Goal: Transaction & Acquisition: Purchase product/service

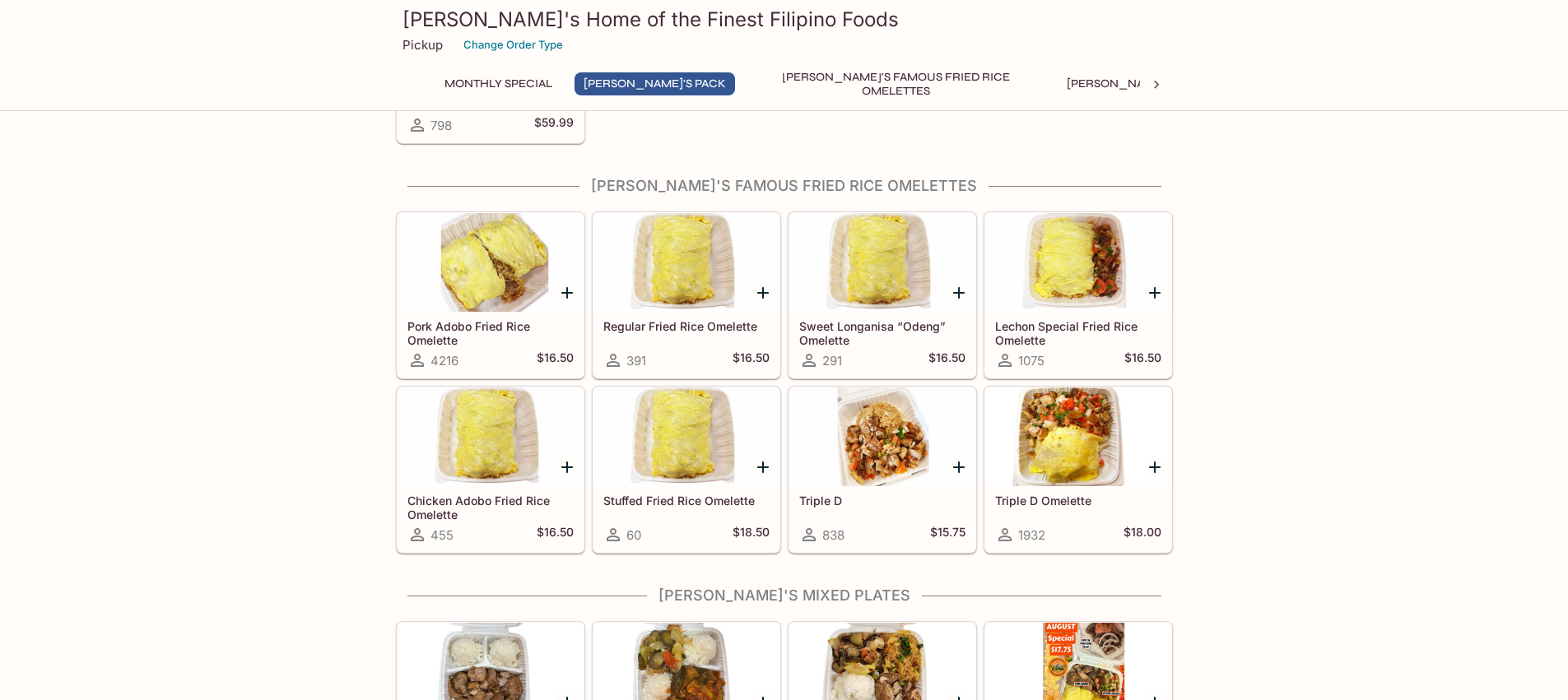
scroll to position [434, 0]
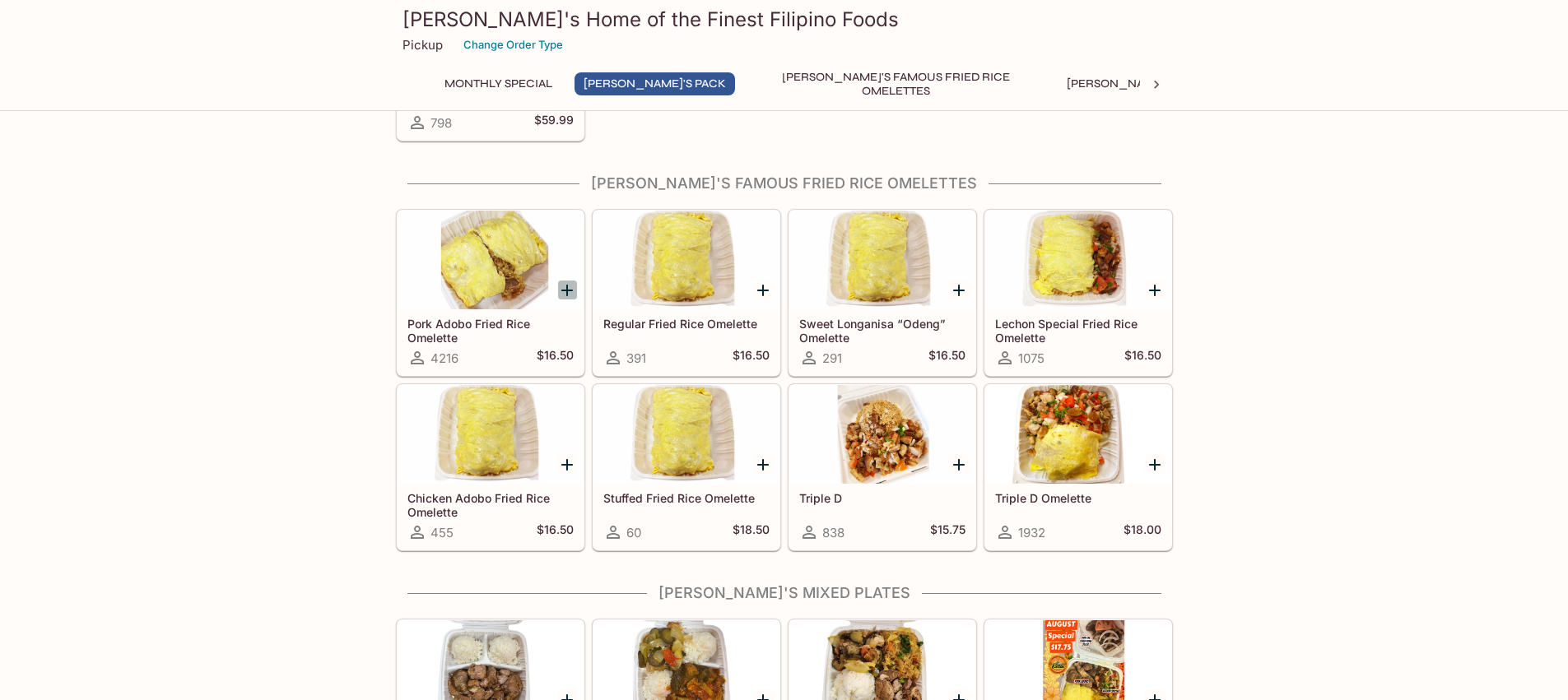
click at [564, 292] on icon "Add Pork Adobo Fried Rice Omelette" at bounding box center [567, 290] width 20 height 20
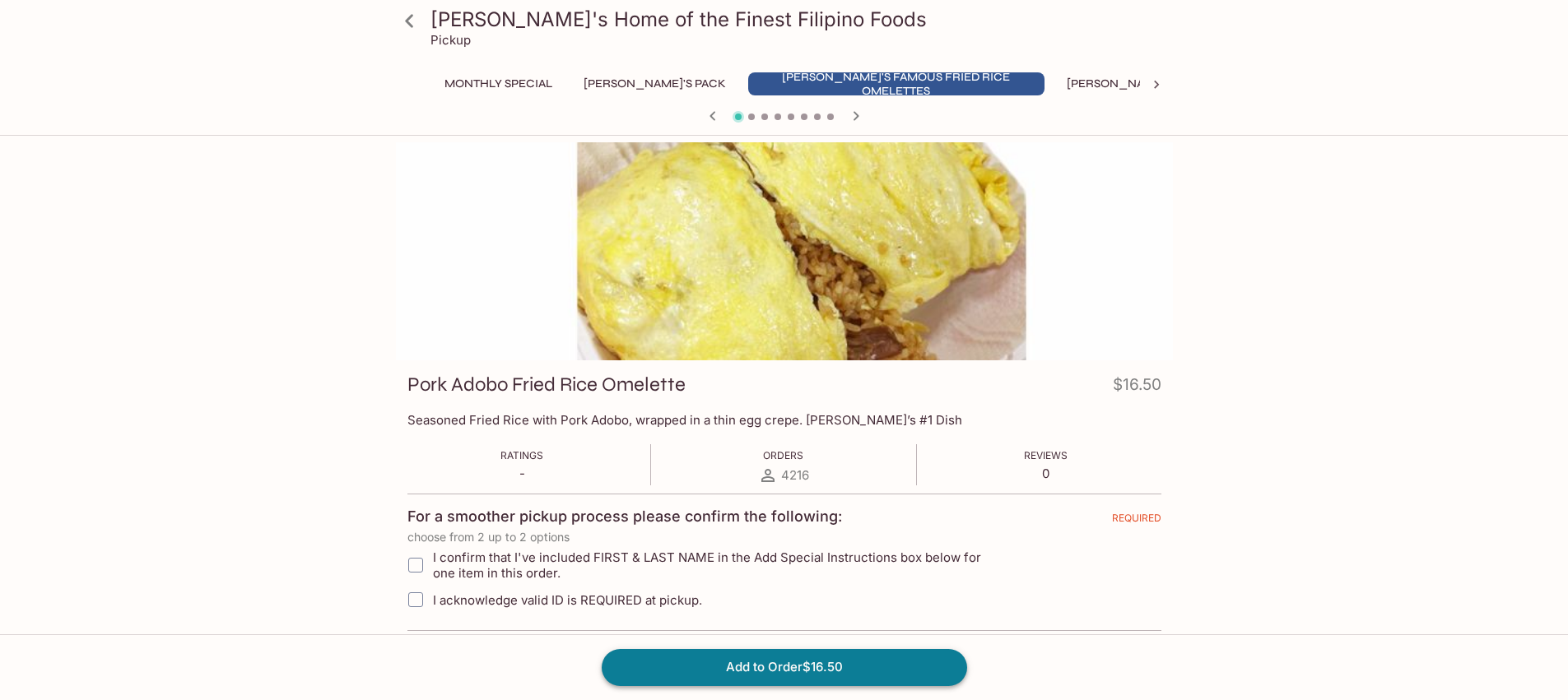
click at [797, 673] on button "Add to Order $16.50" at bounding box center [784, 667] width 365 height 37
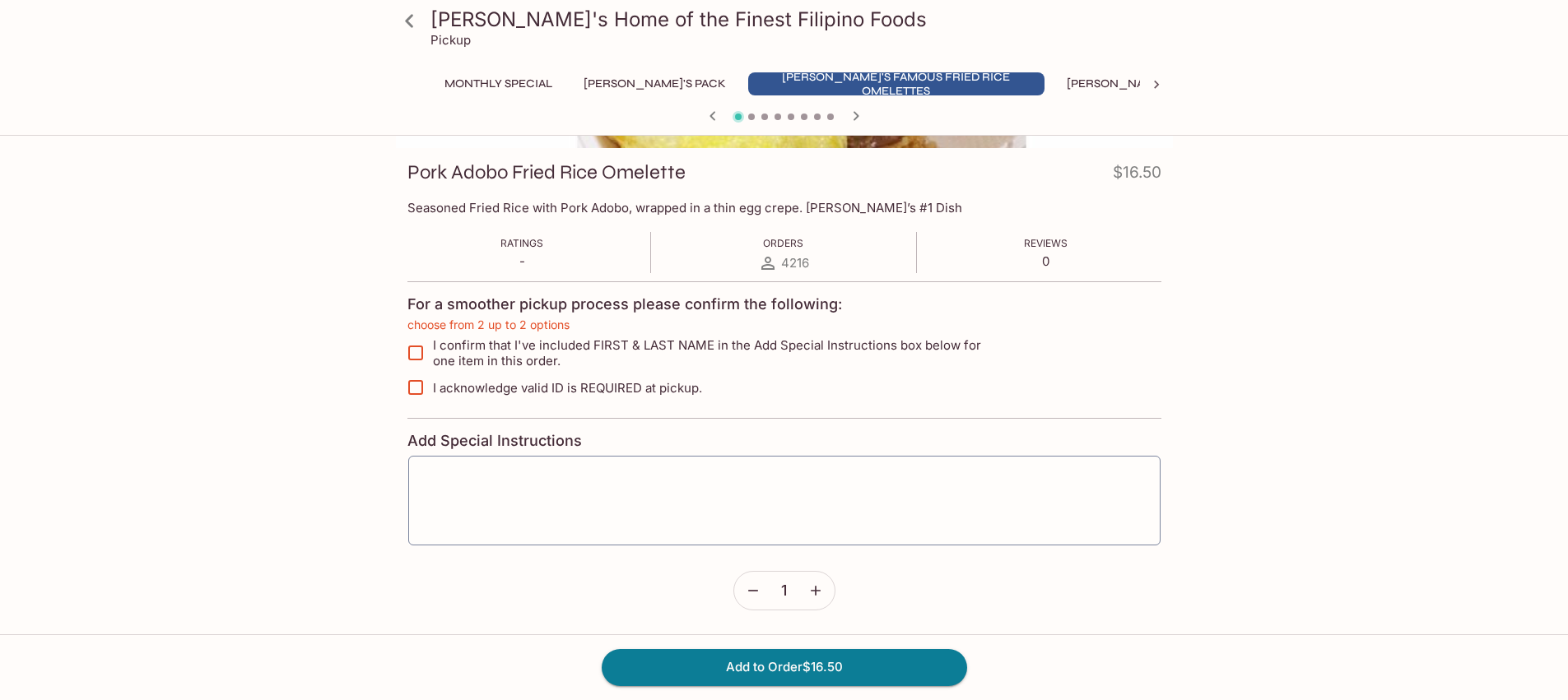
scroll to position [222, 0]
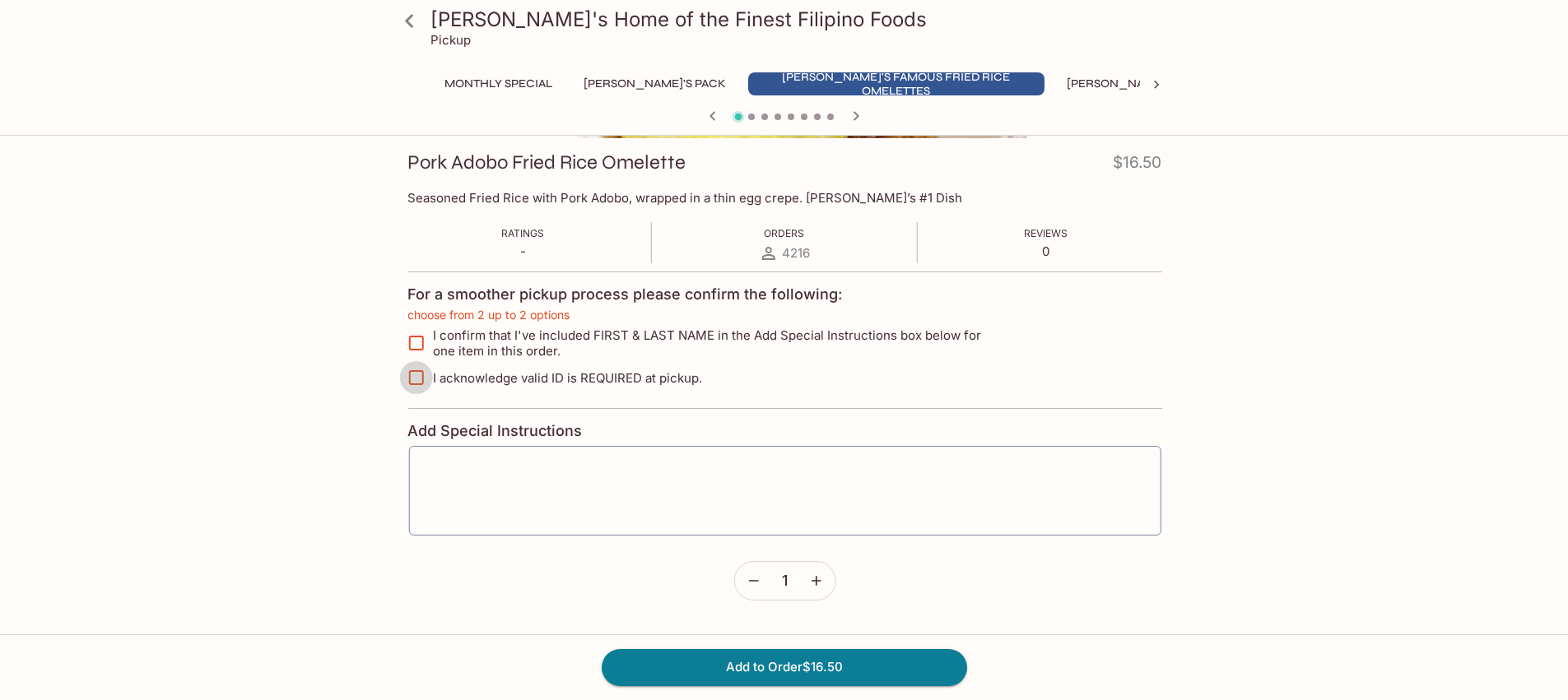
click at [423, 383] on input "I acknowledge valid ID is REQUIRED at pickup." at bounding box center [415, 378] width 33 height 33
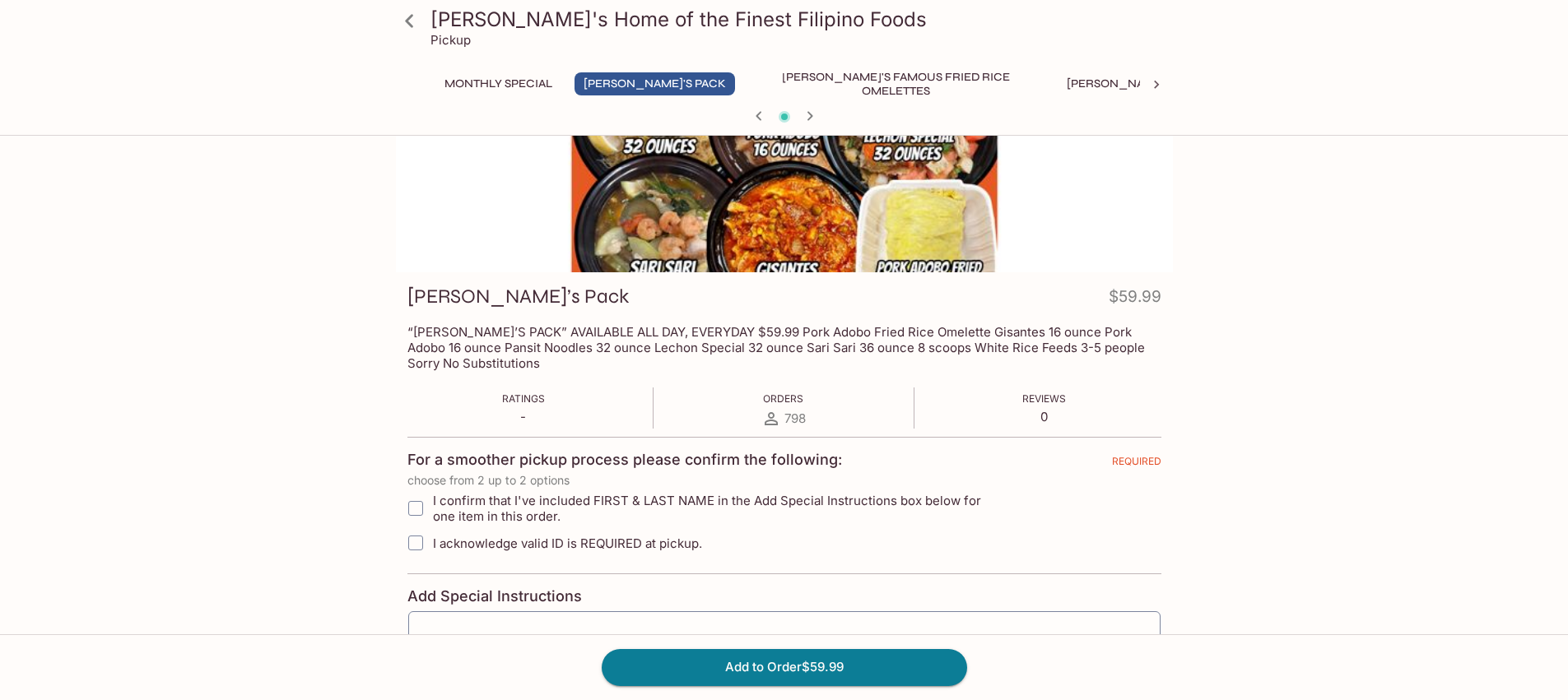
scroll to position [0, 0]
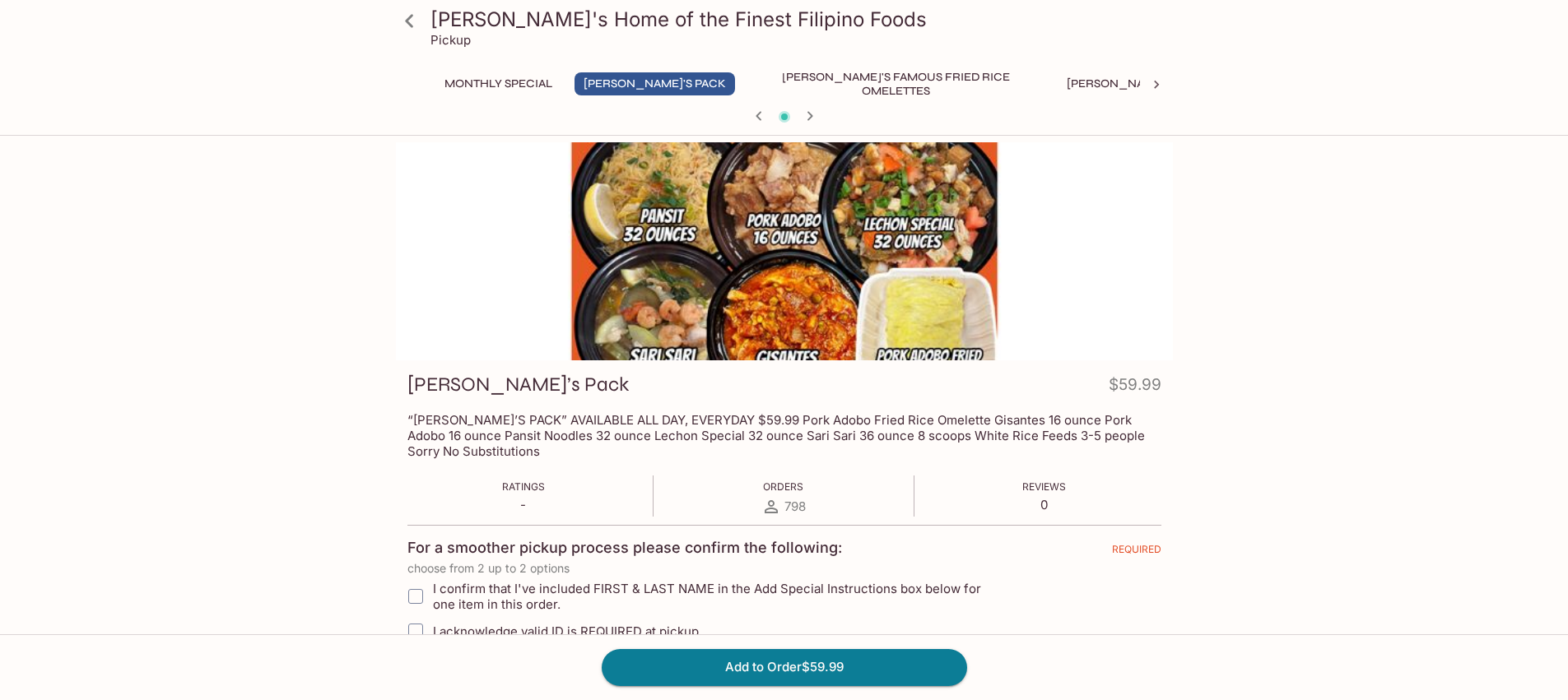
click at [1154, 84] on icon at bounding box center [1156, 85] width 16 height 16
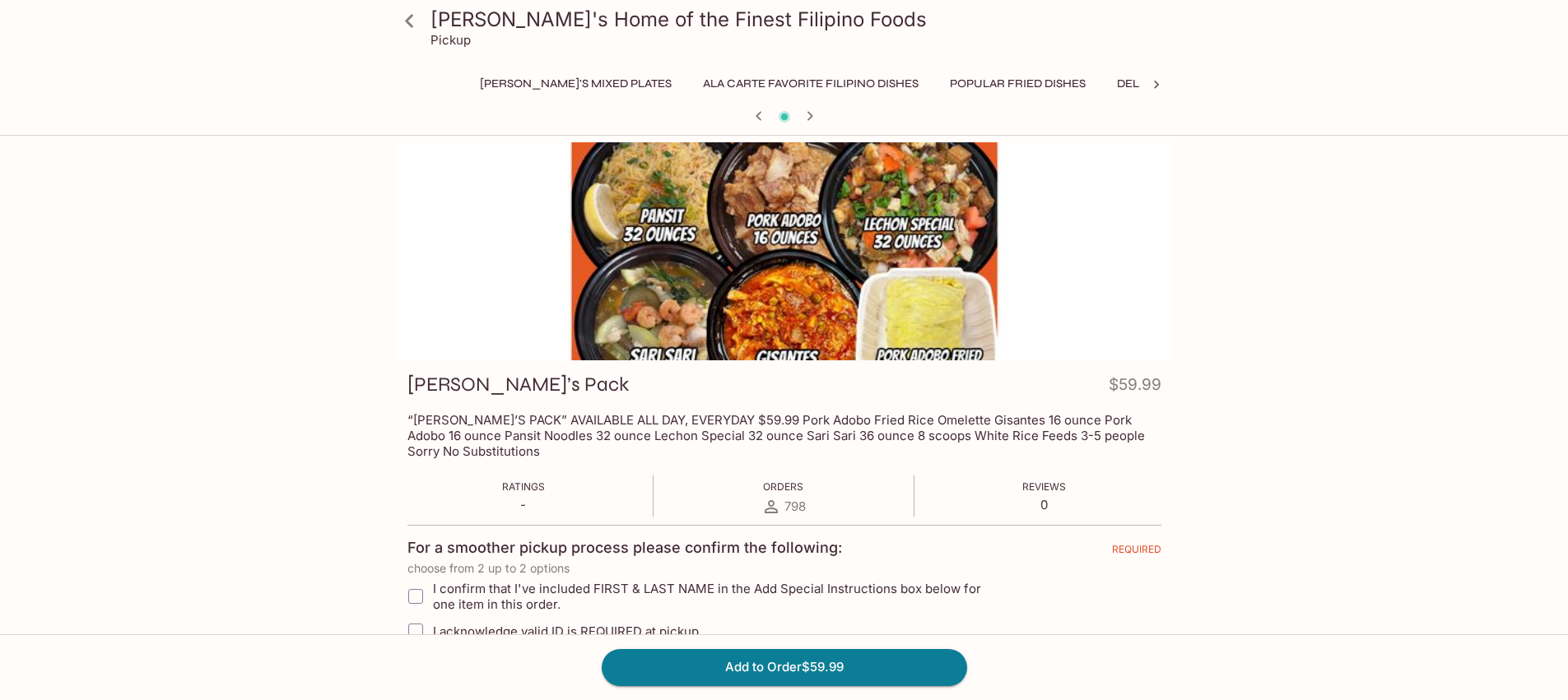
scroll to position [0, 629]
click at [652, 80] on button "Ala Carte Favorite Filipino Dishes" at bounding box center [768, 83] width 234 height 23
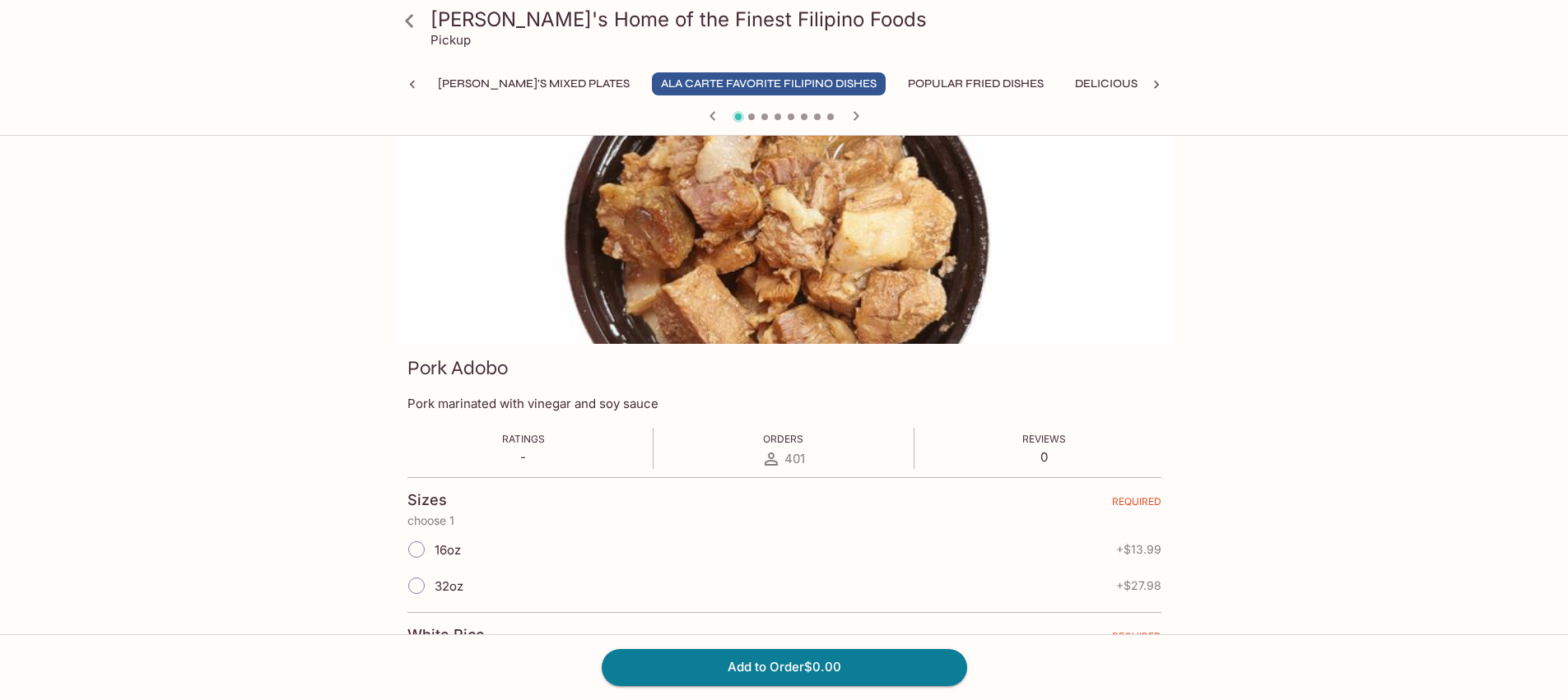
scroll to position [0, 0]
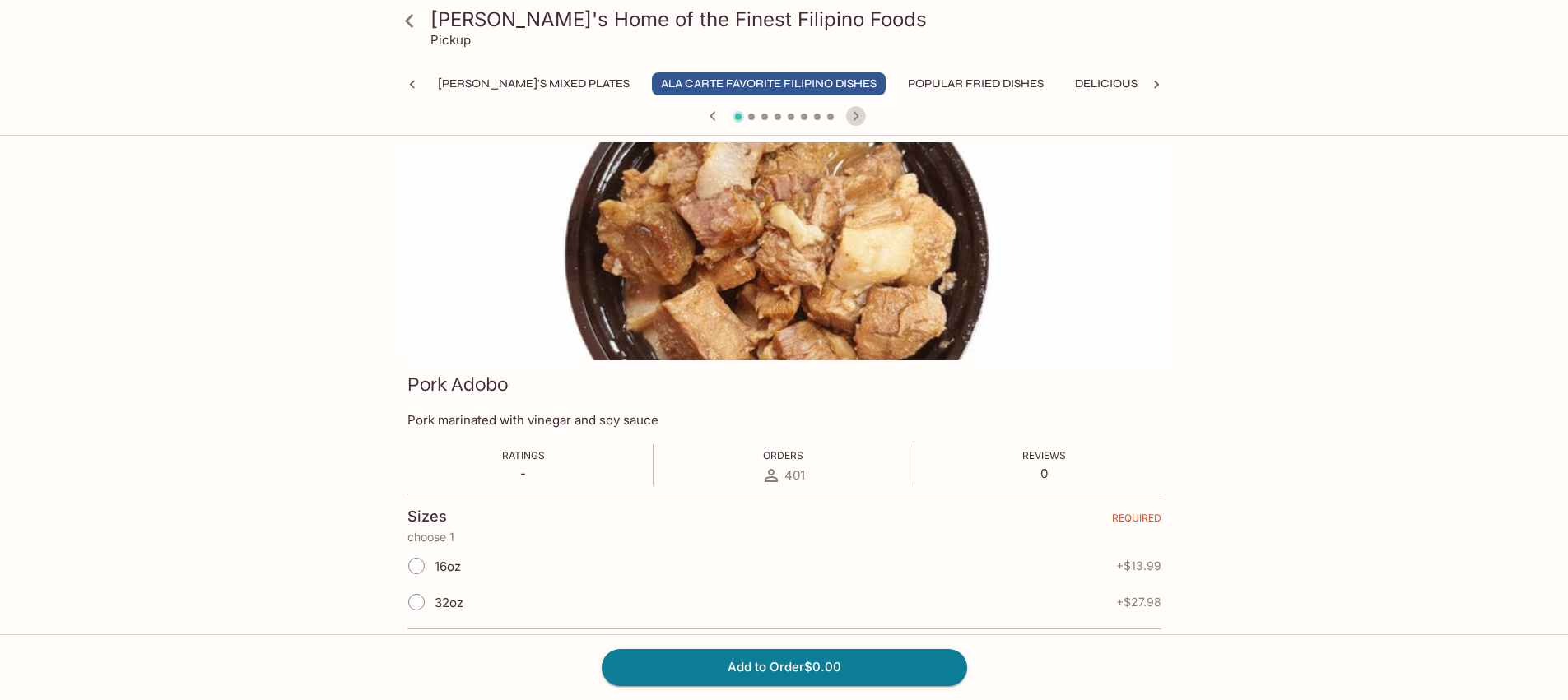
click at [857, 117] on icon "button" at bounding box center [855, 116] width 5 height 9
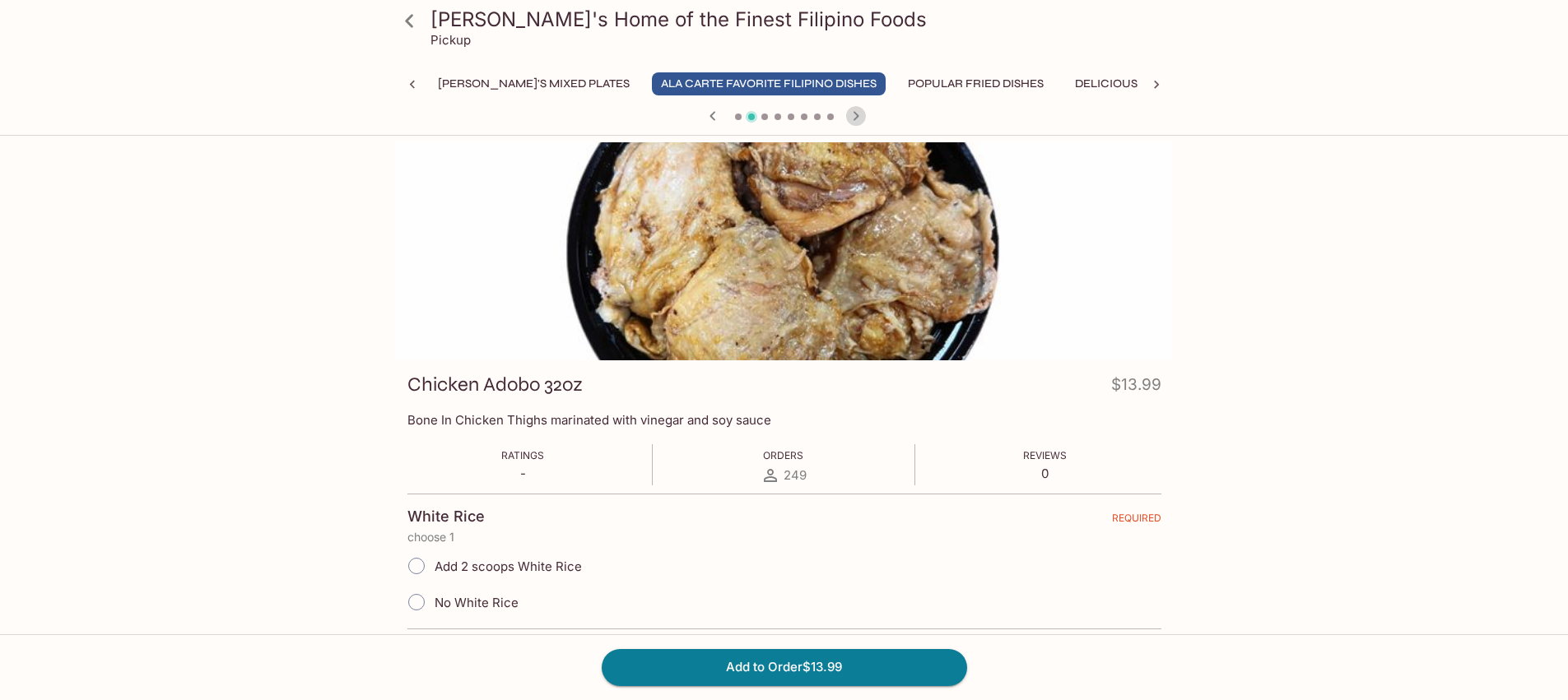
click at [857, 117] on icon "button" at bounding box center [855, 116] width 5 height 9
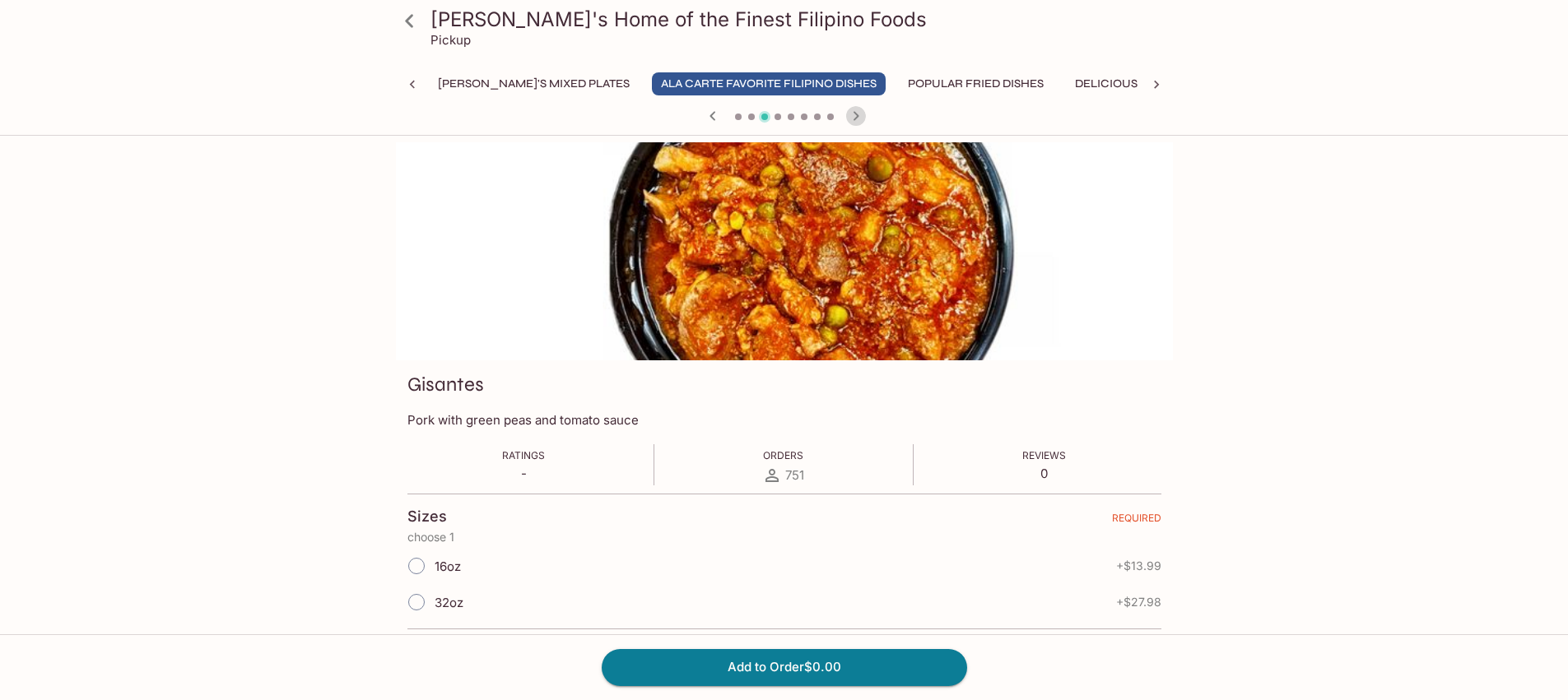
click at [857, 117] on icon "button" at bounding box center [855, 116] width 5 height 9
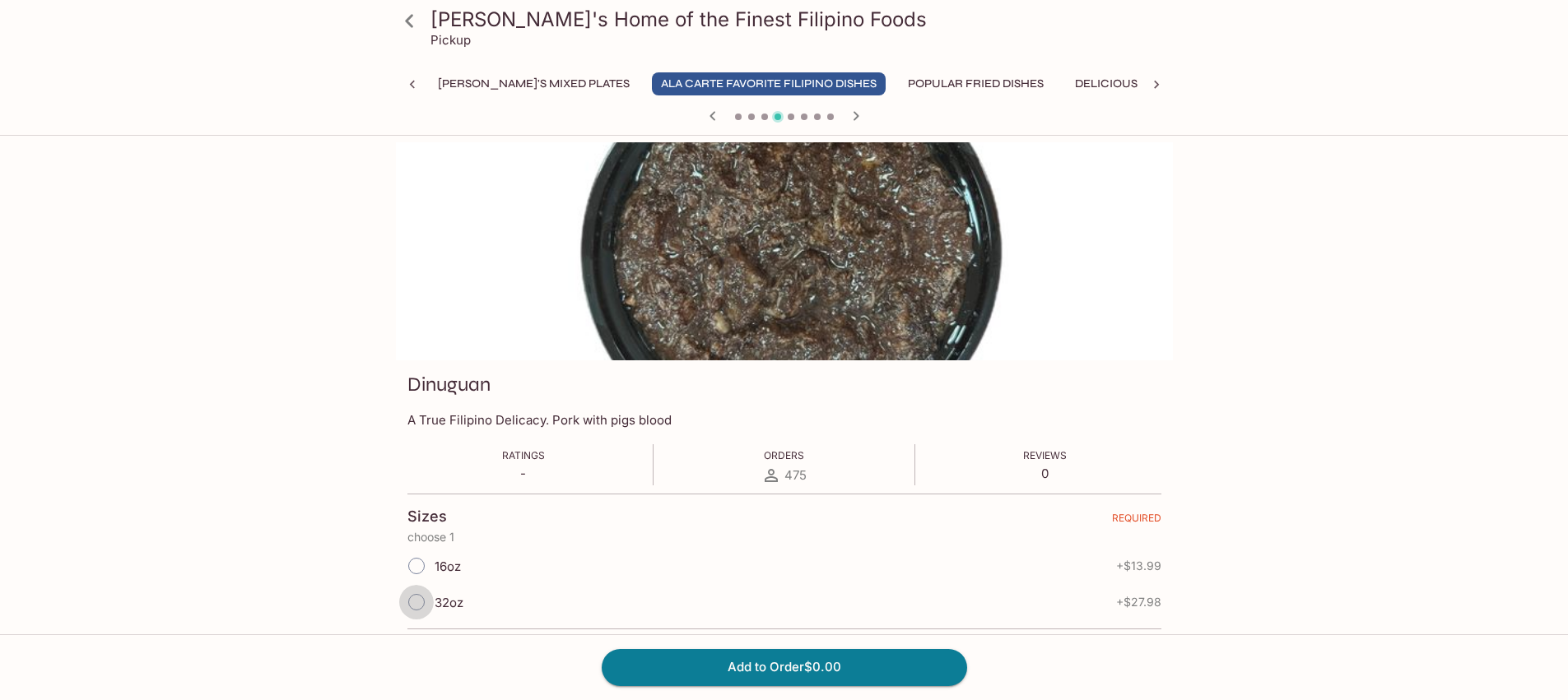
click at [422, 600] on input "32oz" at bounding box center [416, 602] width 35 height 35
radio input "true"
click at [700, 665] on button "Add to Order $27.98" at bounding box center [784, 667] width 365 height 37
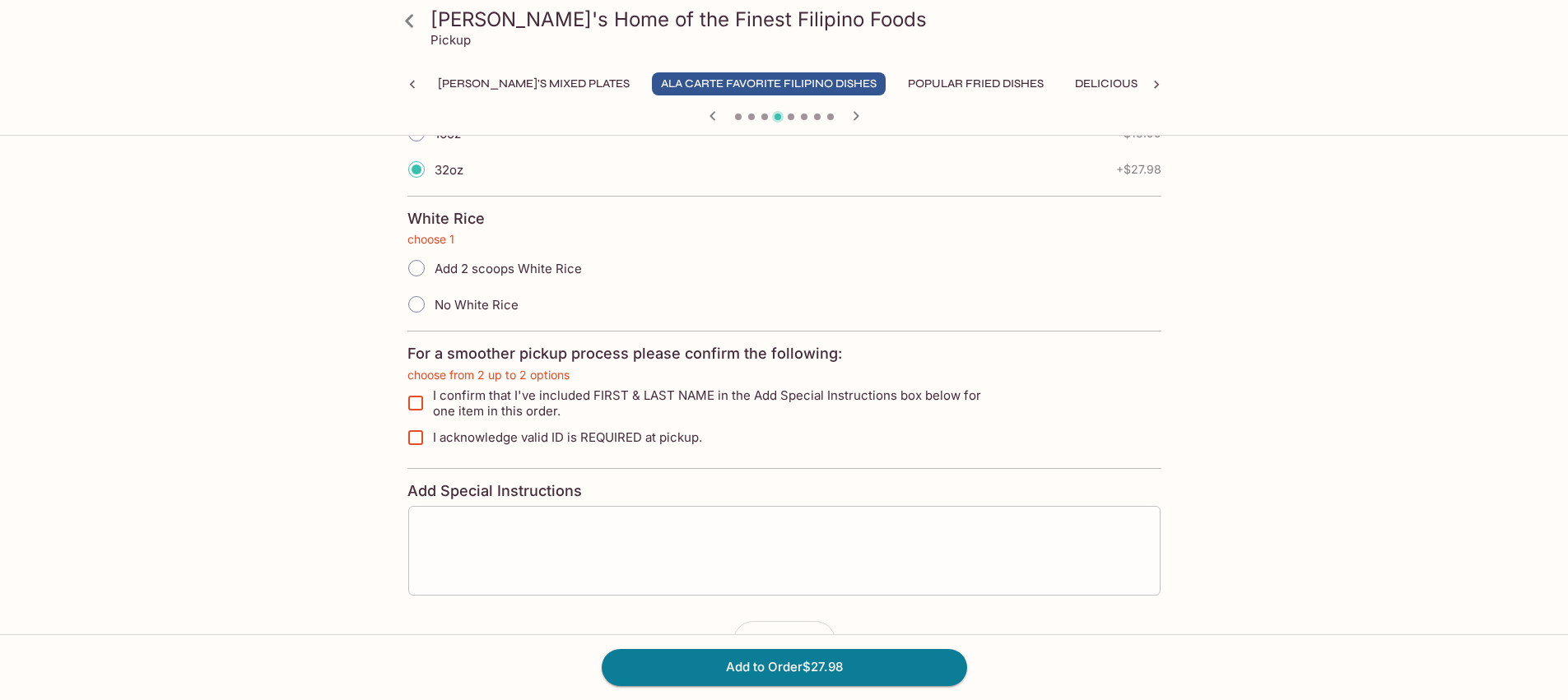
scroll to position [436, 0]
click at [413, 434] on input "I acknowledge valid ID is REQUIRED at pickup." at bounding box center [415, 434] width 33 height 33
checkbox input "true"
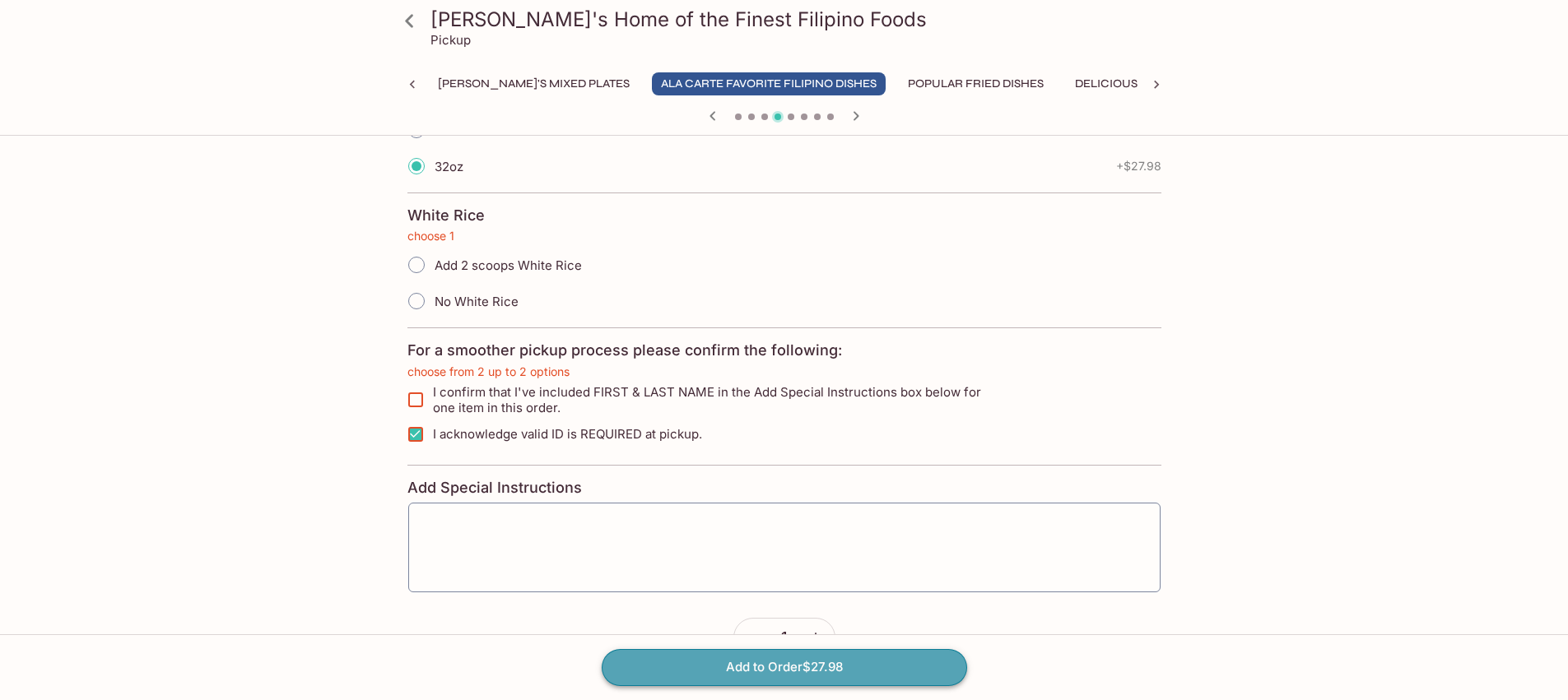
click at [734, 663] on button "Add to Order $27.98" at bounding box center [784, 667] width 365 height 37
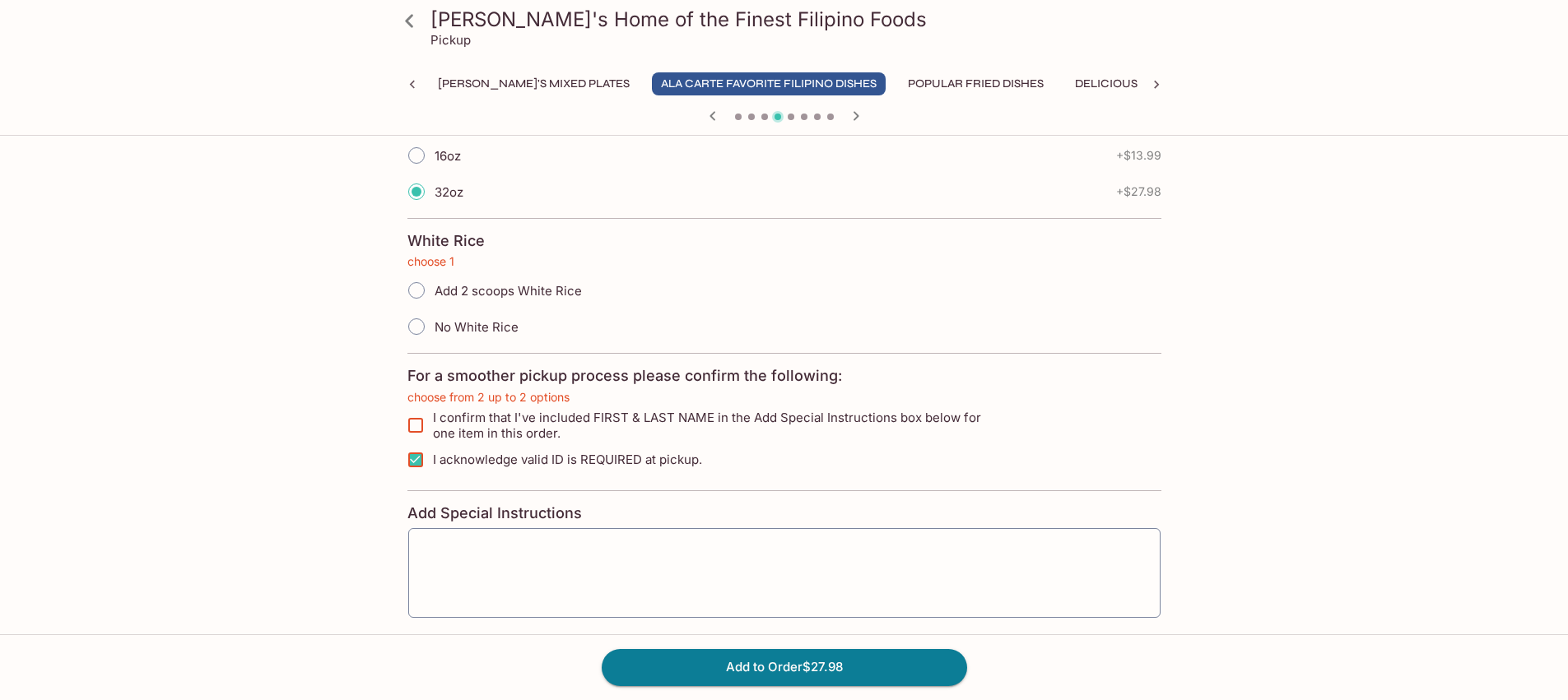
scroll to position [483, 0]
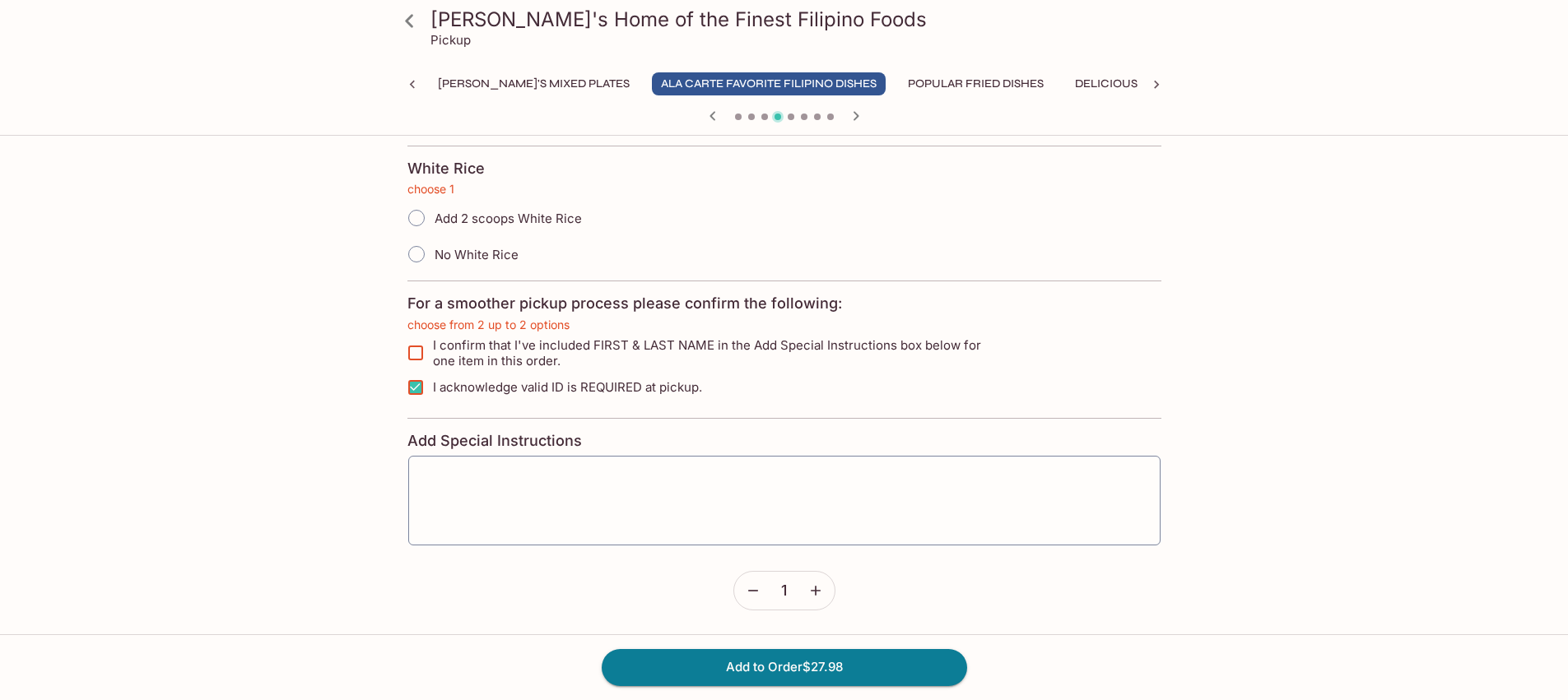
click at [853, 118] on icon "button" at bounding box center [856, 116] width 20 height 20
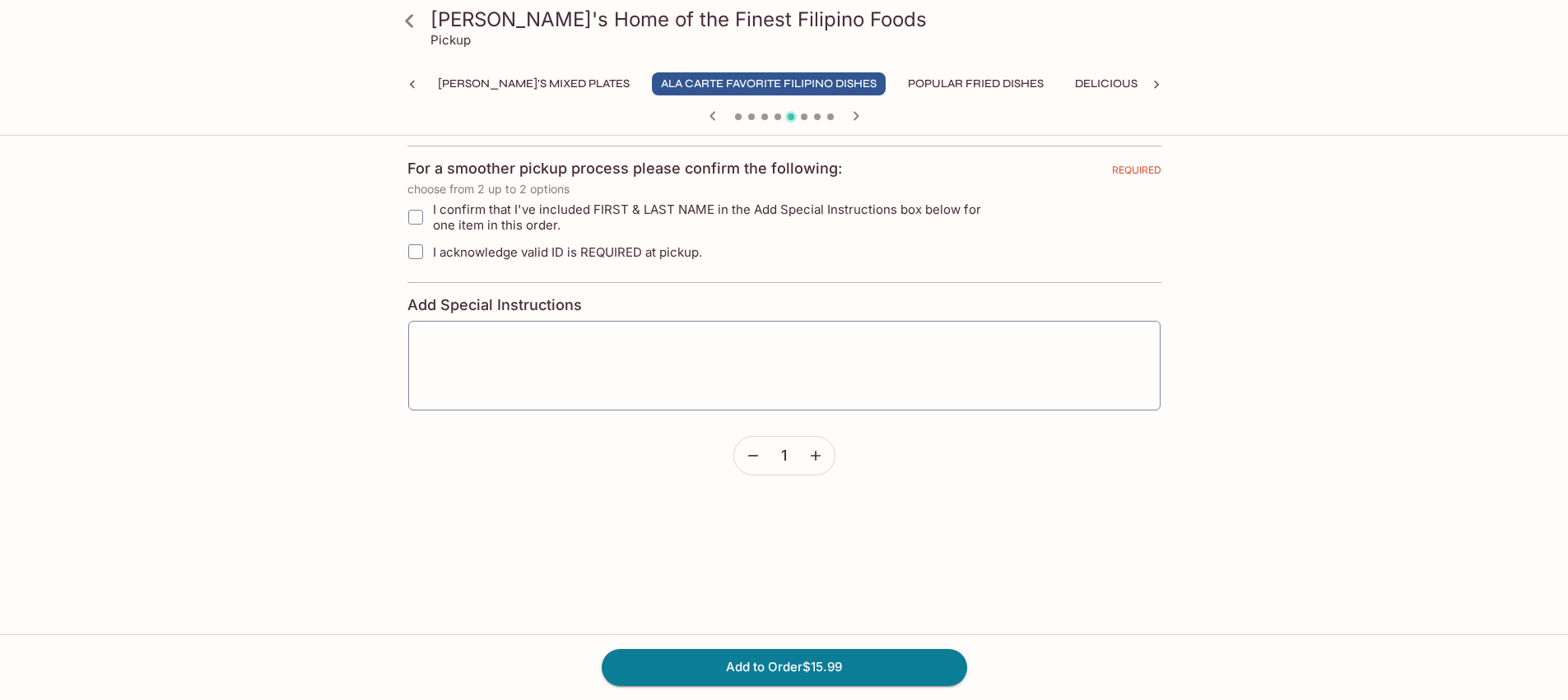
scroll to position [0, 0]
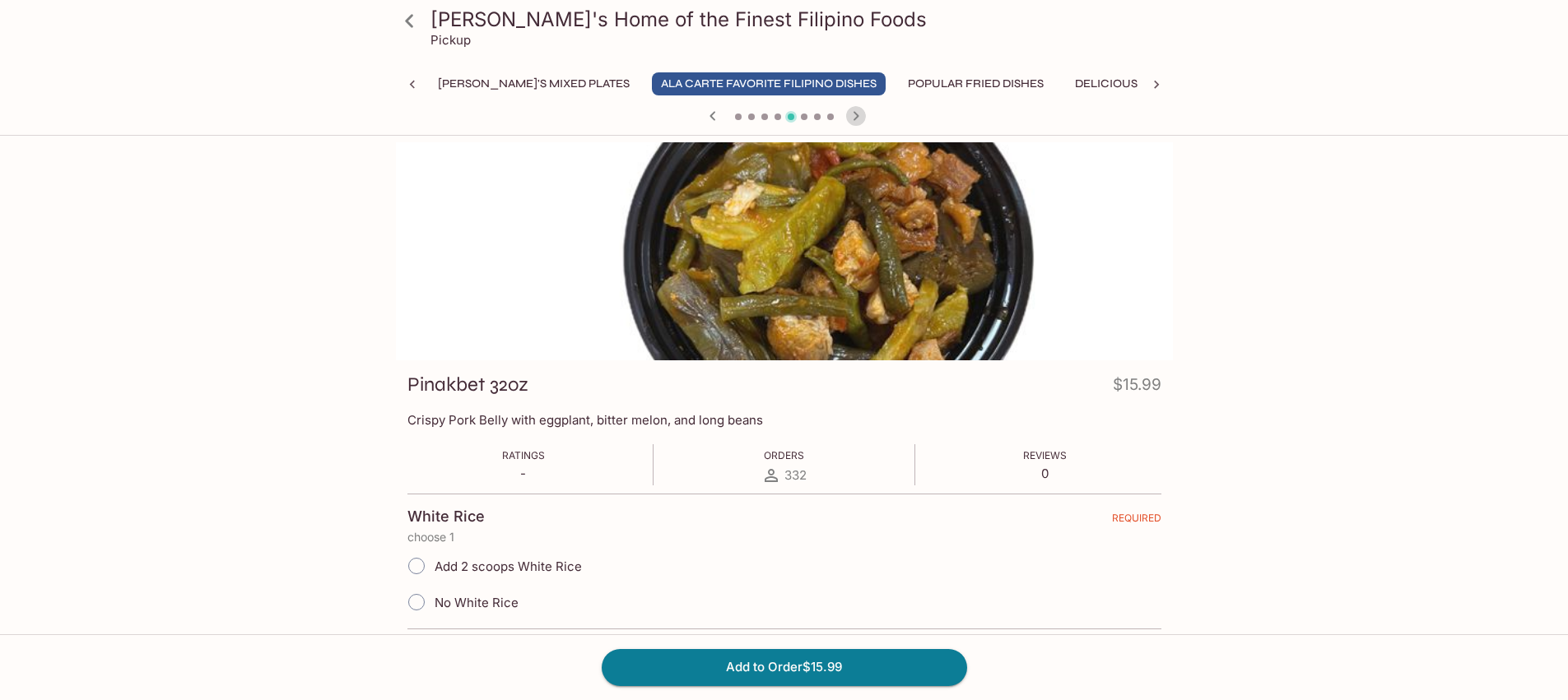
click at [855, 115] on icon "button" at bounding box center [856, 116] width 20 height 20
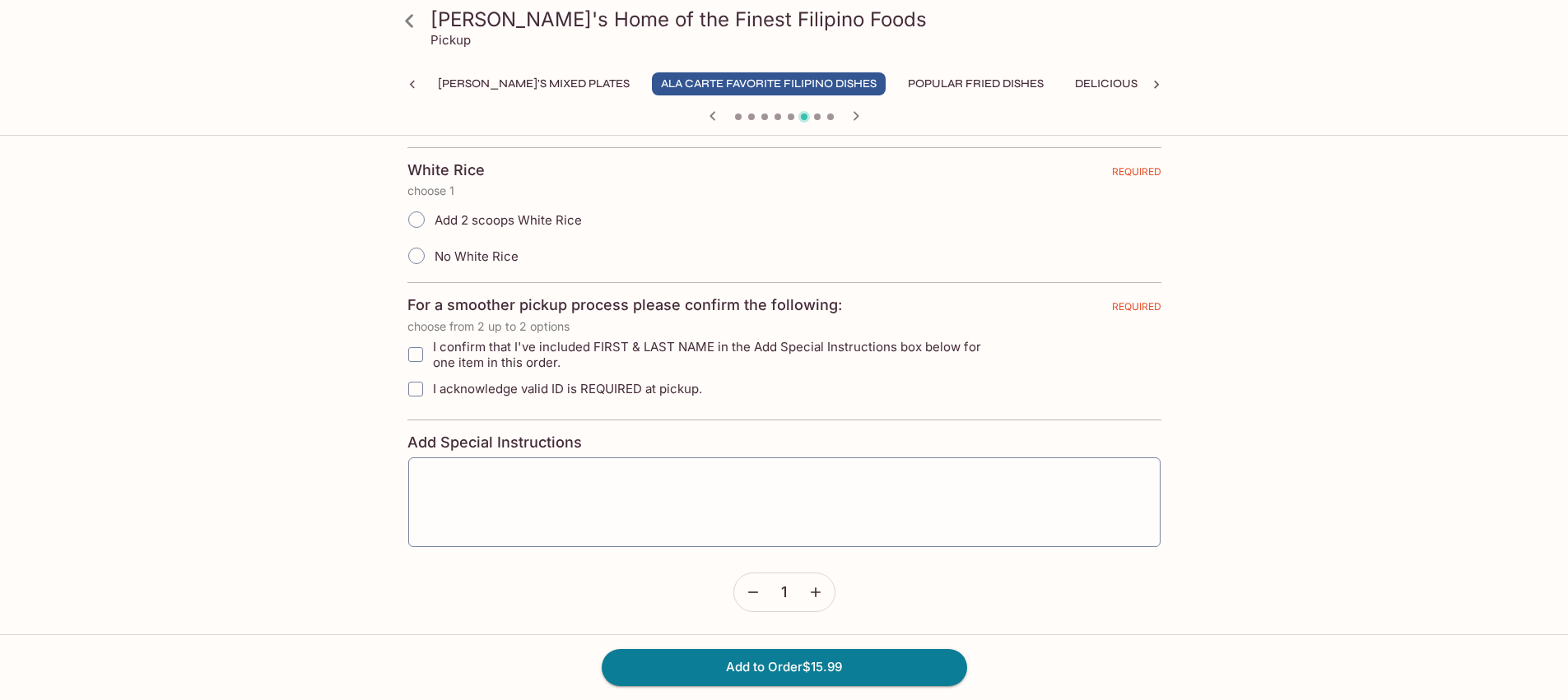
scroll to position [445, 0]
click at [421, 382] on input "I acknowledge valid ID is REQUIRED at pickup." at bounding box center [415, 388] width 33 height 33
checkbox input "true"
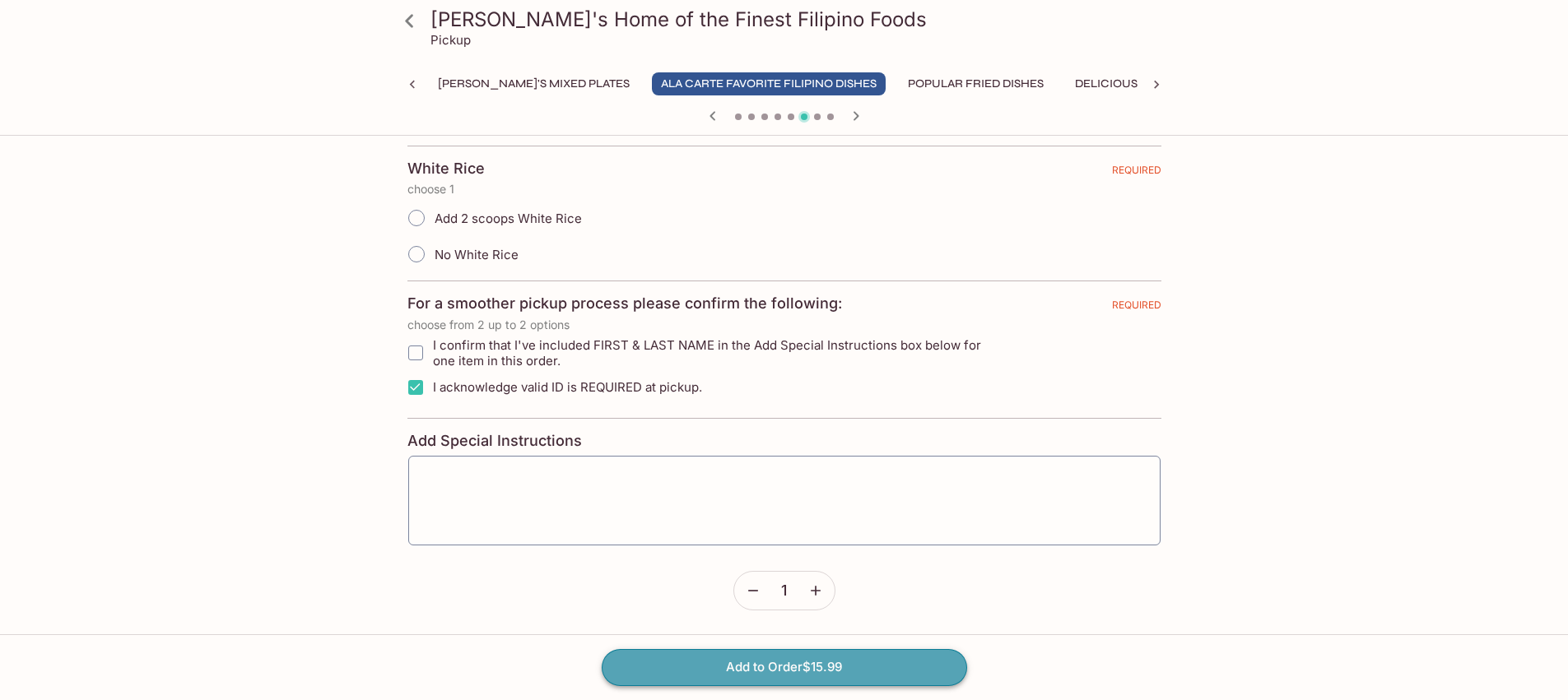
click at [797, 655] on button "Add to Order $15.99" at bounding box center [784, 667] width 365 height 37
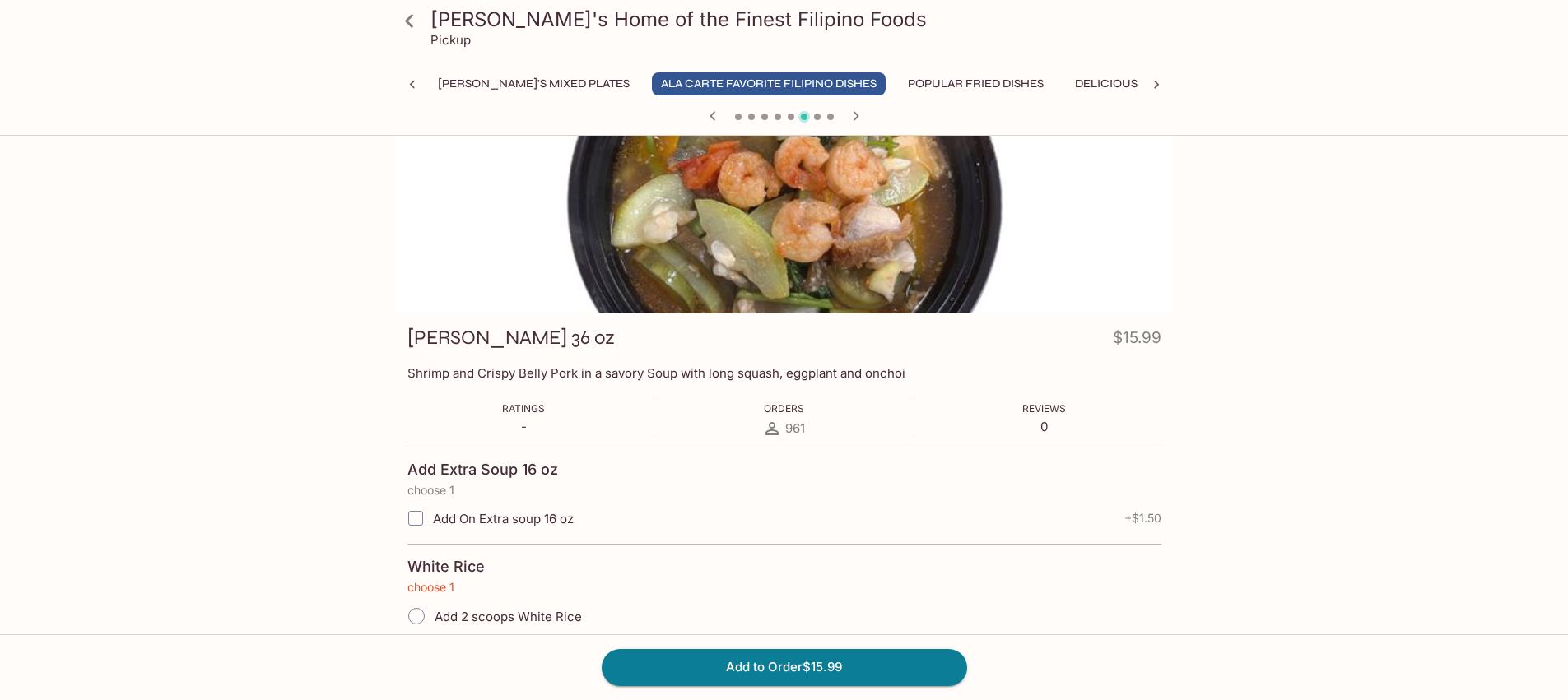
scroll to position [0, 0]
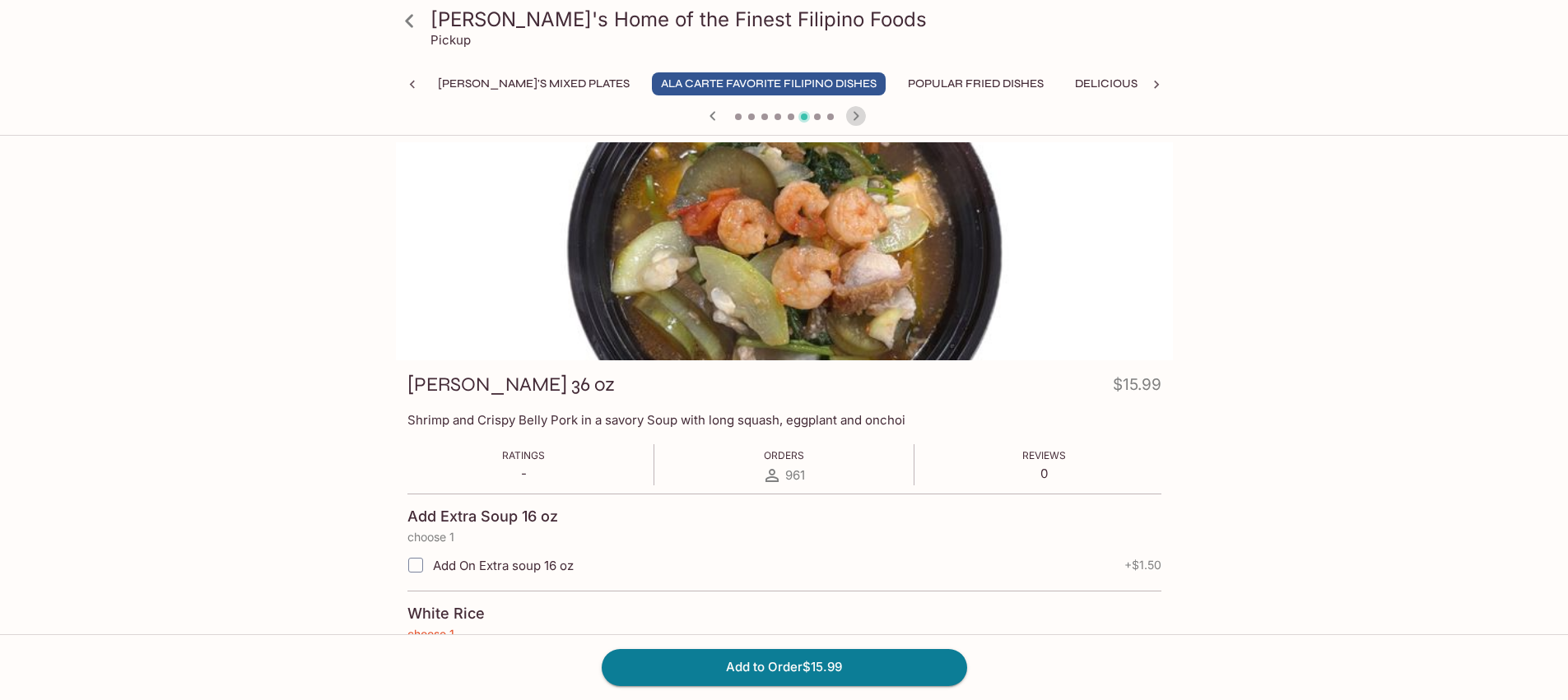
click at [852, 114] on icon "button" at bounding box center [856, 116] width 20 height 20
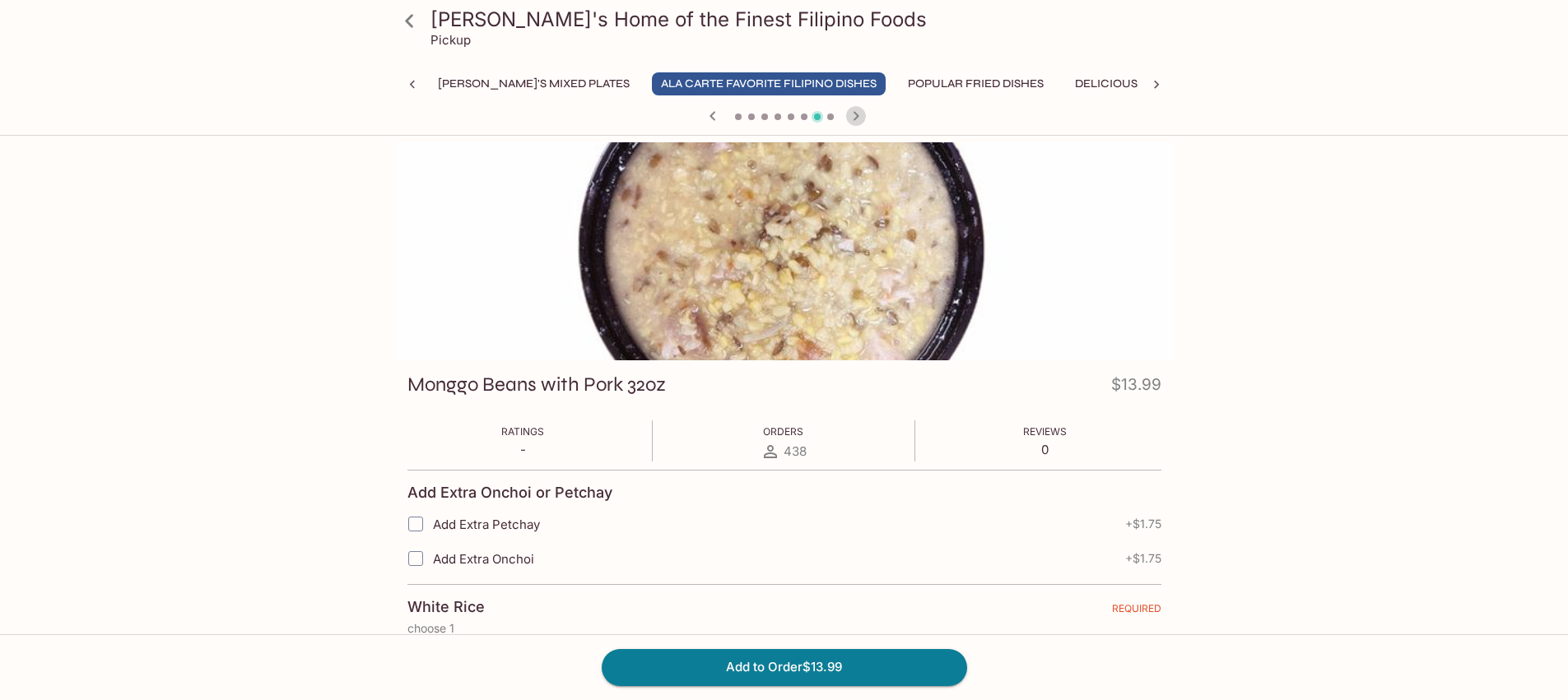
click at [852, 113] on icon "button" at bounding box center [856, 116] width 20 height 20
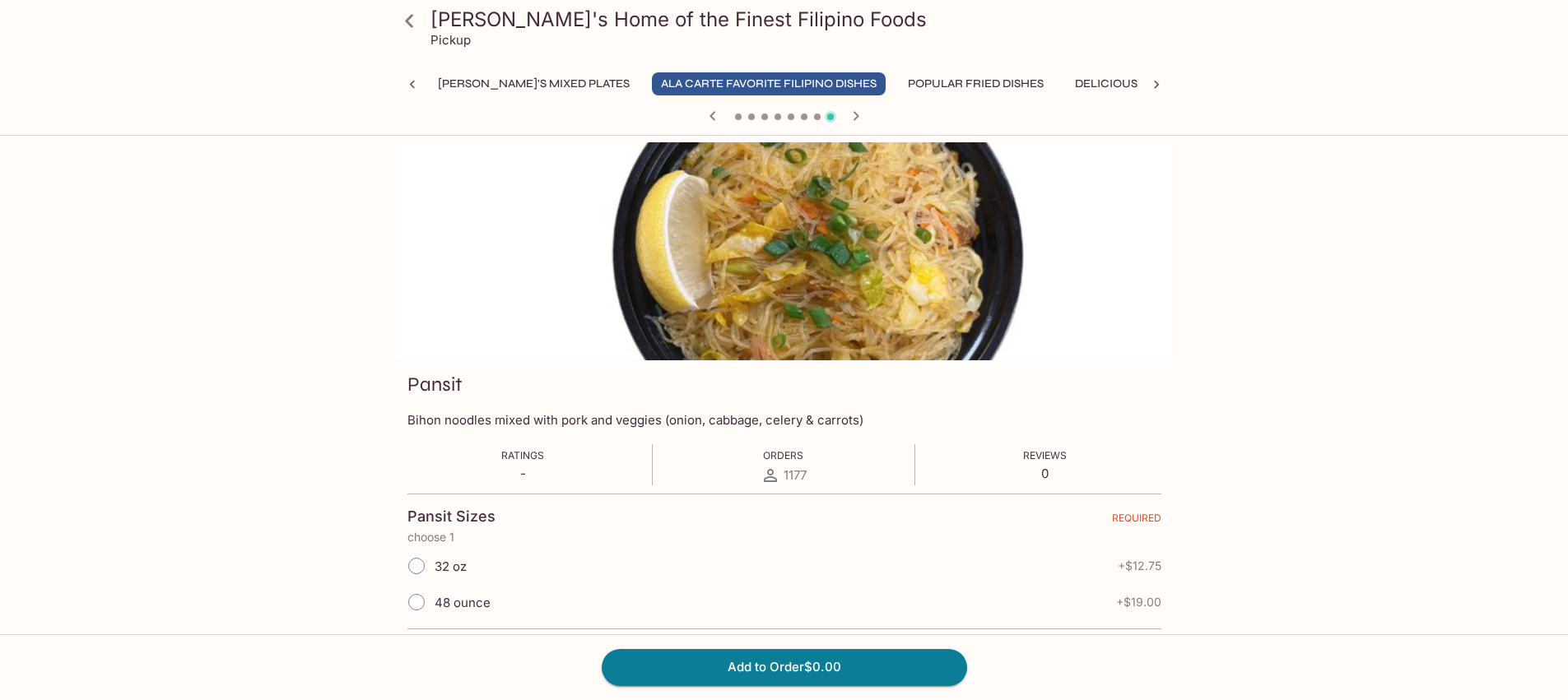
click at [852, 114] on icon "button" at bounding box center [856, 116] width 20 height 20
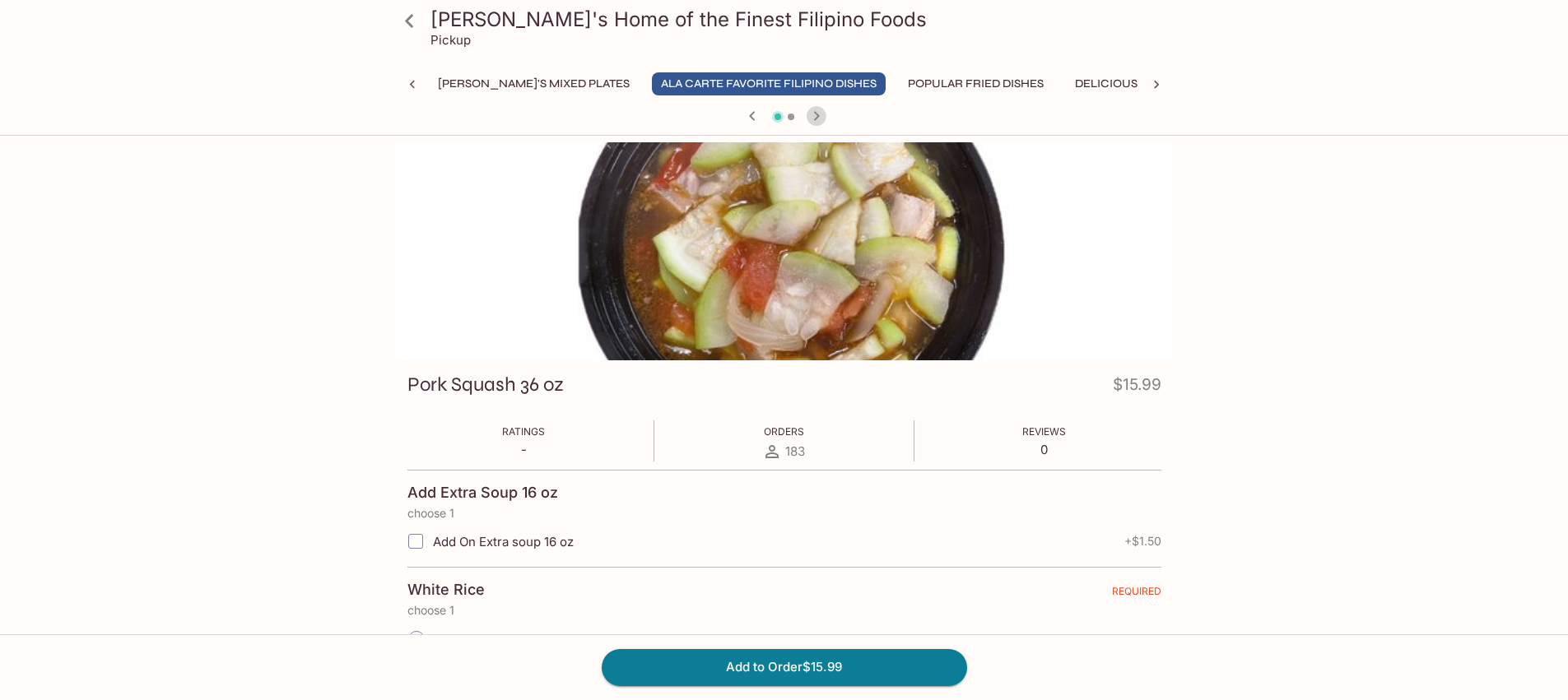
click at [813, 119] on icon "button" at bounding box center [817, 116] width 20 height 20
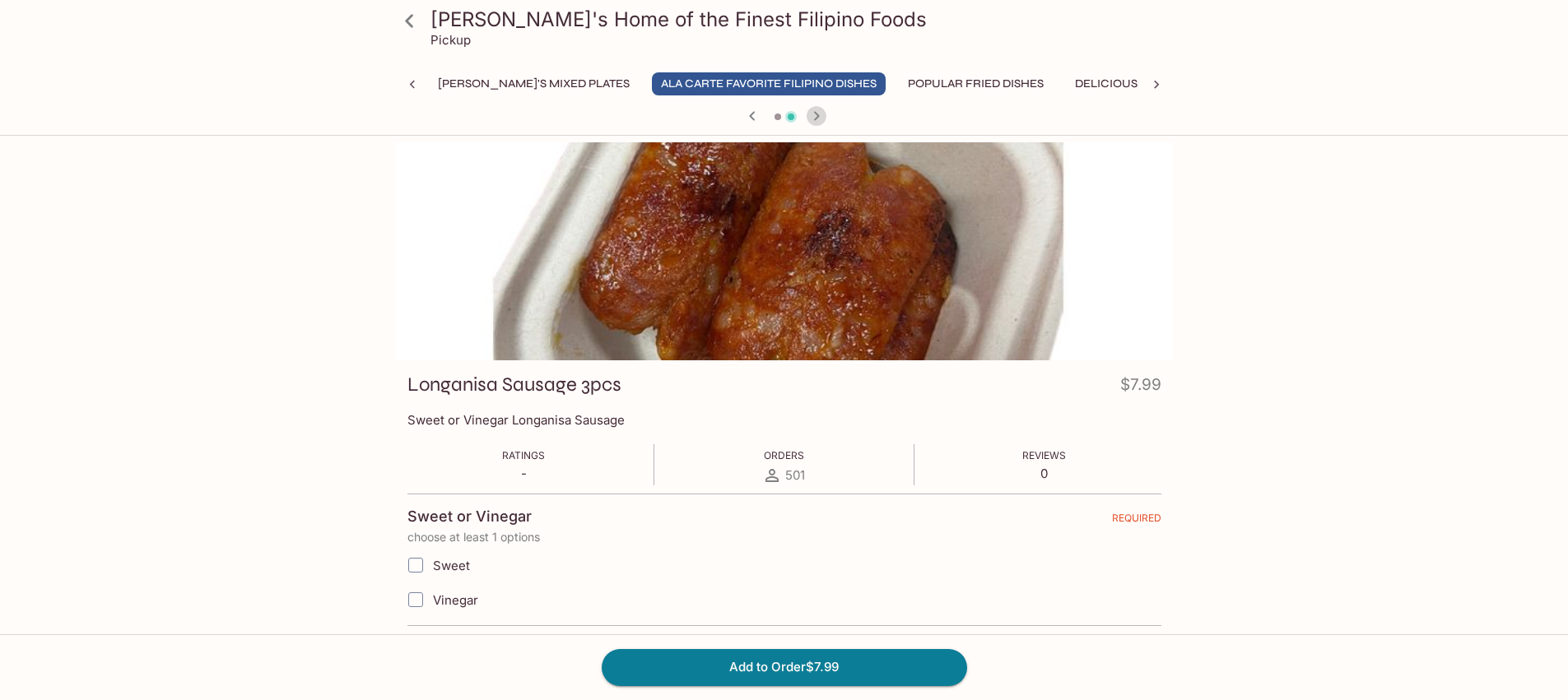
click at [813, 119] on icon "button" at bounding box center [817, 116] width 20 height 20
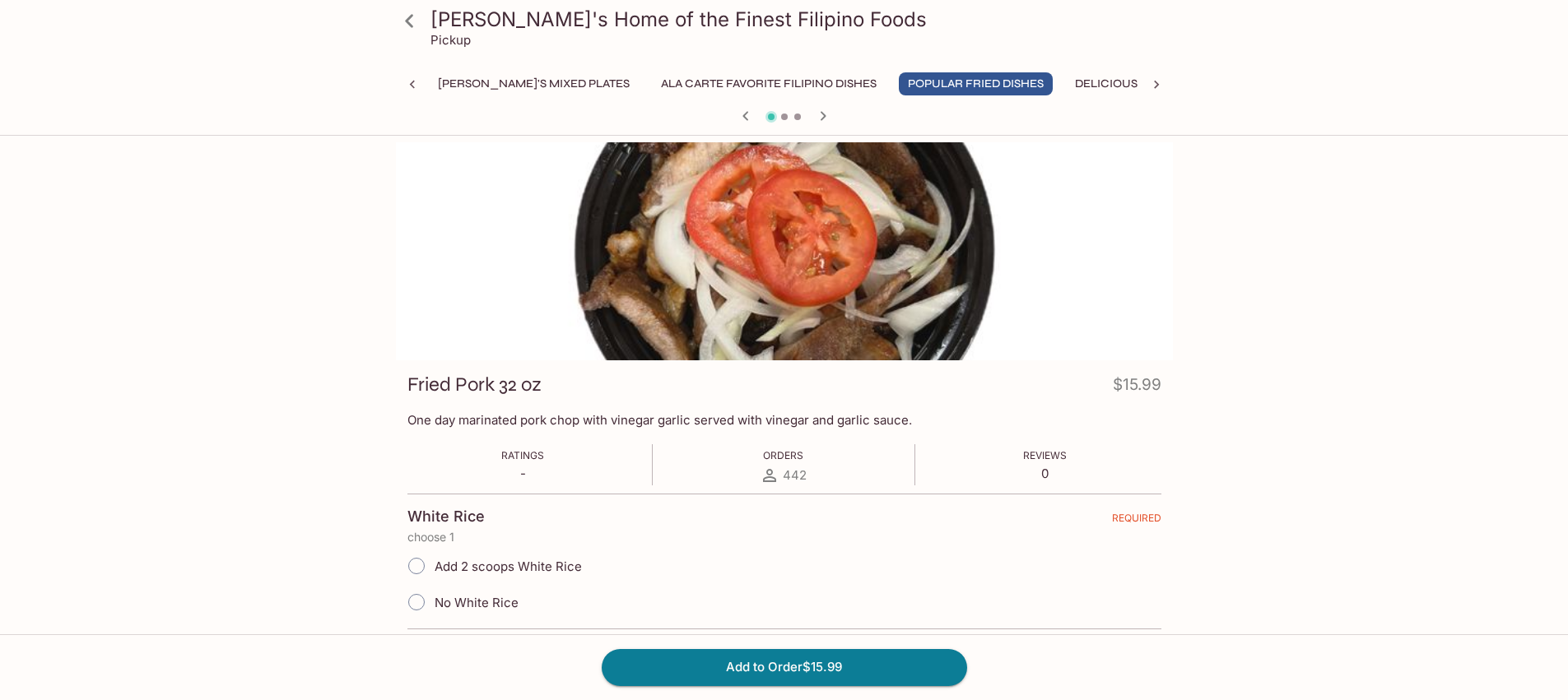
click at [821, 116] on icon "button" at bounding box center [823, 116] width 20 height 20
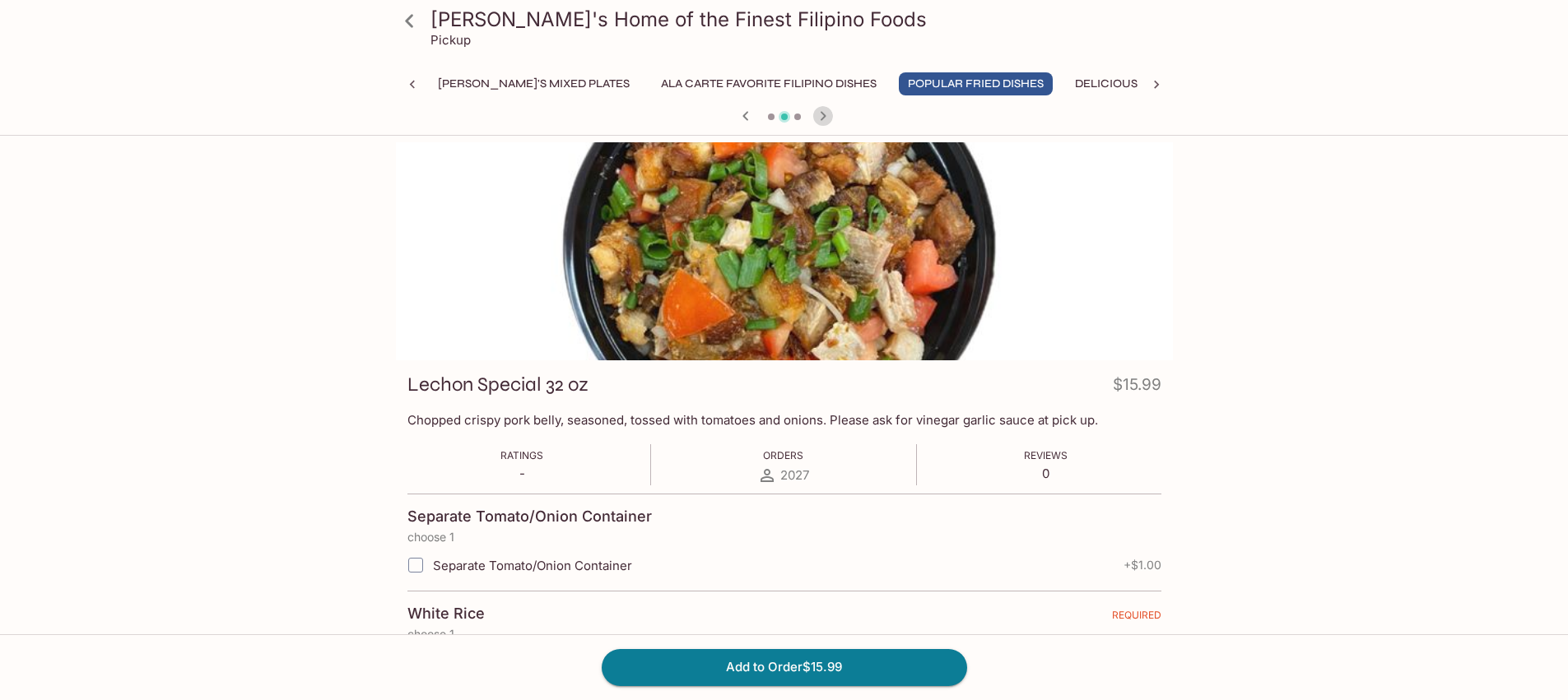
click at [822, 121] on icon "button" at bounding box center [823, 116] width 20 height 20
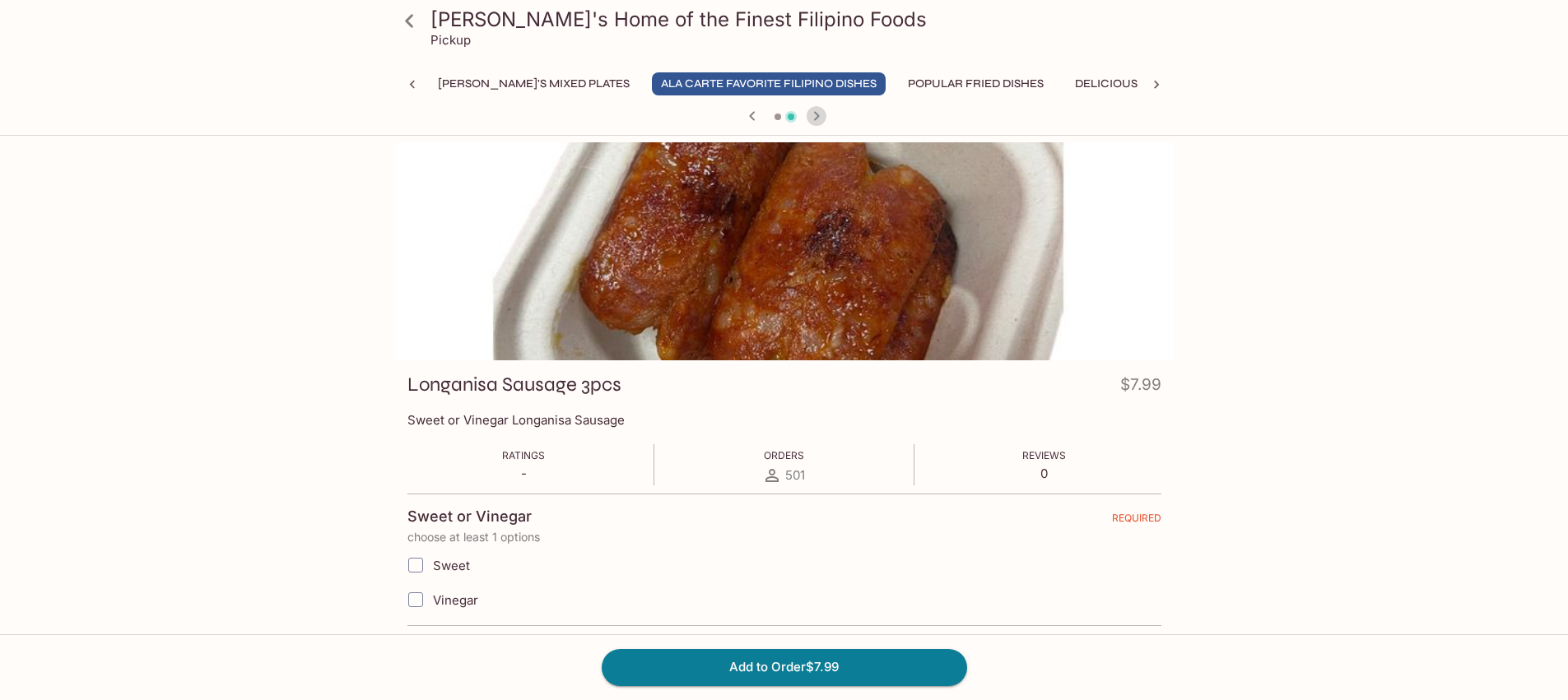
click at [817, 113] on icon "button" at bounding box center [817, 116] width 20 height 20
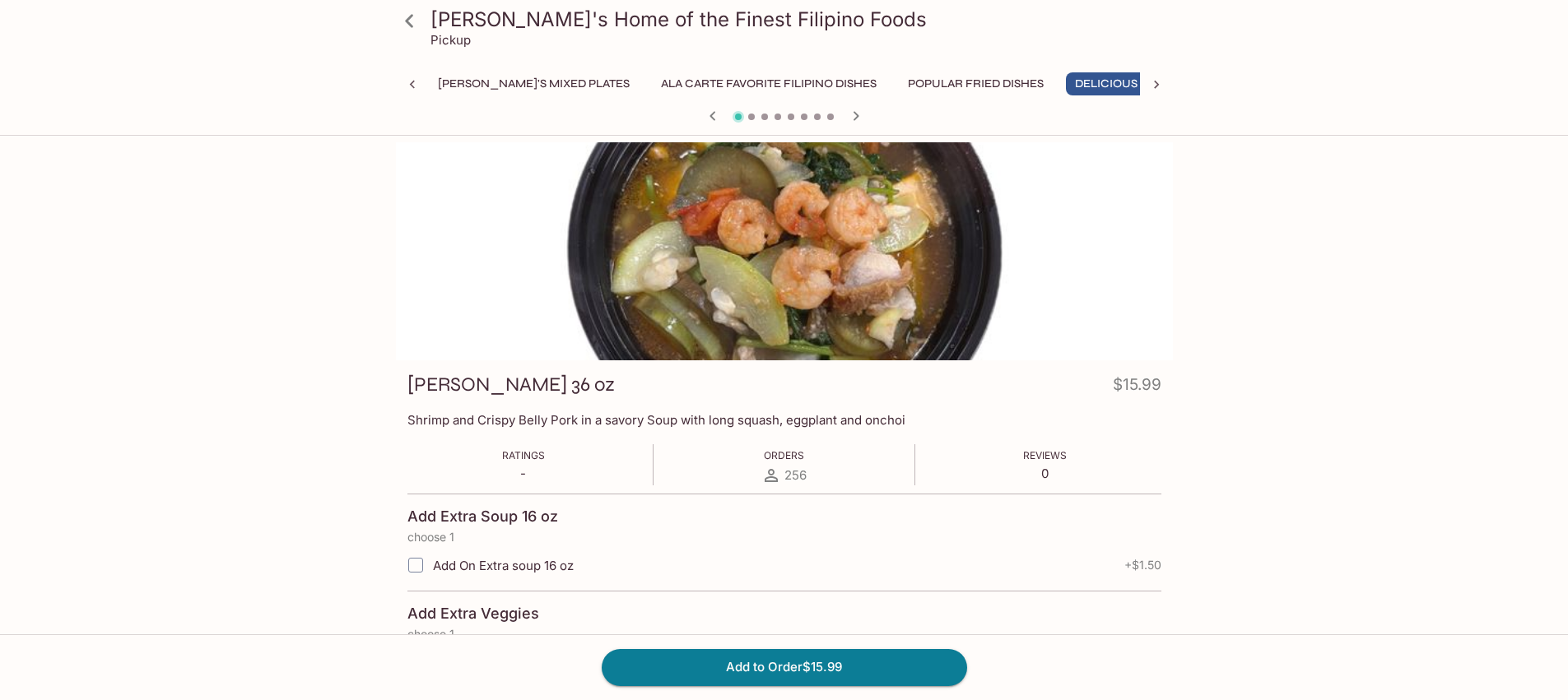
click at [817, 113] on span at bounding box center [817, 116] width 6 height 6
click at [855, 112] on icon "button" at bounding box center [856, 116] width 20 height 20
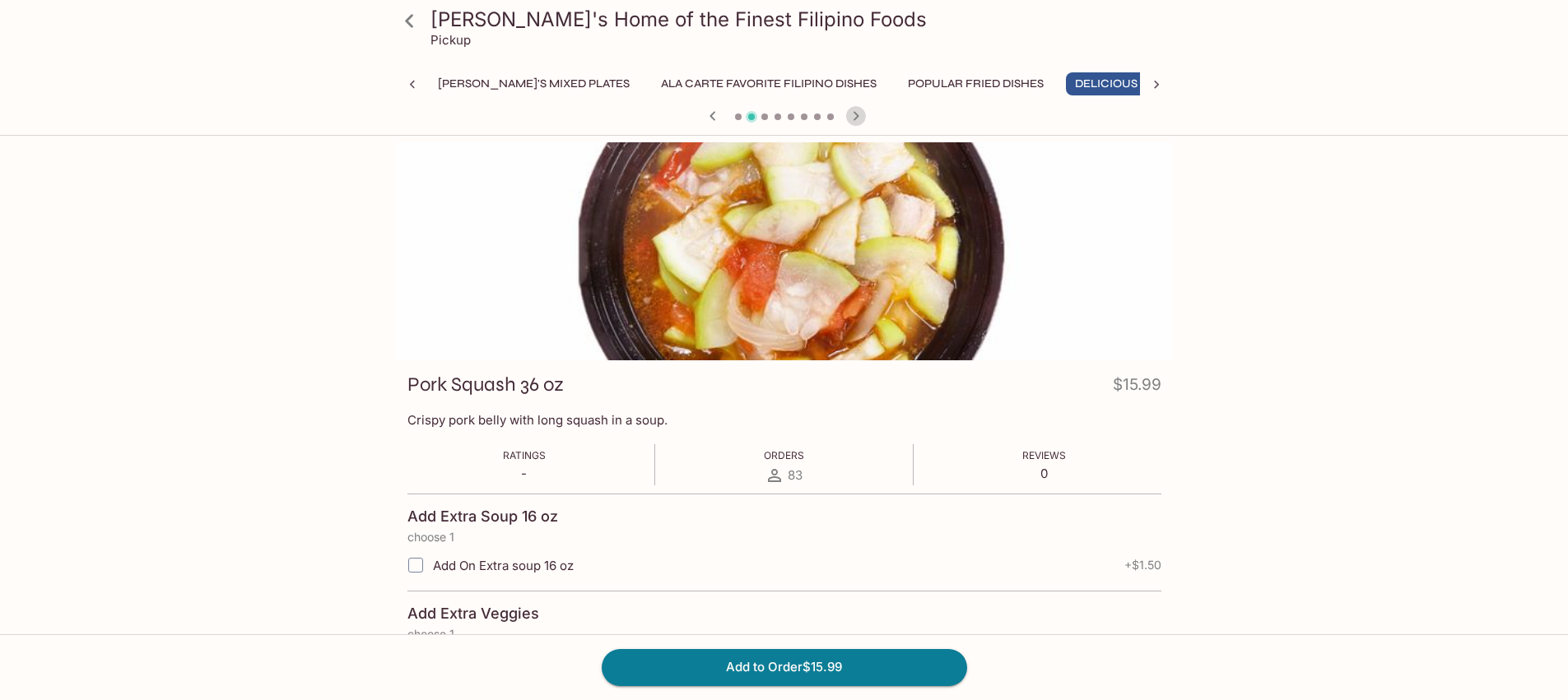
click at [855, 112] on icon "button" at bounding box center [856, 116] width 20 height 20
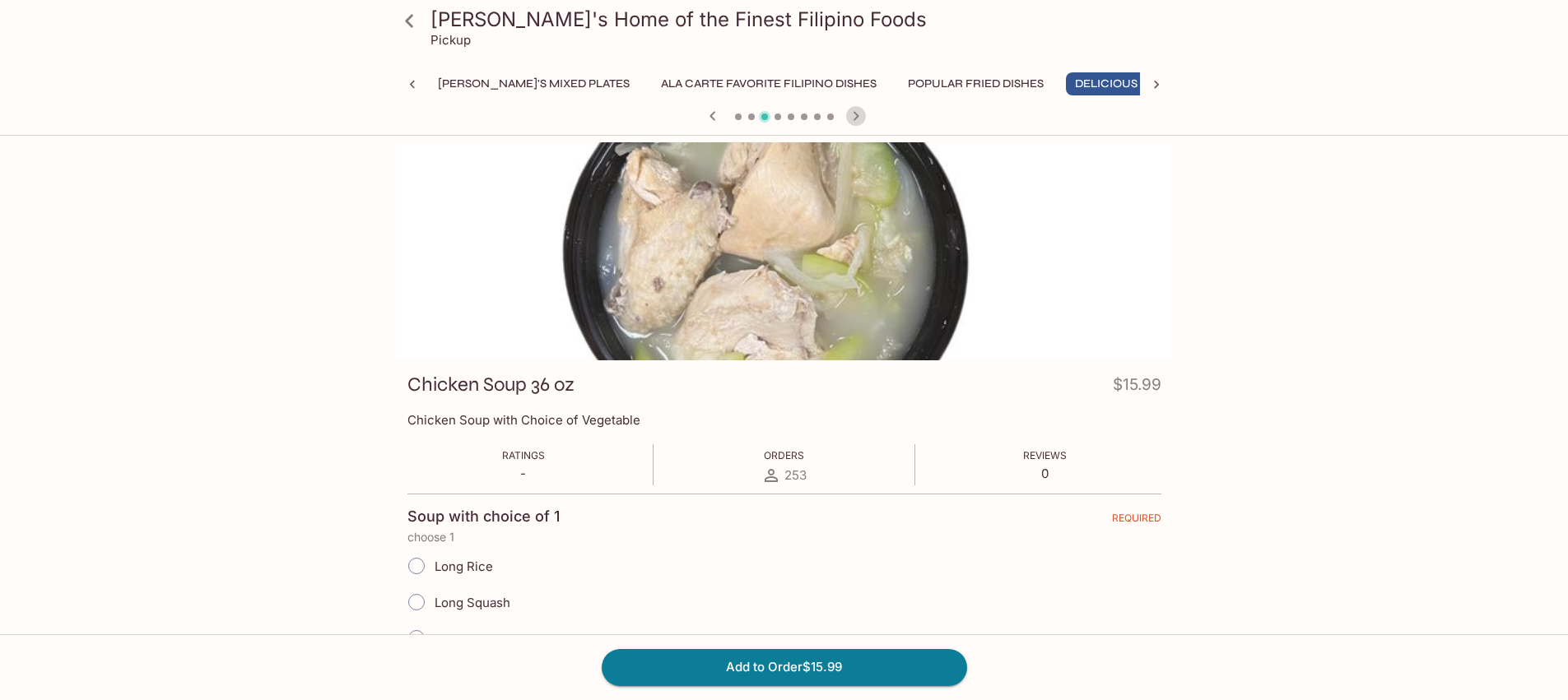
click at [855, 112] on icon "button" at bounding box center [856, 116] width 20 height 20
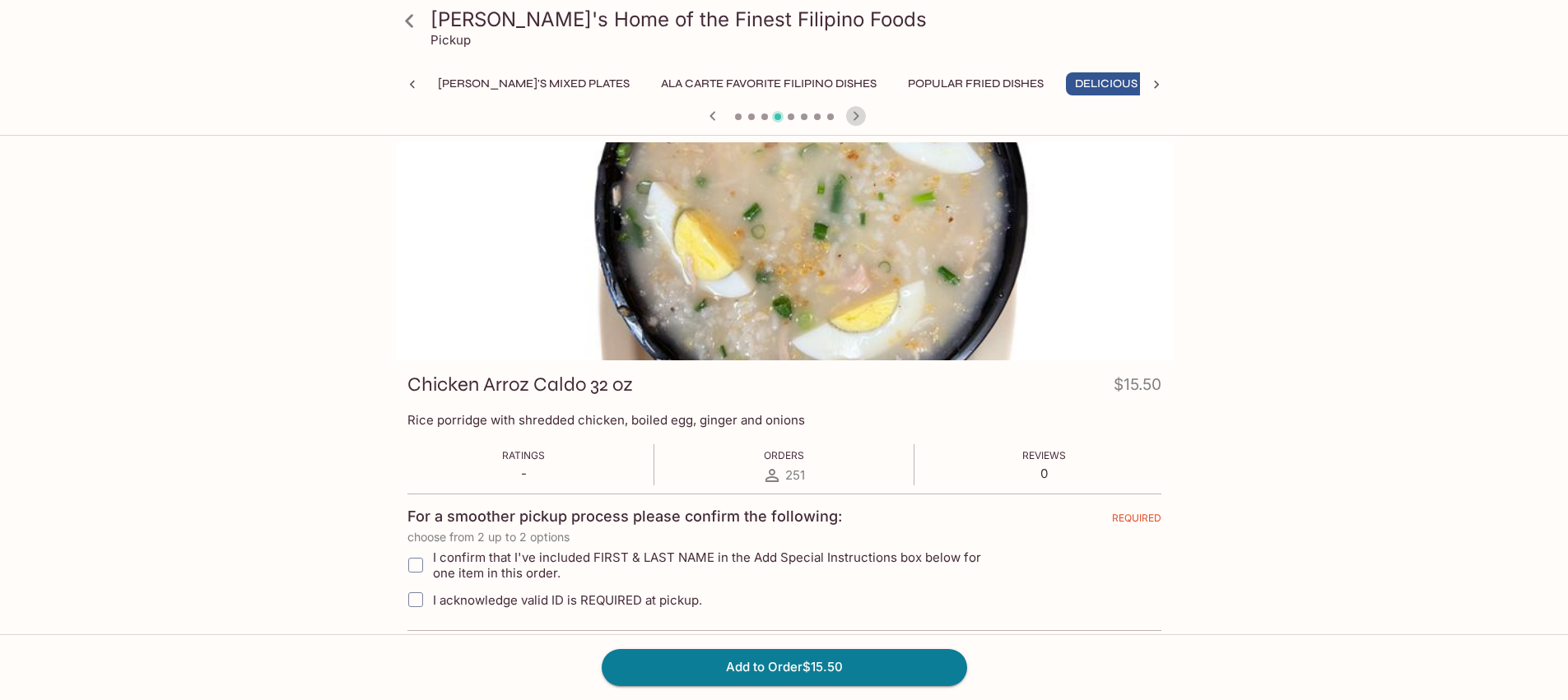
click at [855, 112] on icon "button" at bounding box center [856, 116] width 20 height 20
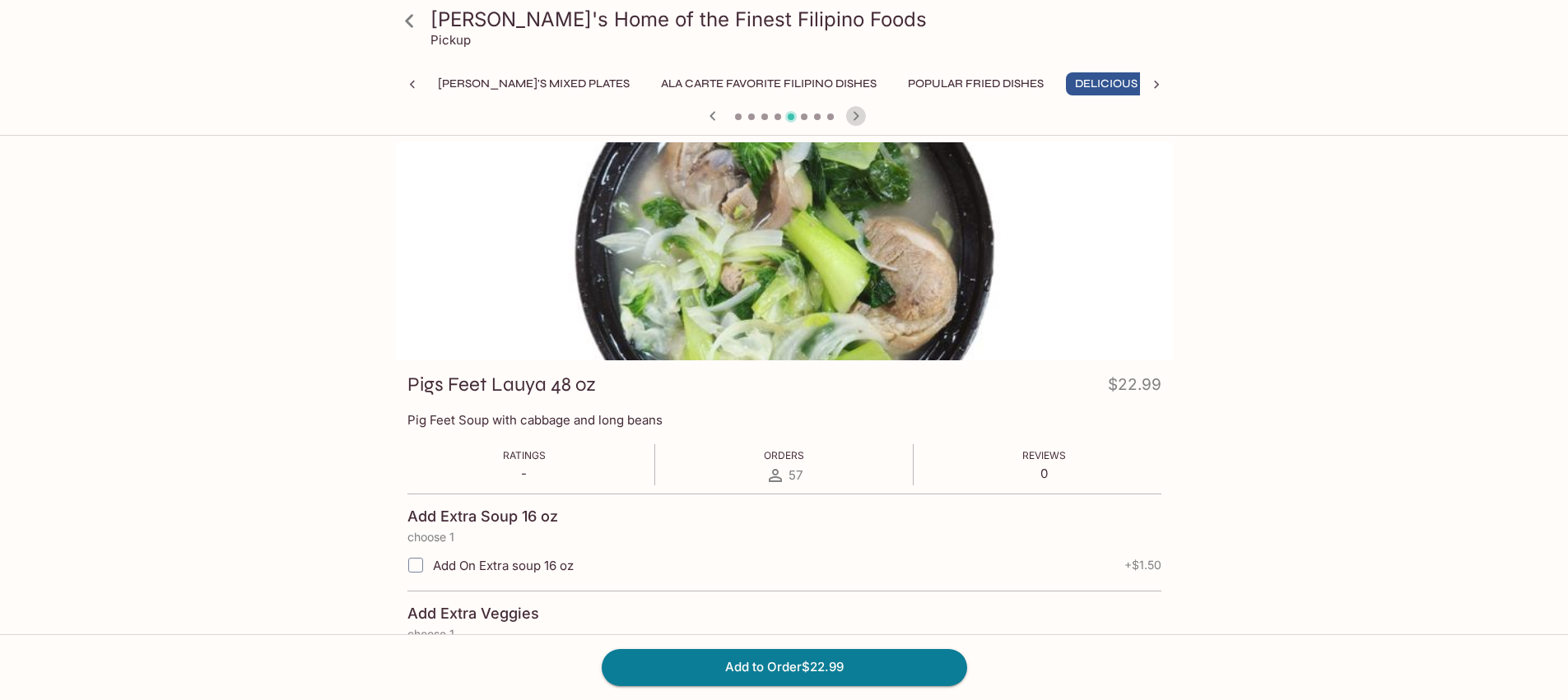
click at [855, 112] on icon "button" at bounding box center [856, 116] width 20 height 20
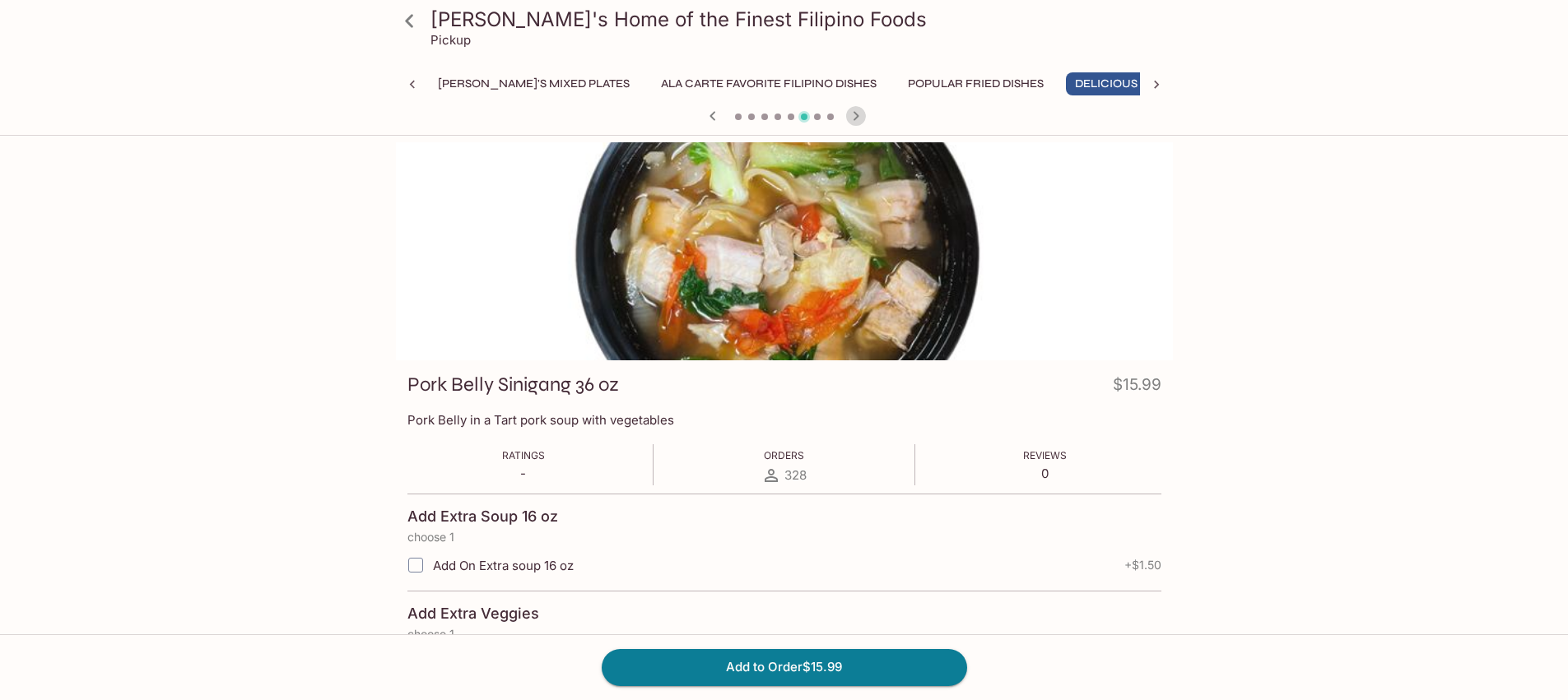
click at [855, 112] on icon "button" at bounding box center [856, 116] width 20 height 20
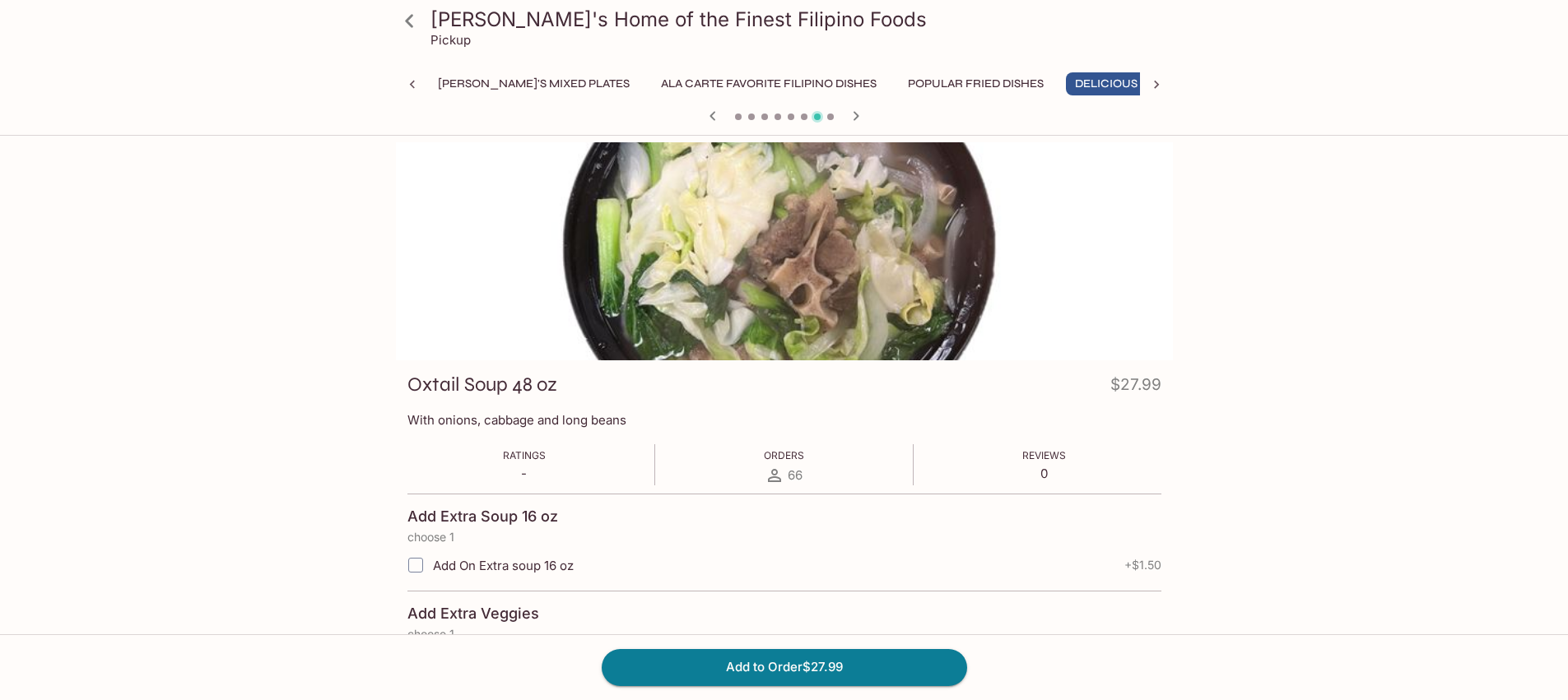
click at [855, 112] on icon "button" at bounding box center [856, 116] width 20 height 20
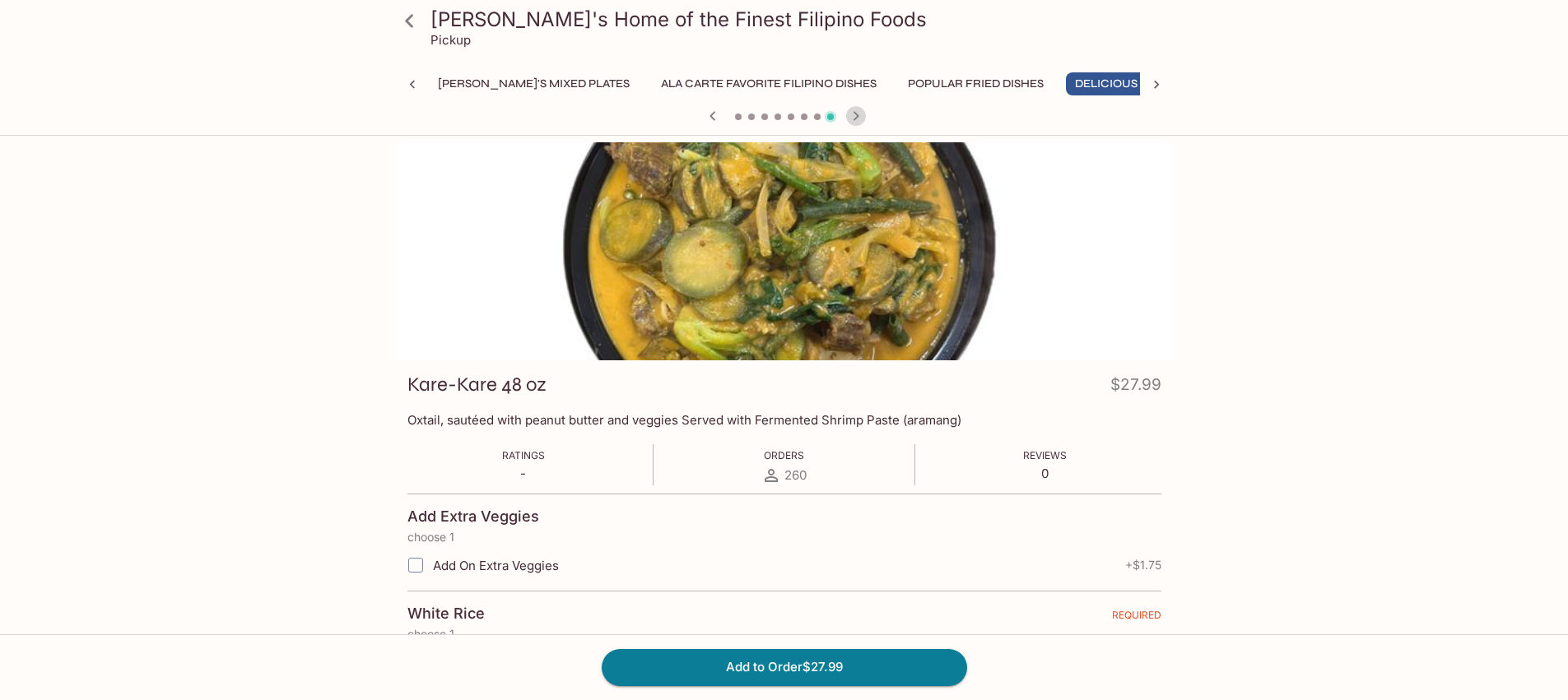
click at [855, 115] on icon "button" at bounding box center [856, 116] width 20 height 20
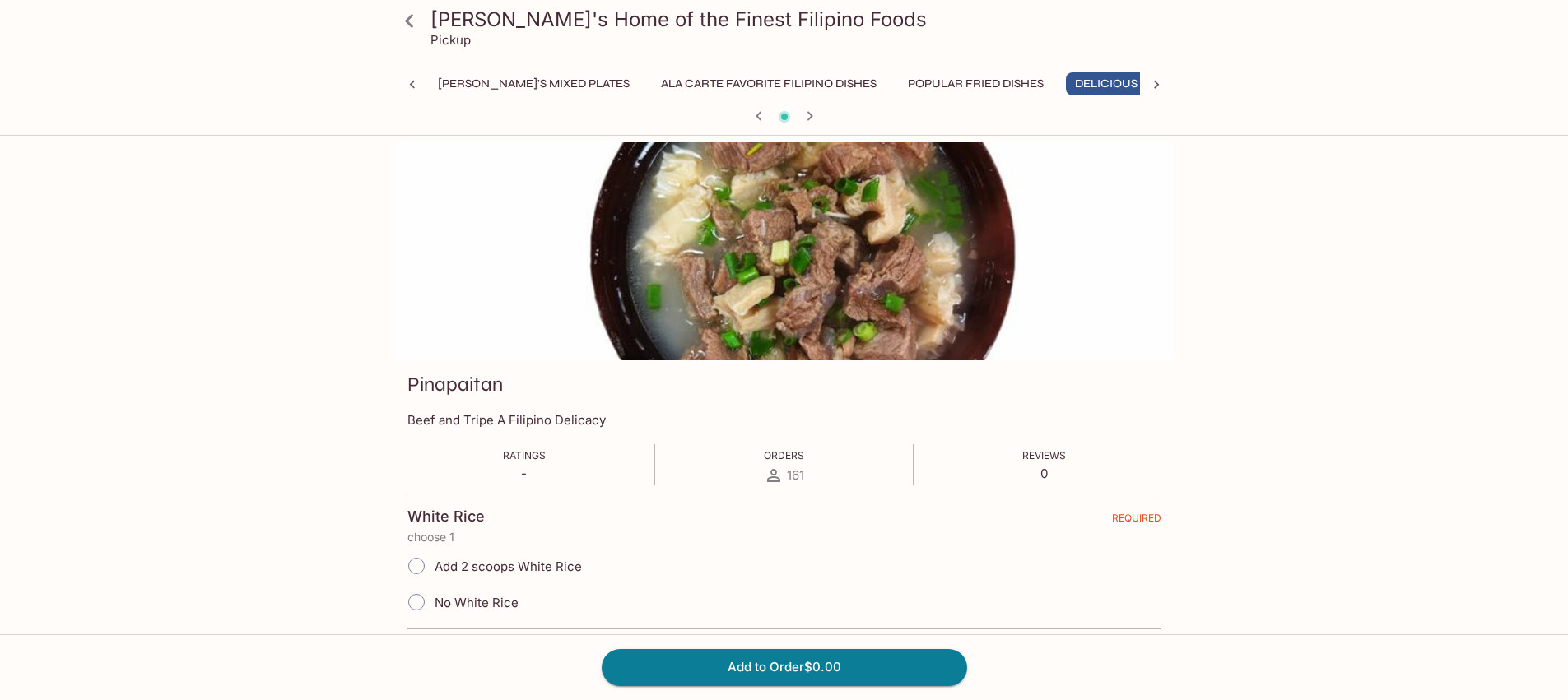
click at [855, 115] on div at bounding box center [784, 117] width 790 height 25
click at [764, 120] on icon "button" at bounding box center [758, 116] width 20 height 20
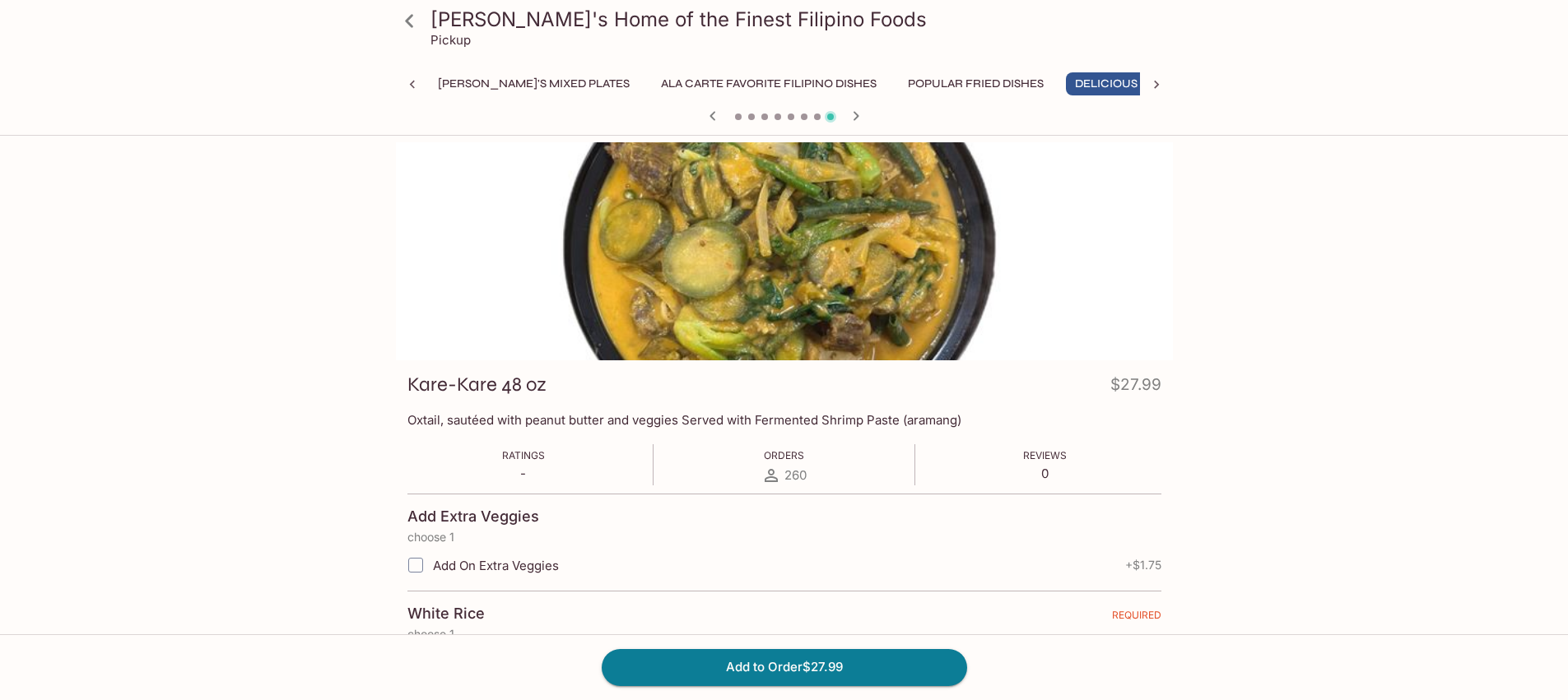
click at [765, 120] on span at bounding box center [764, 116] width 6 height 6
click at [710, 118] on icon "button" at bounding box center [713, 116] width 20 height 20
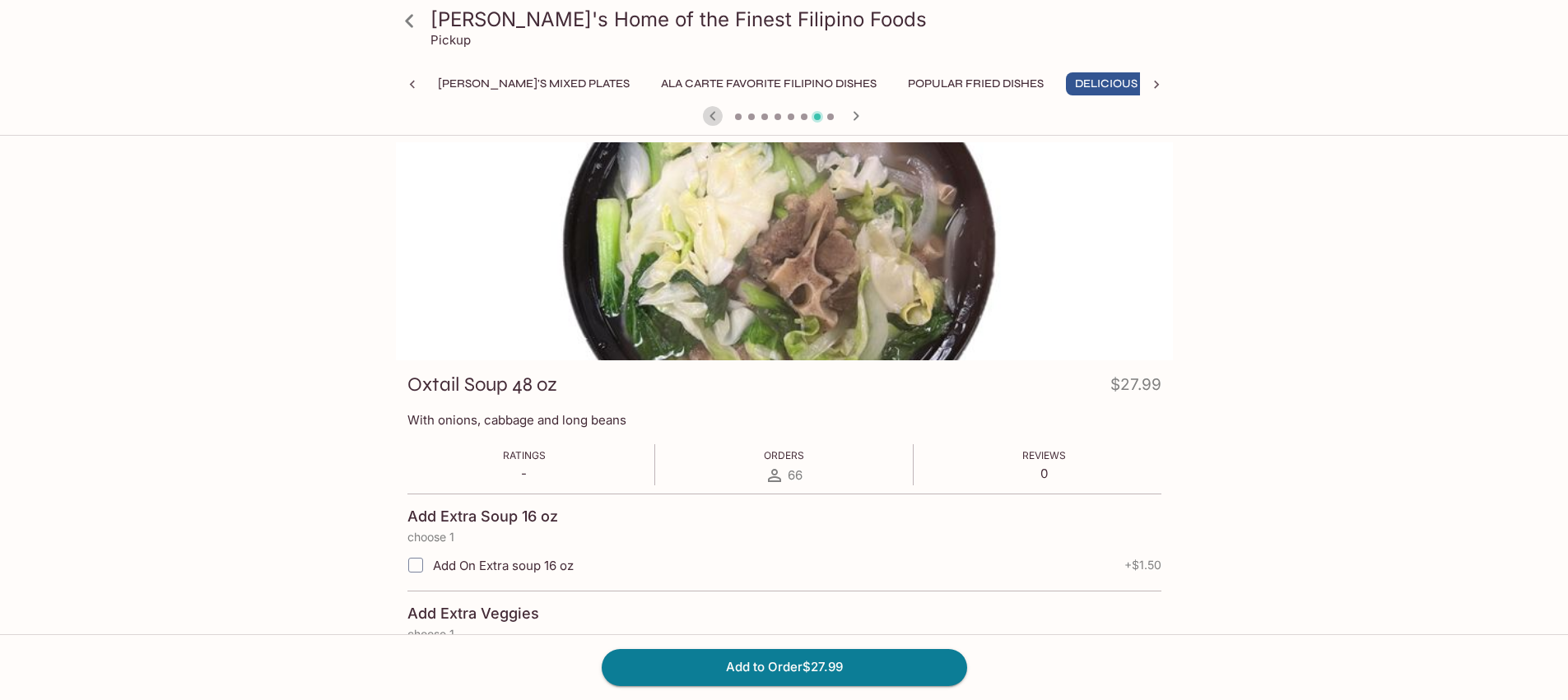
click at [710, 118] on icon "button" at bounding box center [713, 116] width 20 height 20
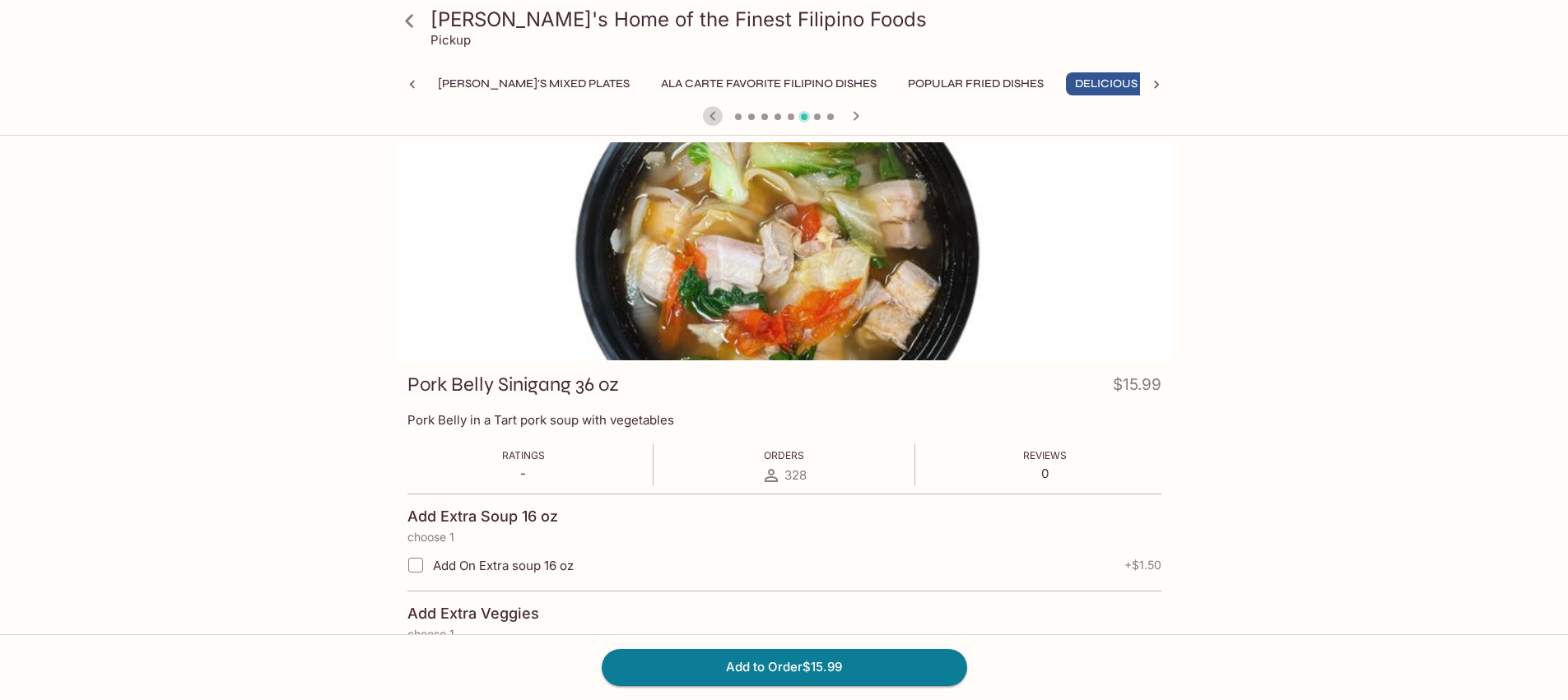
click at [710, 118] on icon "button" at bounding box center [713, 116] width 20 height 20
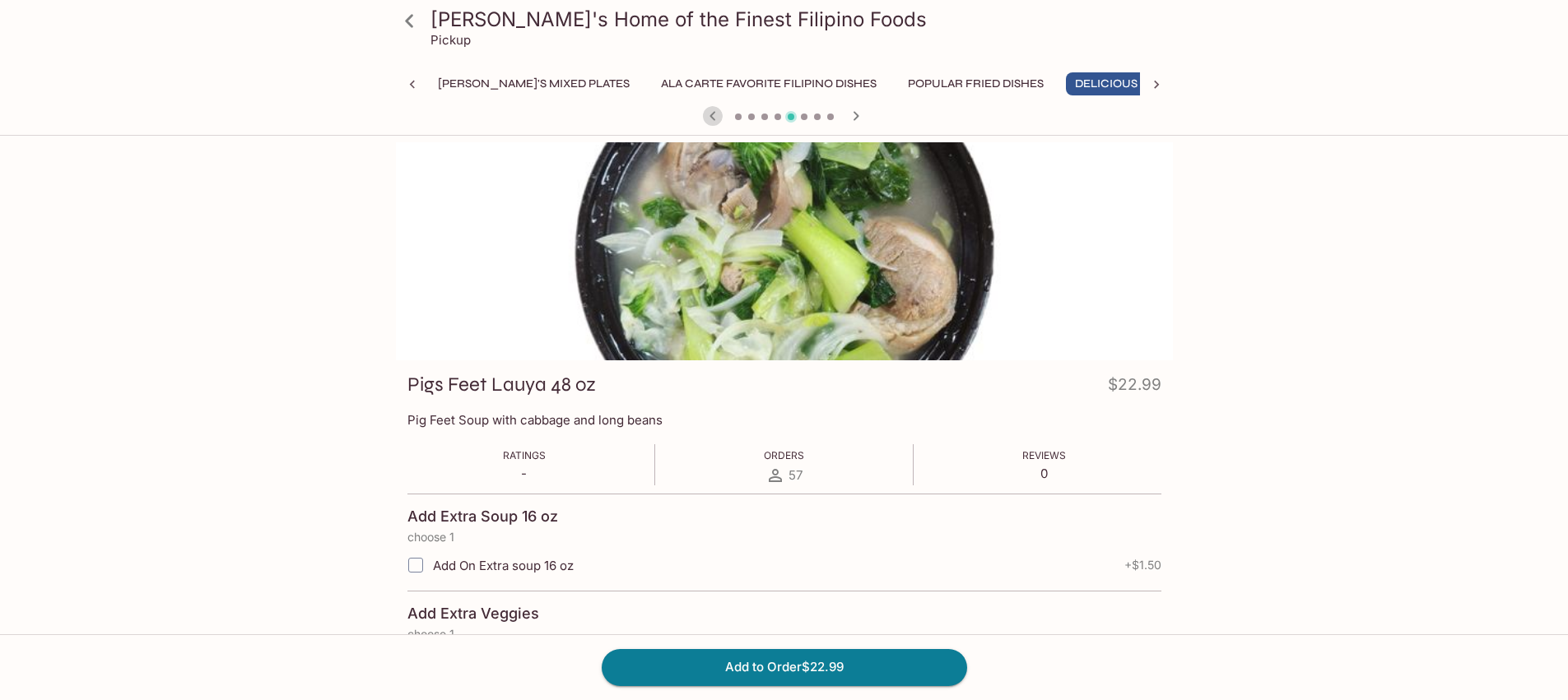
click at [710, 118] on icon "button" at bounding box center [713, 116] width 20 height 20
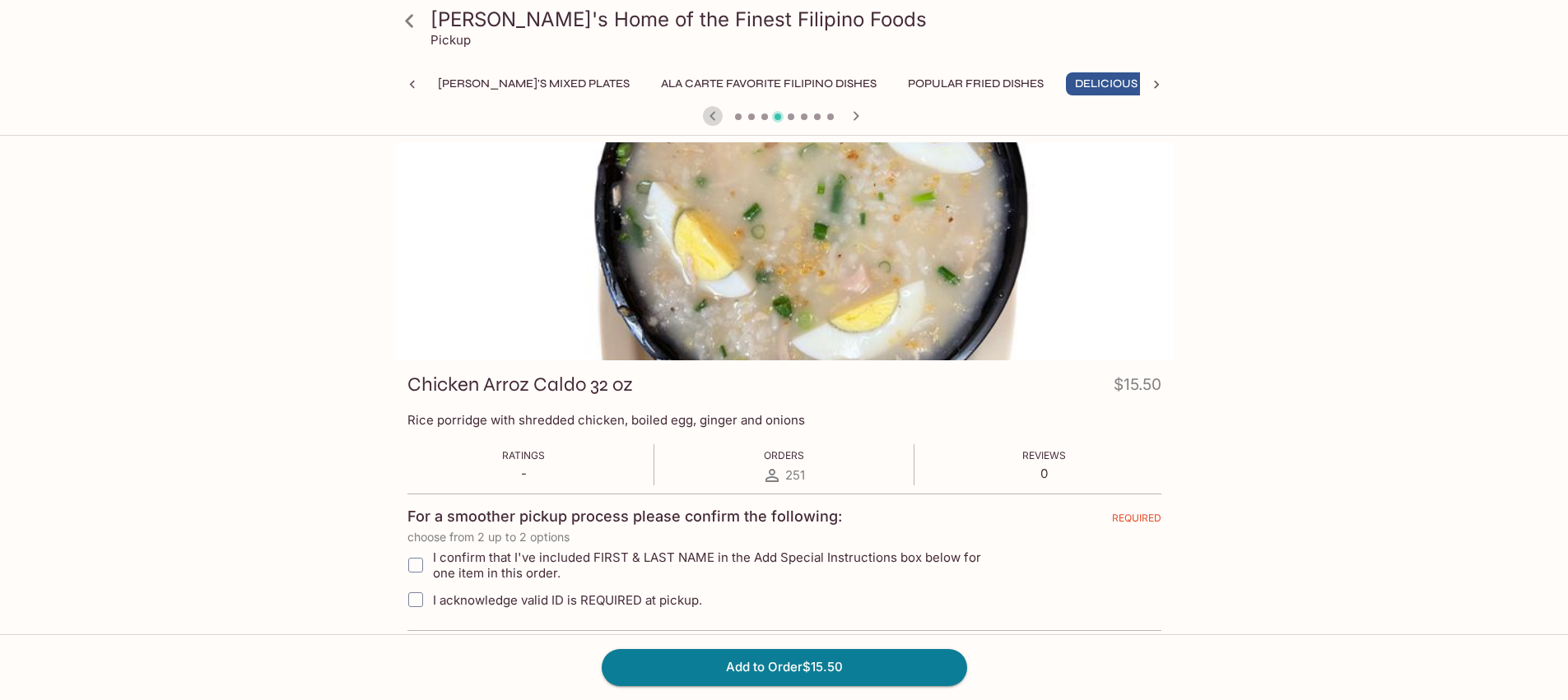
click at [710, 118] on icon "button" at bounding box center [713, 116] width 20 height 20
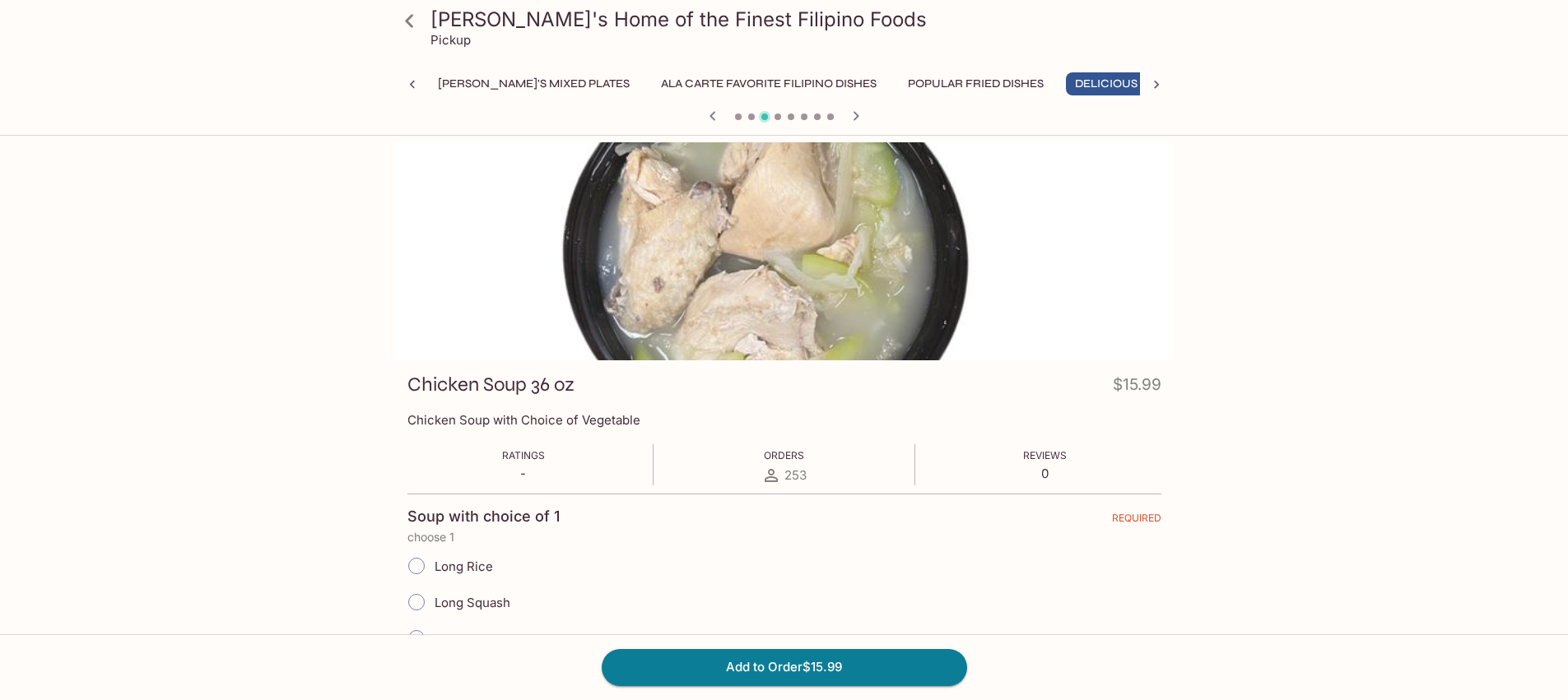
click at [710, 118] on icon "button" at bounding box center [713, 116] width 20 height 20
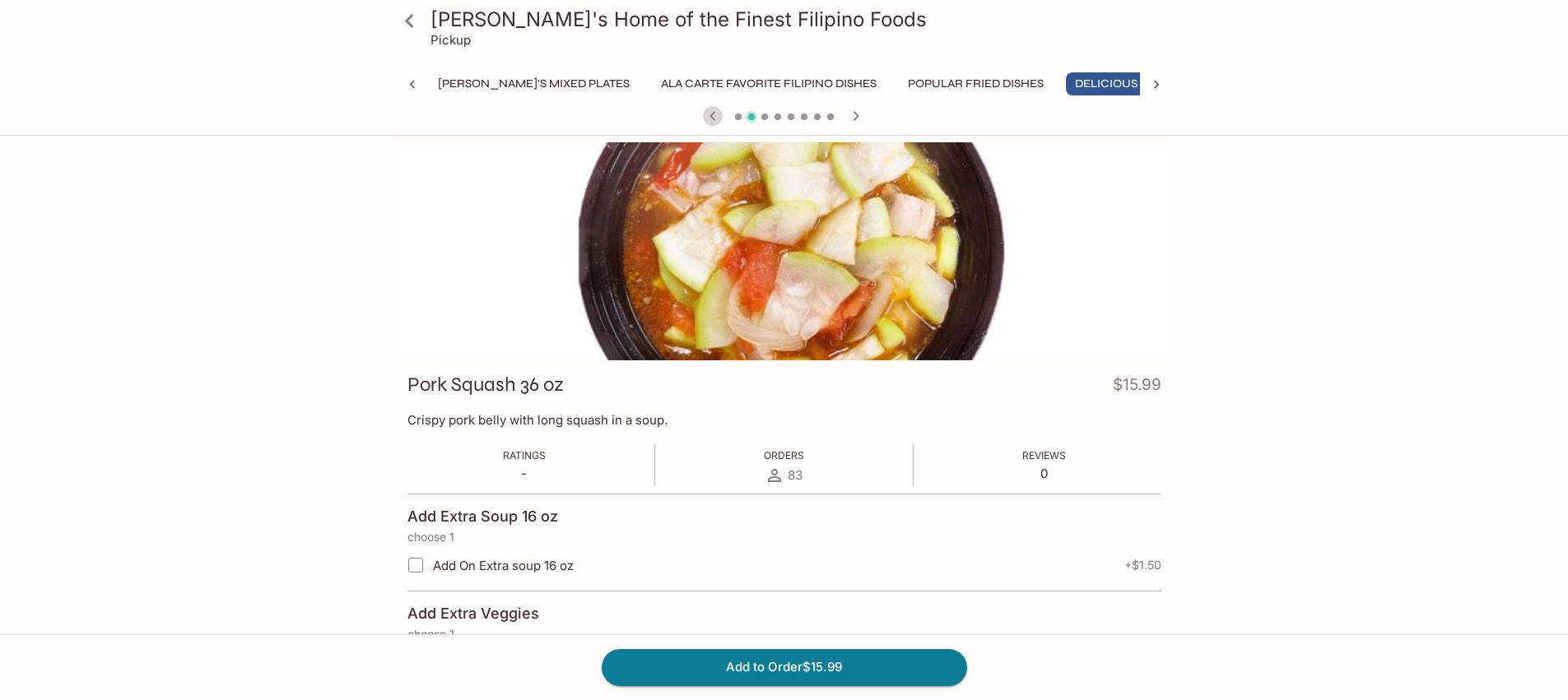
click at [710, 118] on icon "button" at bounding box center [713, 116] width 20 height 20
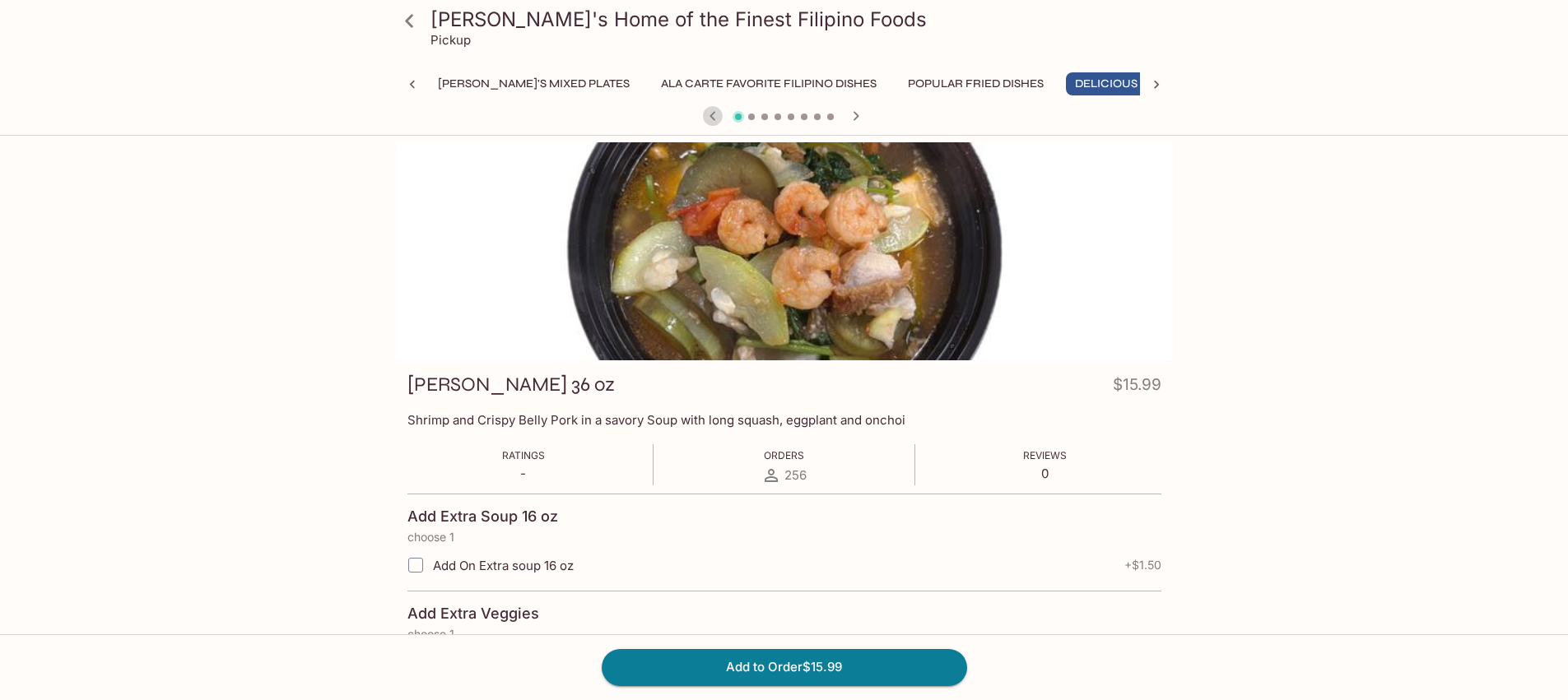
click at [710, 118] on icon "button" at bounding box center [713, 116] width 20 height 20
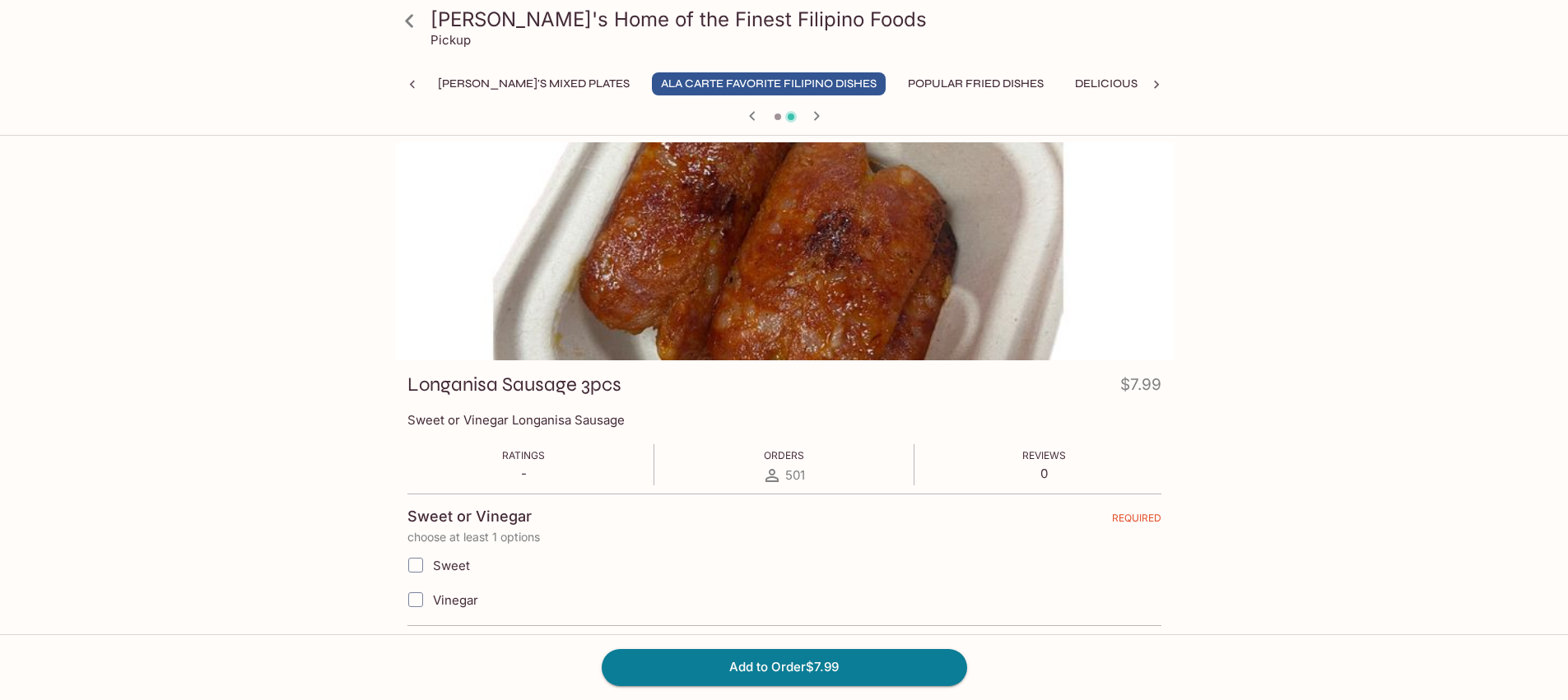
click at [710, 118] on div at bounding box center [784, 117] width 790 height 25
click at [749, 119] on icon "button" at bounding box center [752, 116] width 20 height 20
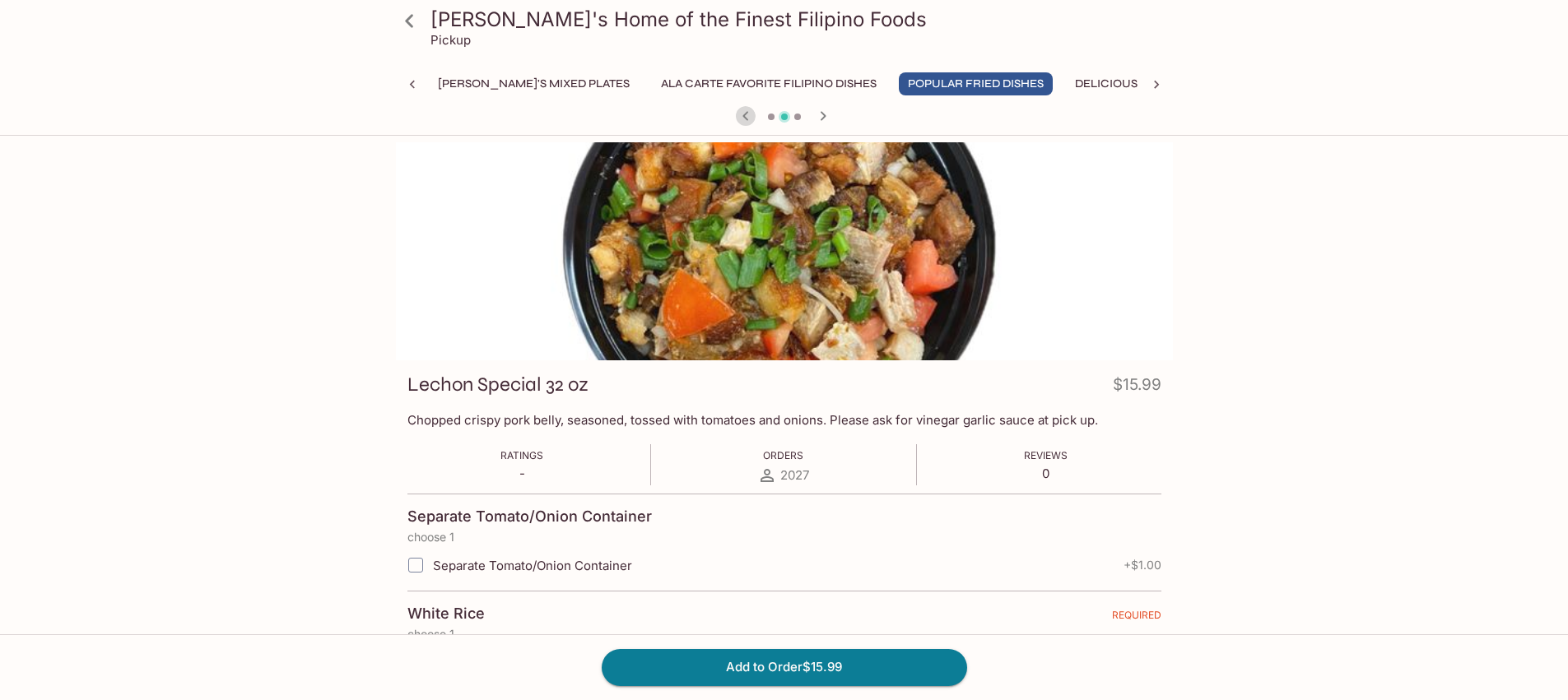
click at [745, 115] on icon "button" at bounding box center [746, 116] width 20 height 20
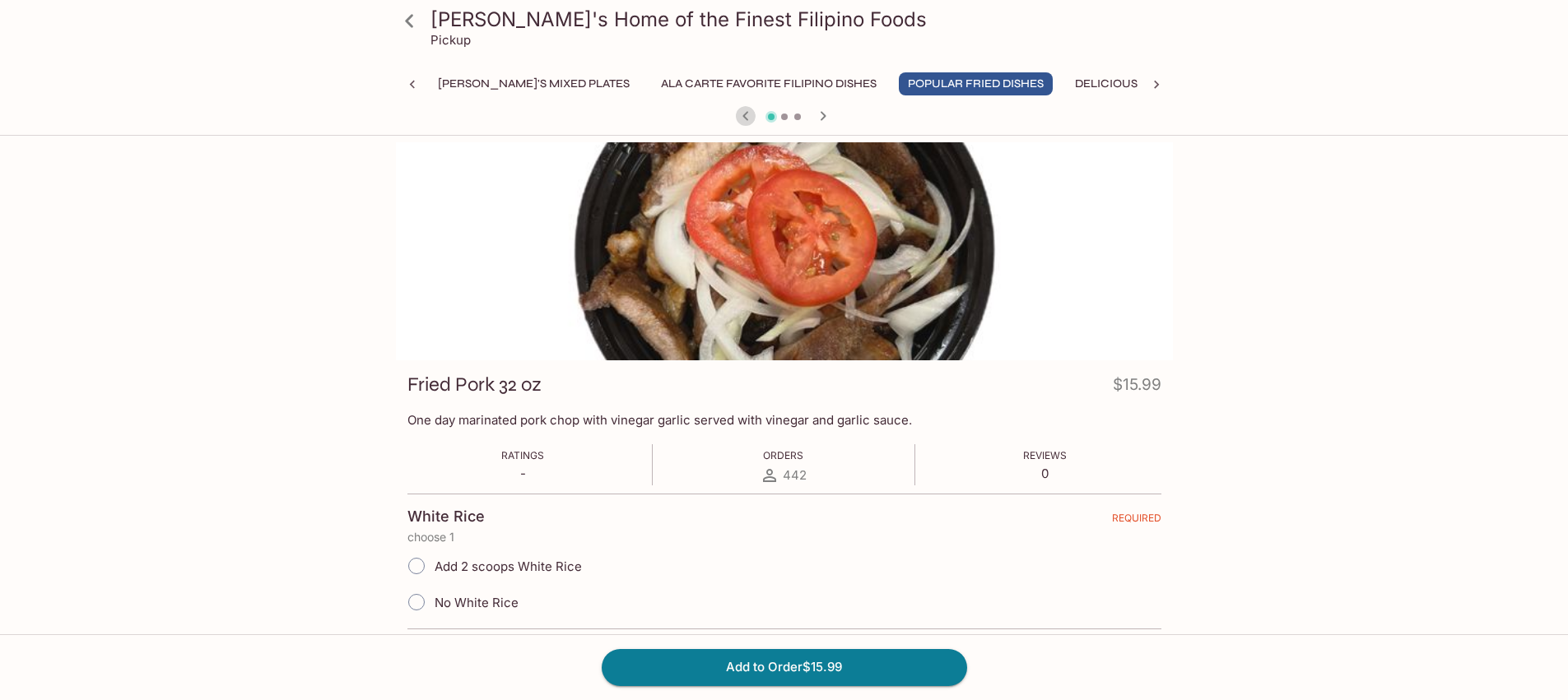
click at [748, 119] on icon "button" at bounding box center [746, 116] width 20 height 20
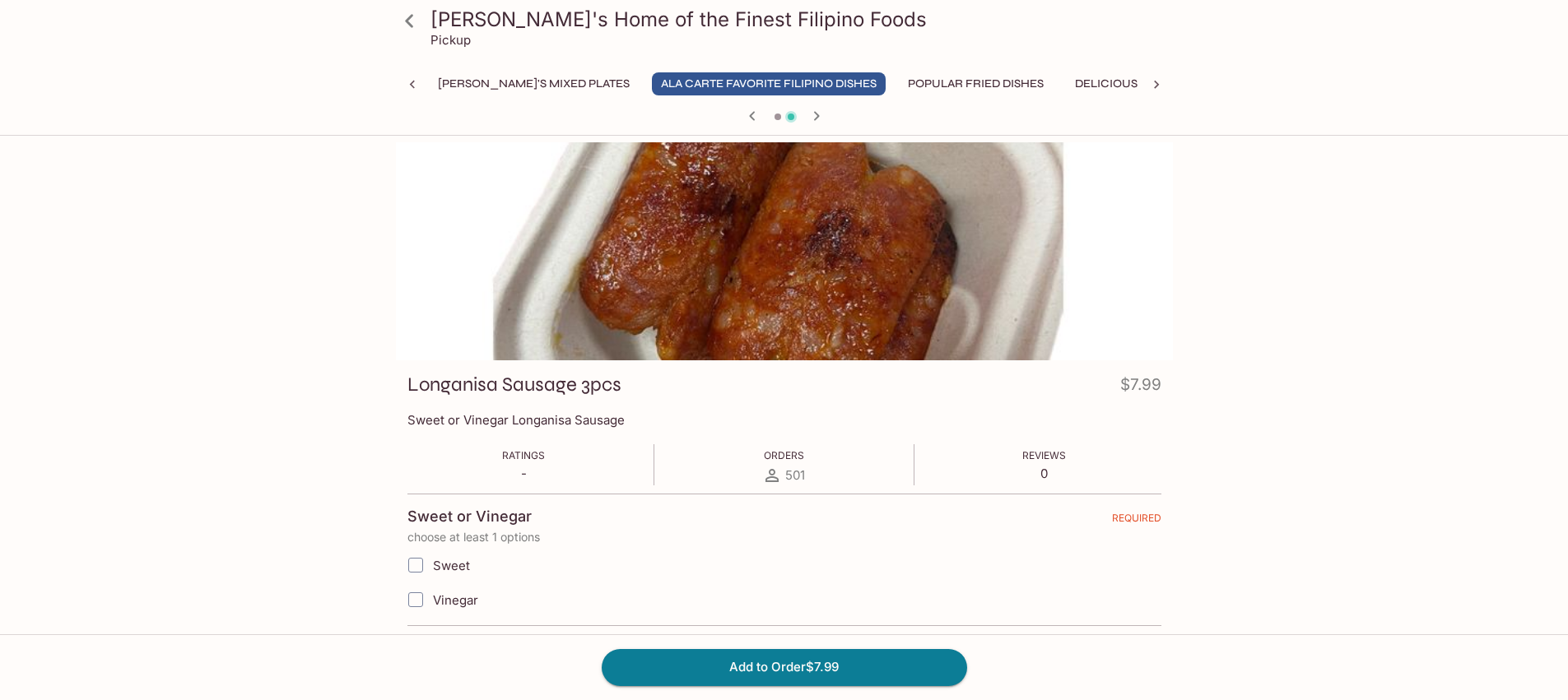
click at [749, 116] on icon "button" at bounding box center [751, 116] width 5 height 9
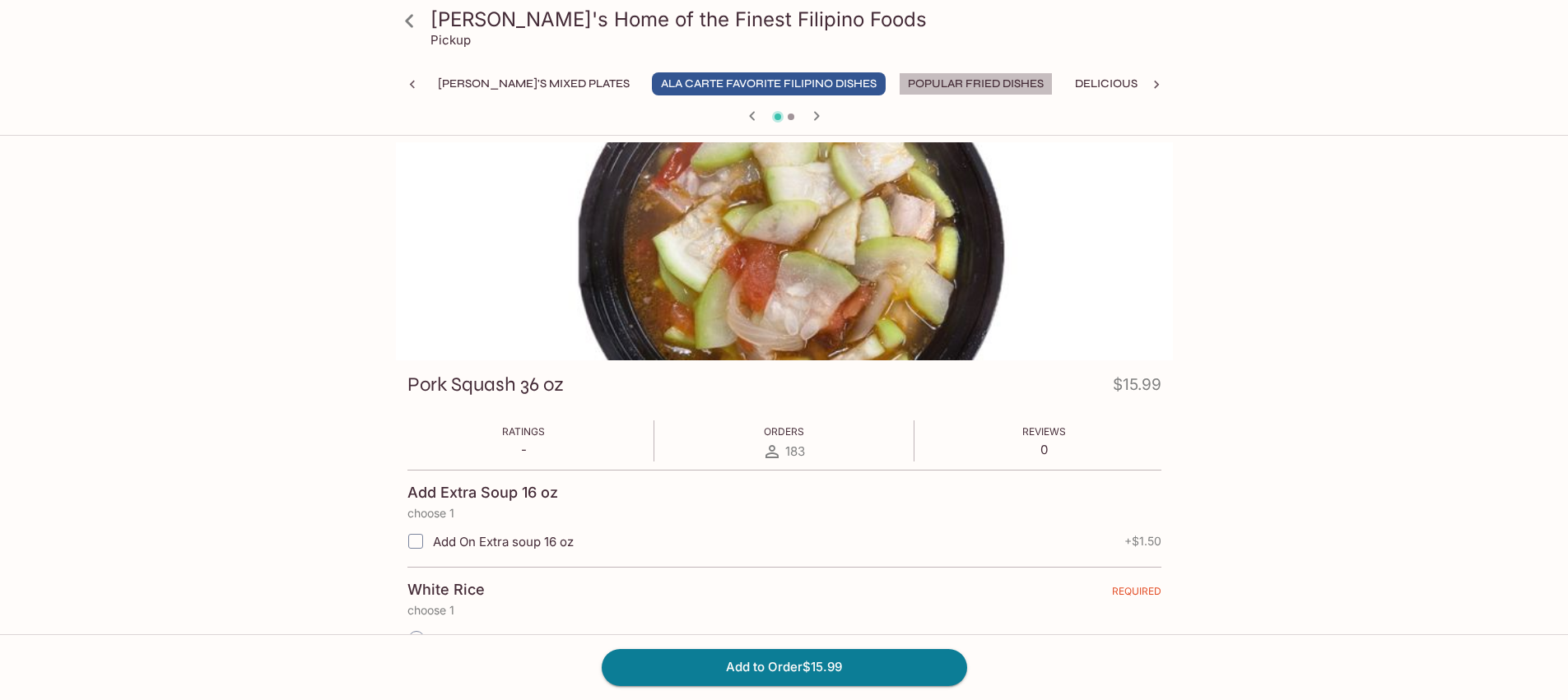
click at [899, 81] on button "Popular Fried Dishes" at bounding box center [976, 83] width 154 height 23
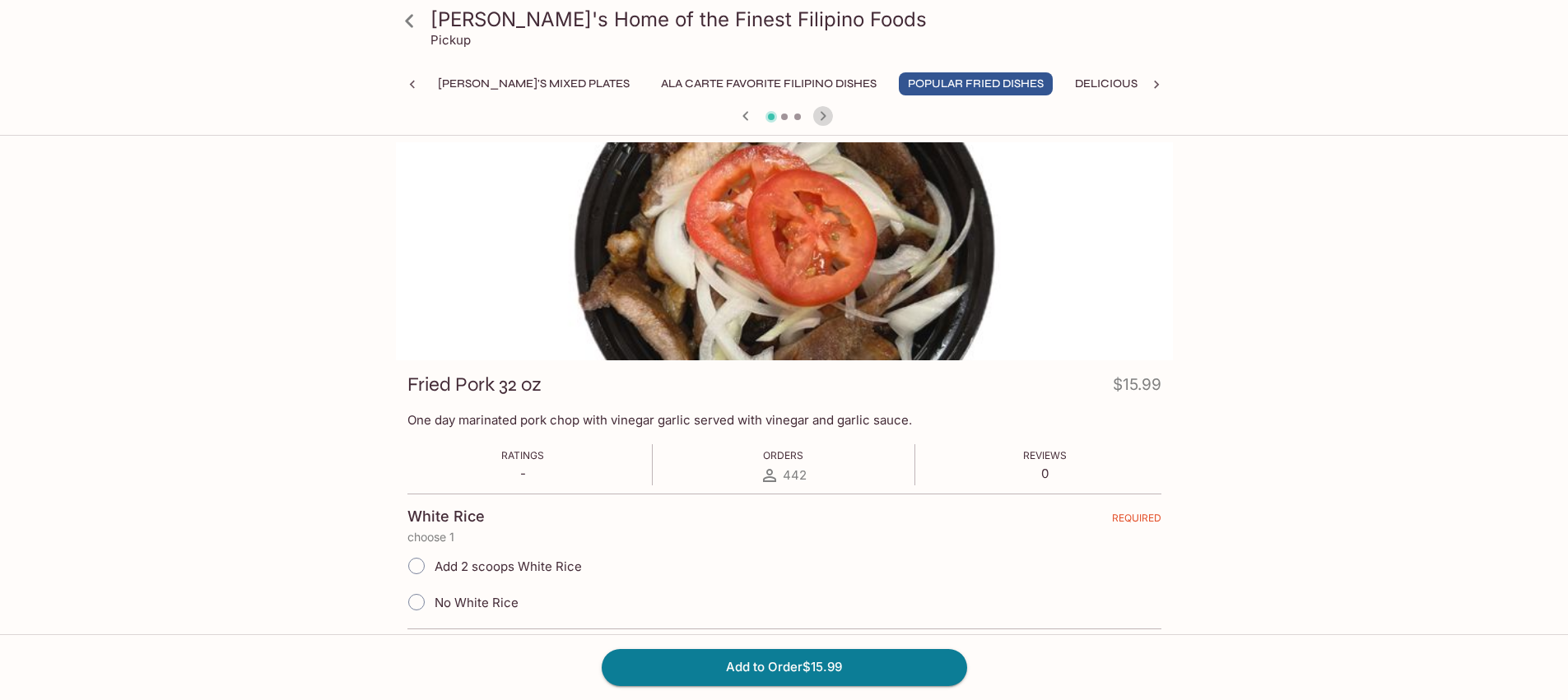
click at [821, 115] on icon "button" at bounding box center [823, 116] width 20 height 20
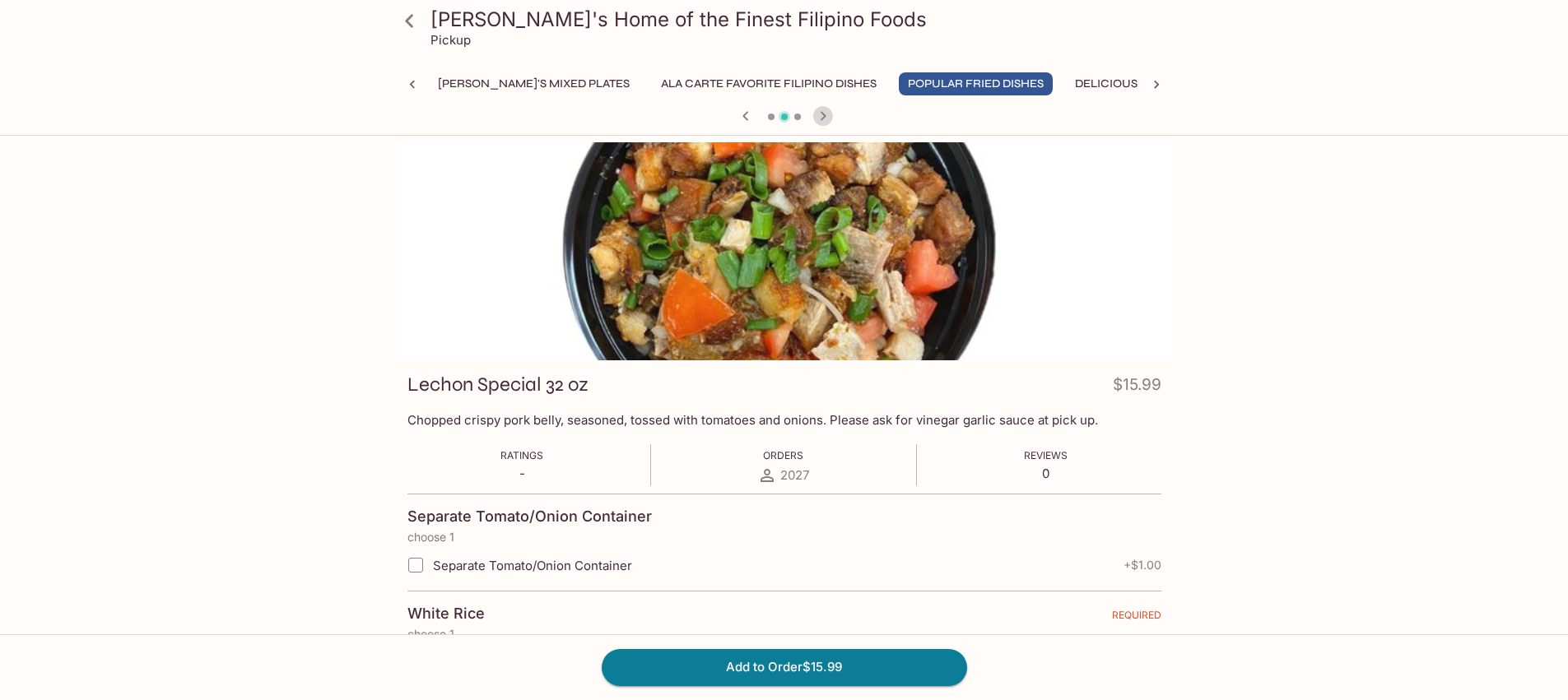
click at [821, 115] on icon "button" at bounding box center [823, 116] width 20 height 20
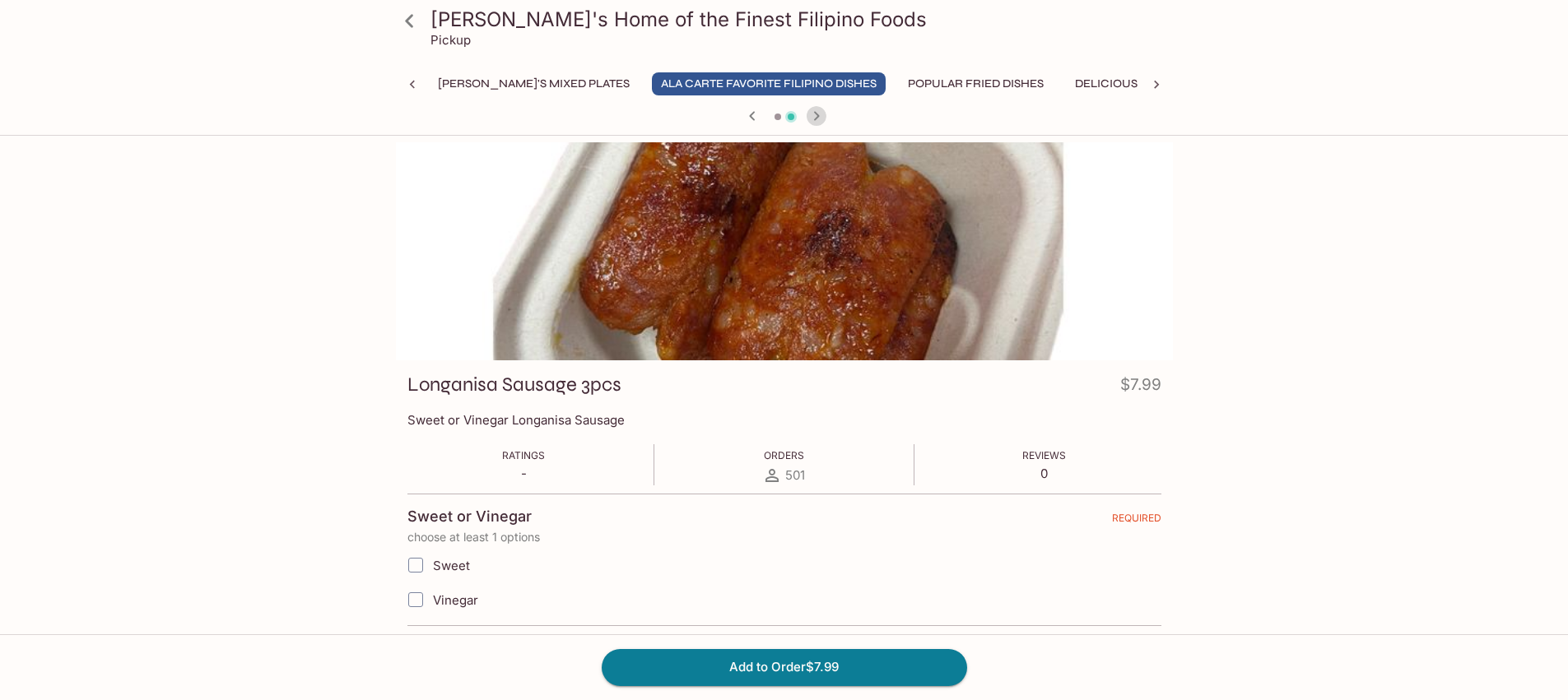
click at [821, 115] on icon "button" at bounding box center [817, 116] width 20 height 20
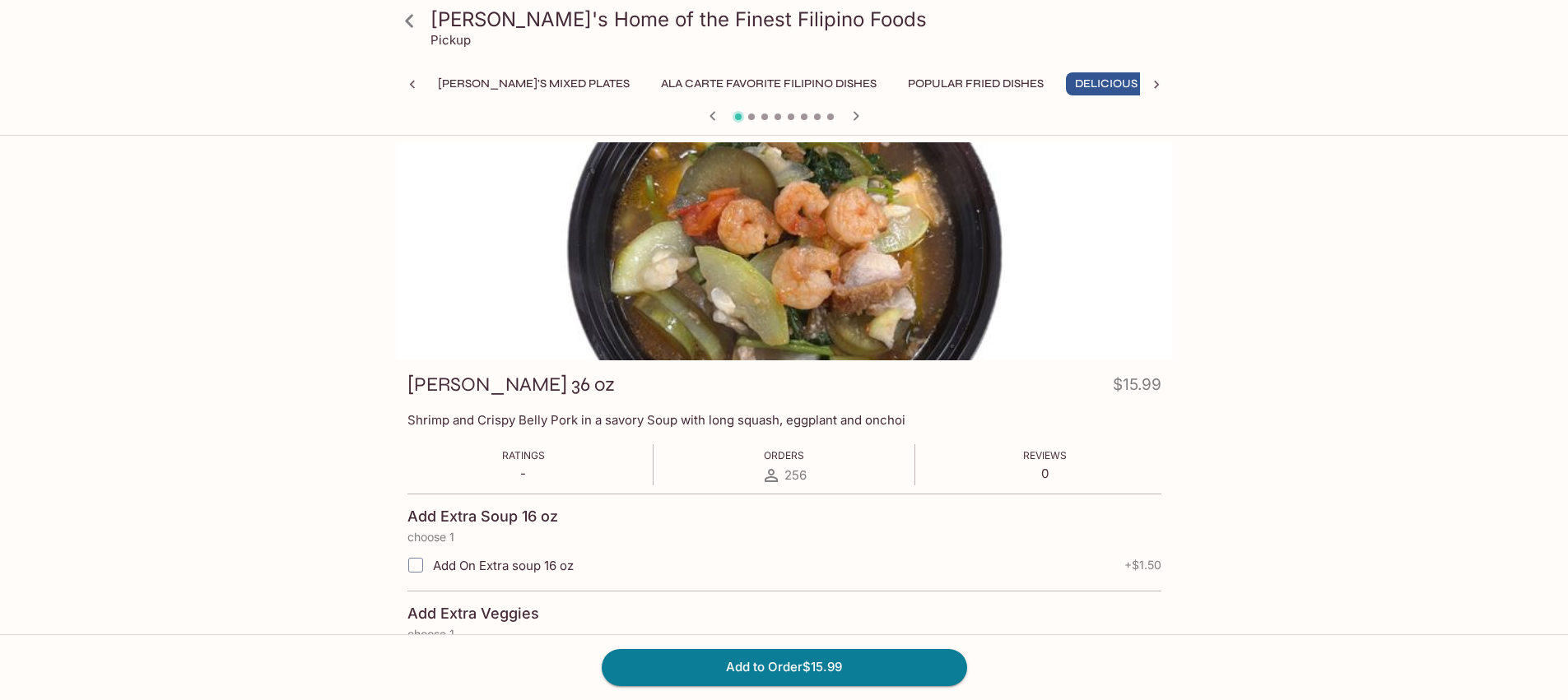
click at [821, 115] on div at bounding box center [784, 117] width 790 height 25
click at [851, 116] on icon "button" at bounding box center [856, 116] width 20 height 20
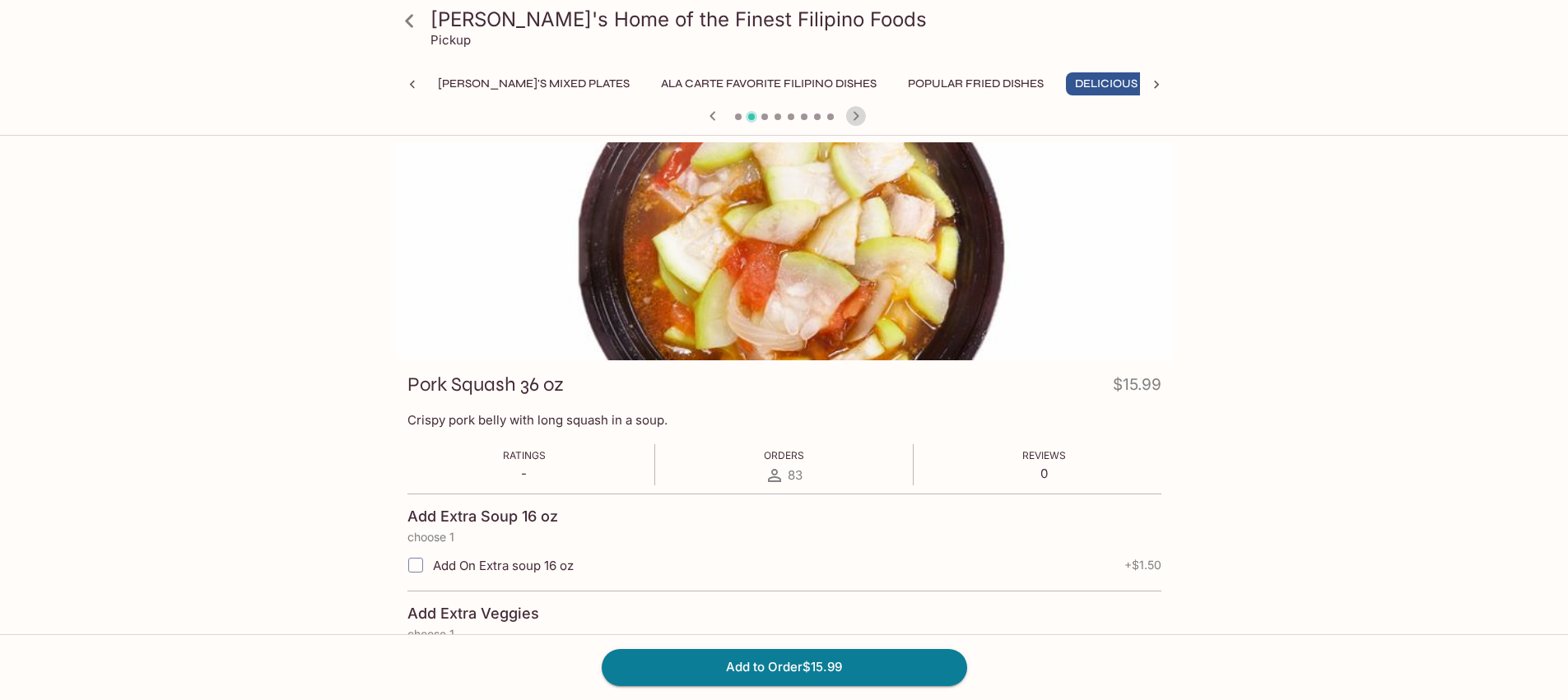
click at [853, 117] on icon "button" at bounding box center [856, 116] width 20 height 20
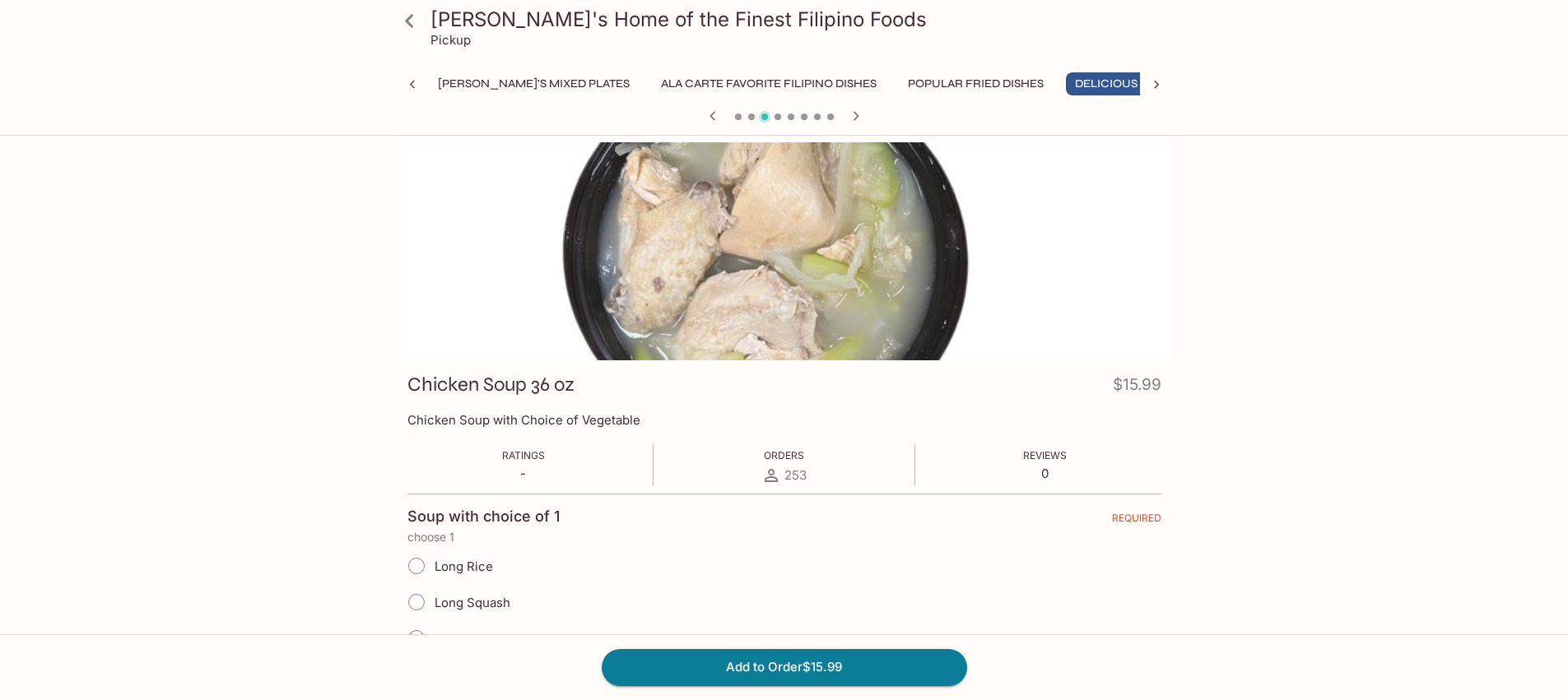
click at [853, 117] on icon "button" at bounding box center [856, 116] width 20 height 20
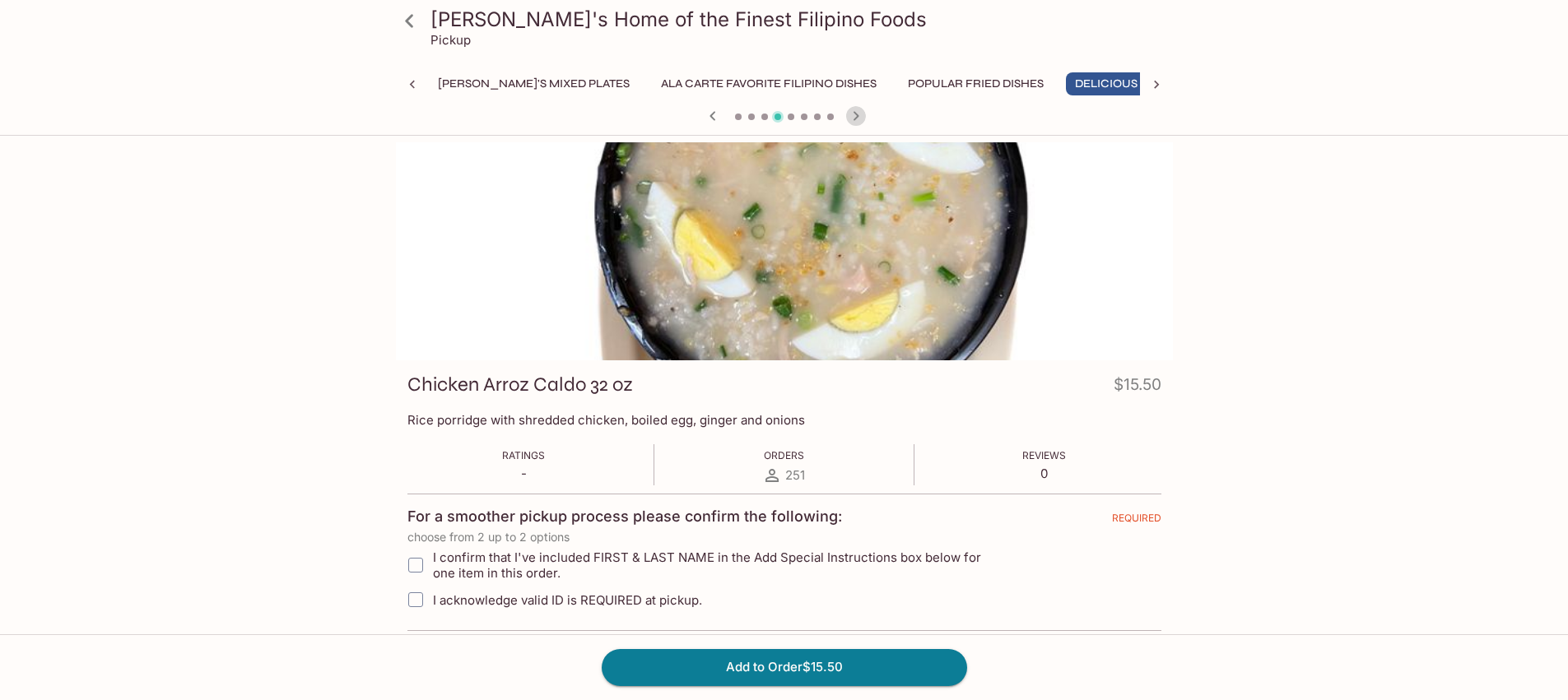
click at [853, 117] on icon "button" at bounding box center [856, 116] width 20 height 20
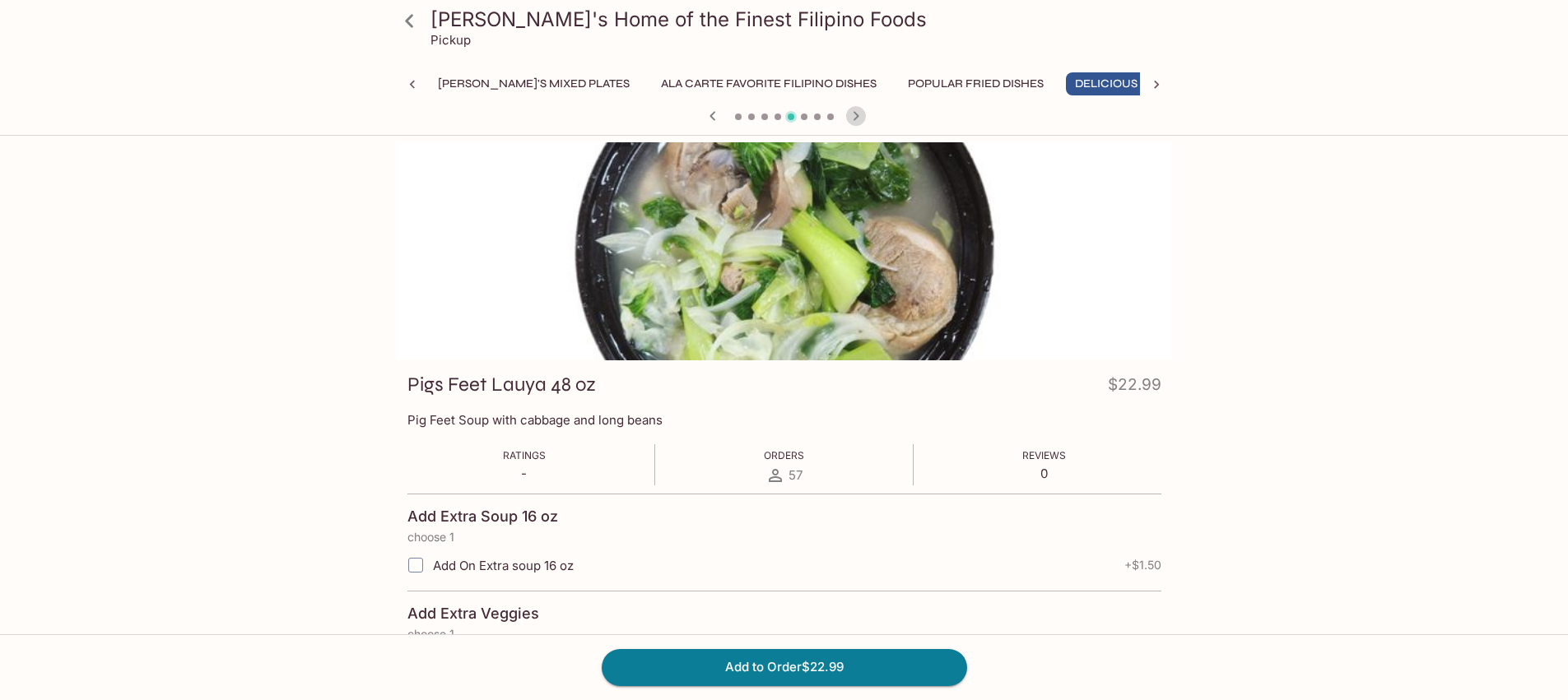
click at [853, 117] on icon "button" at bounding box center [856, 116] width 20 height 20
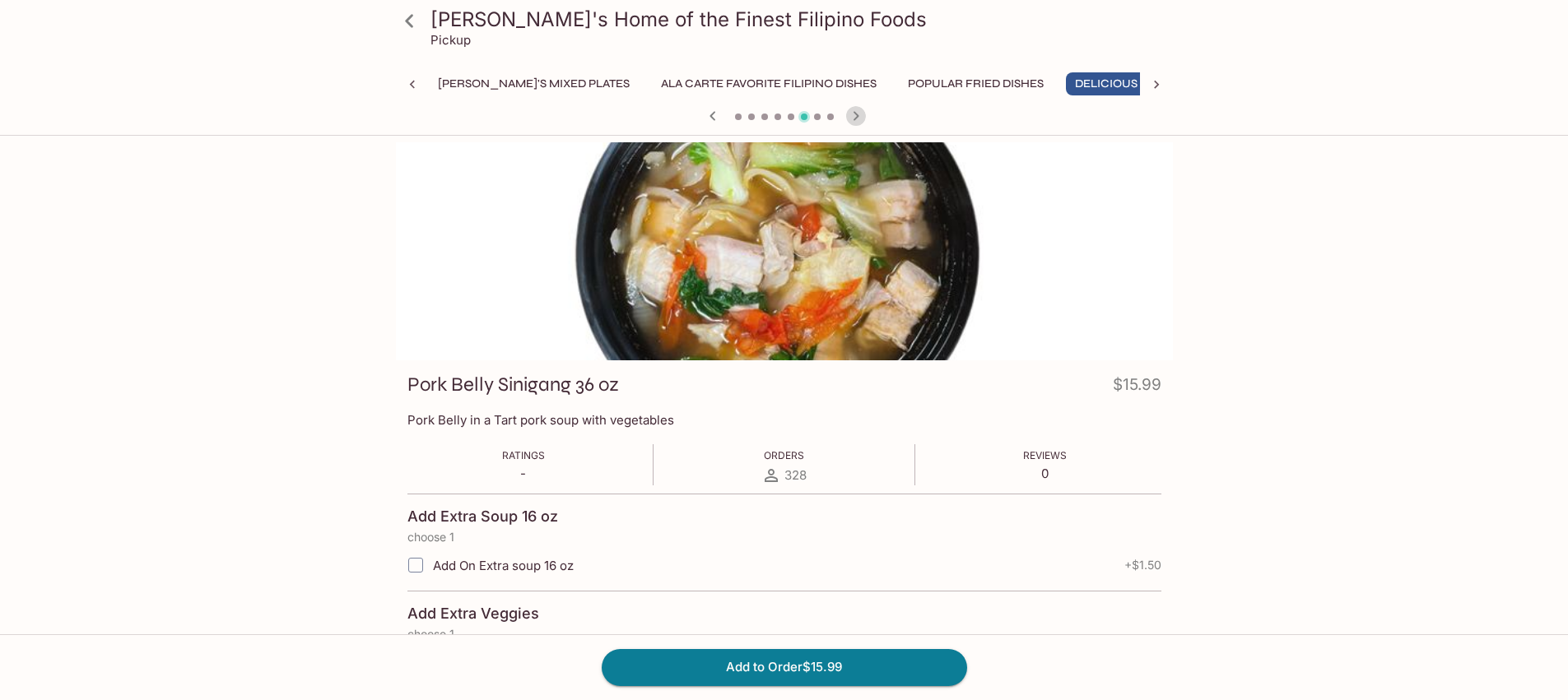
click at [853, 117] on icon "button" at bounding box center [856, 116] width 20 height 20
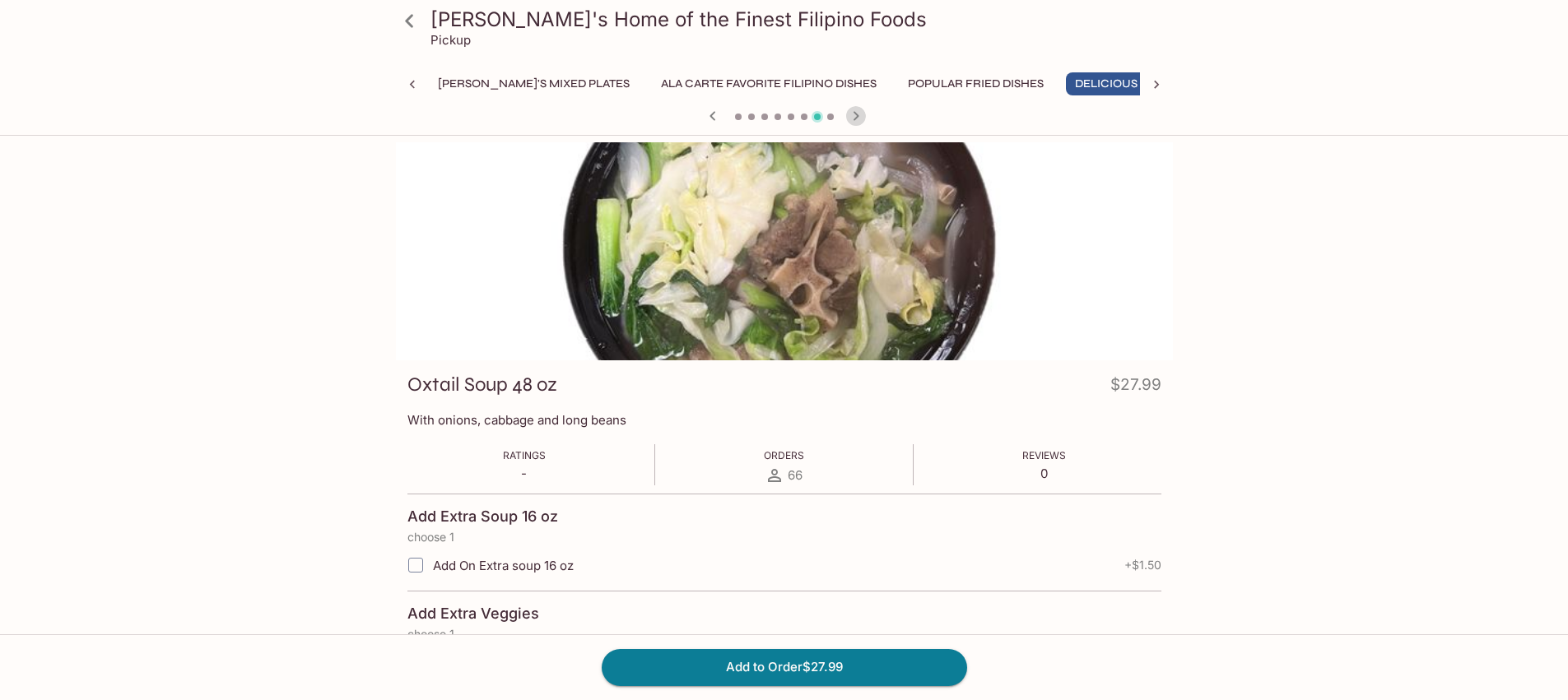
click at [853, 117] on icon "button" at bounding box center [856, 116] width 20 height 20
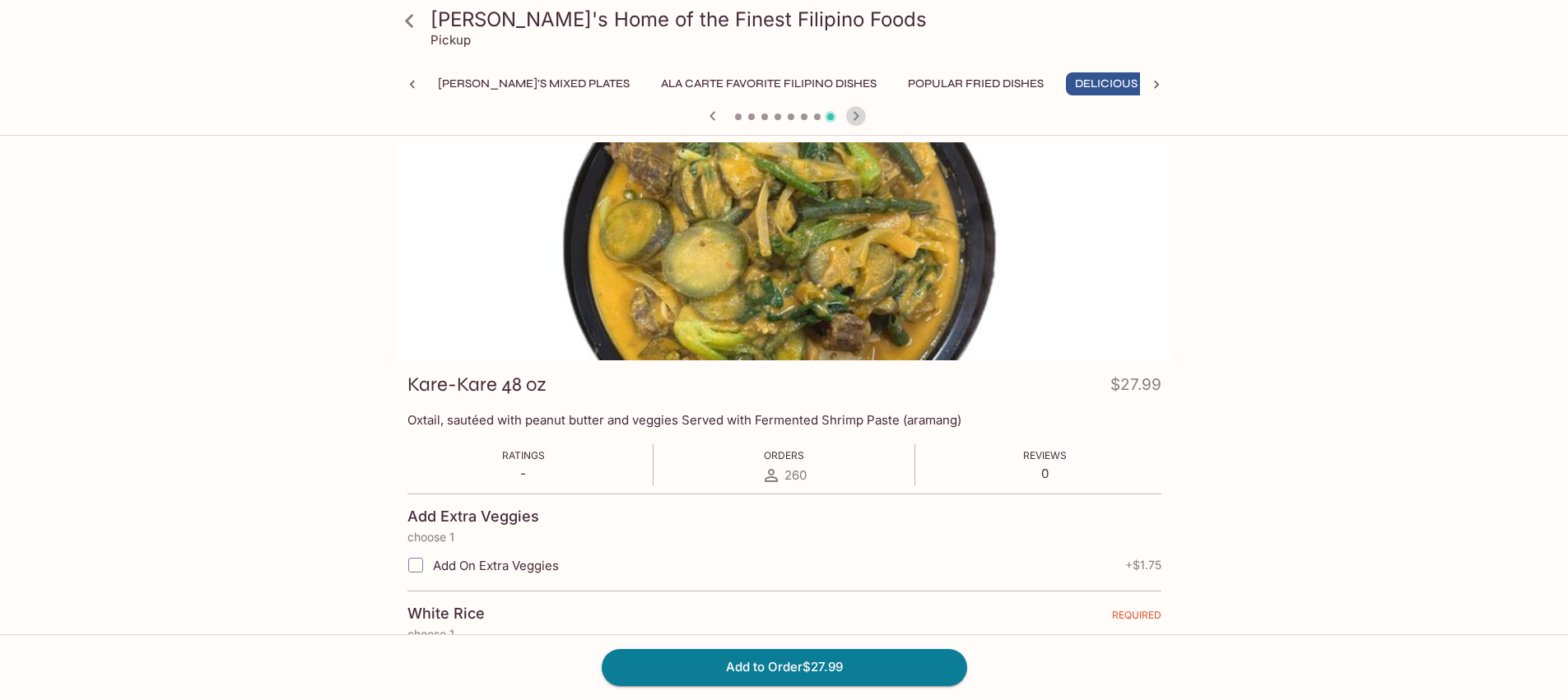
click at [853, 117] on icon "button" at bounding box center [856, 116] width 20 height 20
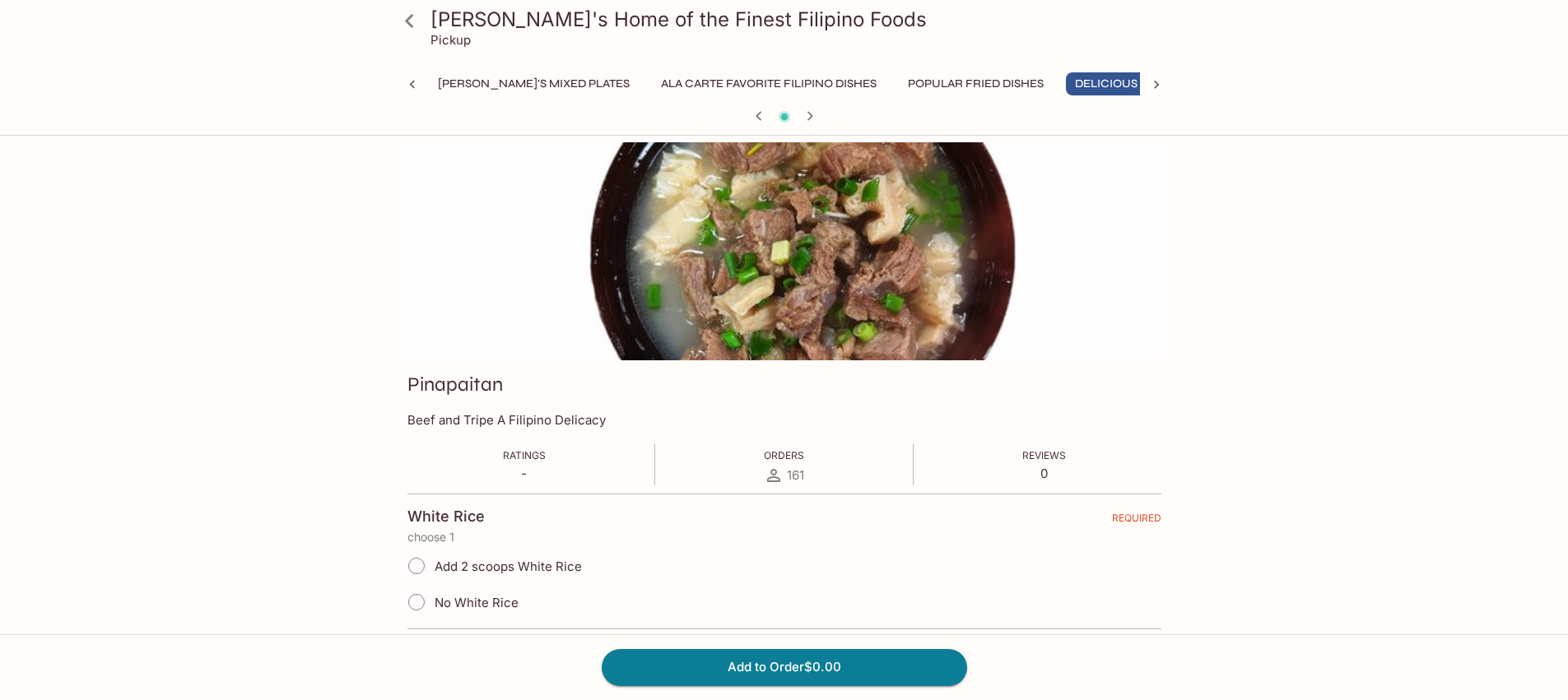
click at [853, 117] on div at bounding box center [784, 117] width 790 height 25
click at [692, 81] on button "Ala Carte Favorite Filipino Dishes" at bounding box center [768, 83] width 234 height 23
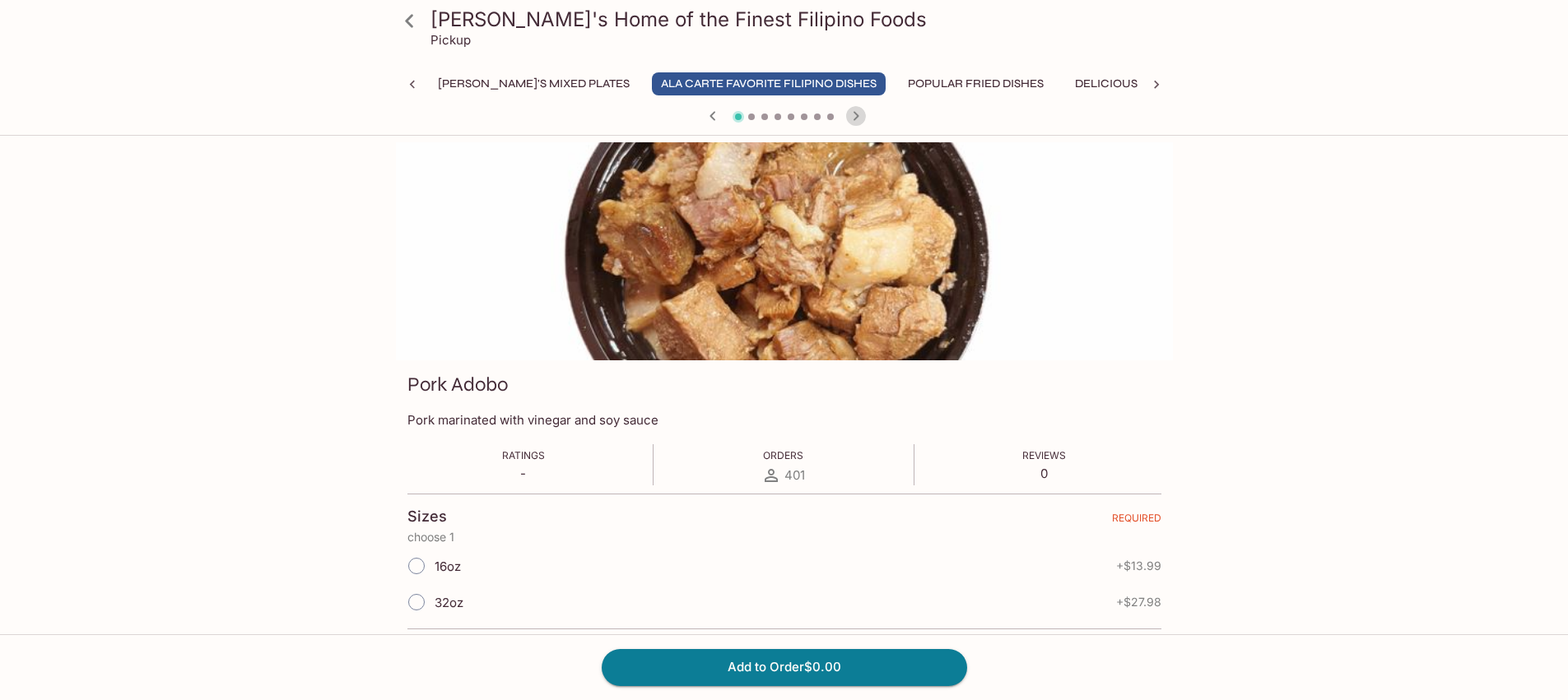
click at [854, 110] on icon "button" at bounding box center [856, 116] width 20 height 20
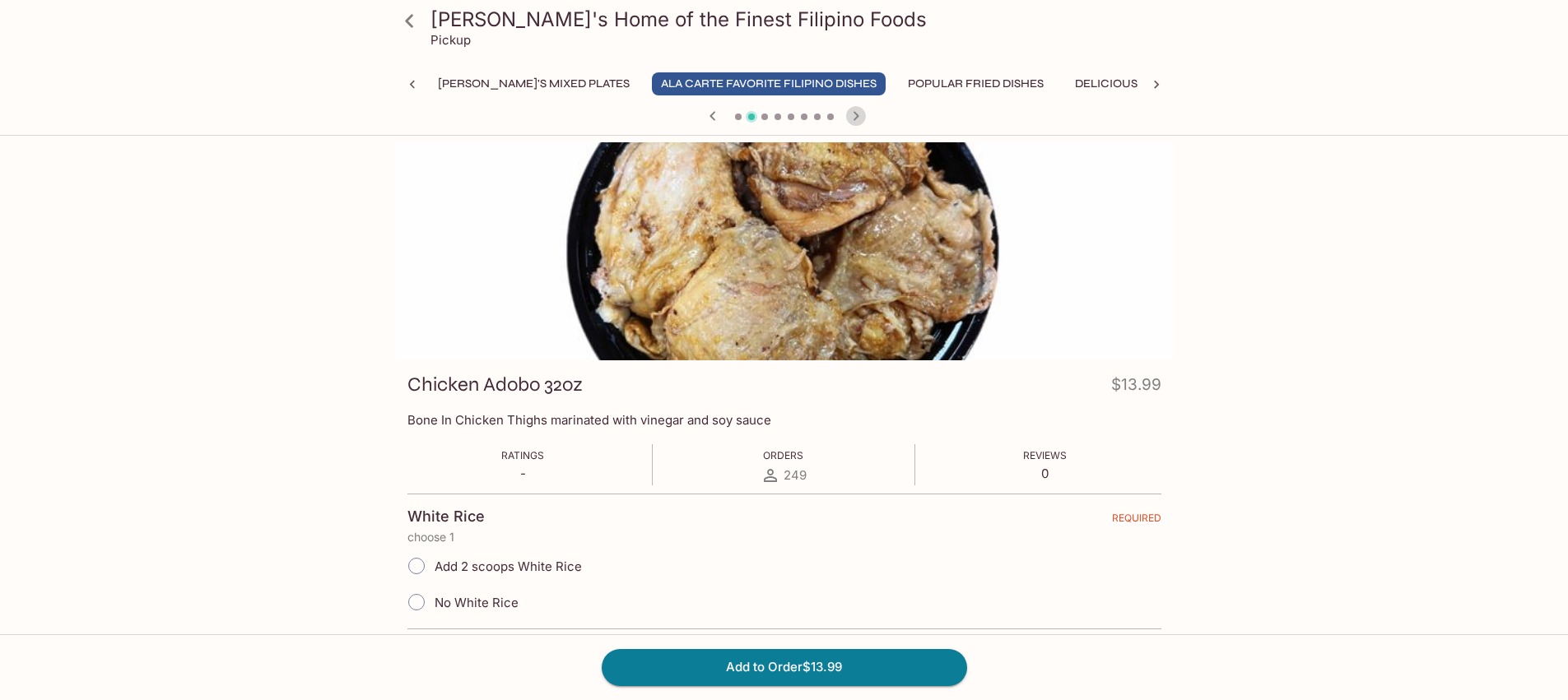
click at [854, 110] on icon "button" at bounding box center [856, 116] width 20 height 20
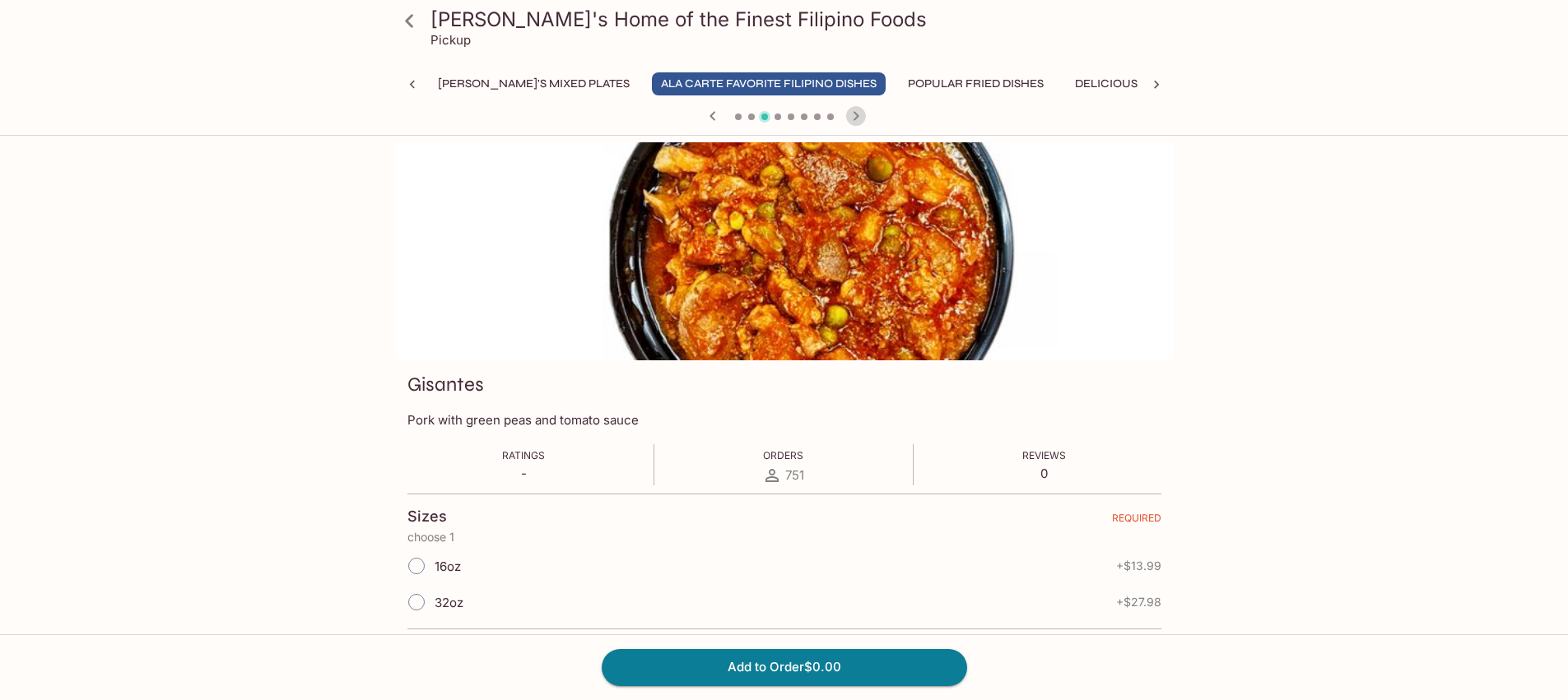
click at [854, 110] on icon "button" at bounding box center [856, 116] width 20 height 20
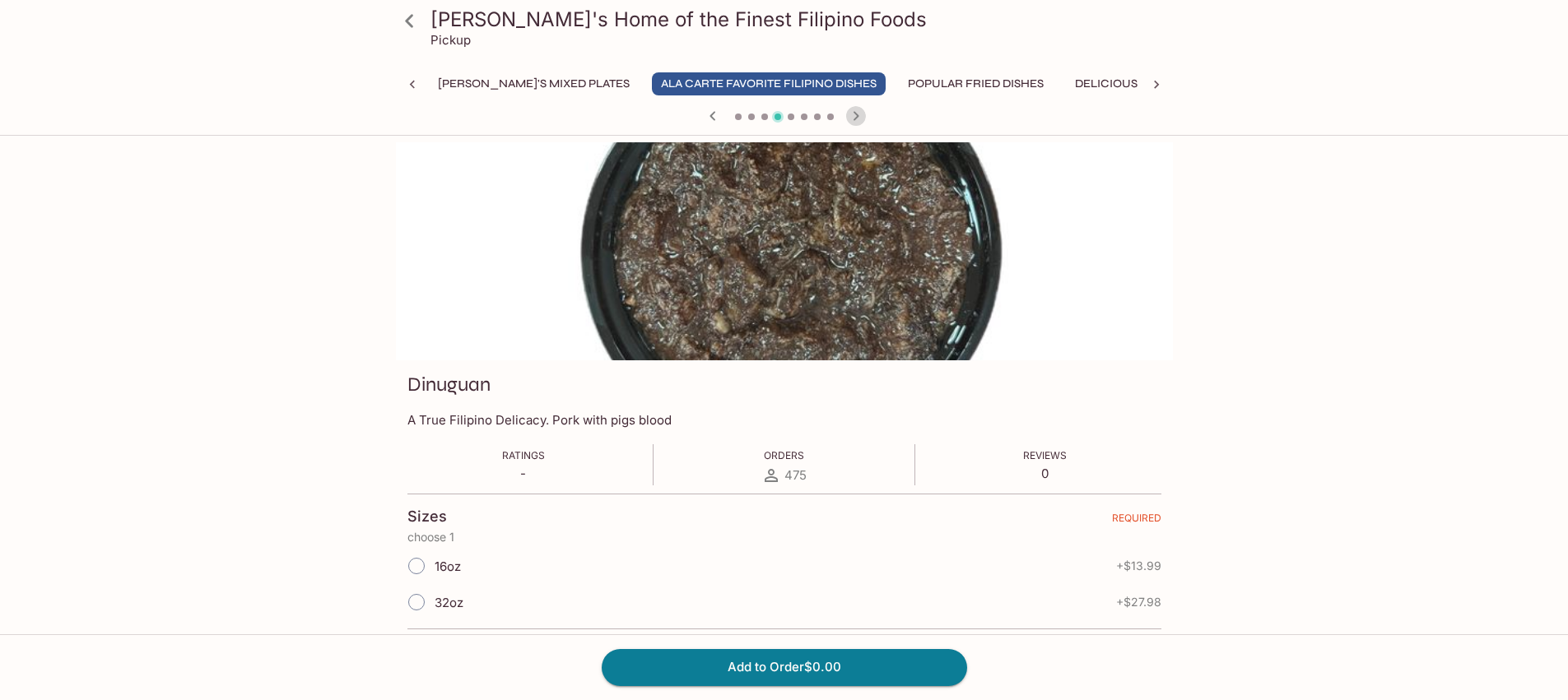
click at [854, 110] on icon "button" at bounding box center [856, 116] width 20 height 20
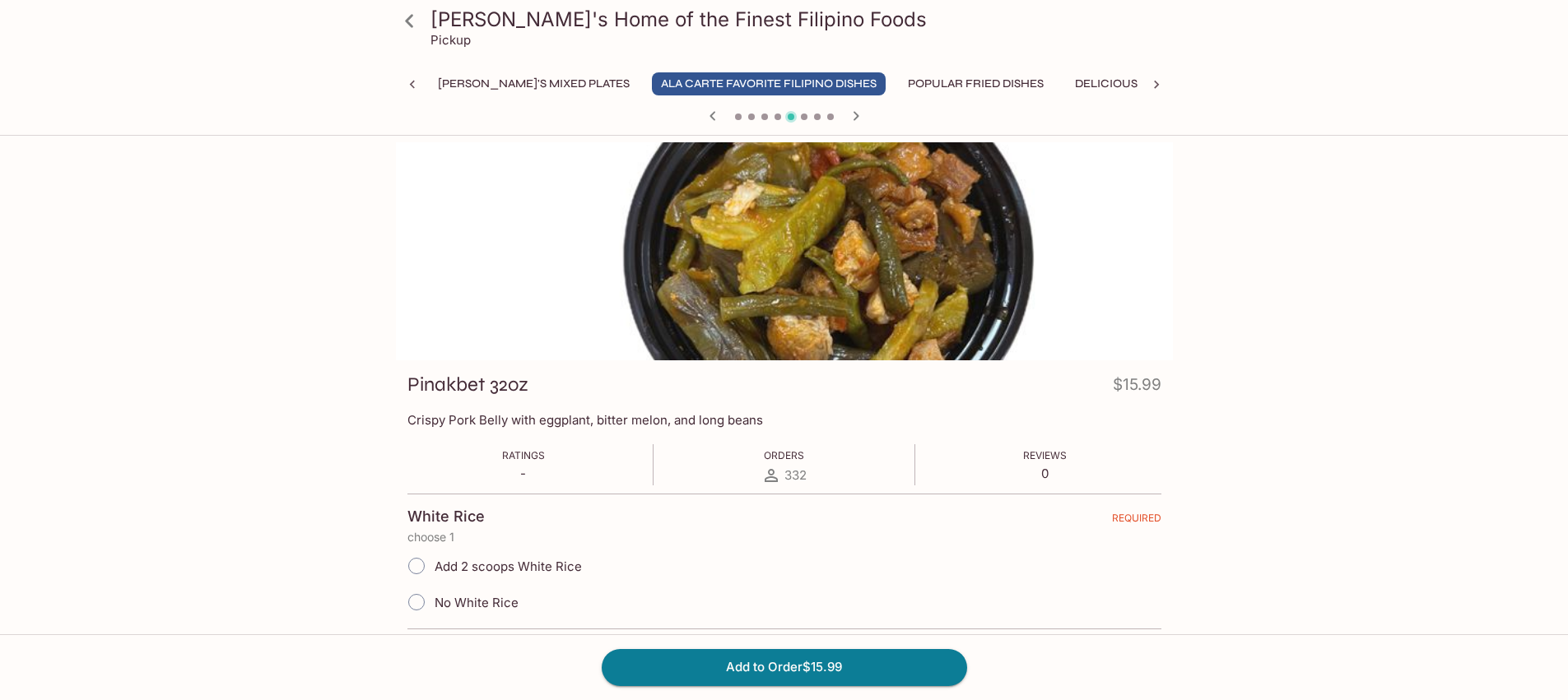
click at [854, 110] on icon "button" at bounding box center [856, 116] width 20 height 20
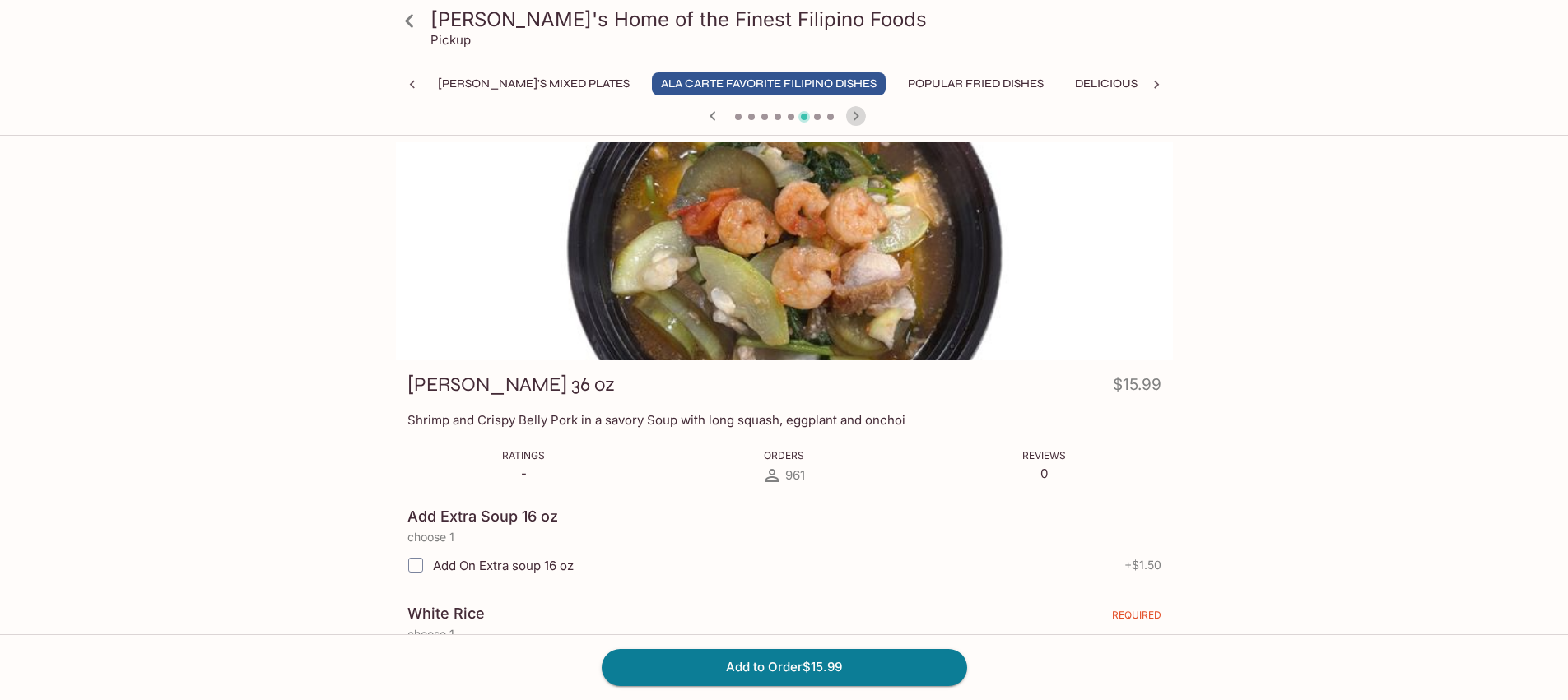
click at [854, 110] on icon "button" at bounding box center [856, 116] width 20 height 20
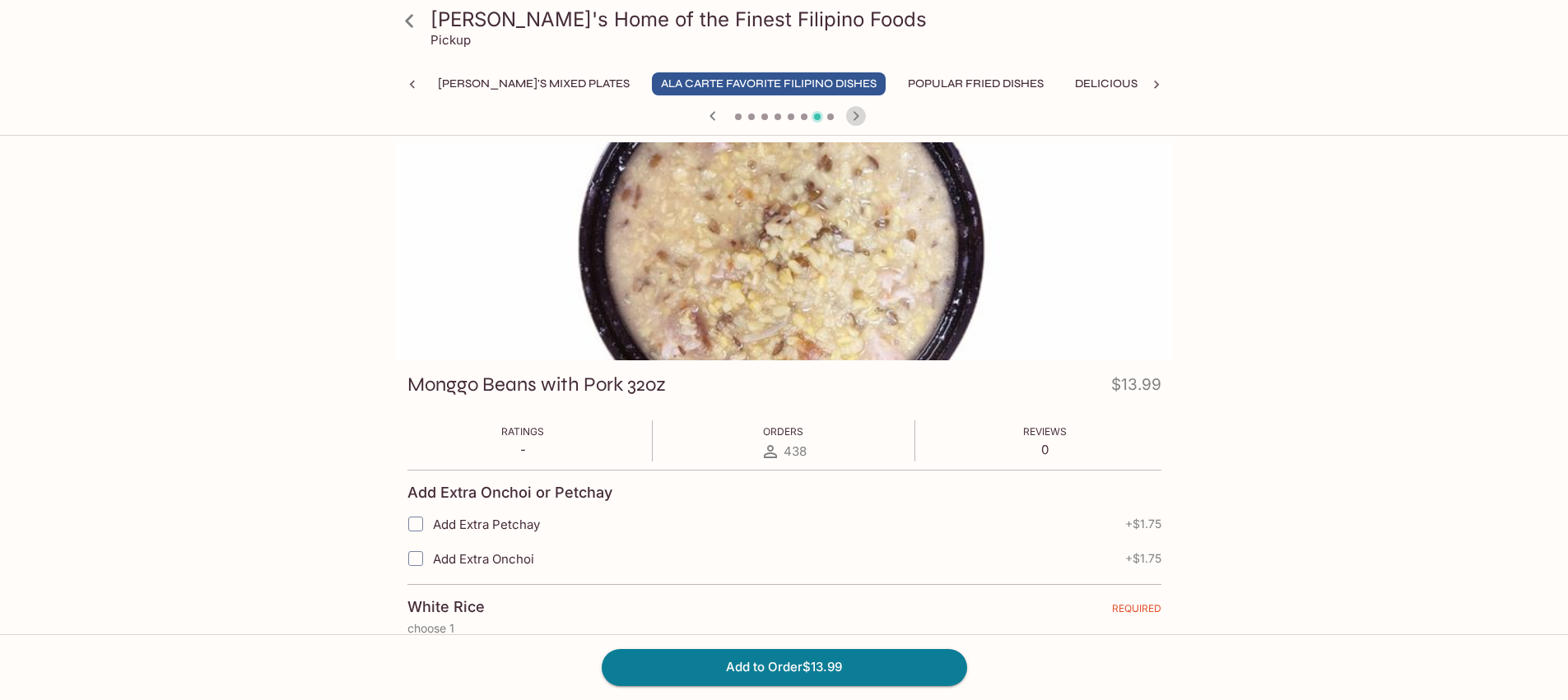
click at [854, 110] on icon "button" at bounding box center [856, 116] width 20 height 20
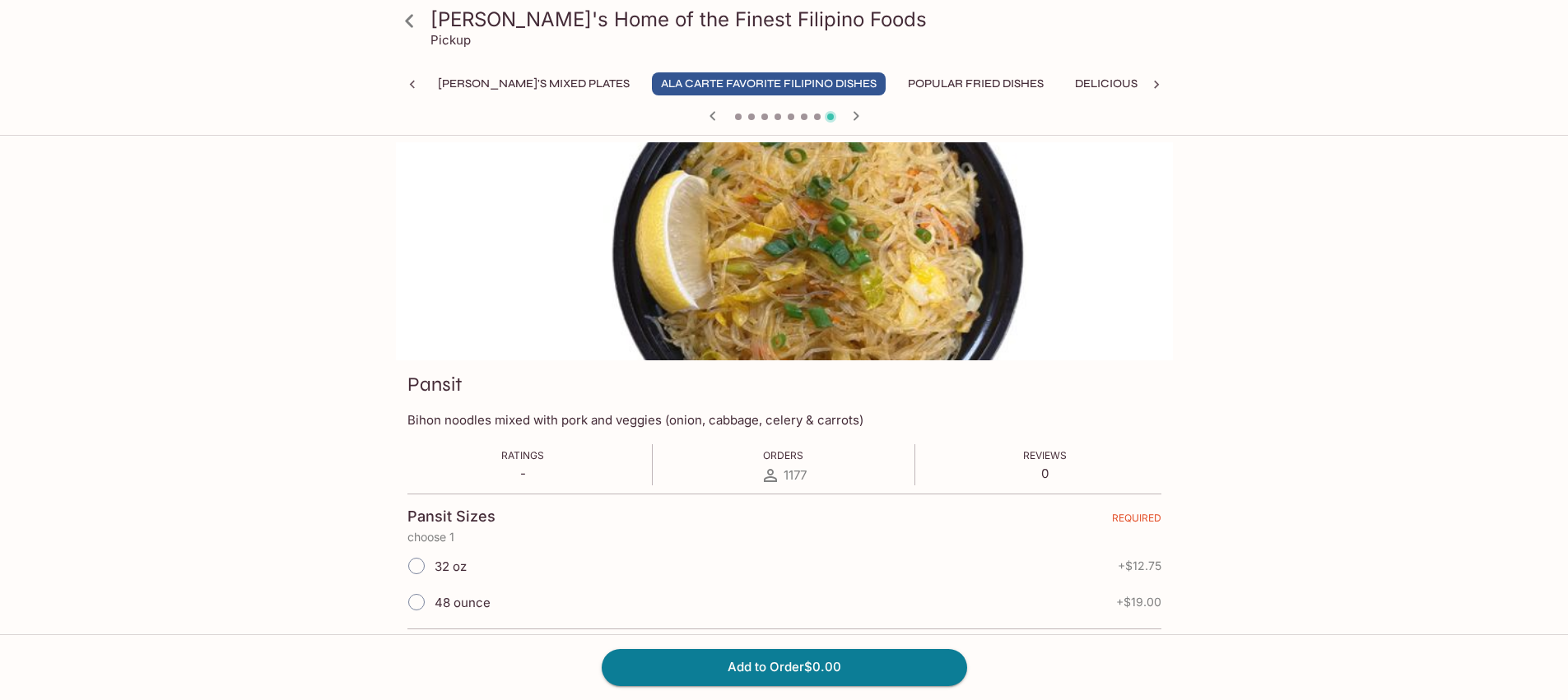
click at [854, 110] on icon "button" at bounding box center [856, 116] width 20 height 20
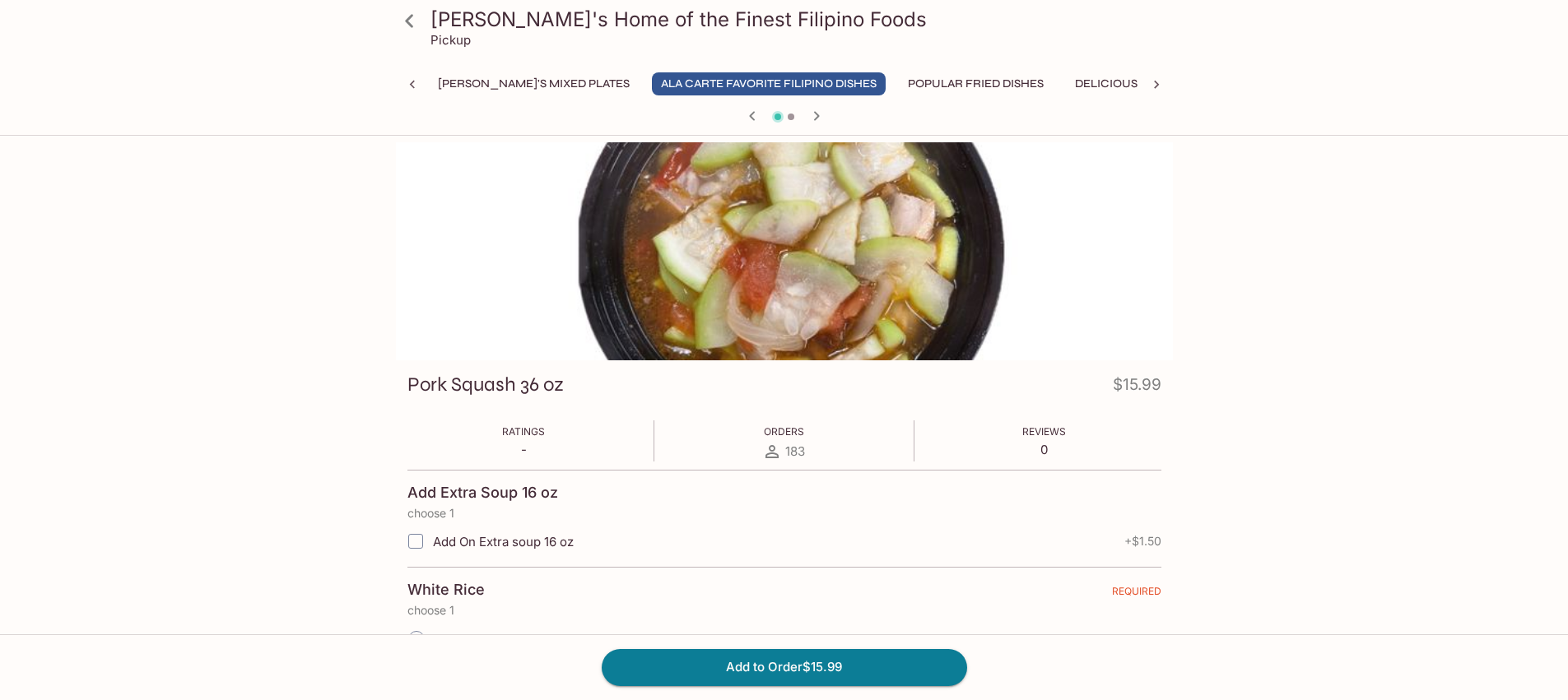
click at [854, 113] on div at bounding box center [784, 117] width 790 height 25
click at [853, 118] on div at bounding box center [784, 117] width 790 height 25
click at [816, 113] on icon "button" at bounding box center [816, 116] width 5 height 9
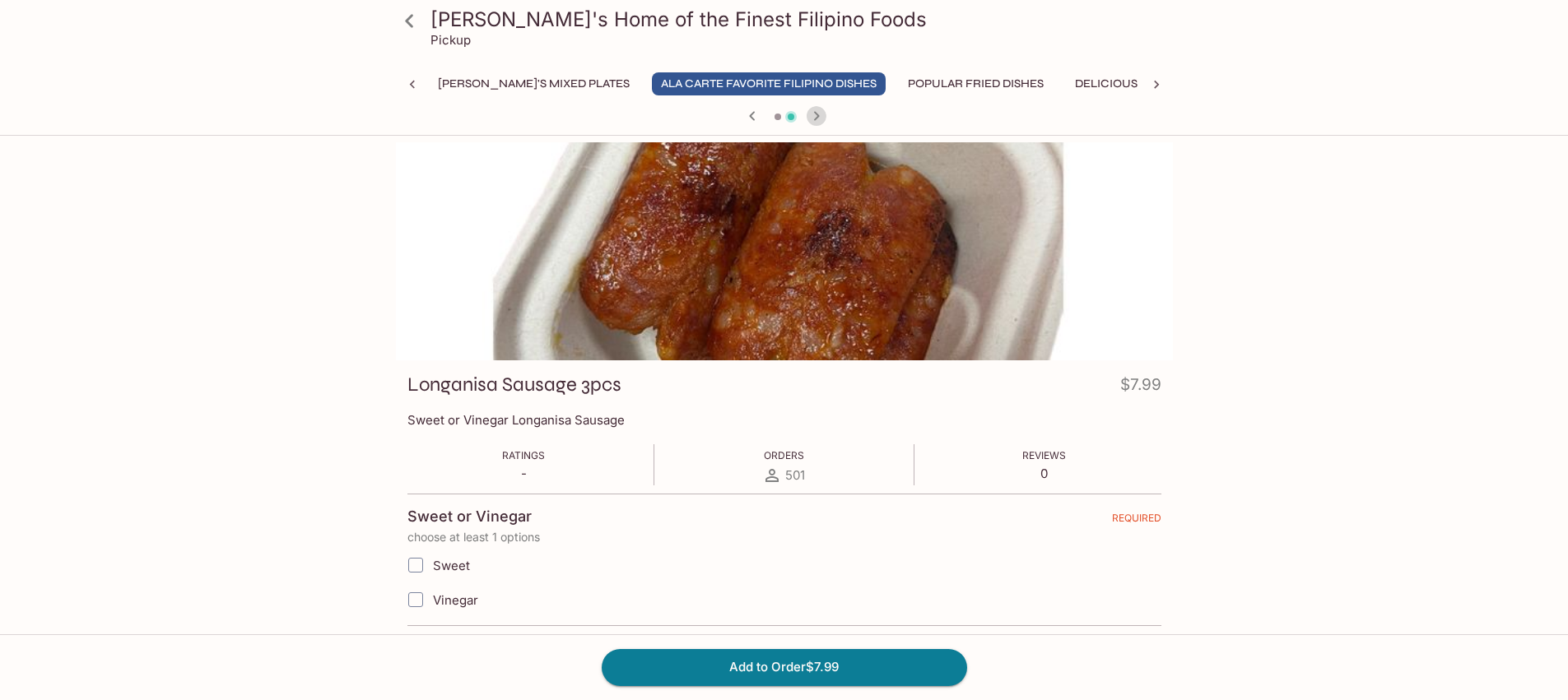
click at [816, 113] on icon "button" at bounding box center [816, 116] width 5 height 9
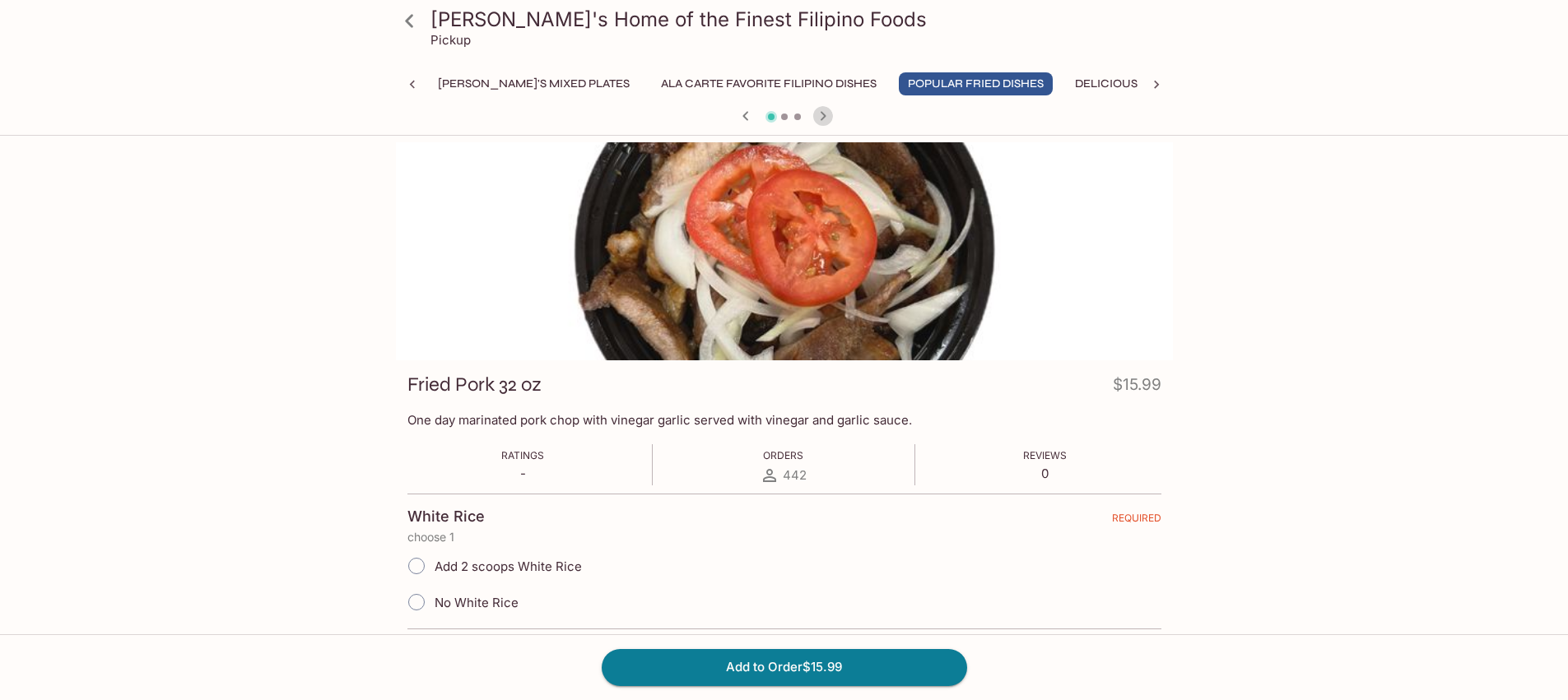
click at [816, 113] on icon "button" at bounding box center [823, 116] width 20 height 20
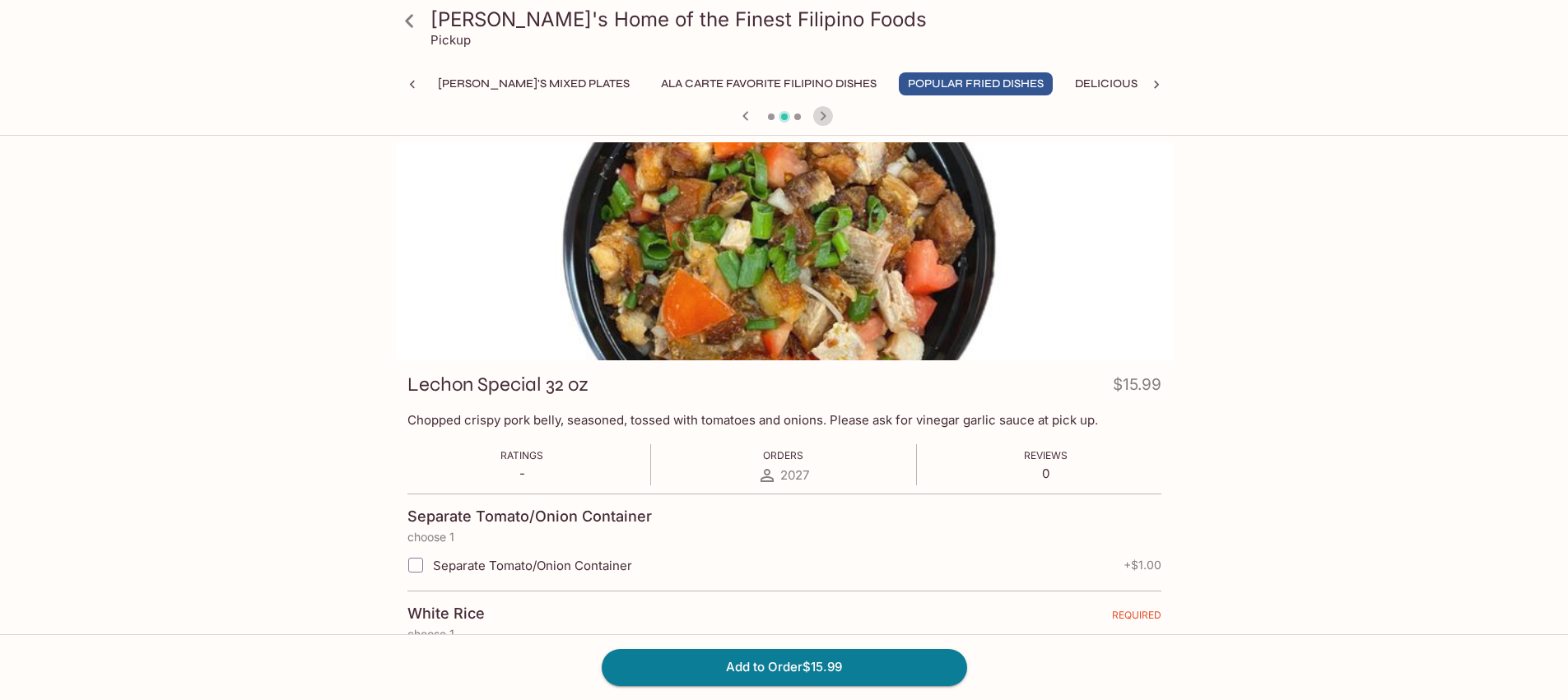
click at [816, 113] on icon "button" at bounding box center [823, 116] width 20 height 20
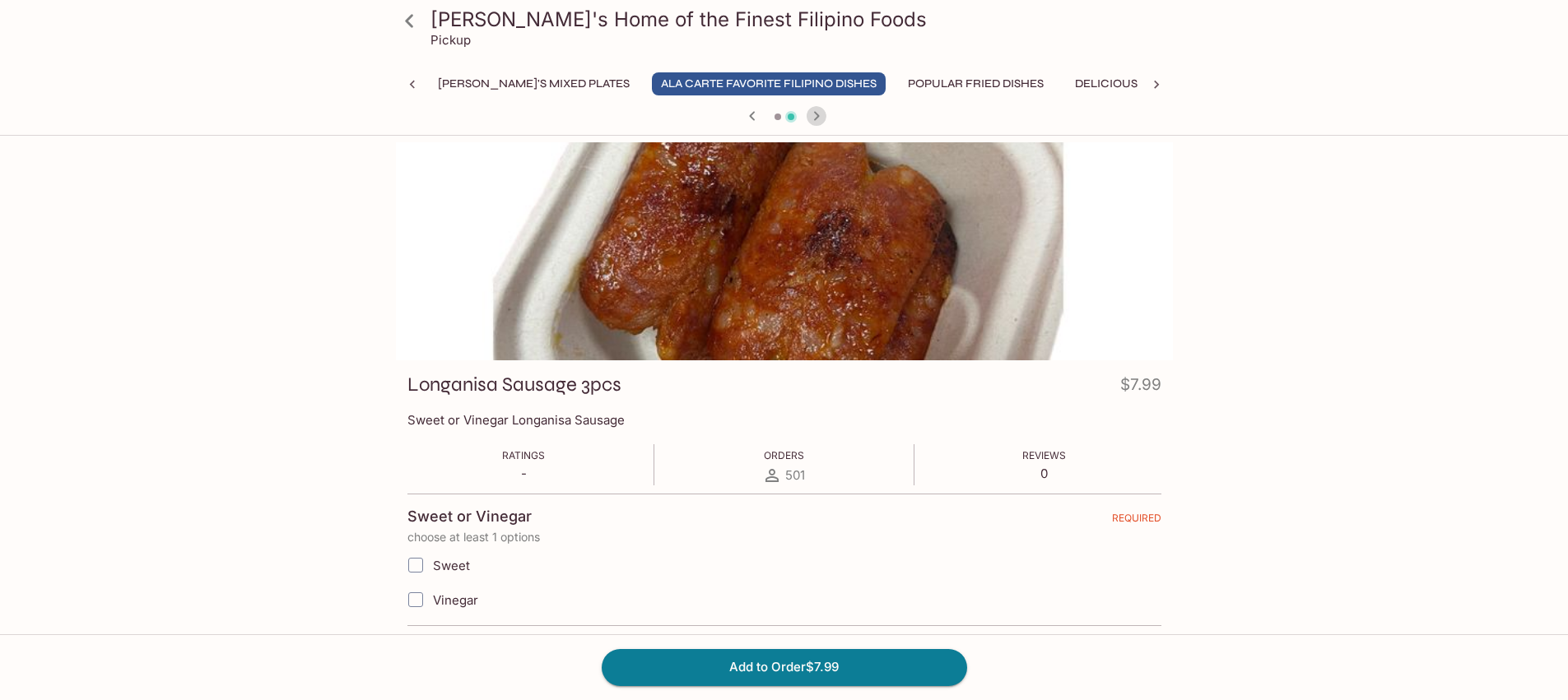
click at [816, 113] on icon "button" at bounding box center [816, 116] width 5 height 9
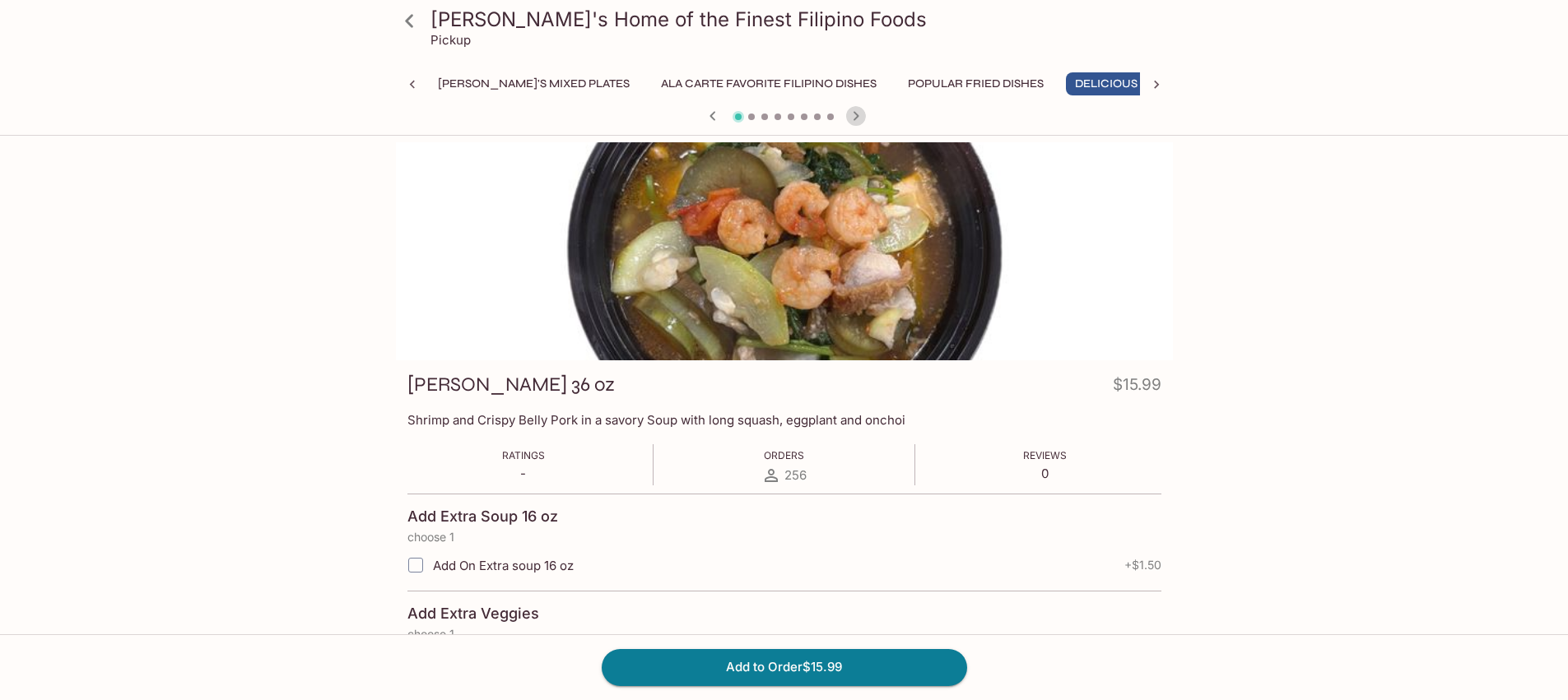
click at [852, 120] on icon "button" at bounding box center [856, 116] width 20 height 20
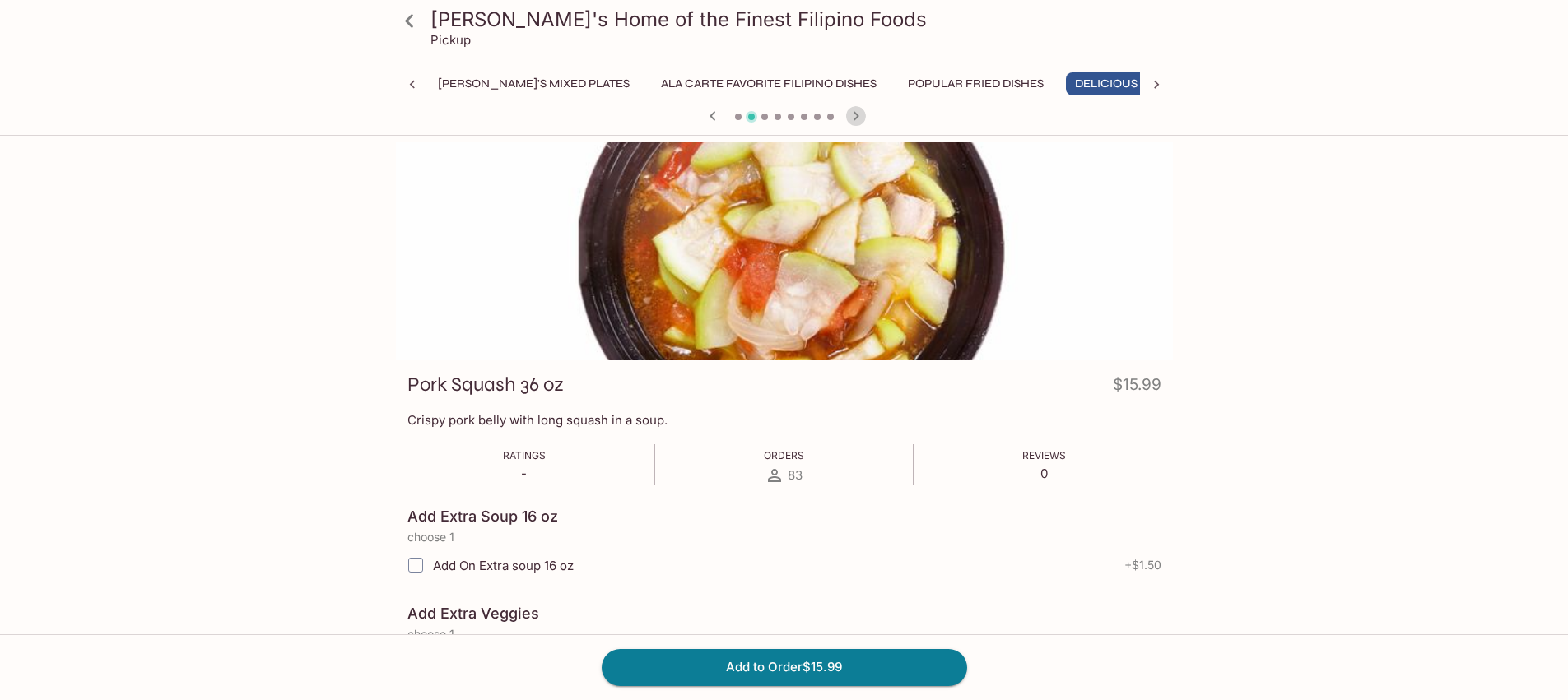
click at [852, 120] on icon "button" at bounding box center [856, 116] width 20 height 20
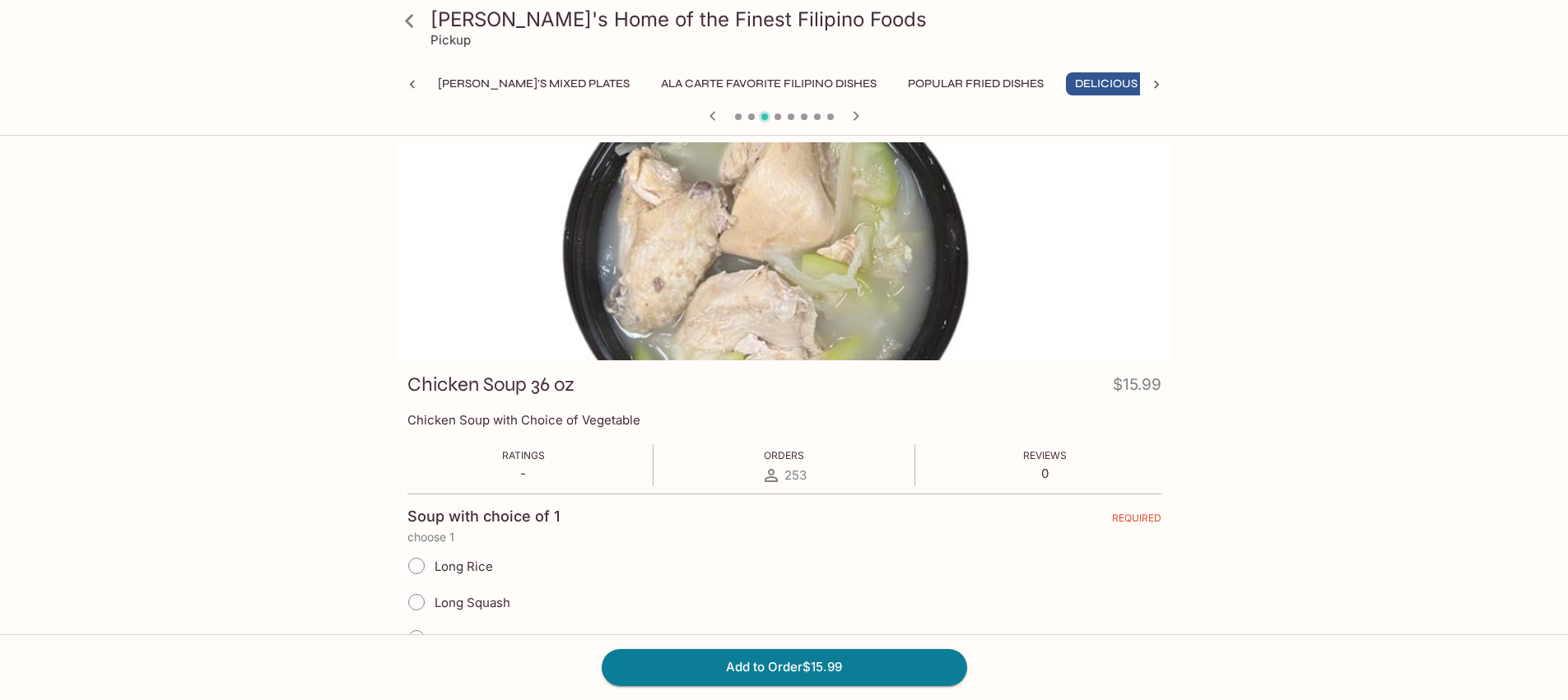
click at [852, 120] on icon "button" at bounding box center [856, 116] width 20 height 20
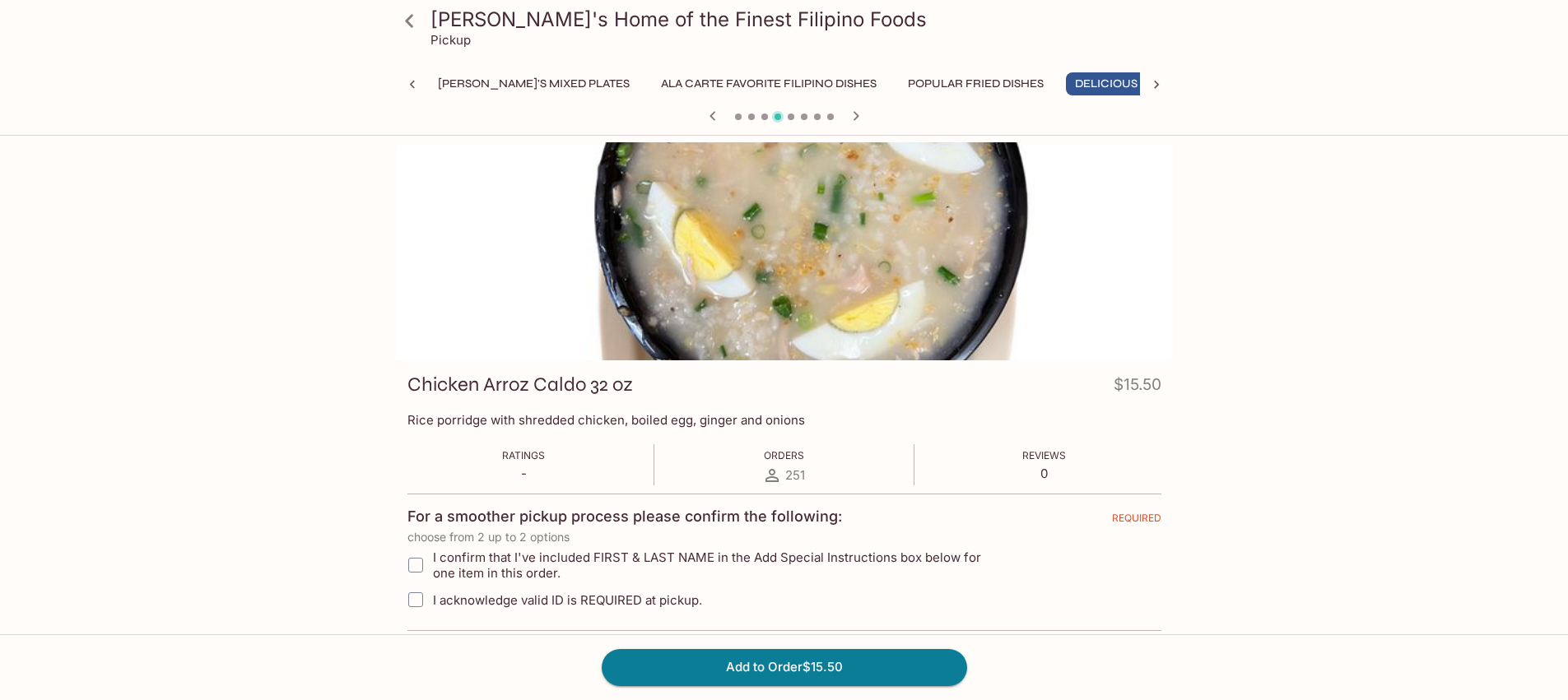
click at [1200, 85] on button "Squid and Shrimp Dishes" at bounding box center [1286, 83] width 172 height 23
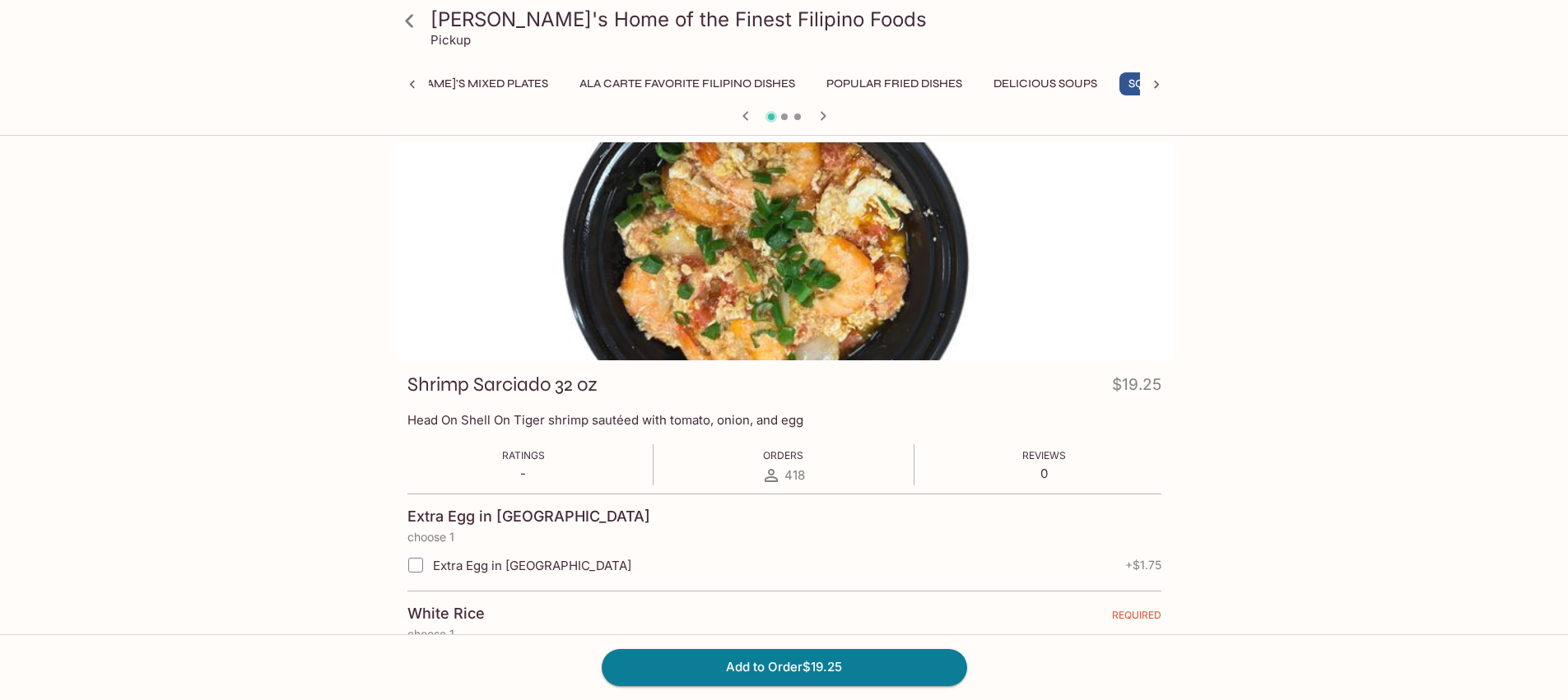
scroll to position [0, 713]
click at [820, 113] on icon "button" at bounding box center [823, 116] width 20 height 20
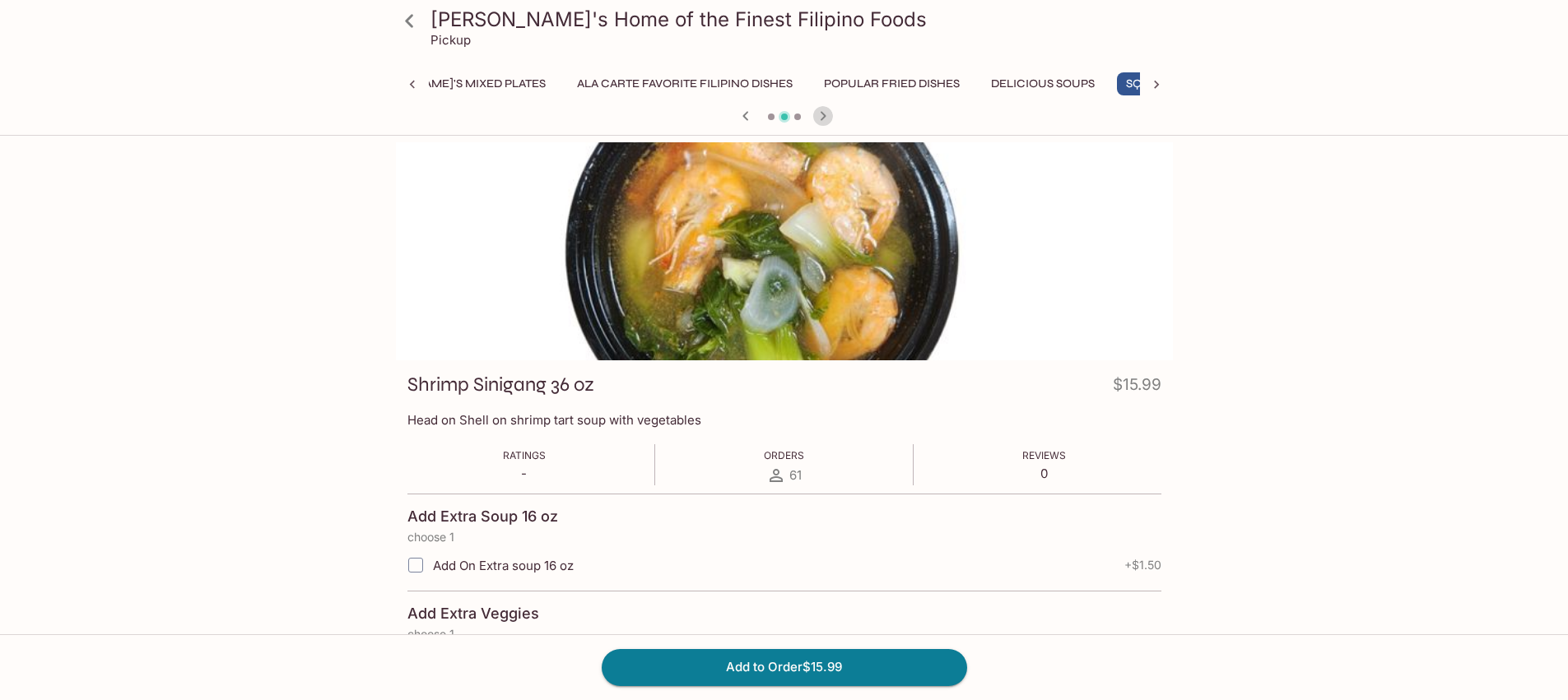
click at [820, 113] on icon "button" at bounding box center [823, 116] width 20 height 20
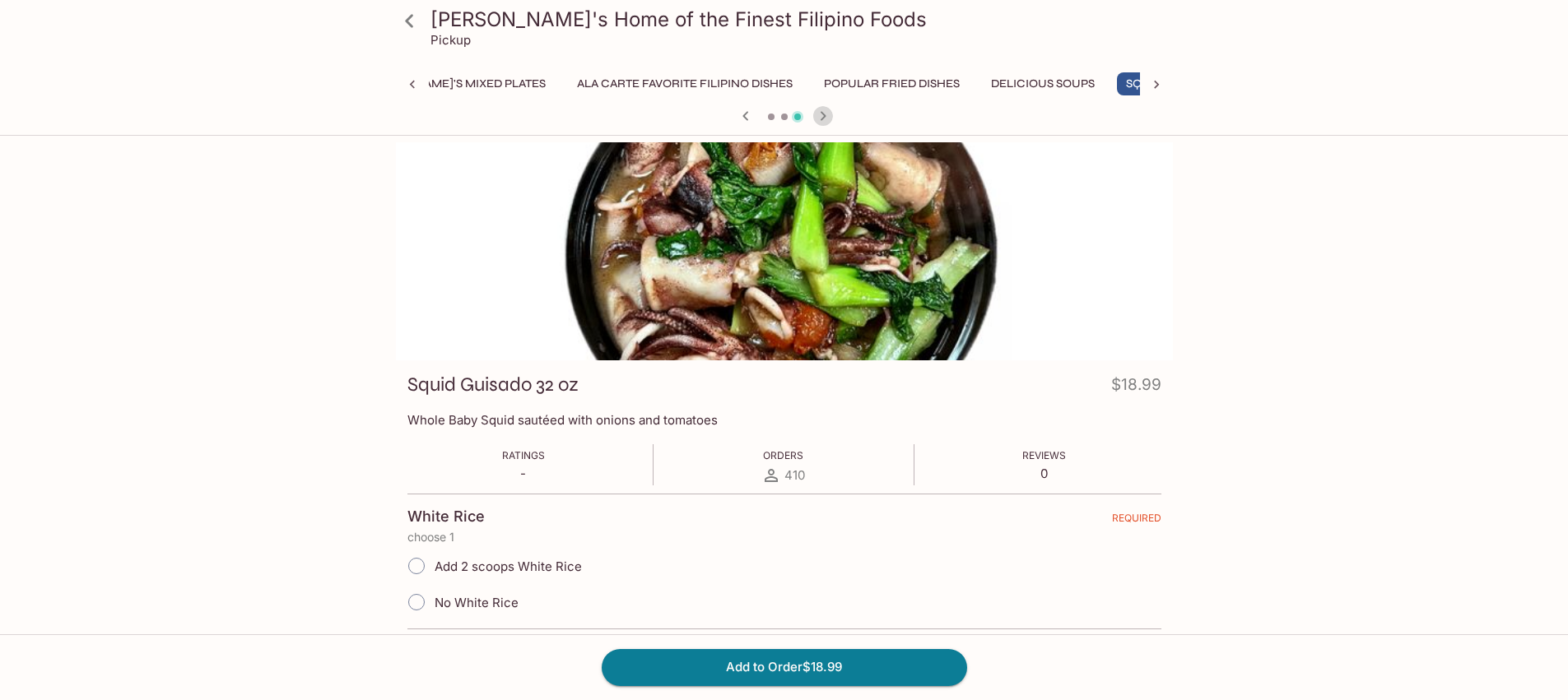
click at [820, 113] on icon "button" at bounding box center [823, 116] width 20 height 20
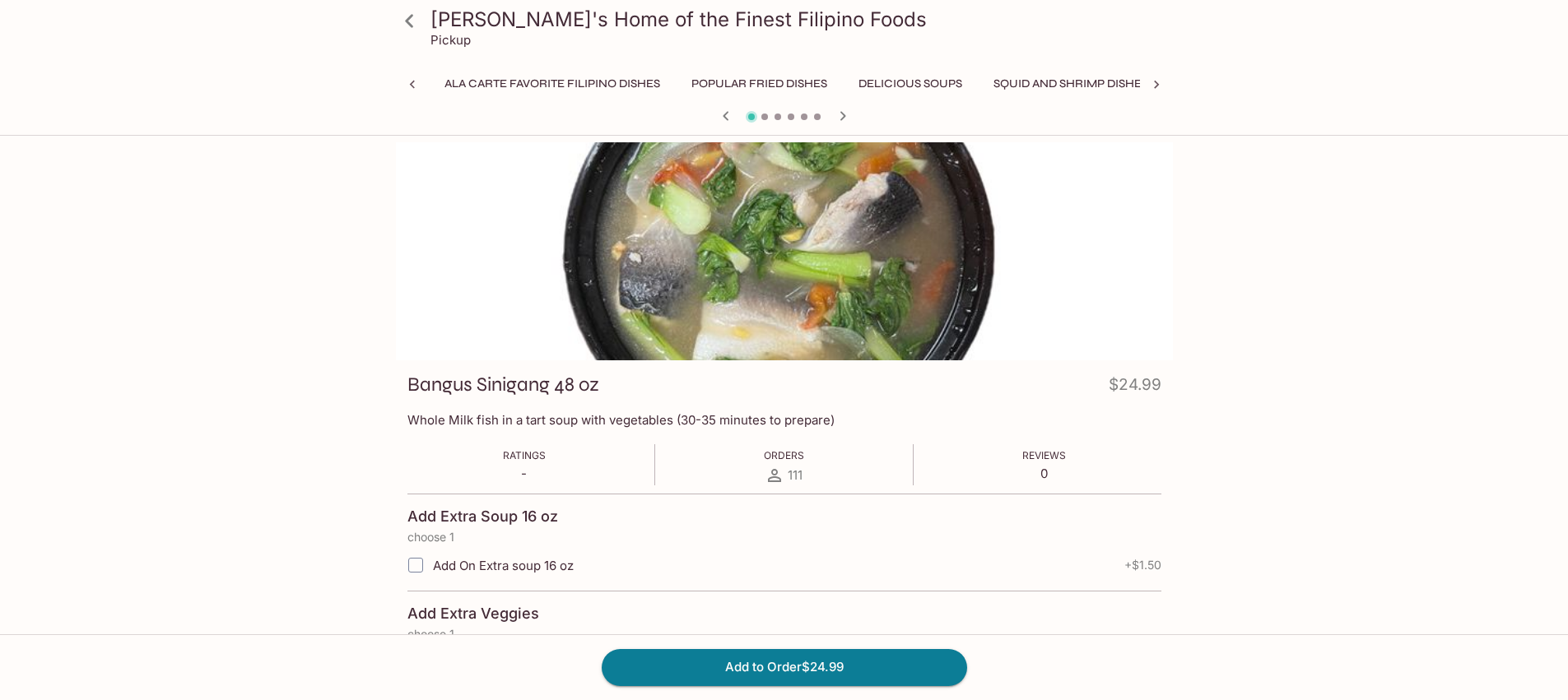
scroll to position [0, 862]
click at [820, 113] on div at bounding box center [784, 117] width 790 height 25
click at [841, 117] on icon "button" at bounding box center [842, 116] width 20 height 20
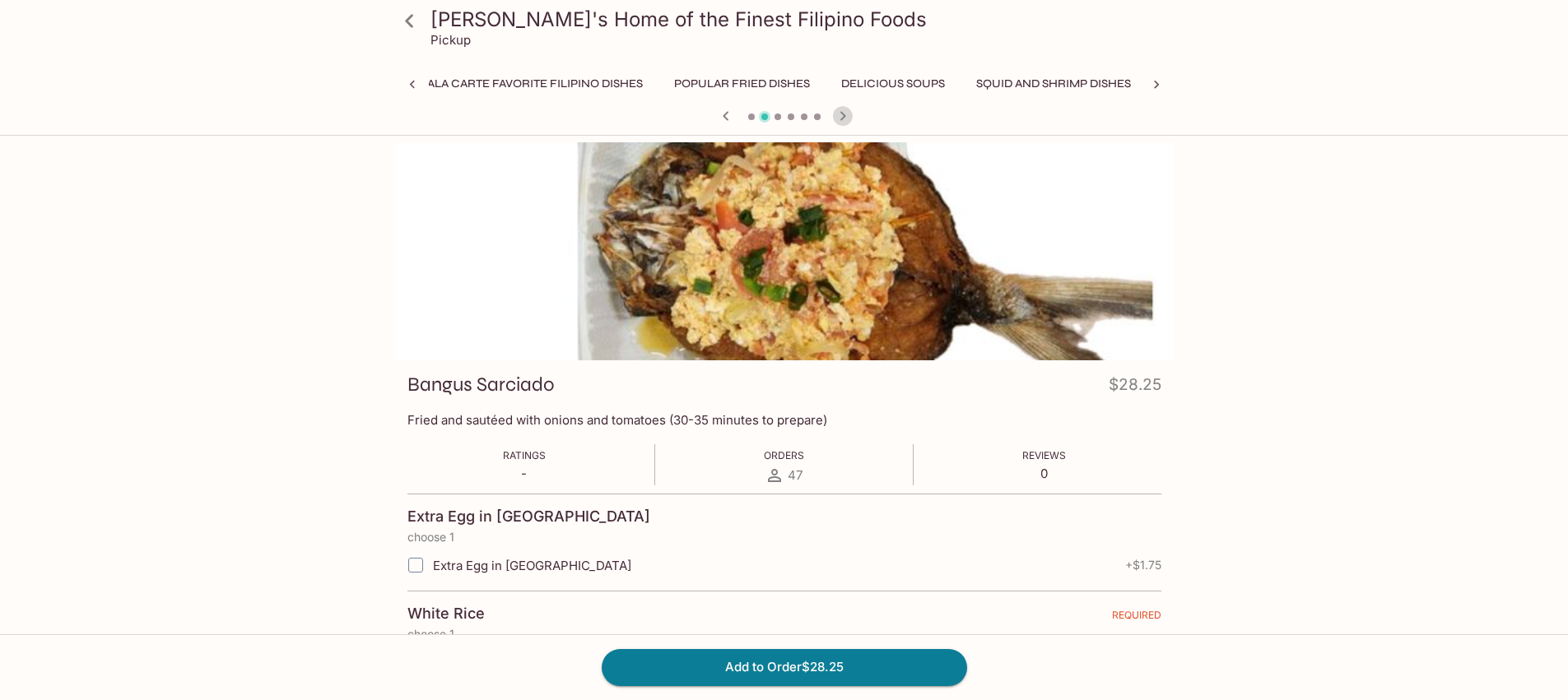
click at [841, 117] on icon "button" at bounding box center [842, 116] width 20 height 20
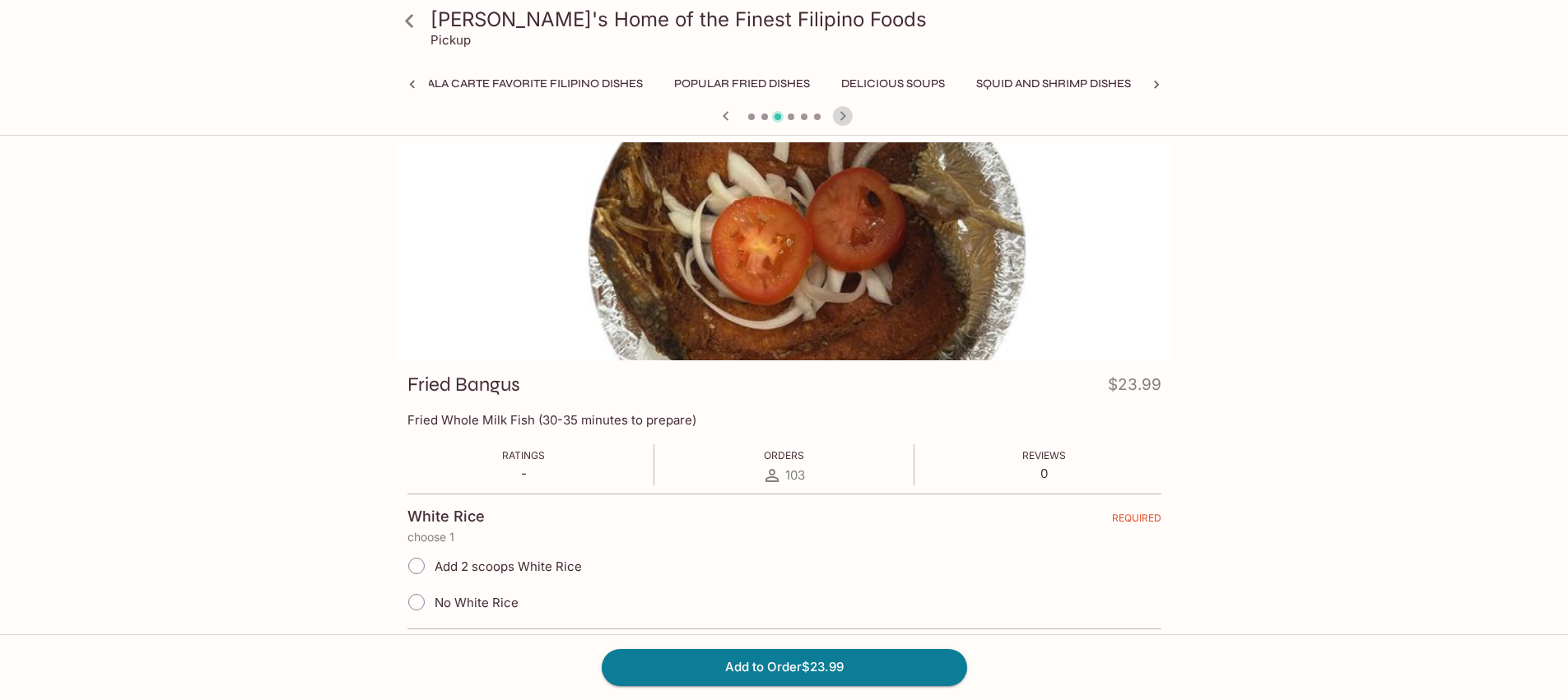
click at [841, 117] on icon "button" at bounding box center [842, 116] width 20 height 20
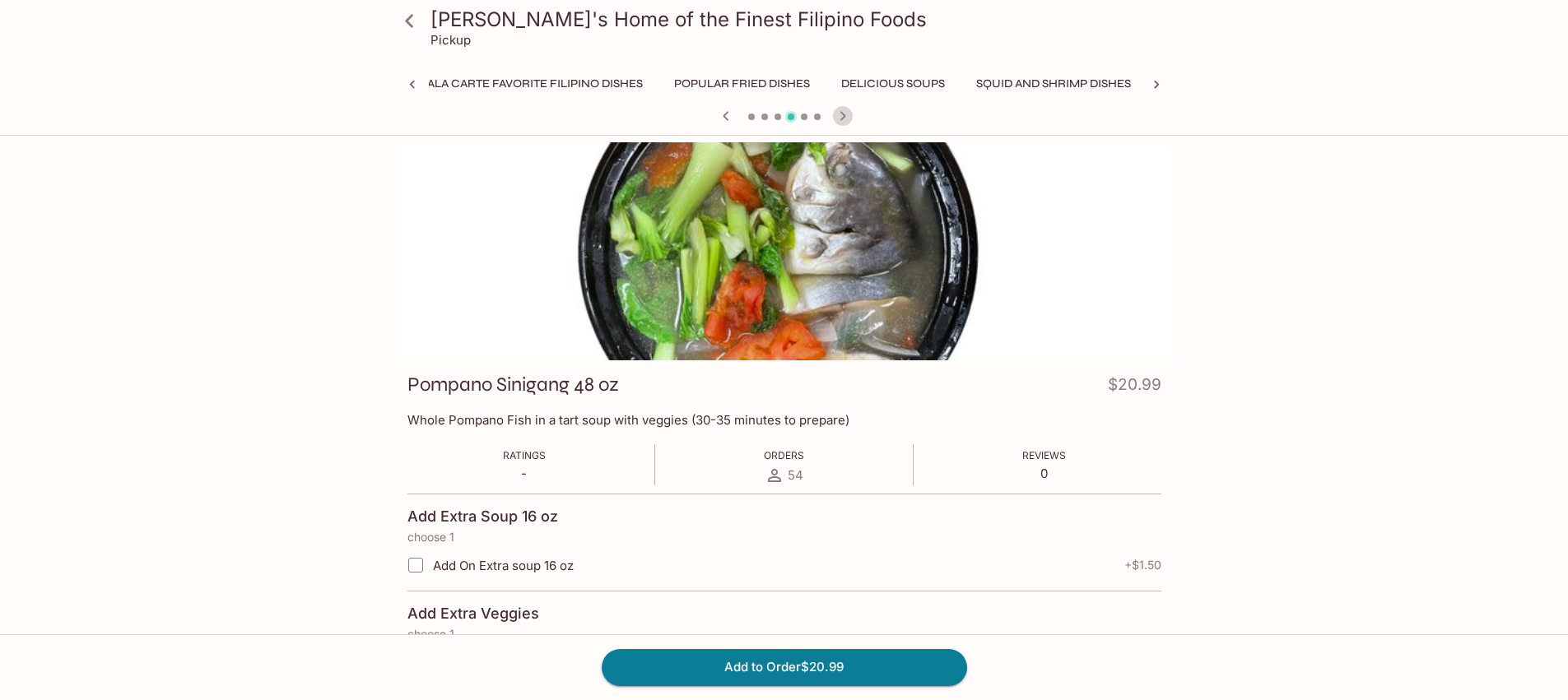
click at [841, 117] on icon "button" at bounding box center [842, 116] width 20 height 20
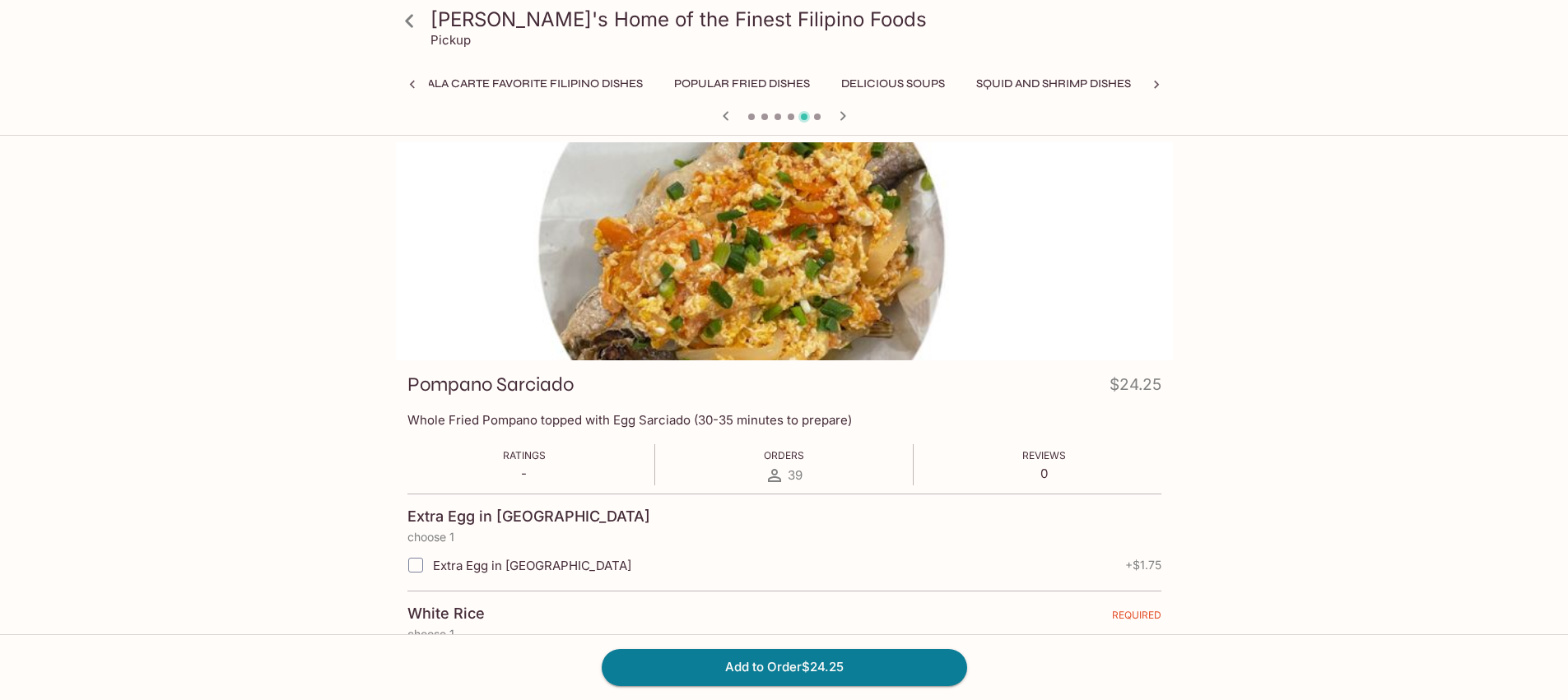
click at [841, 117] on icon "button" at bounding box center [842, 116] width 20 height 20
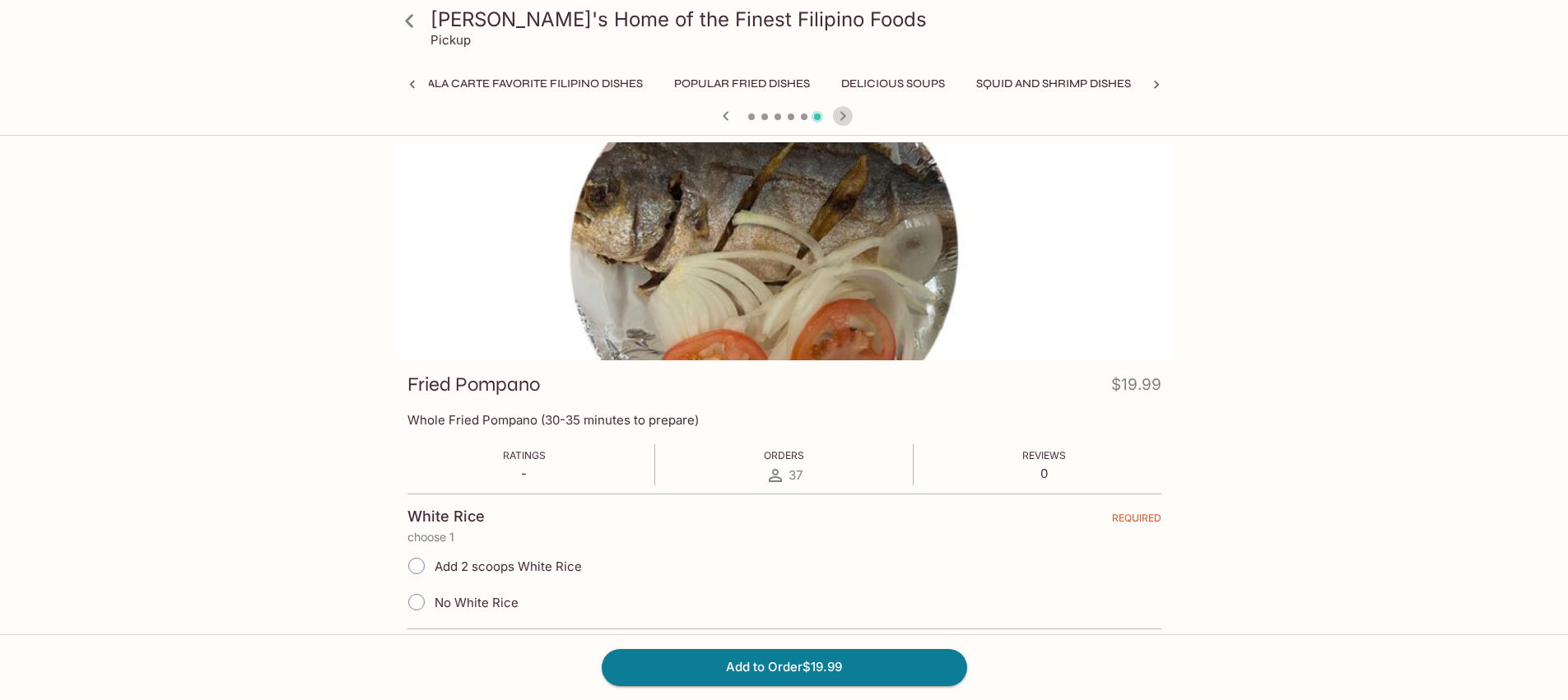
click at [841, 117] on icon "button" at bounding box center [842, 116] width 20 height 20
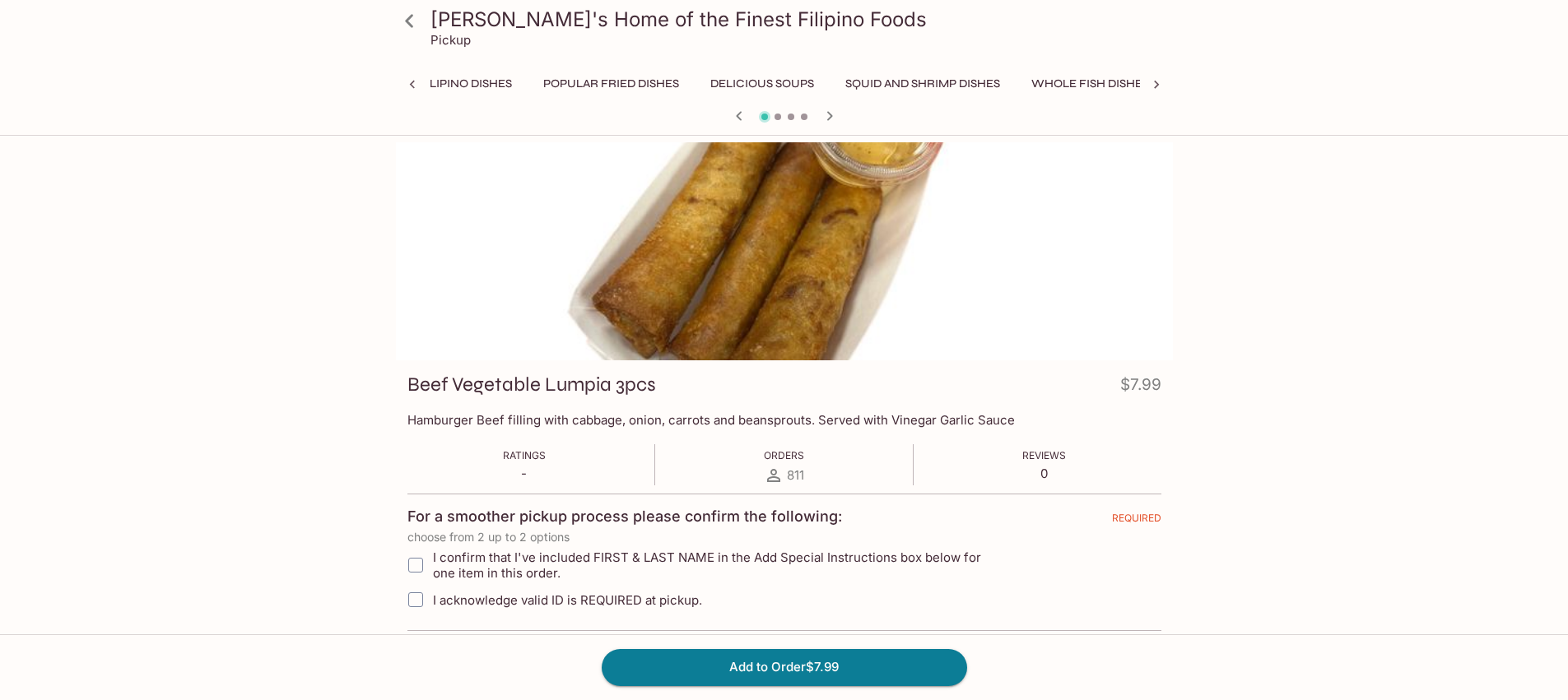
scroll to position [0, 1022]
click at [841, 117] on div at bounding box center [784, 117] width 790 height 25
click at [826, 117] on icon "button" at bounding box center [830, 116] width 20 height 20
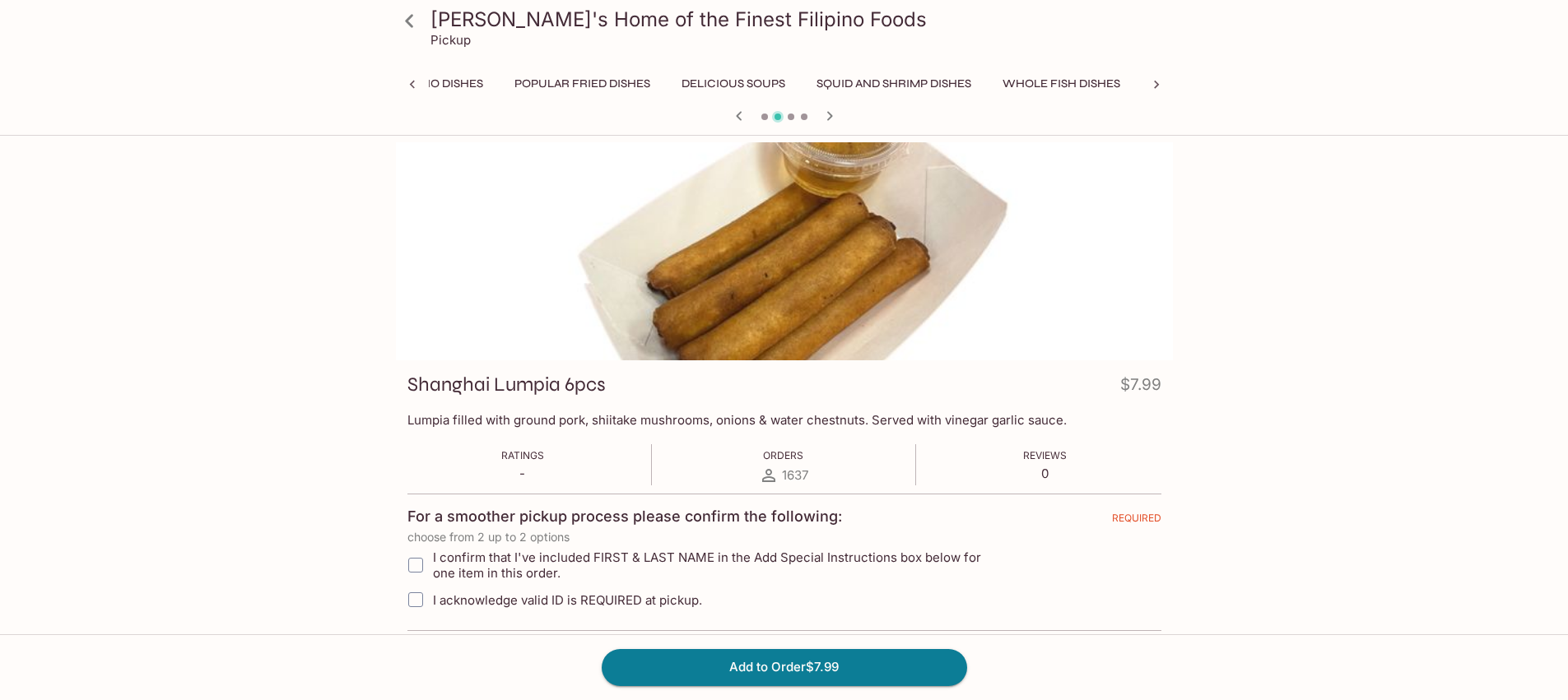
click at [826, 117] on icon "button" at bounding box center [830, 116] width 20 height 20
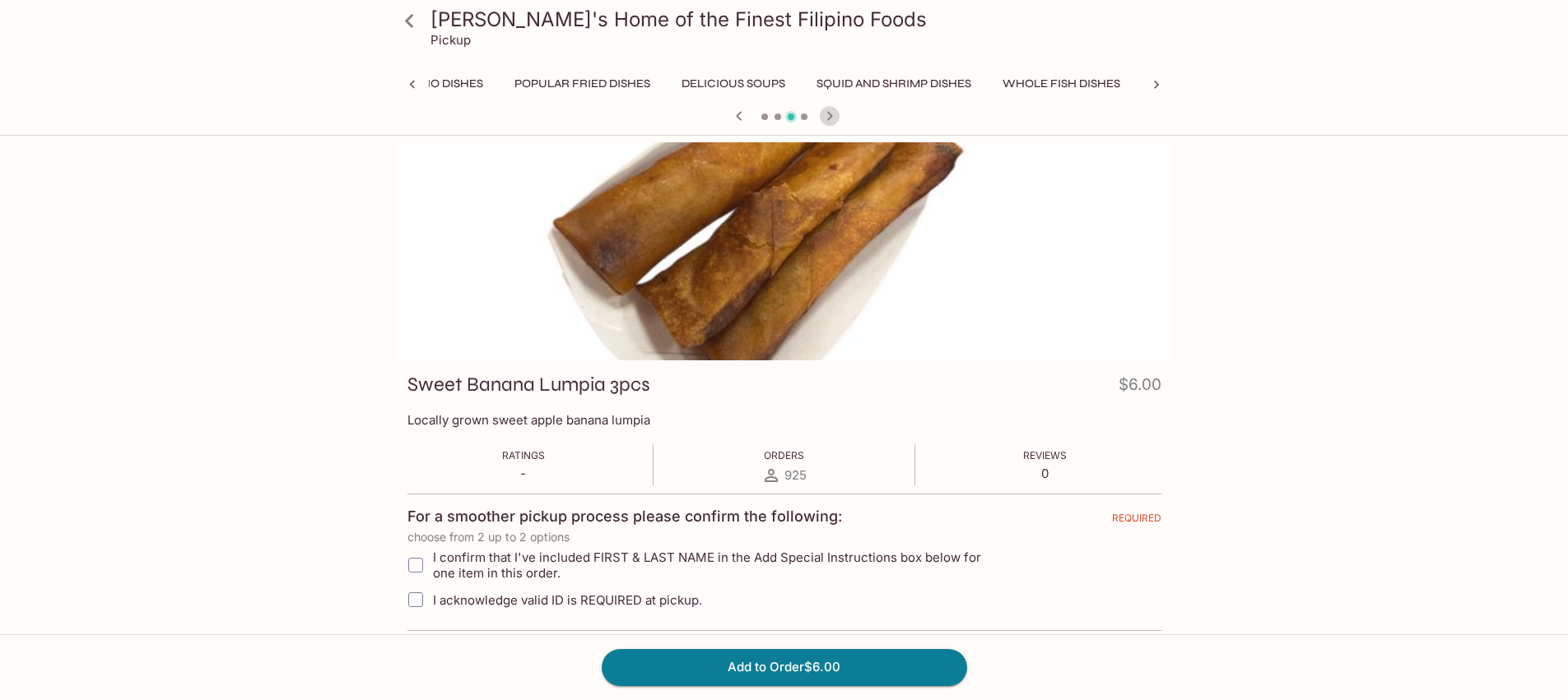
click at [826, 117] on icon "button" at bounding box center [830, 116] width 20 height 20
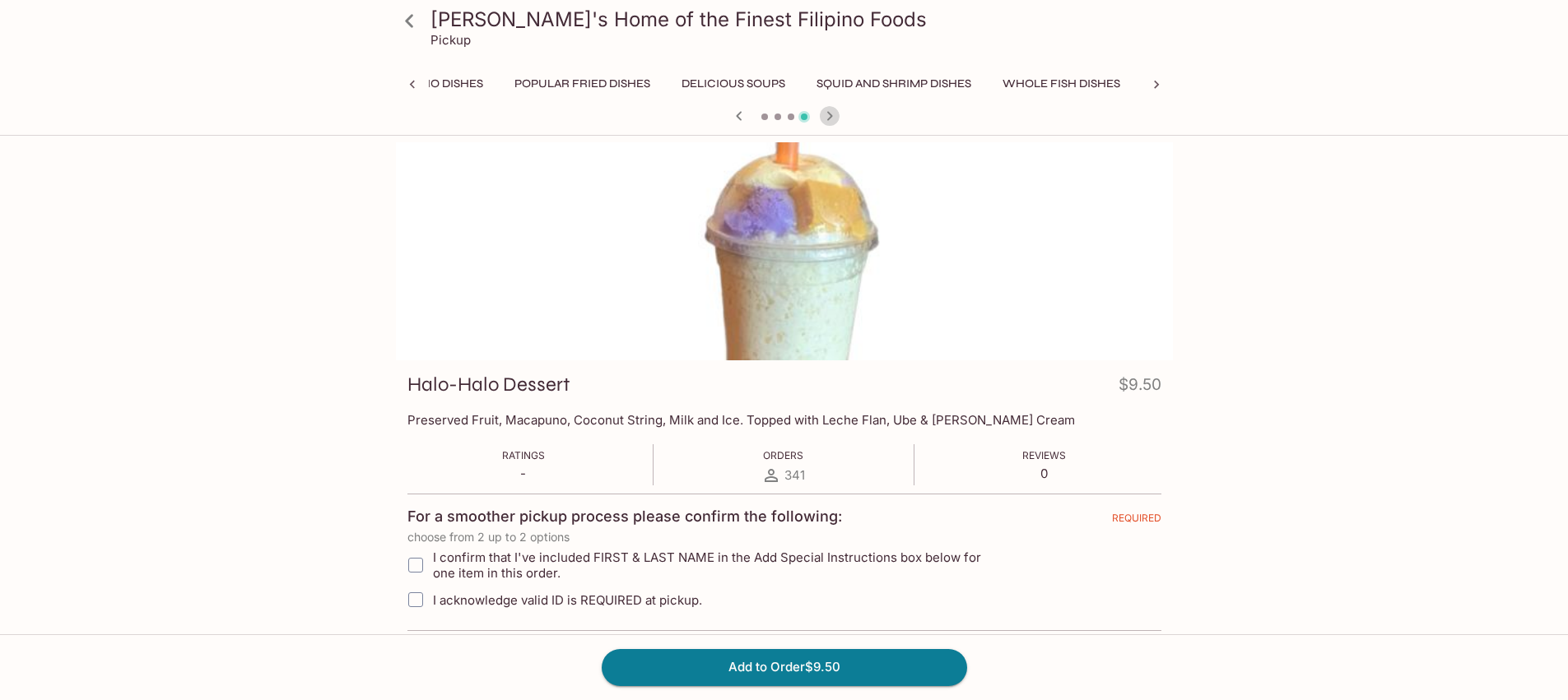
click at [826, 117] on icon "button" at bounding box center [830, 116] width 20 height 20
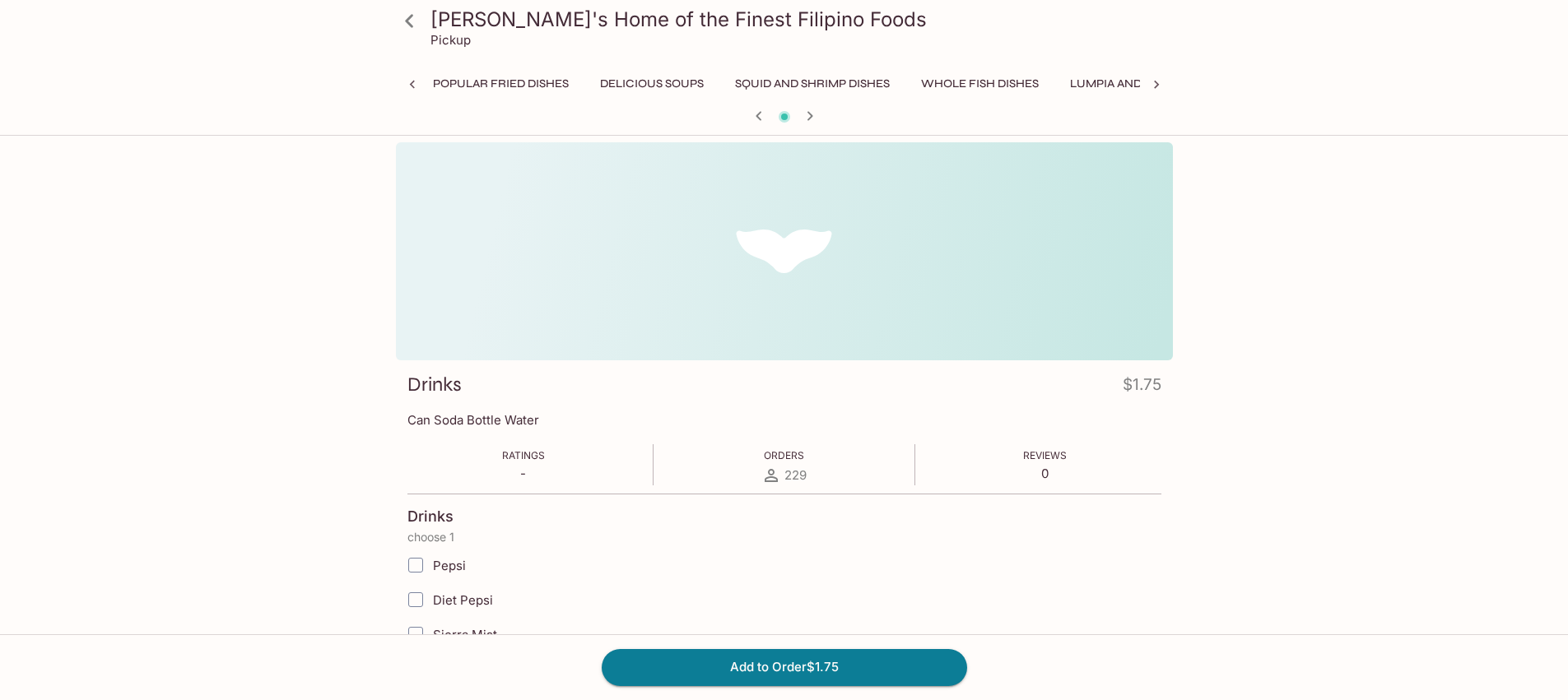
scroll to position [0, 1109]
click at [1154, 81] on icon at bounding box center [1156, 85] width 16 height 16
click at [1157, 83] on button "Additional Items" at bounding box center [1219, 83] width 124 height 23
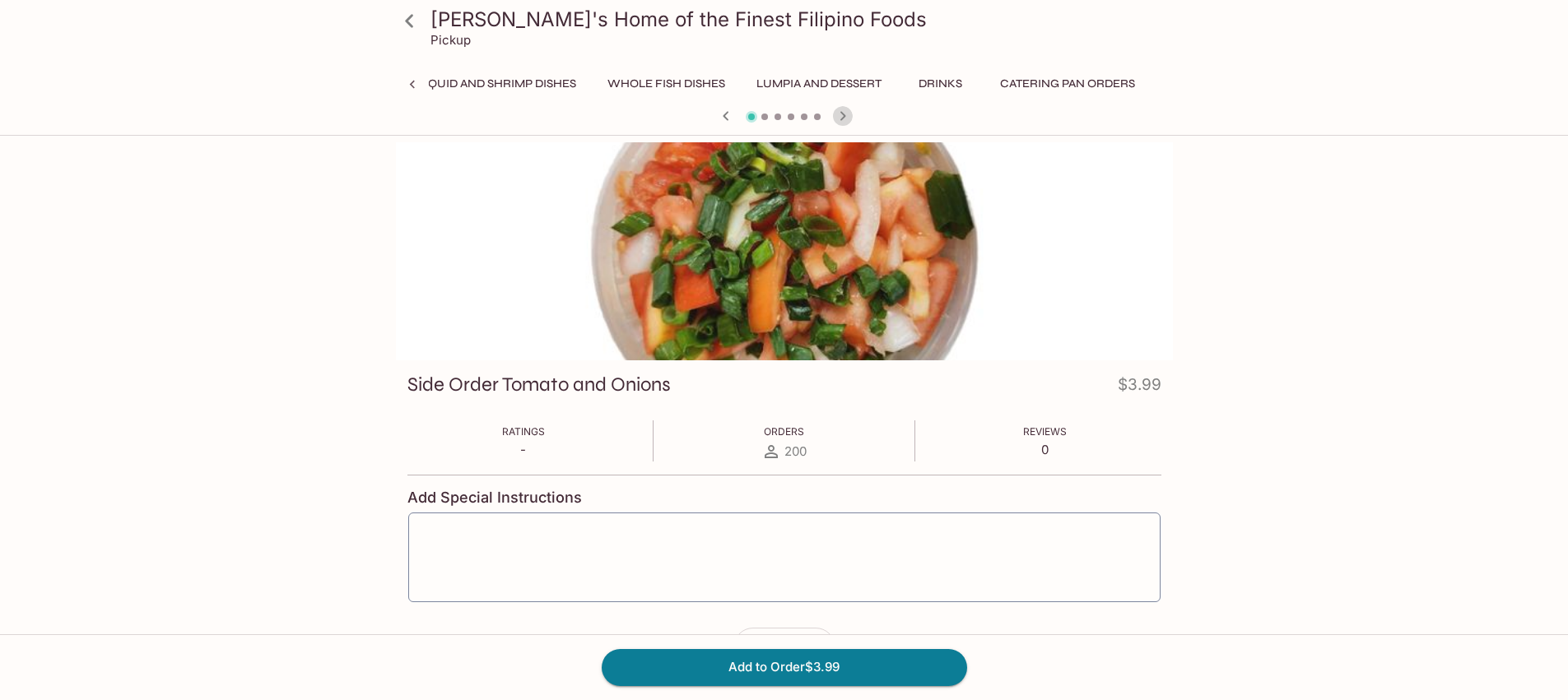
click at [845, 115] on icon "button" at bounding box center [842, 116] width 20 height 20
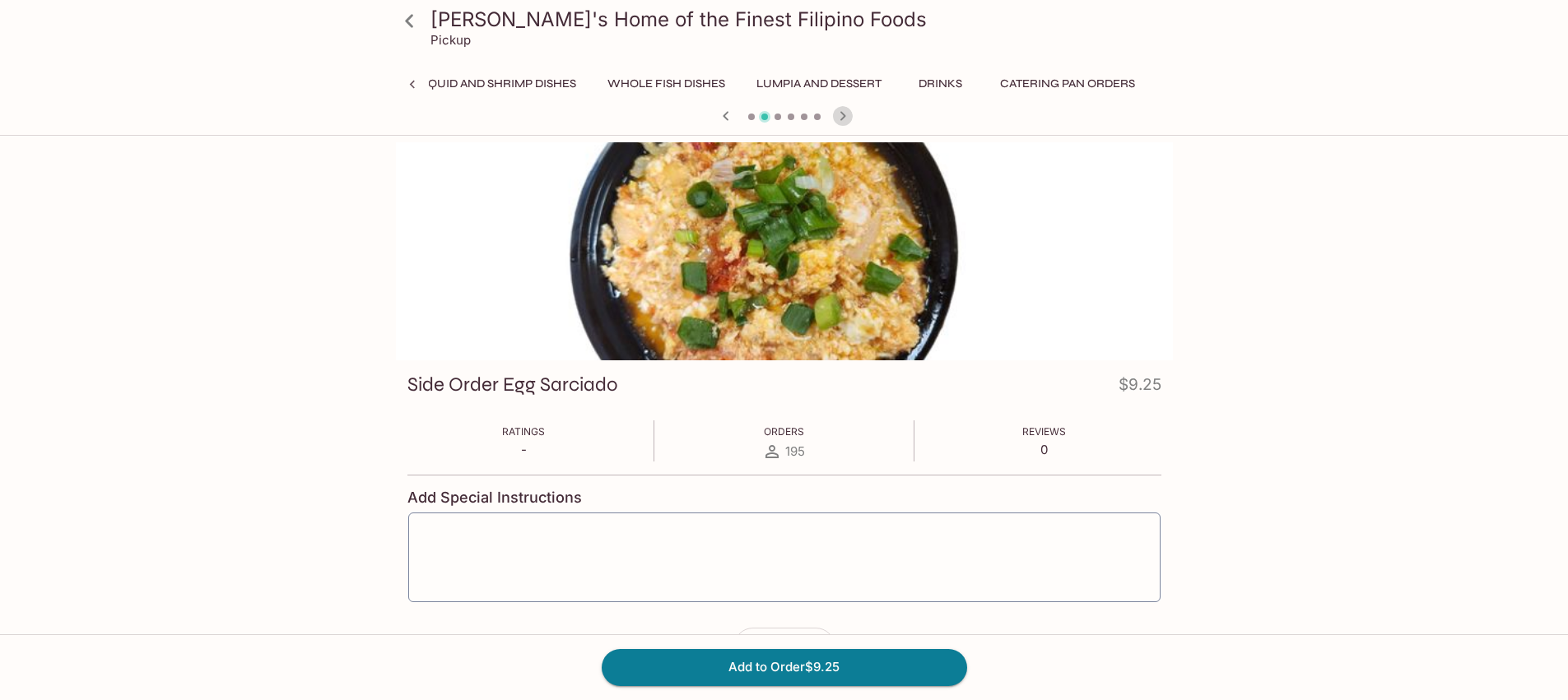
click at [845, 115] on icon "button" at bounding box center [842, 116] width 20 height 20
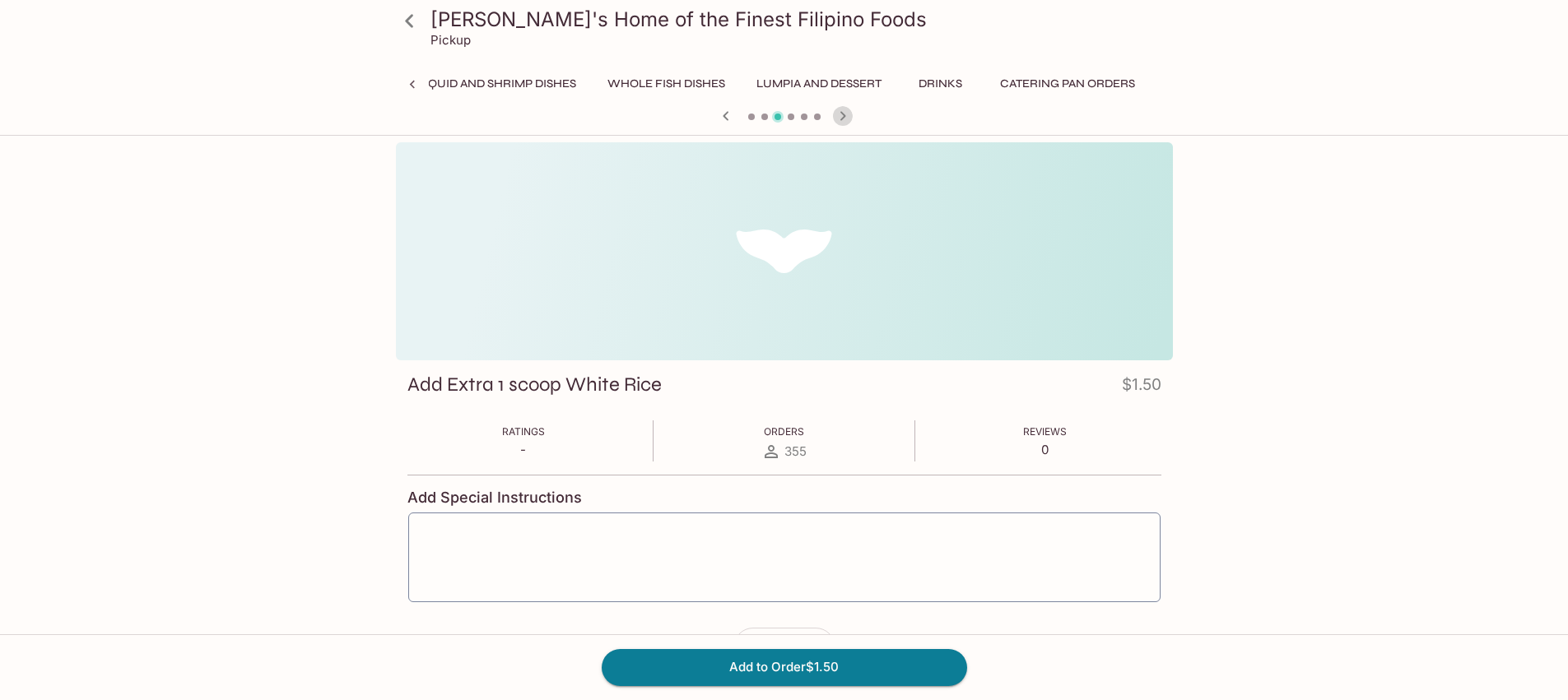
click at [845, 115] on icon "button" at bounding box center [842, 116] width 20 height 20
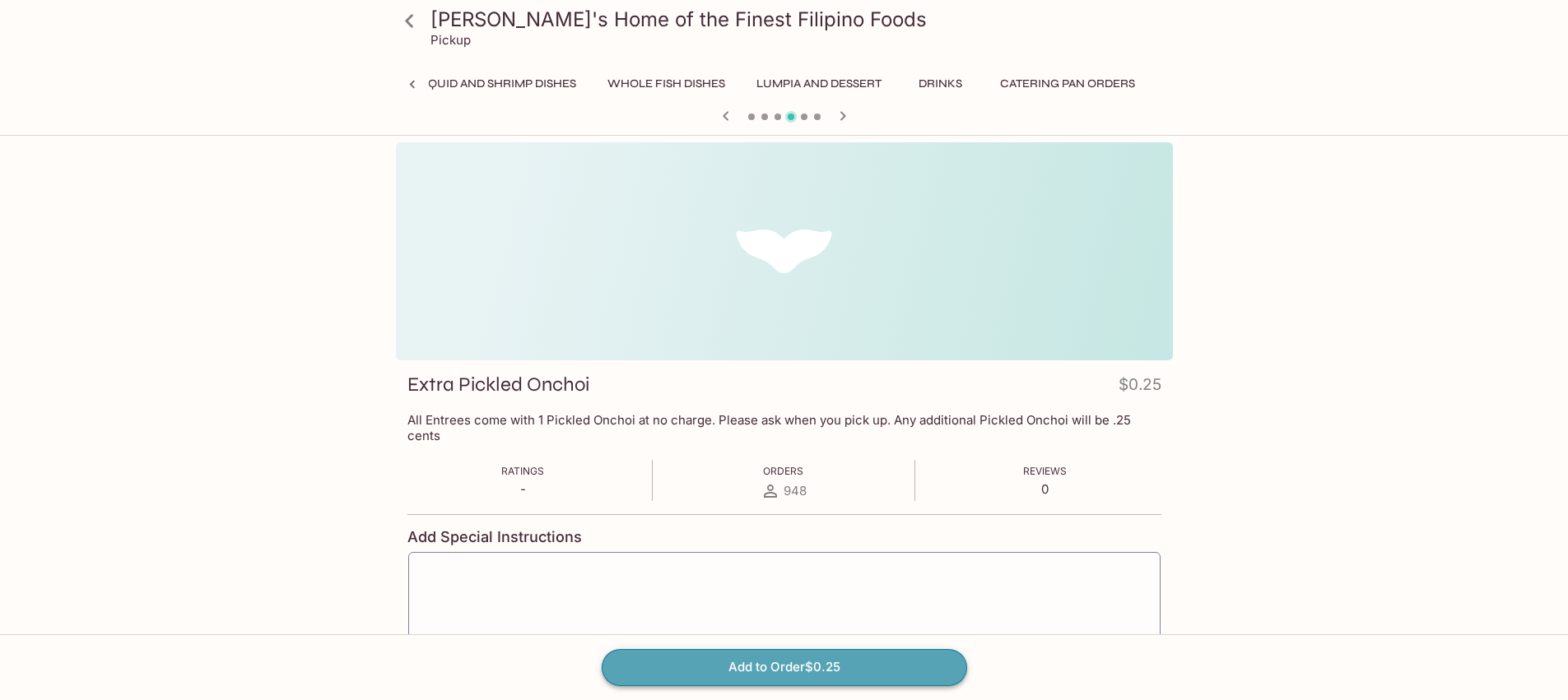
click at [855, 666] on button "Add to Order $0.25" at bounding box center [784, 667] width 365 height 37
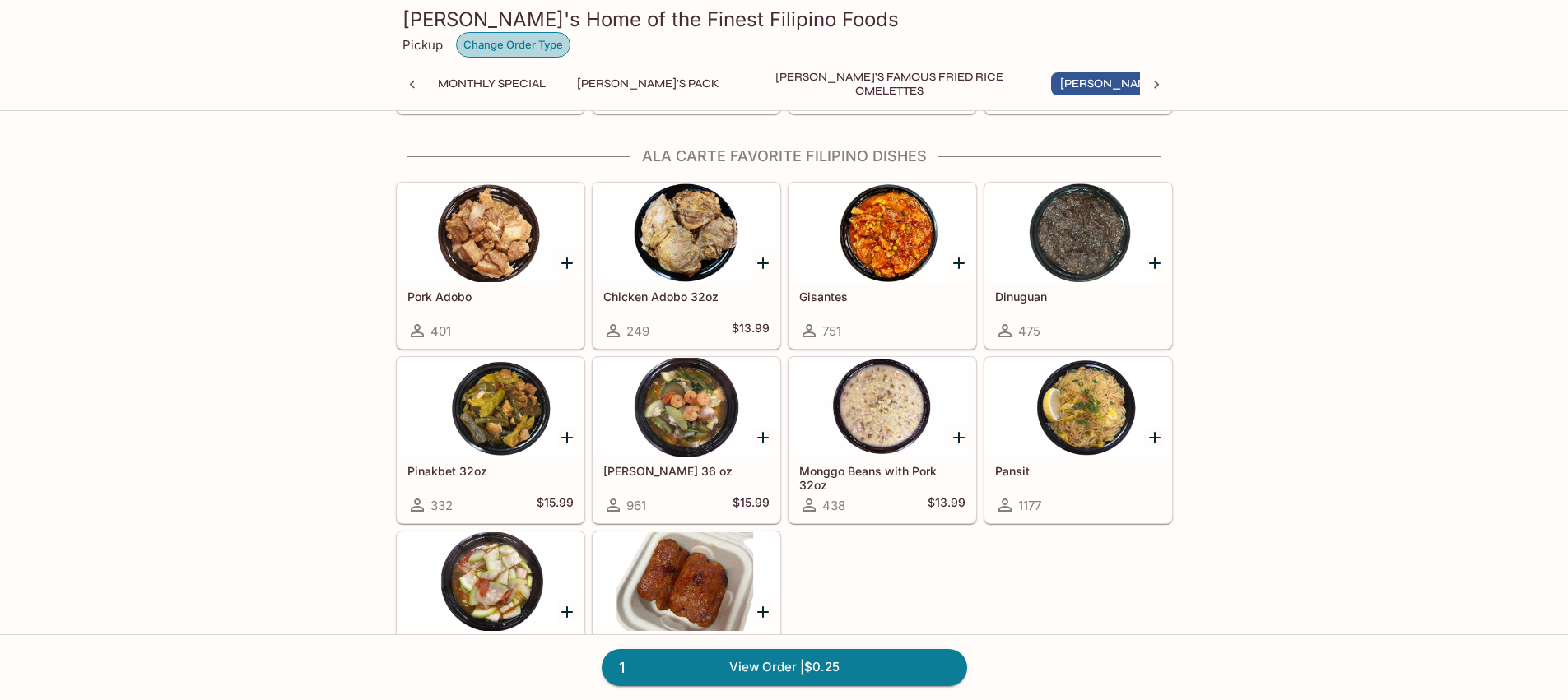
click at [506, 42] on button "Change Order Type" at bounding box center [512, 45] width 114 height 26
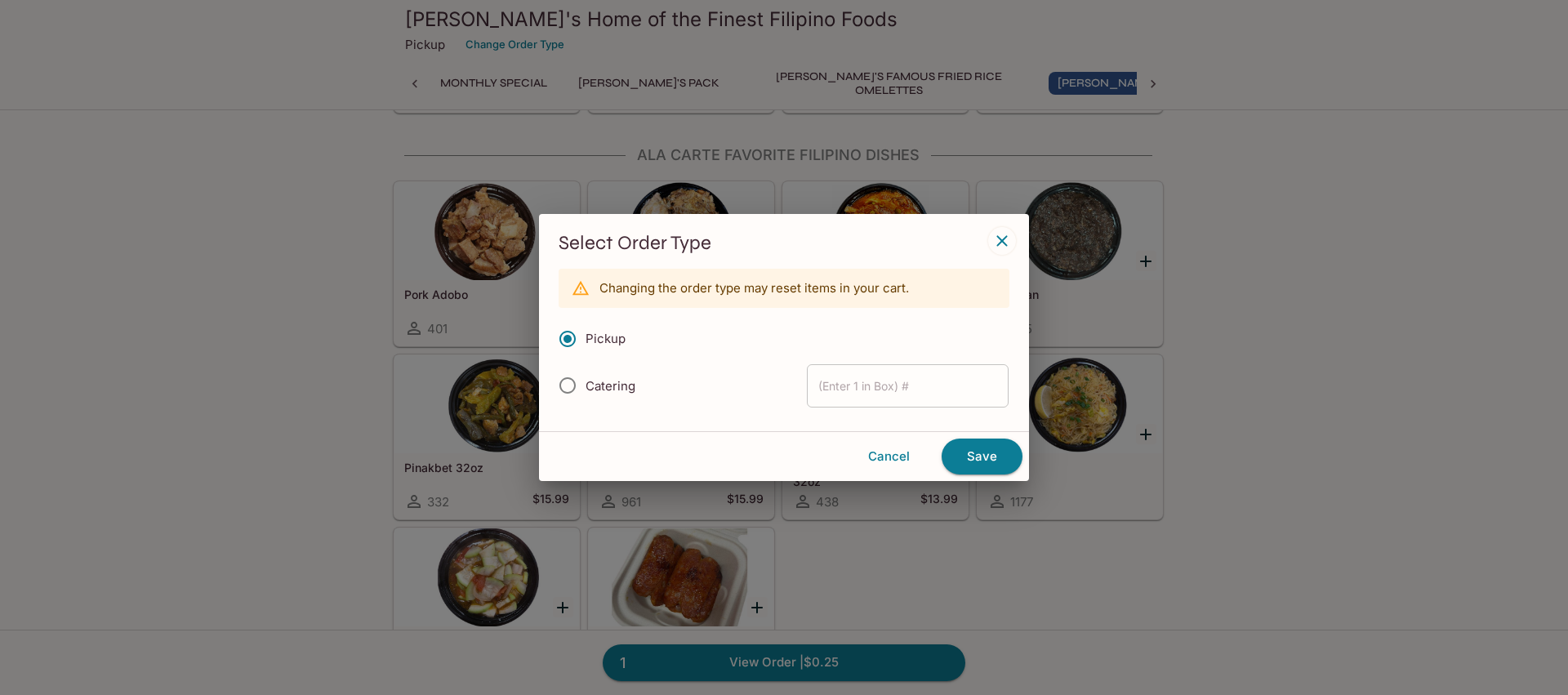
radio input "true"
click at [987, 387] on input "text" at bounding box center [908, 386] width 202 height 43
click at [564, 336] on input "Pickup" at bounding box center [568, 339] width 34 height 34
radio input "true"
click at [900, 460] on button "Cancel" at bounding box center [889, 457] width 92 height 34
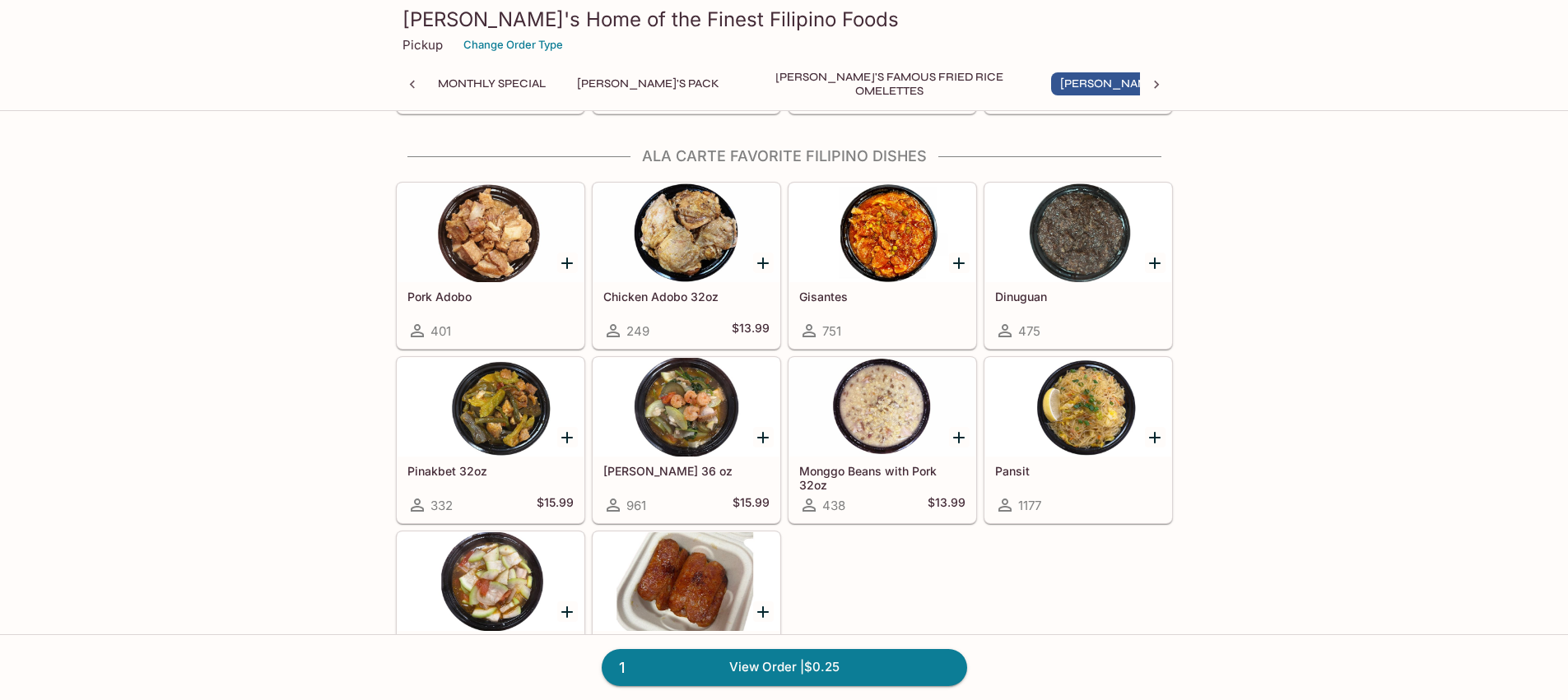
click at [1100, 255] on div at bounding box center [1078, 233] width 186 height 99
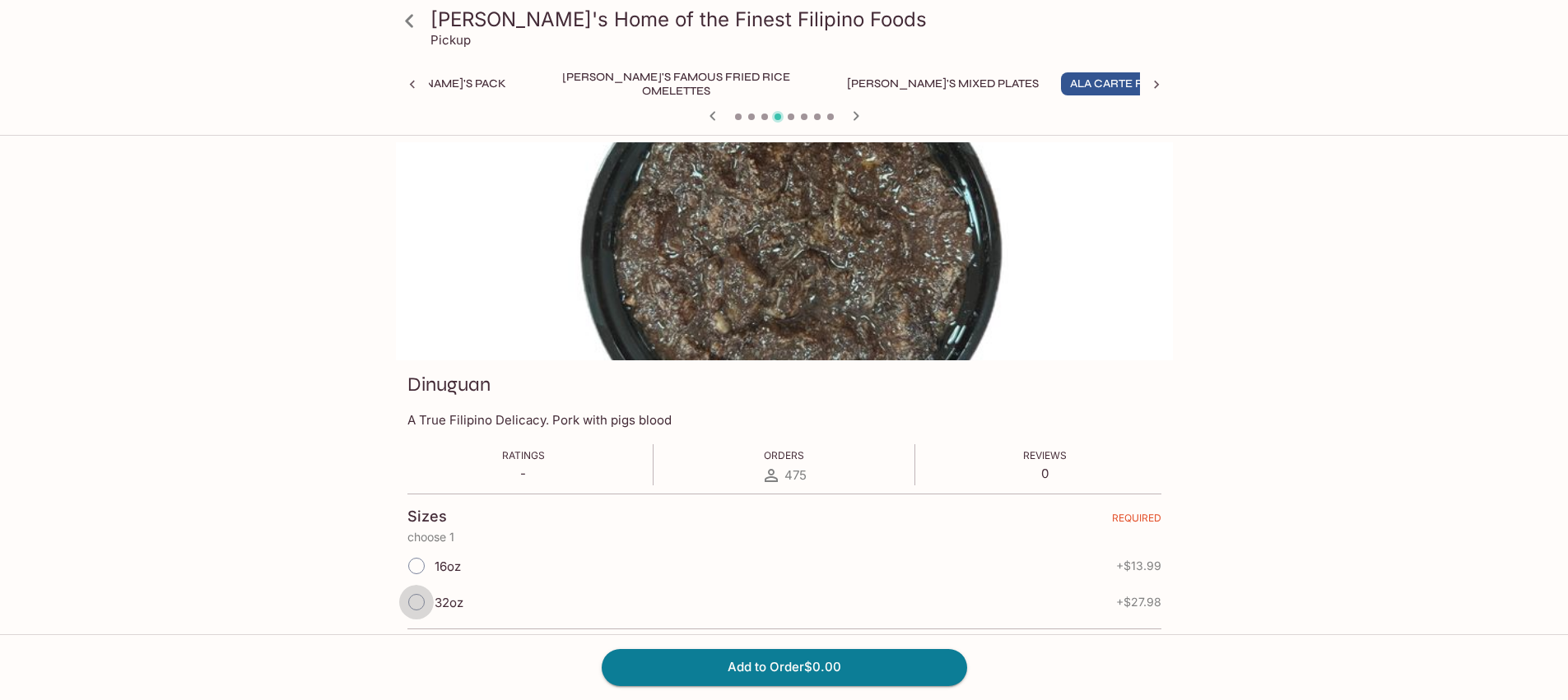
click at [417, 601] on input "32oz" at bounding box center [416, 602] width 35 height 35
radio input "true"
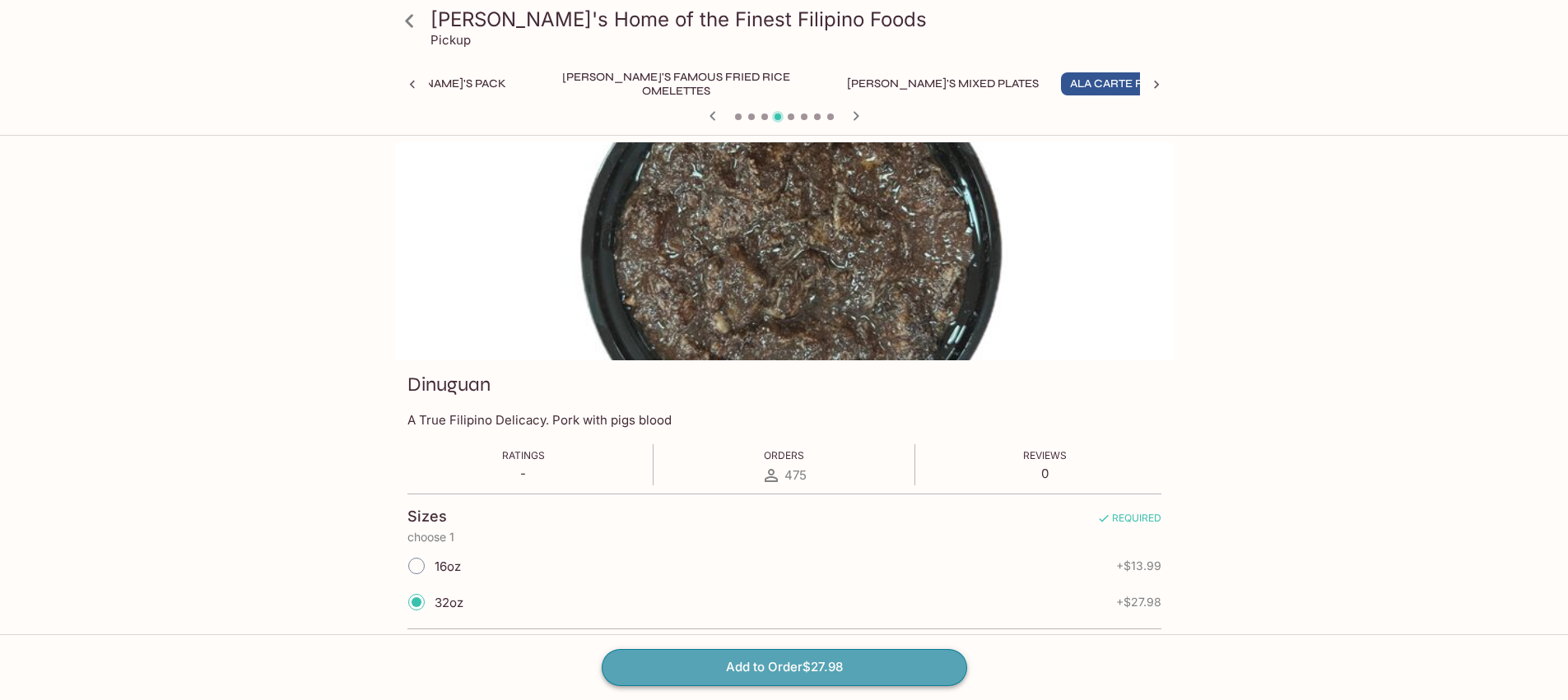
click at [776, 665] on button "Add to Order $27.98" at bounding box center [784, 667] width 365 height 37
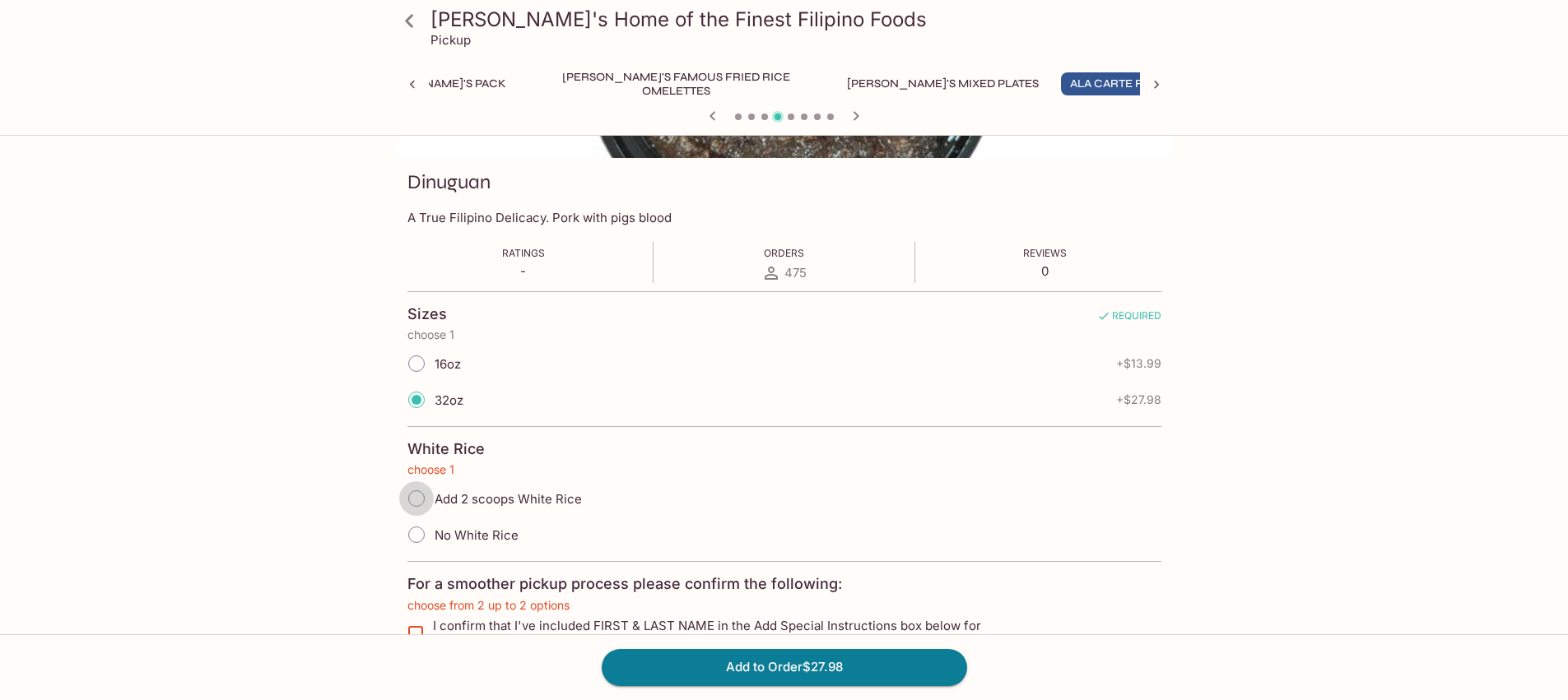
click at [414, 500] on input "Add 2 scoops White Rice" at bounding box center [416, 498] width 35 height 35
radio input "true"
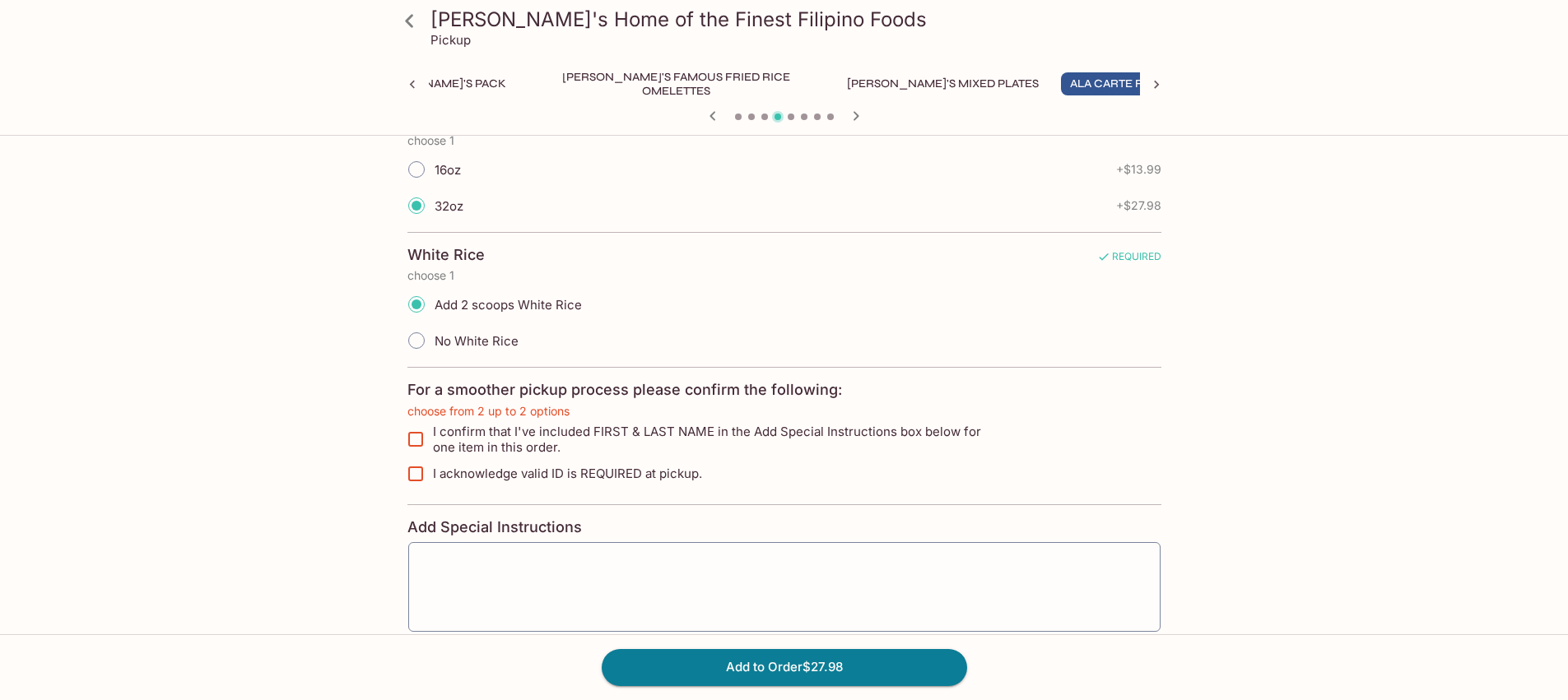
scroll to position [483, 0]
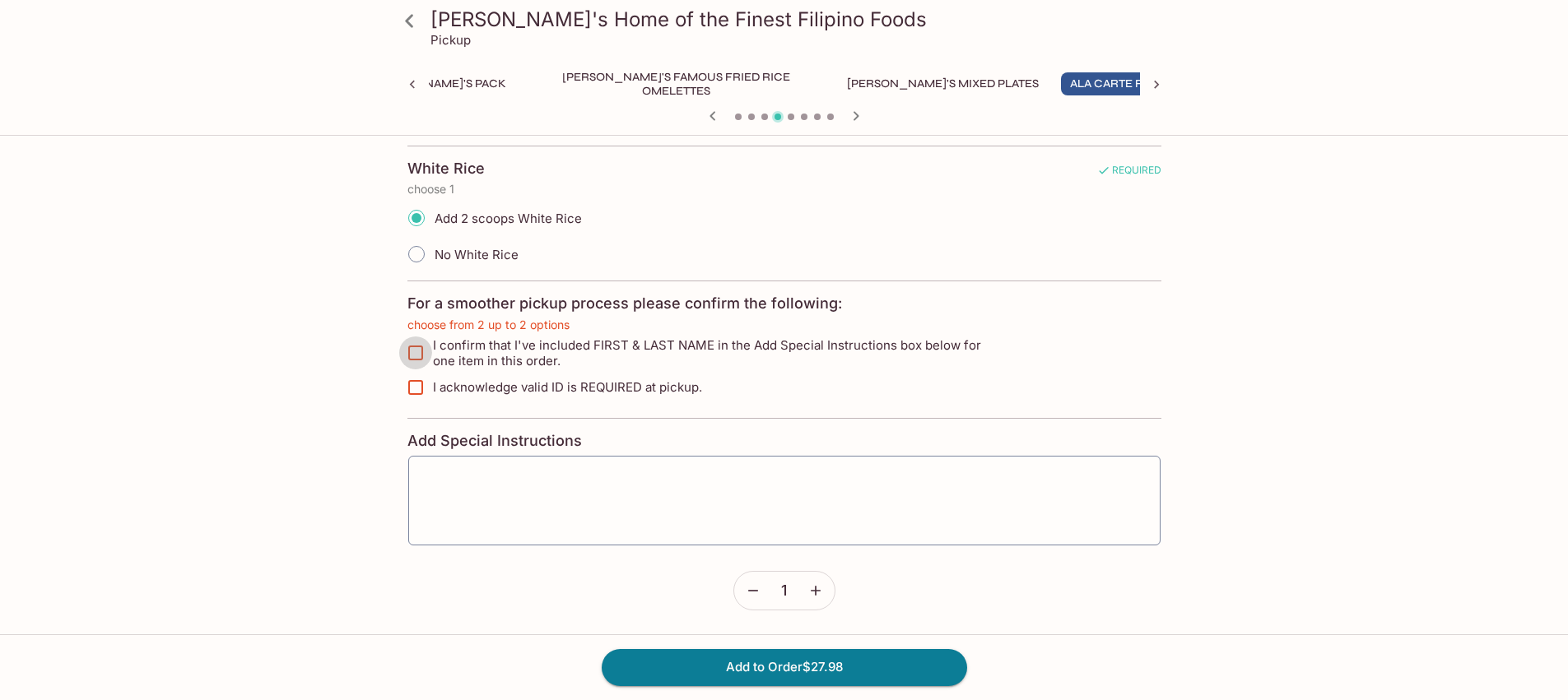
click at [414, 350] on input "I confirm that I've included FIRST & LAST NAME in the Add Special Instructions …" at bounding box center [415, 353] width 33 height 33
checkbox input "true"
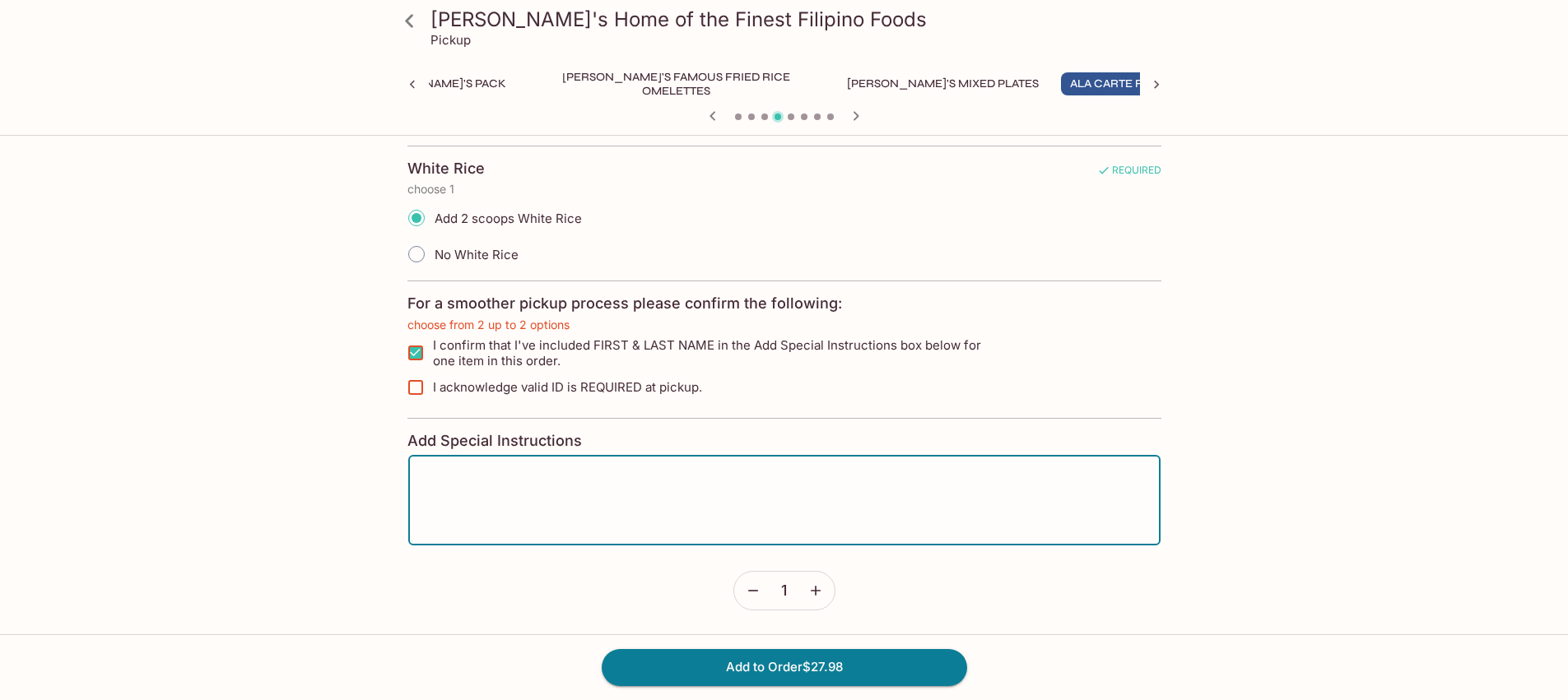
click at [447, 472] on textarea at bounding box center [784, 500] width 729 height 63
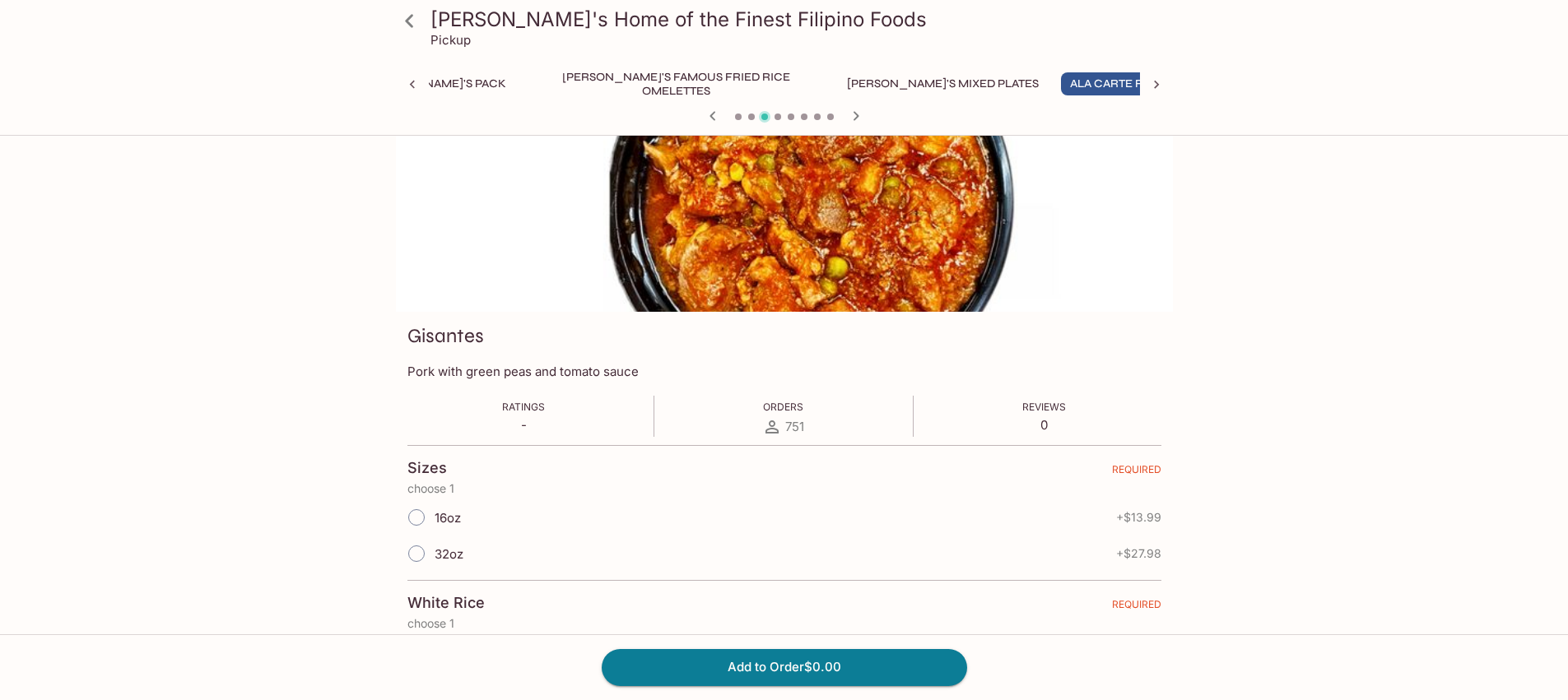
scroll to position [0, 0]
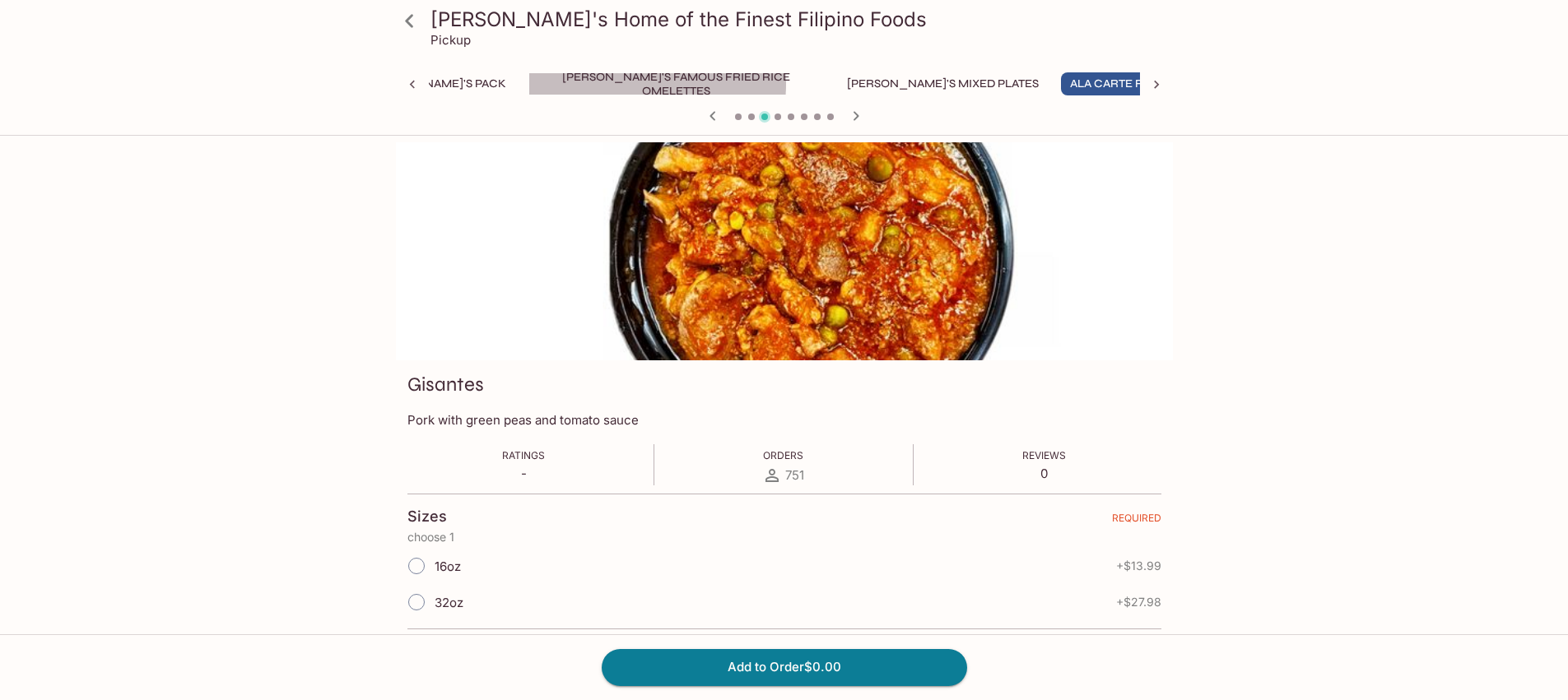
click at [583, 84] on button "[PERSON_NAME]'s Famous Fried Rice Omelettes" at bounding box center [676, 83] width 297 height 23
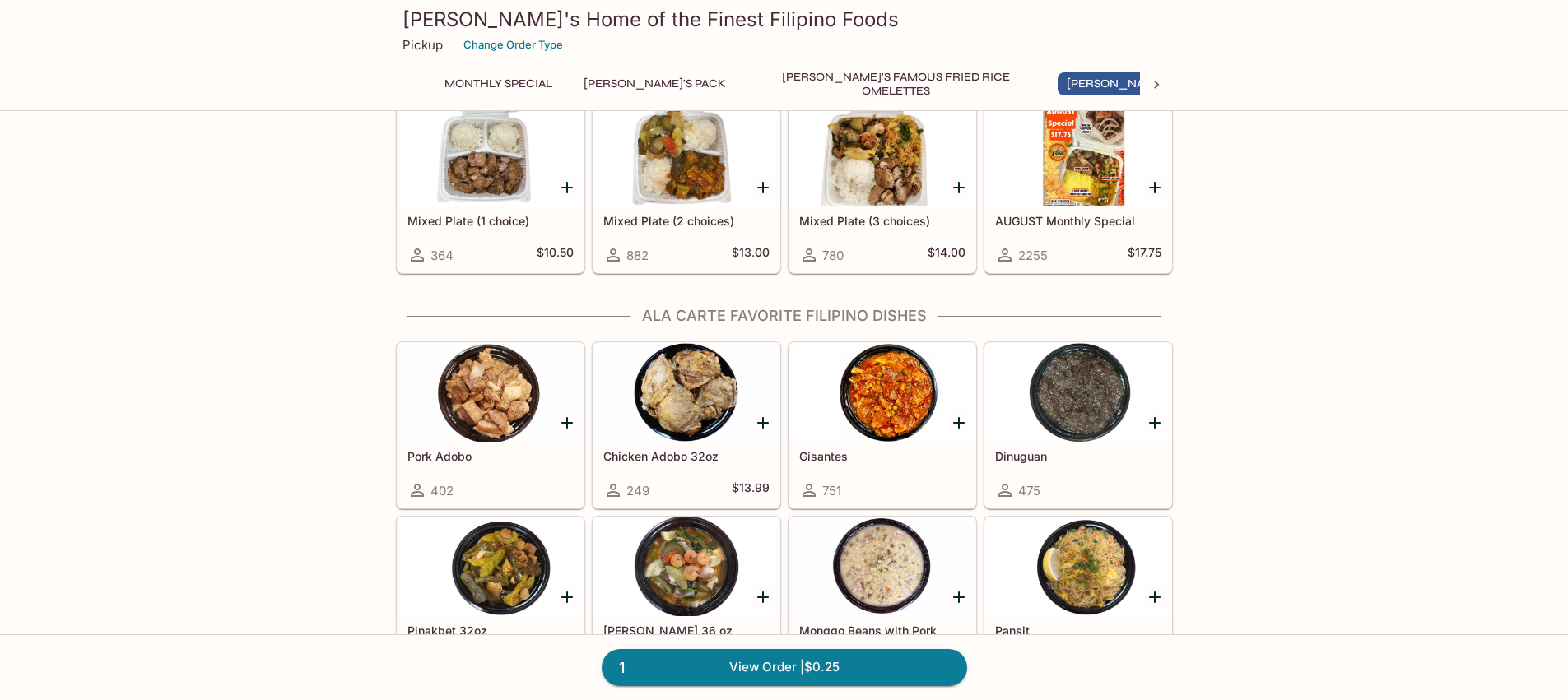
scroll to position [950, 0]
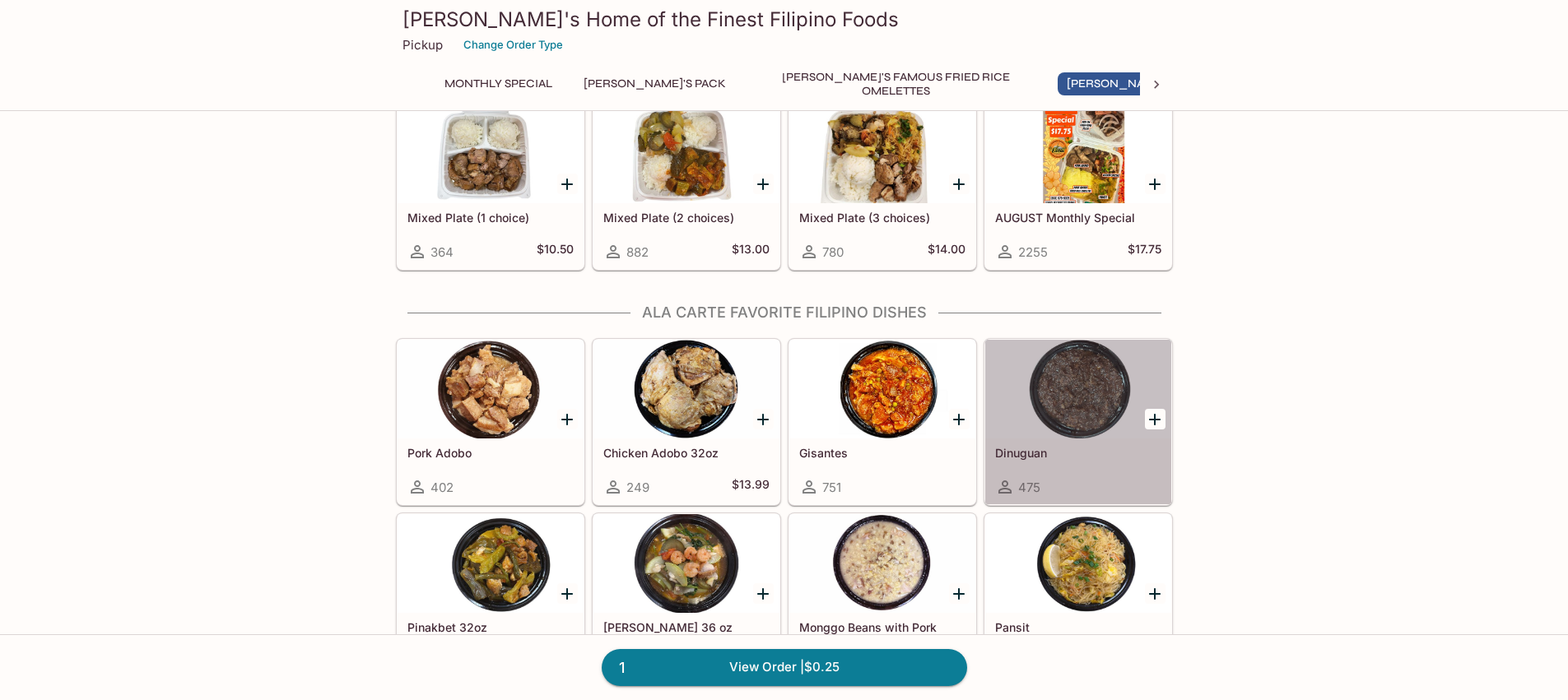
click at [1090, 413] on div at bounding box center [1078, 389] width 186 height 99
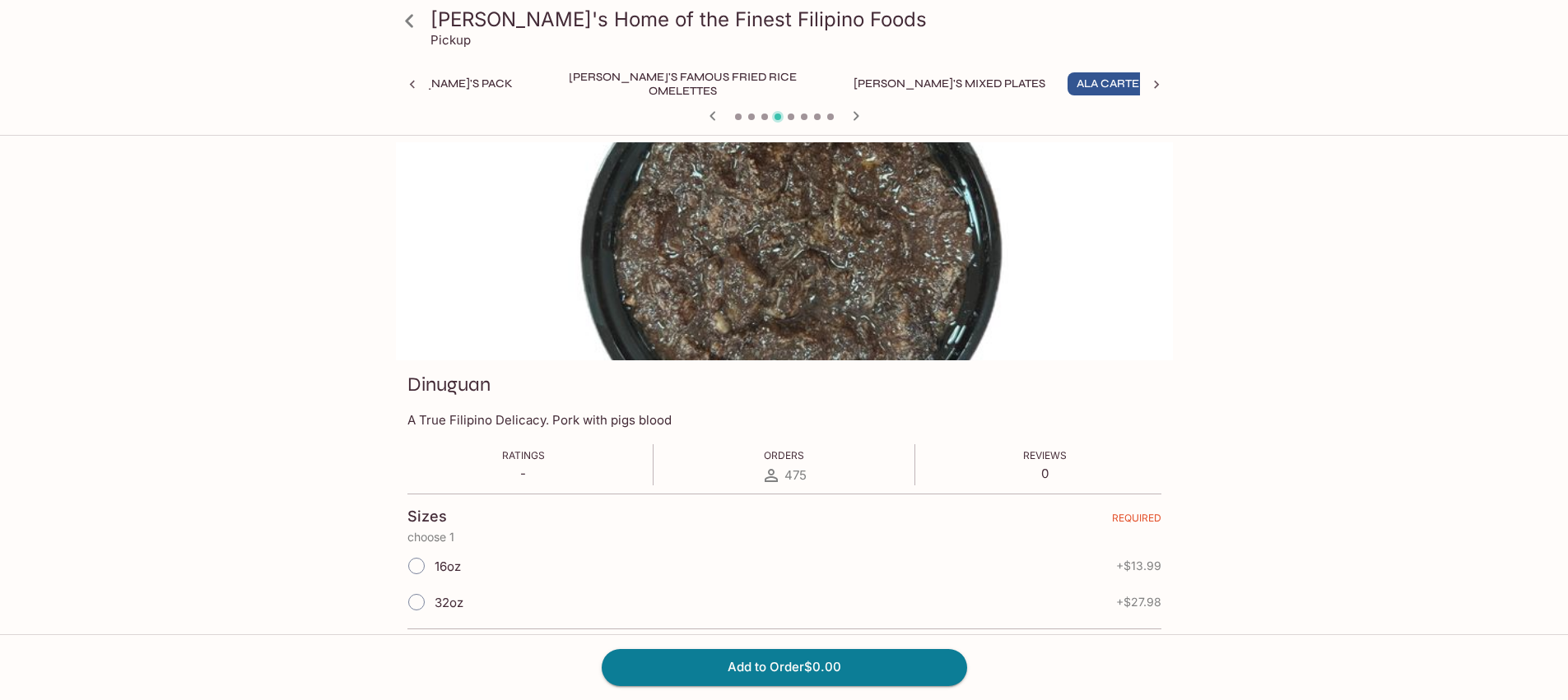
scroll to position [0, 220]
click at [415, 606] on input "32oz" at bounding box center [416, 602] width 35 height 35
radio input "true"
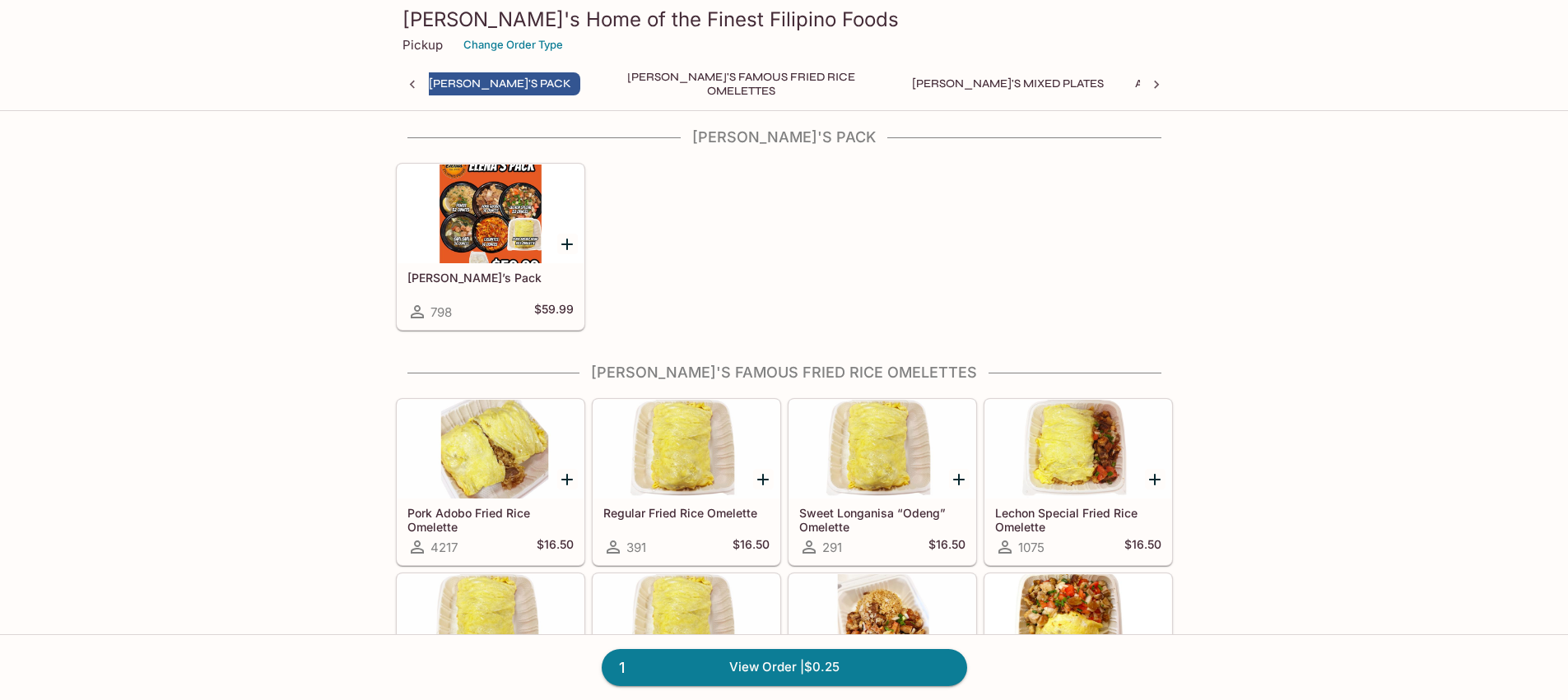
scroll to position [0, 147]
click at [496, 195] on div at bounding box center [490, 214] width 186 height 99
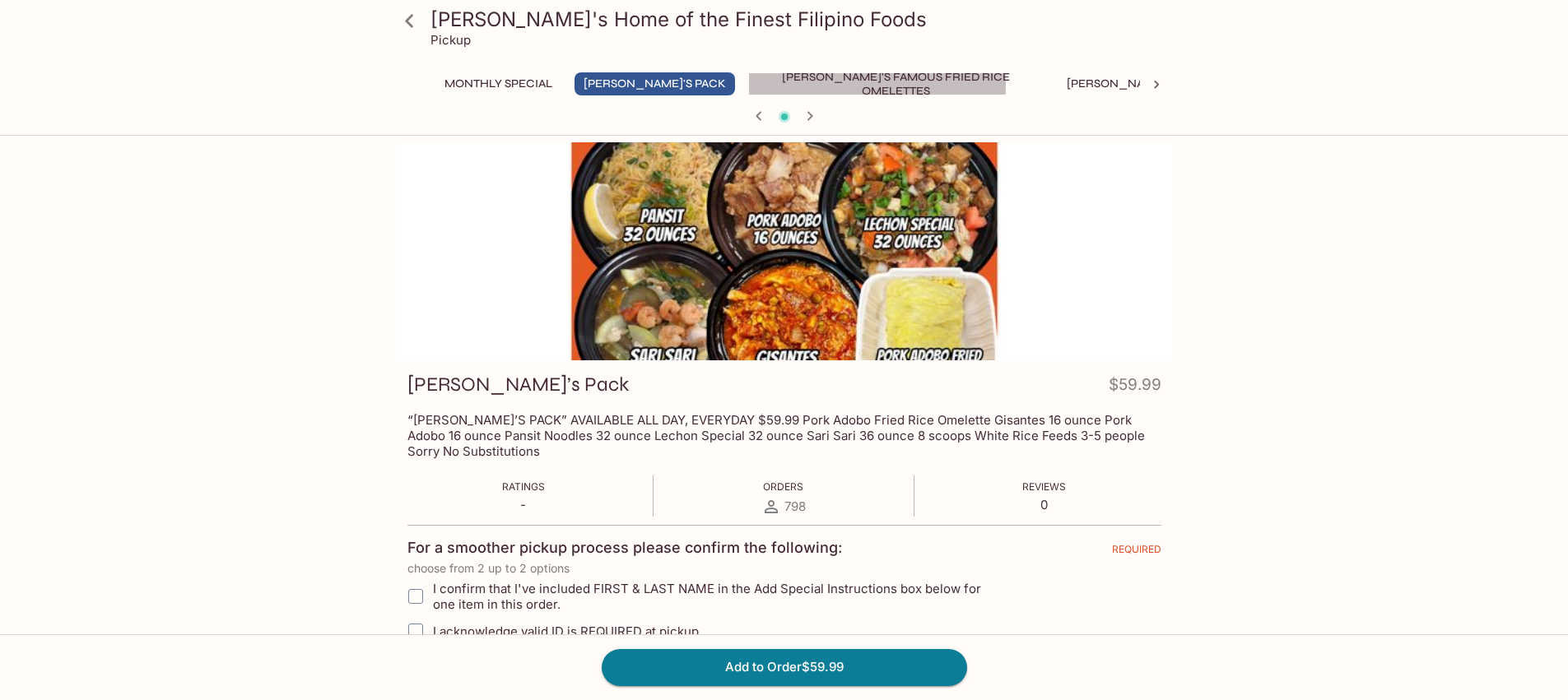
click at [758, 84] on button "[PERSON_NAME]'s Famous Fried Rice Omelettes" at bounding box center [896, 83] width 297 height 23
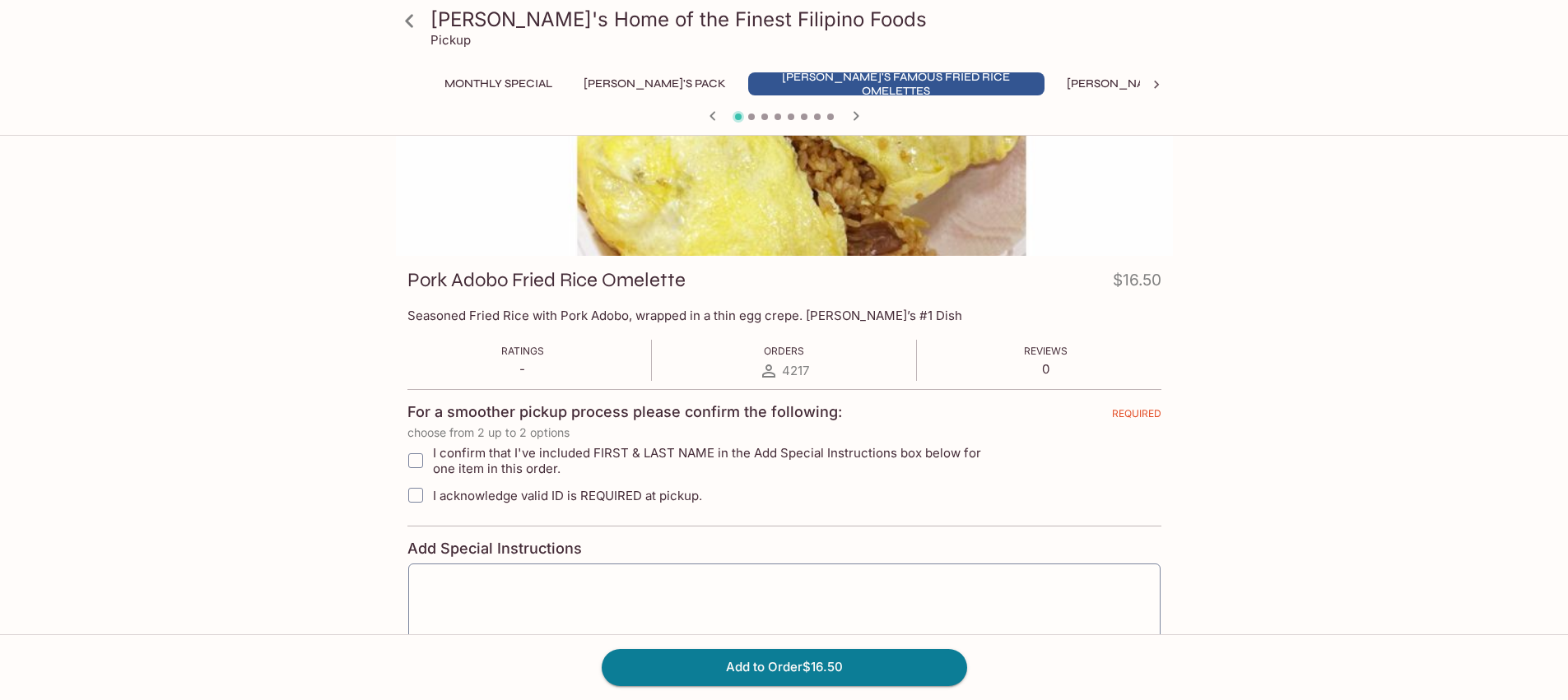
scroll to position [244, 0]
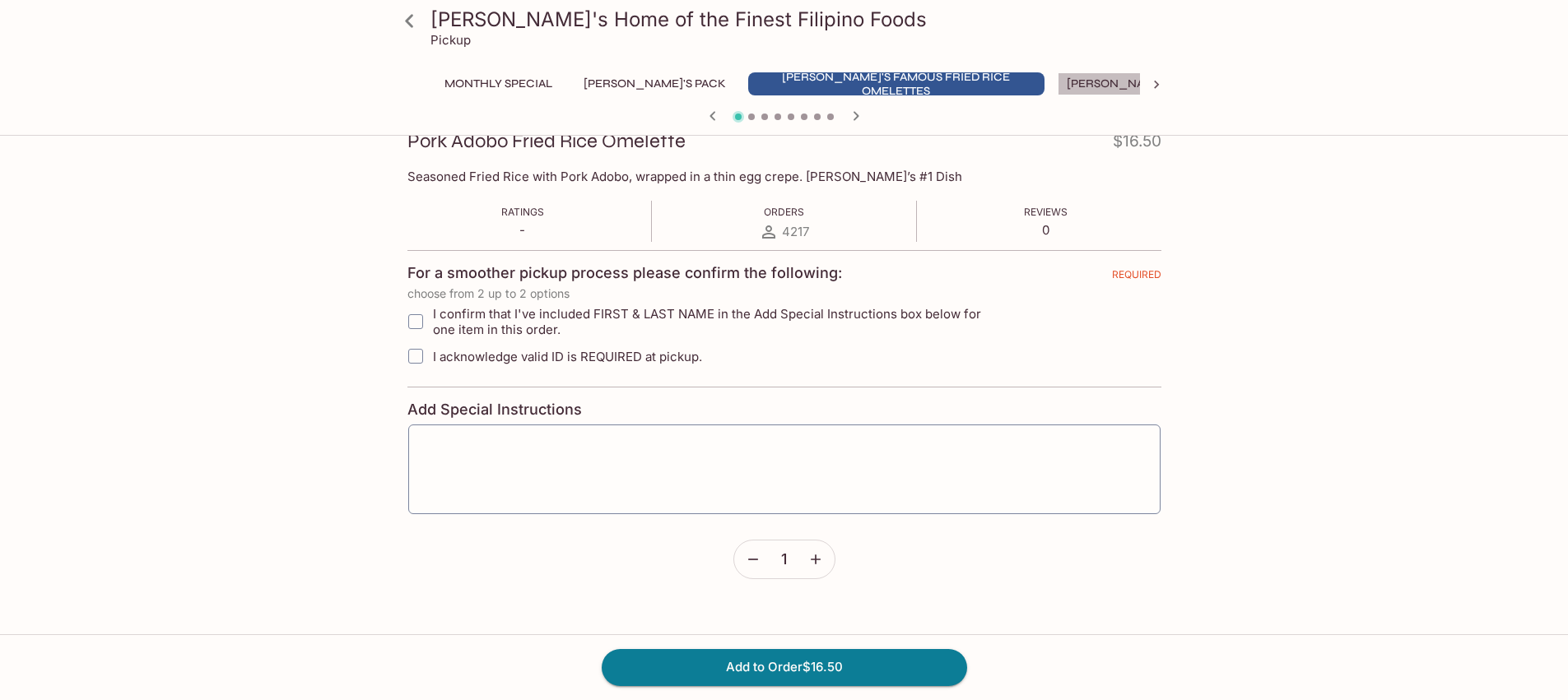
click at [1058, 80] on button "[PERSON_NAME]'s Mixed Plates" at bounding box center [1163, 83] width 210 height 23
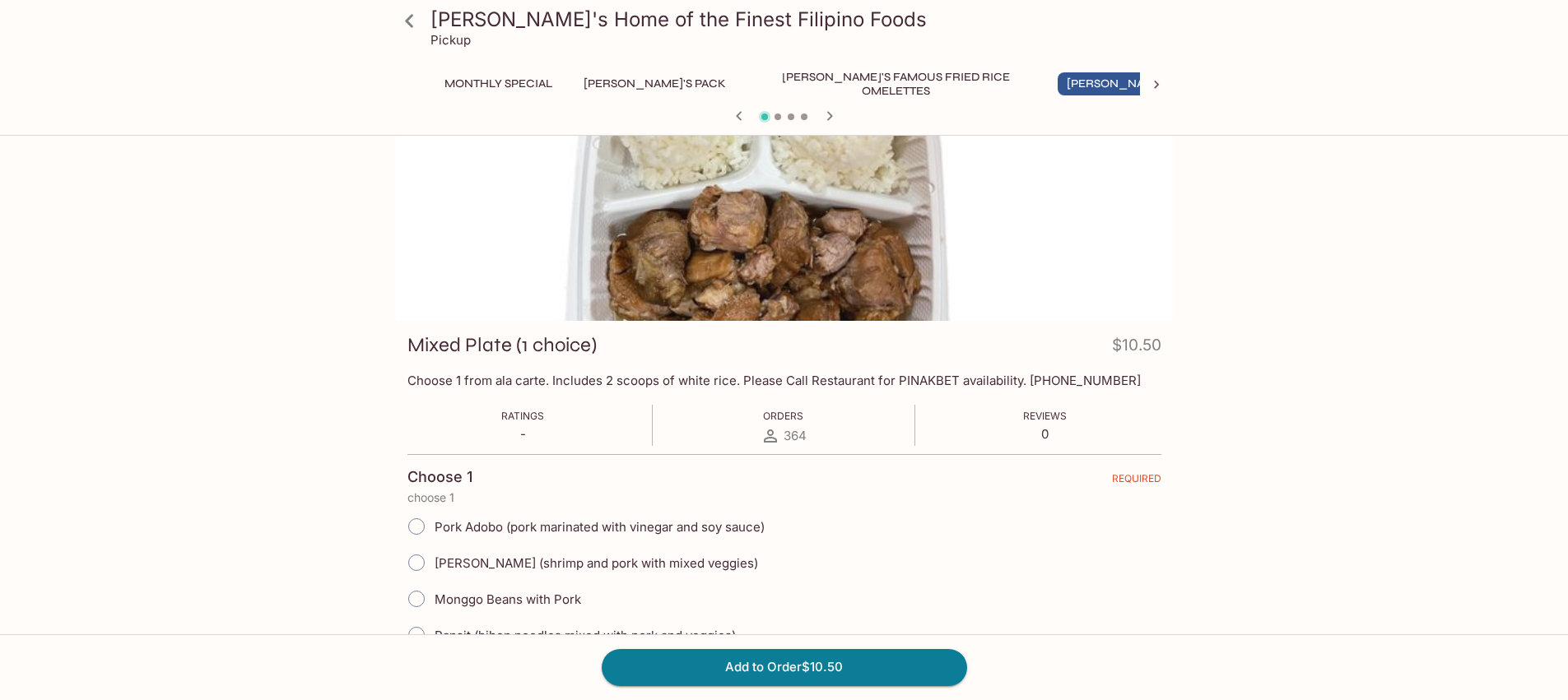
scroll to position [0, 0]
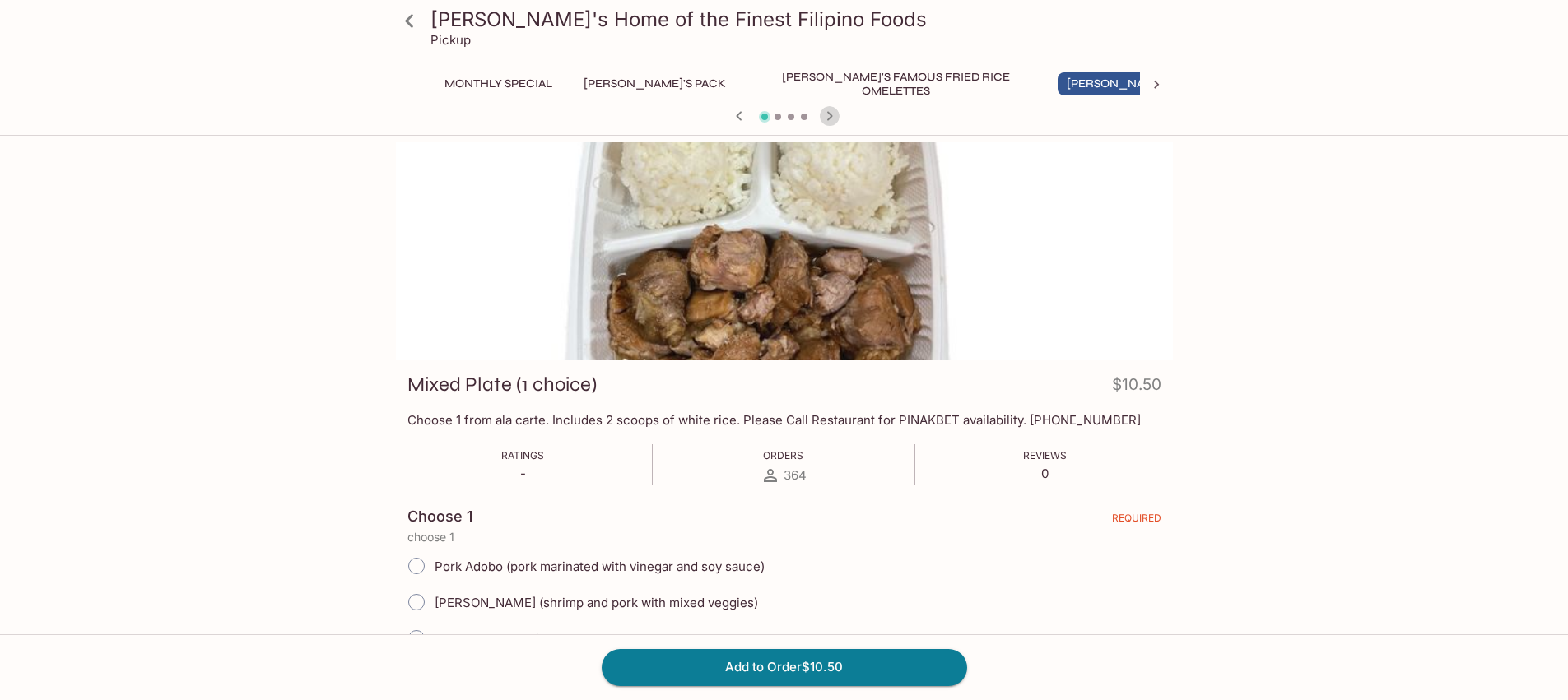
click at [828, 110] on icon "button" at bounding box center [830, 116] width 20 height 20
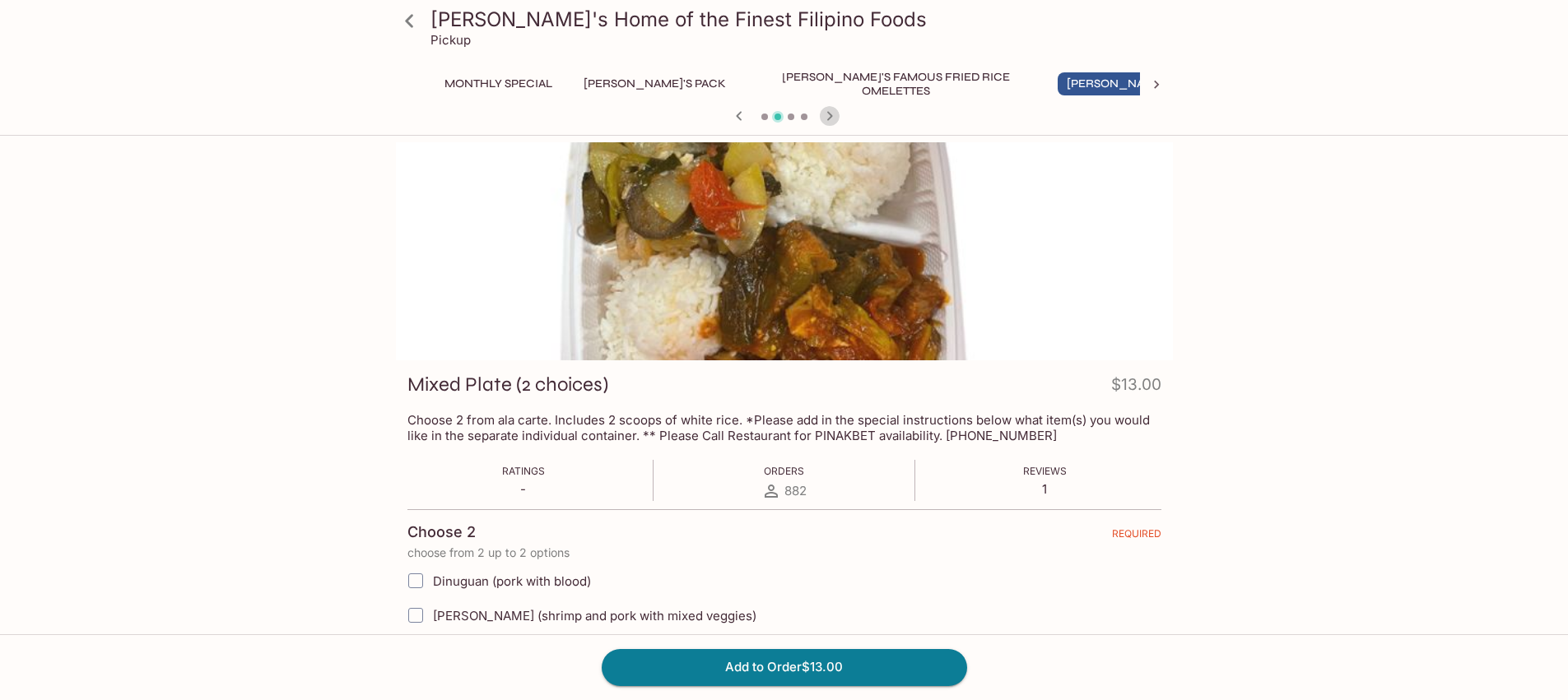
click at [828, 113] on icon "button" at bounding box center [829, 116] width 5 height 9
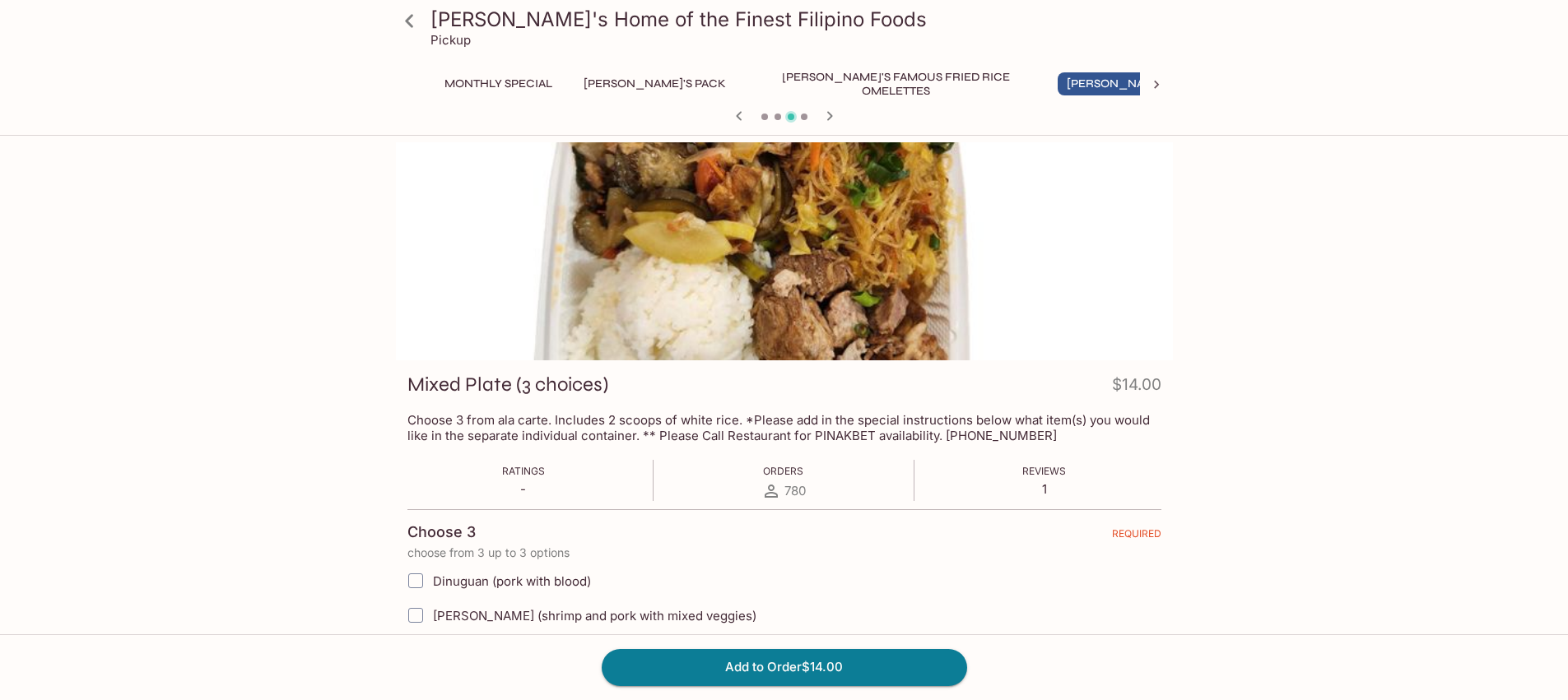
click at [828, 112] on icon "button" at bounding box center [829, 116] width 5 height 9
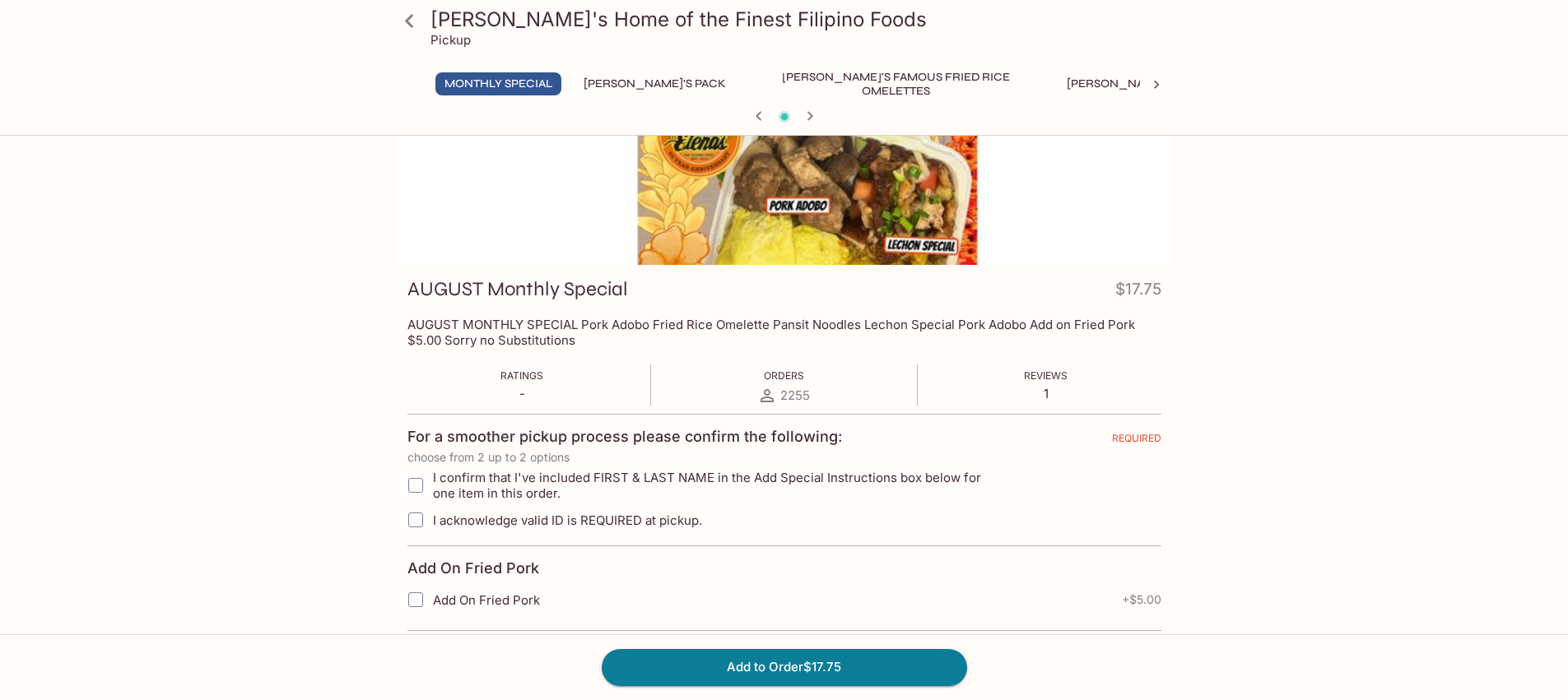
scroll to position [98, 0]
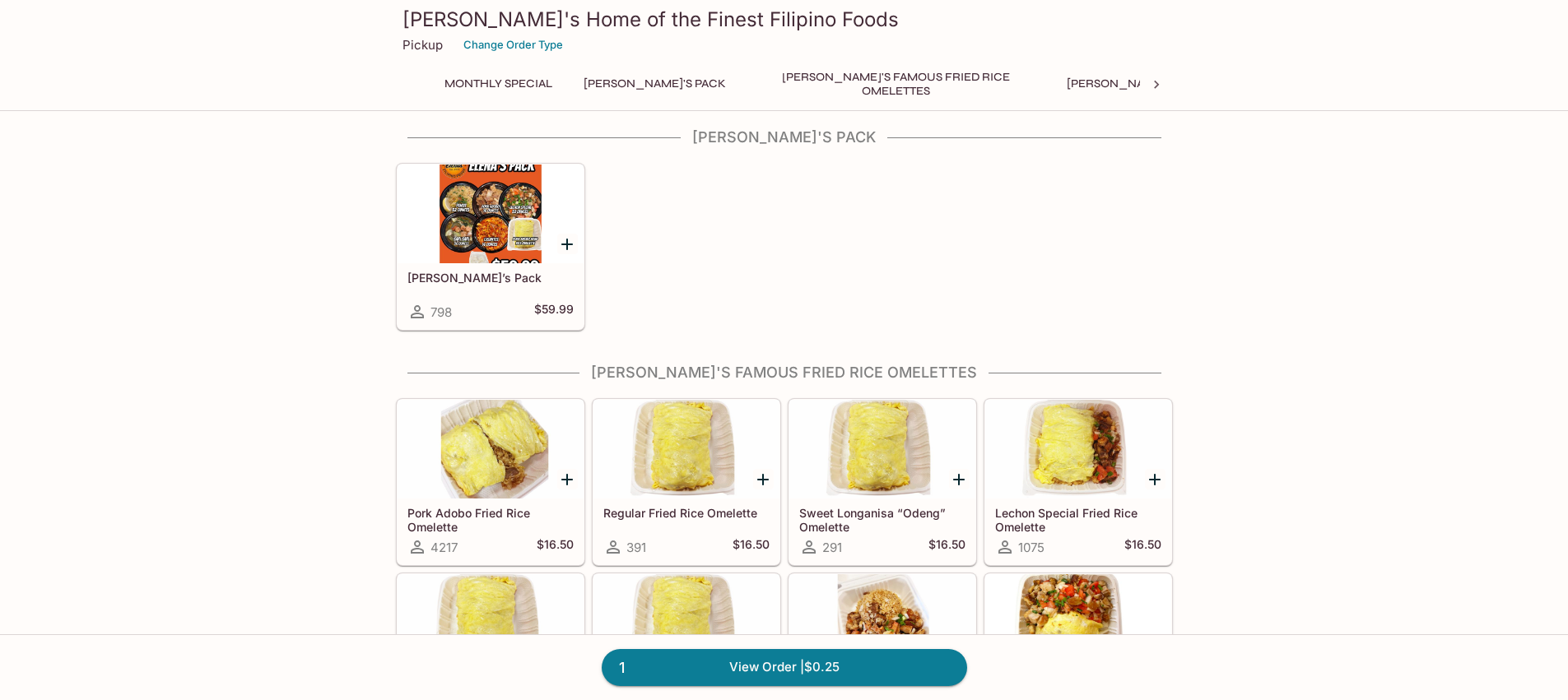
click at [514, 251] on div at bounding box center [490, 214] width 186 height 99
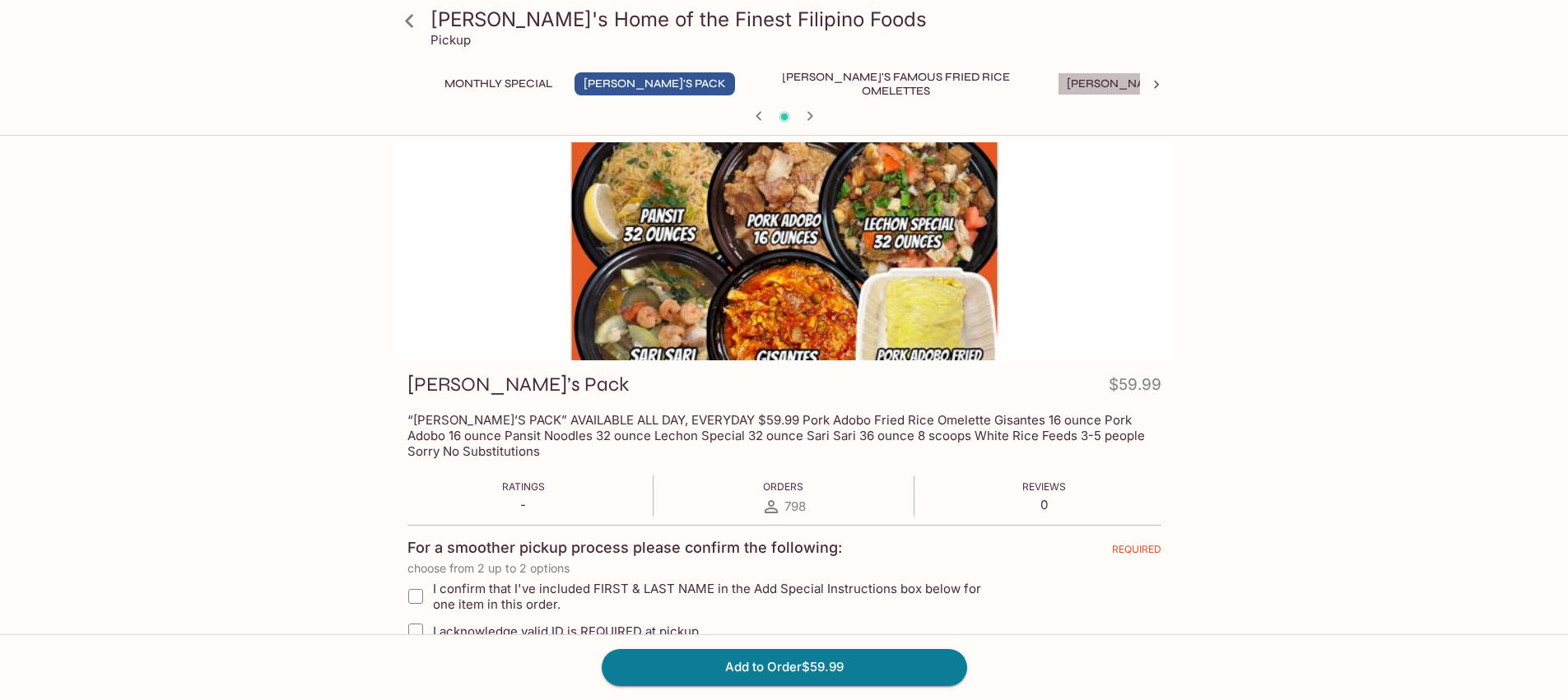
click at [1058, 79] on button "[PERSON_NAME]'s Mixed Plates" at bounding box center [1163, 83] width 210 height 23
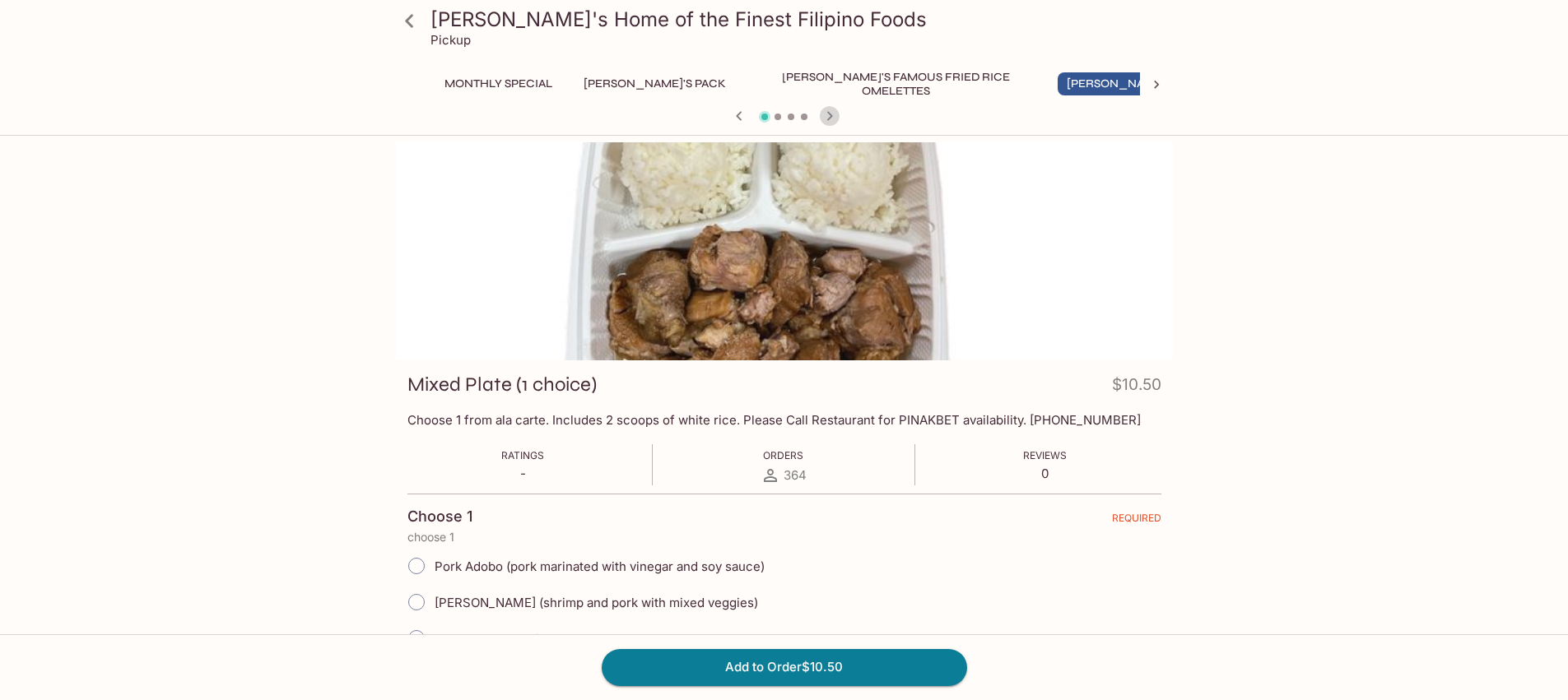
click at [821, 113] on icon "button" at bounding box center [830, 116] width 20 height 20
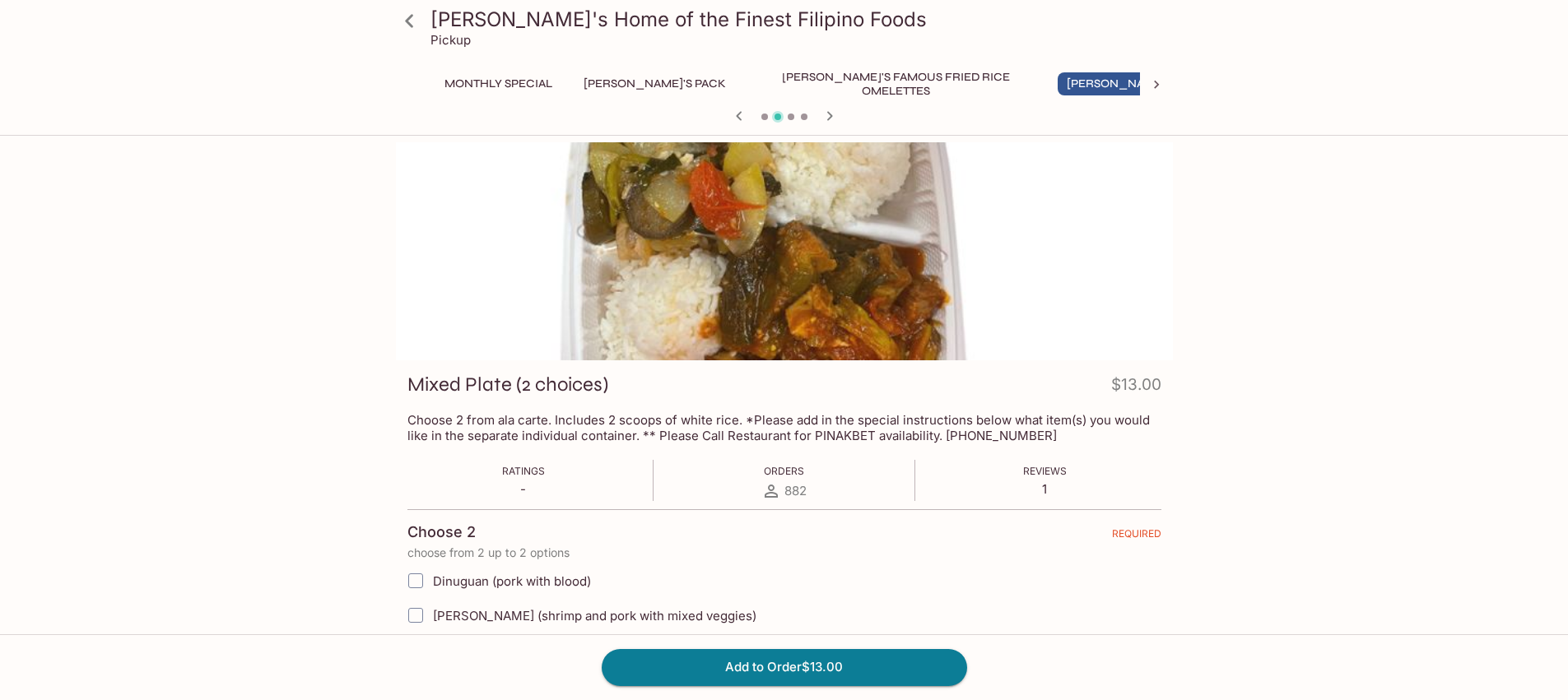
click at [832, 117] on icon "button" at bounding box center [830, 116] width 20 height 20
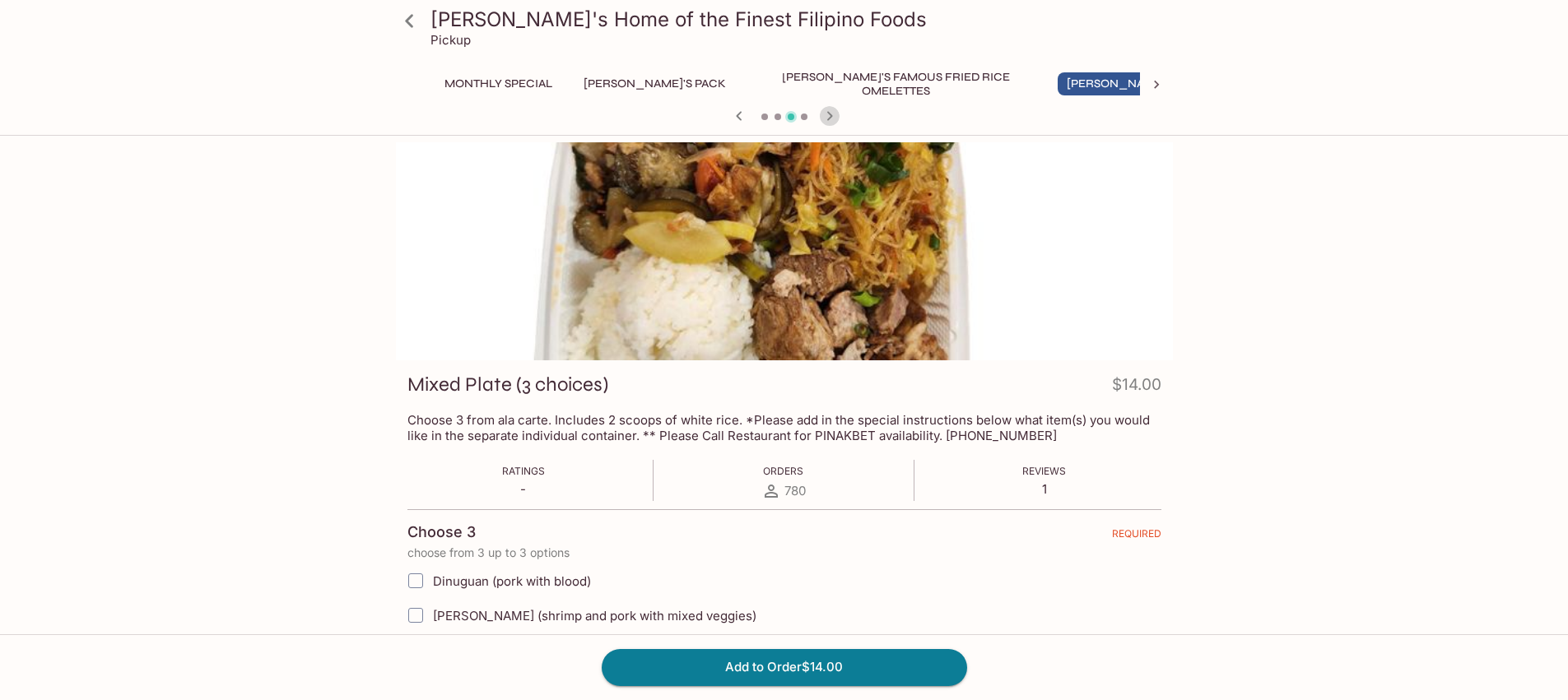
click at [830, 115] on icon "button" at bounding box center [830, 116] width 20 height 20
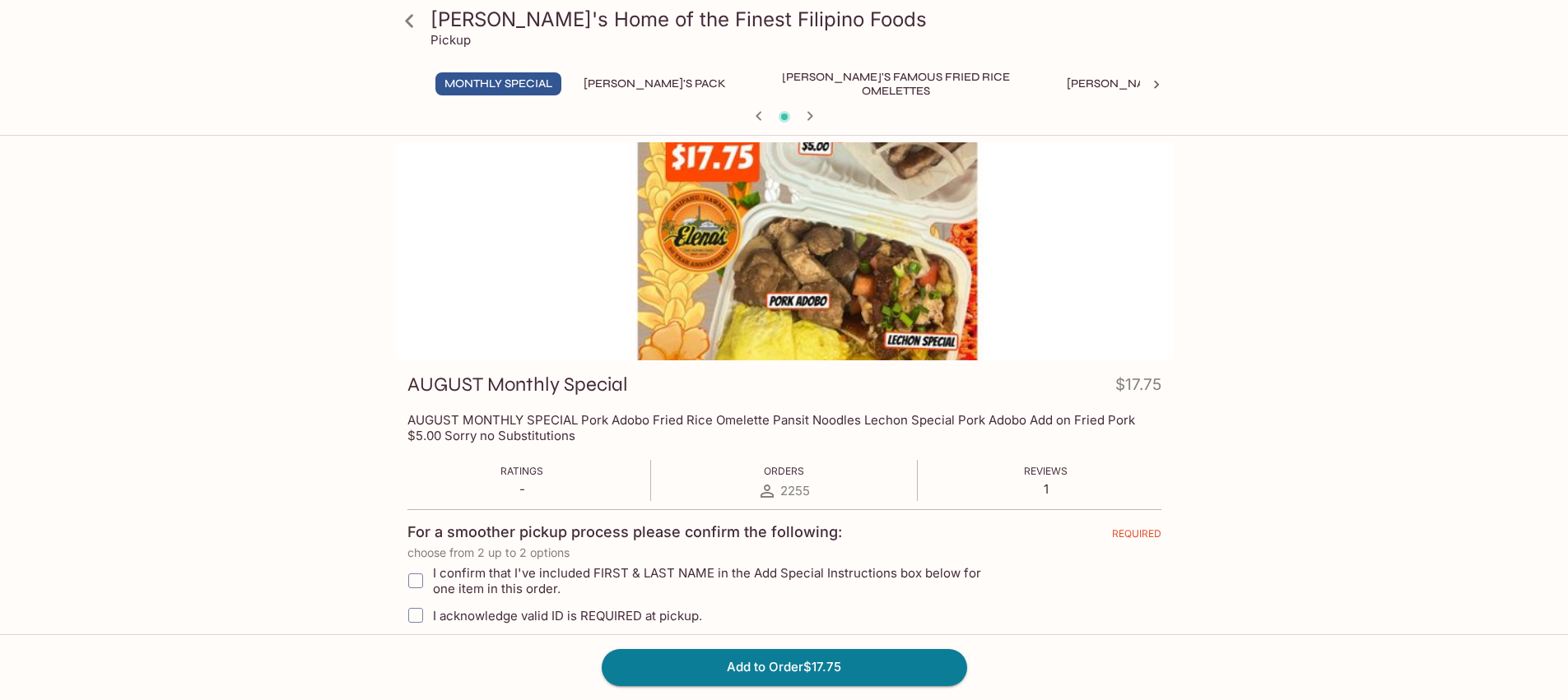
click at [804, 111] on icon "button" at bounding box center [810, 116] width 20 height 20
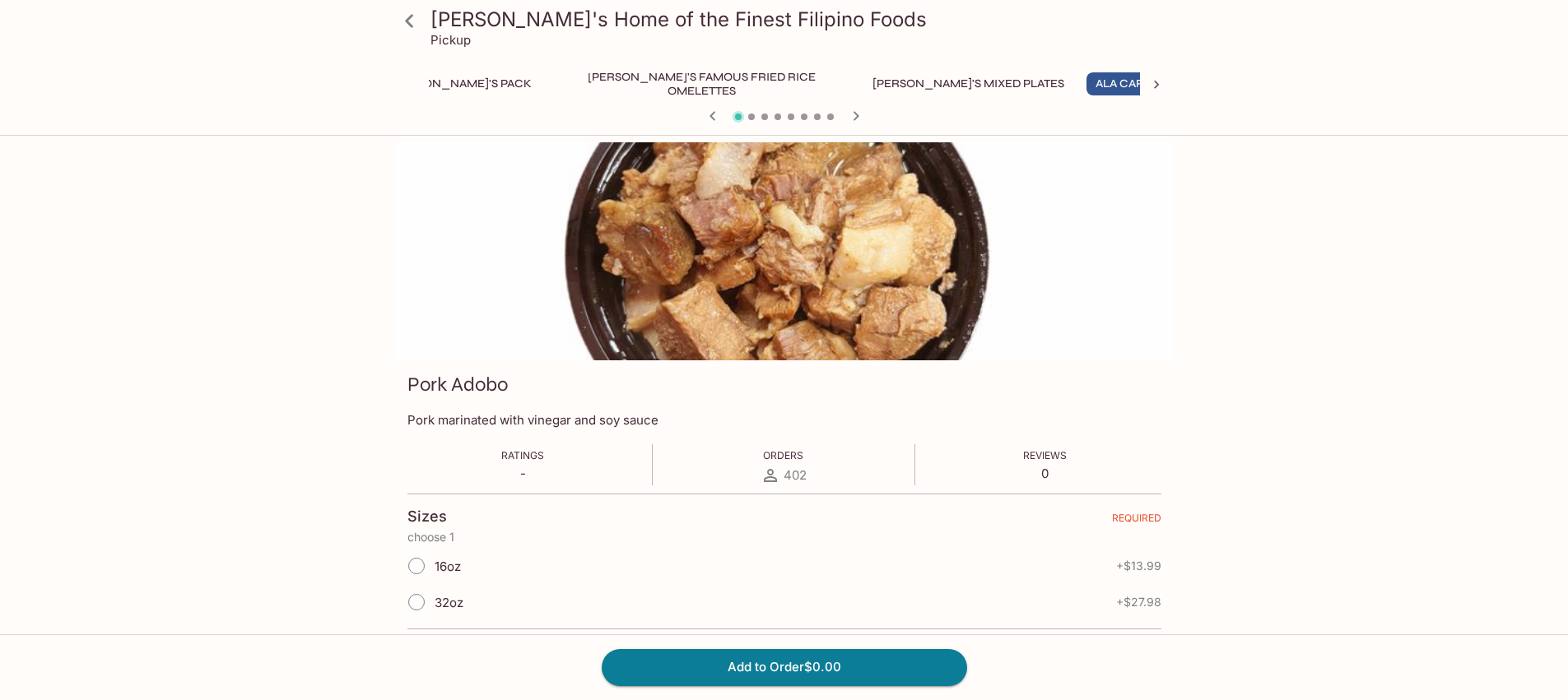
scroll to position [0, 220]
click at [850, 114] on icon "button" at bounding box center [856, 116] width 20 height 20
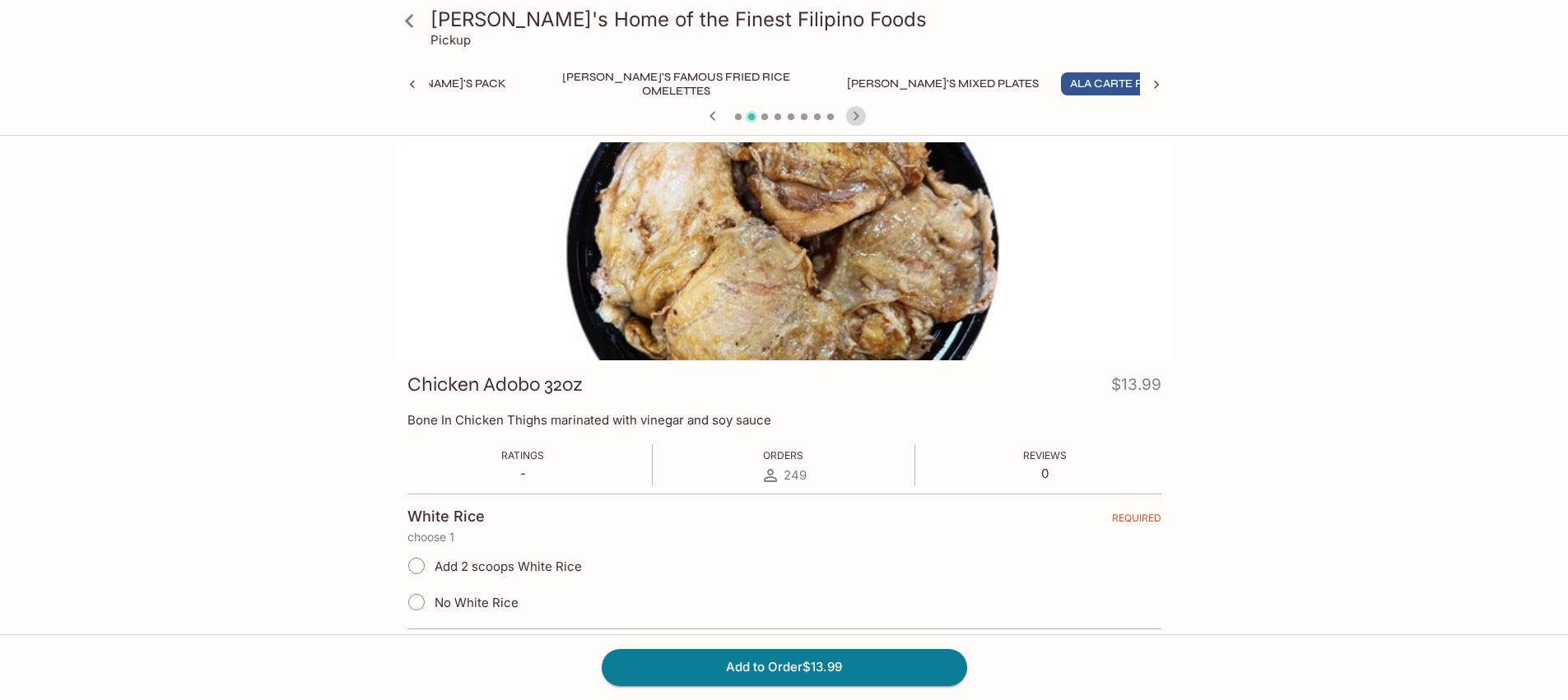
click at [850, 114] on icon "button" at bounding box center [856, 116] width 20 height 20
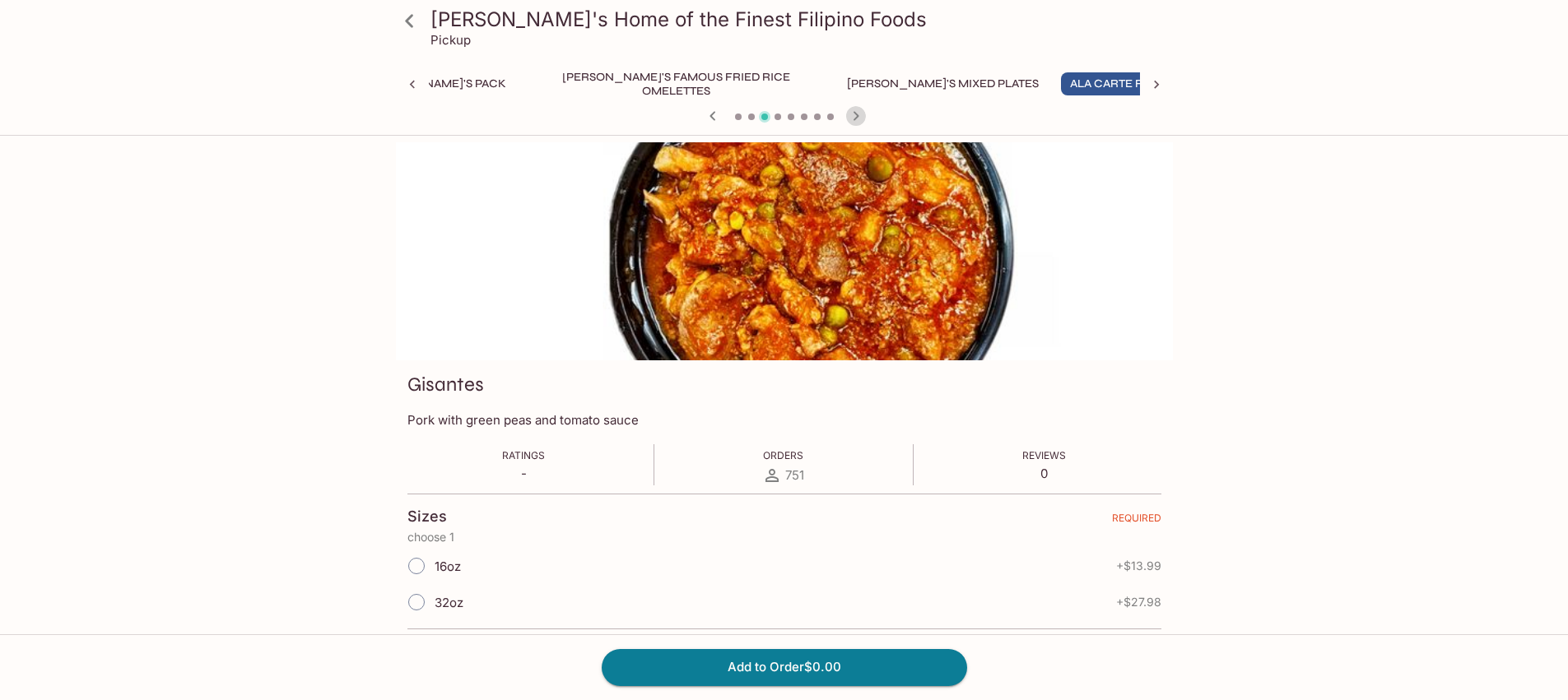
click at [852, 115] on icon "button" at bounding box center [856, 116] width 20 height 20
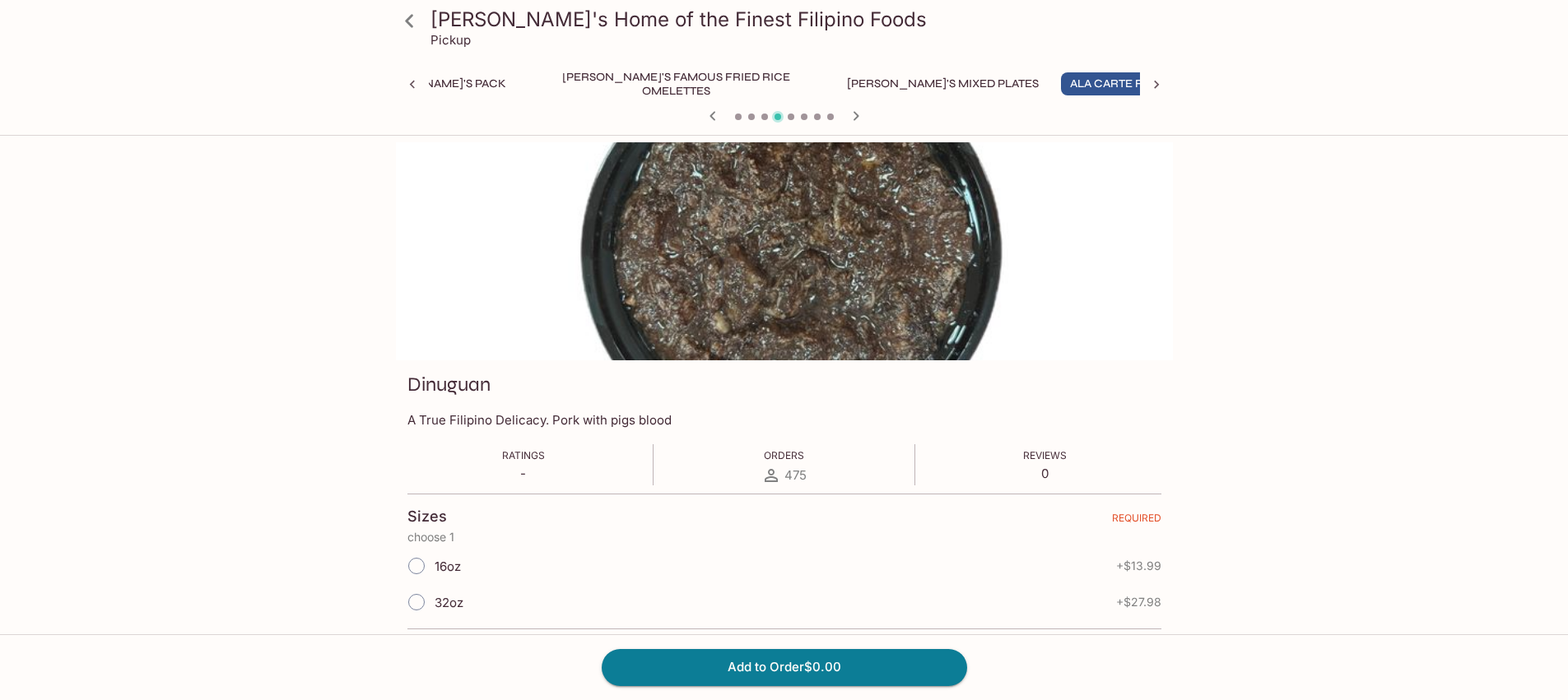
click at [852, 115] on icon "button" at bounding box center [856, 116] width 20 height 20
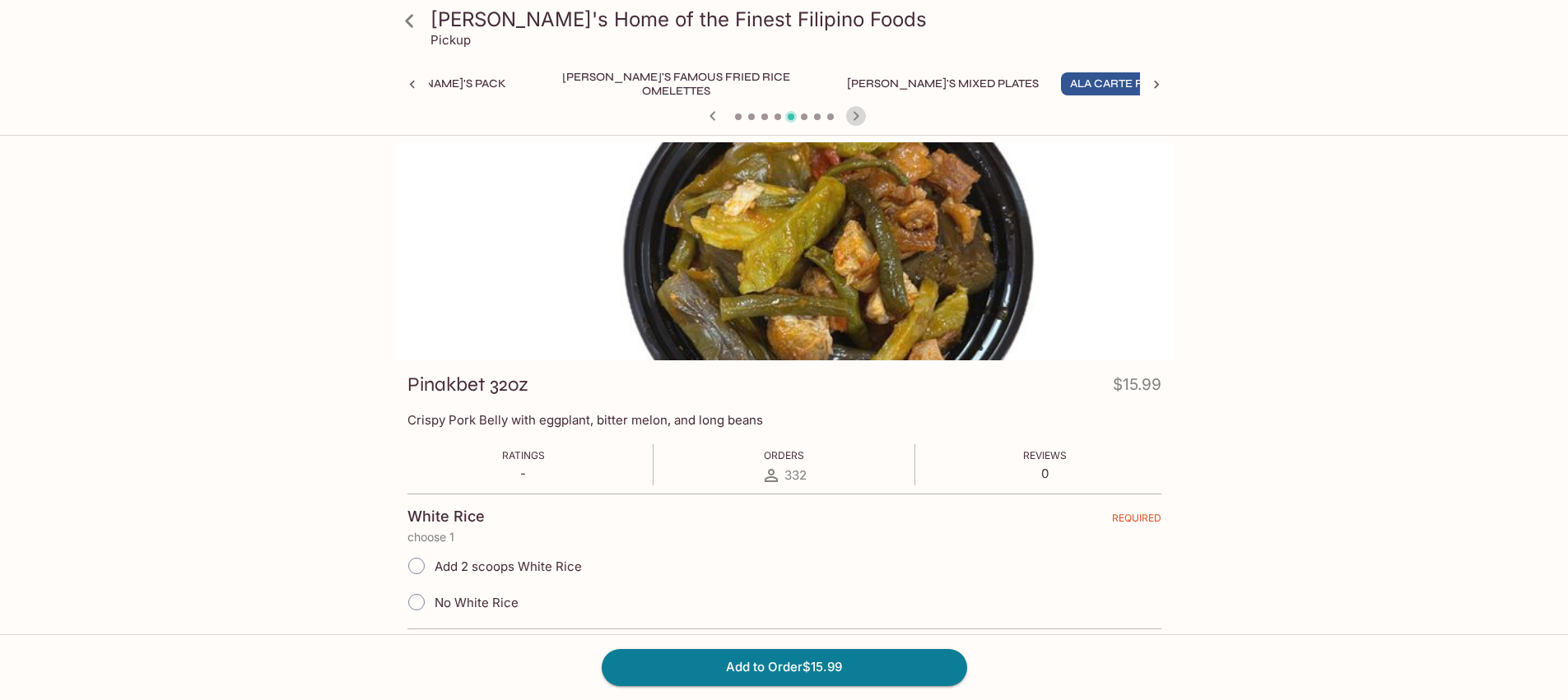
click at [852, 115] on icon "button" at bounding box center [856, 116] width 20 height 20
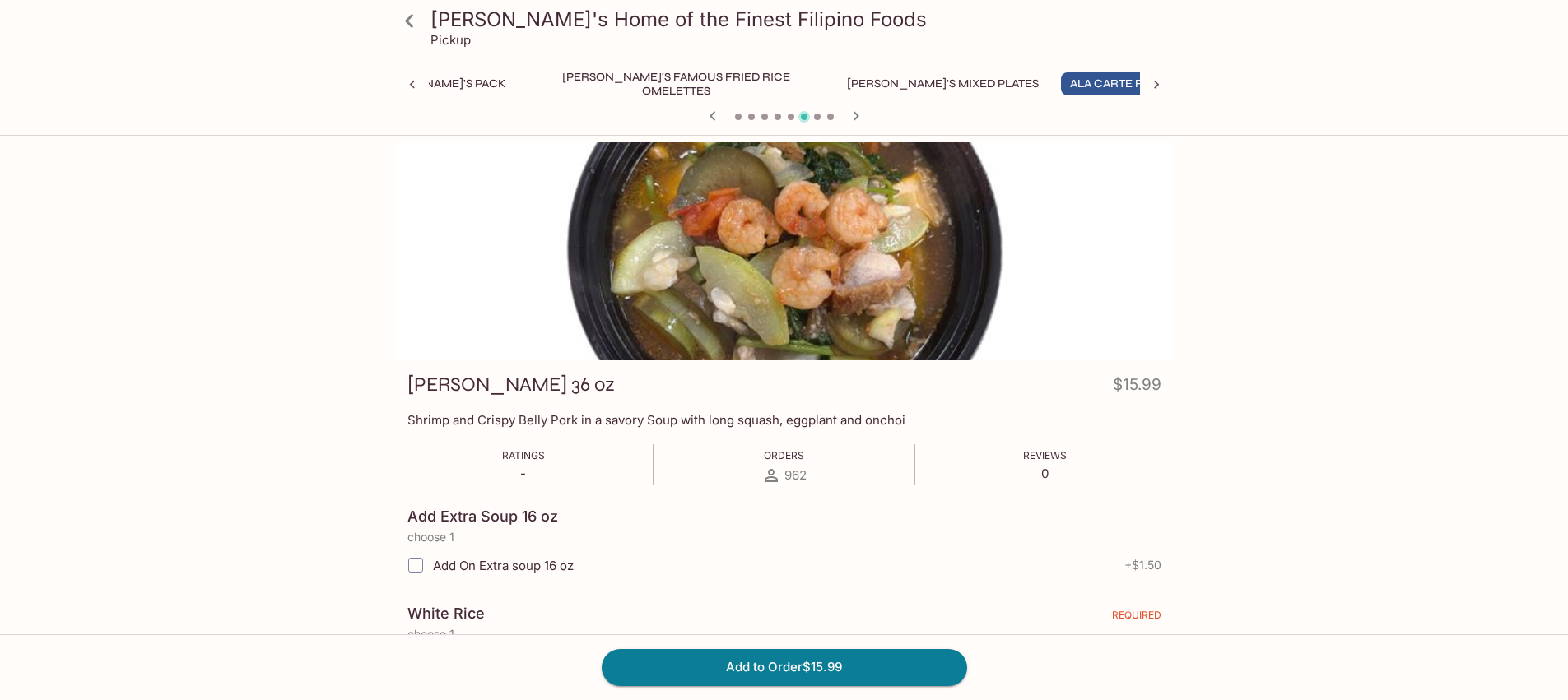
click at [852, 115] on icon "button" at bounding box center [856, 116] width 20 height 20
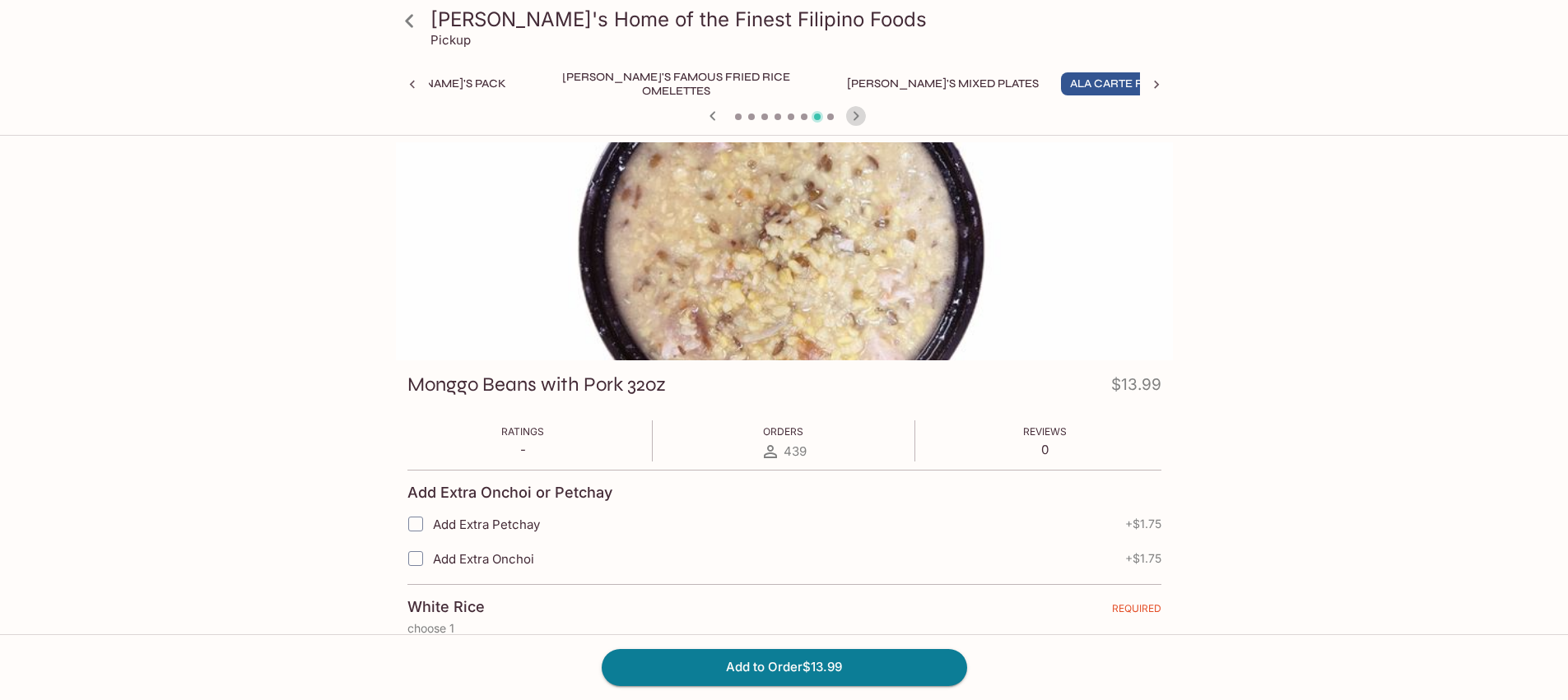
click at [852, 115] on icon "button" at bounding box center [856, 116] width 20 height 20
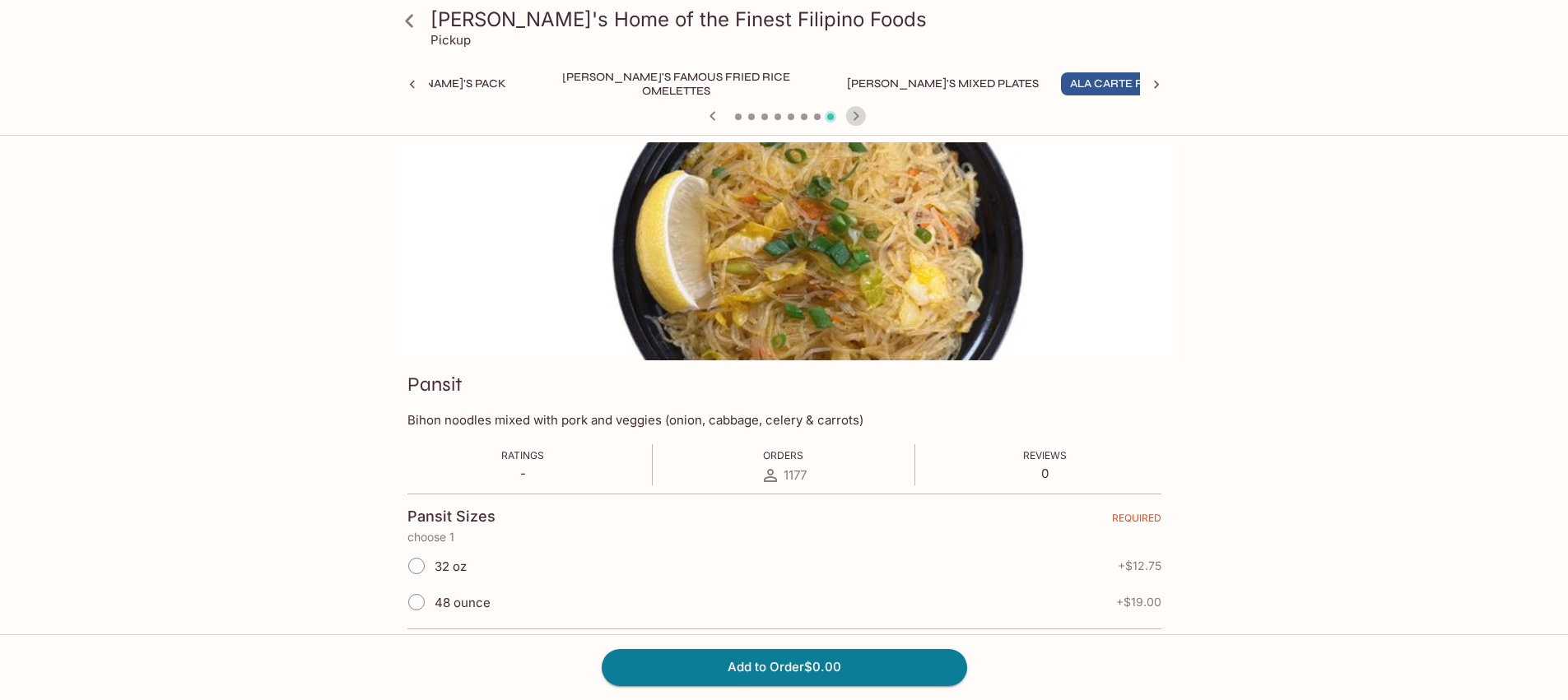
click at [852, 115] on icon "button" at bounding box center [856, 116] width 20 height 20
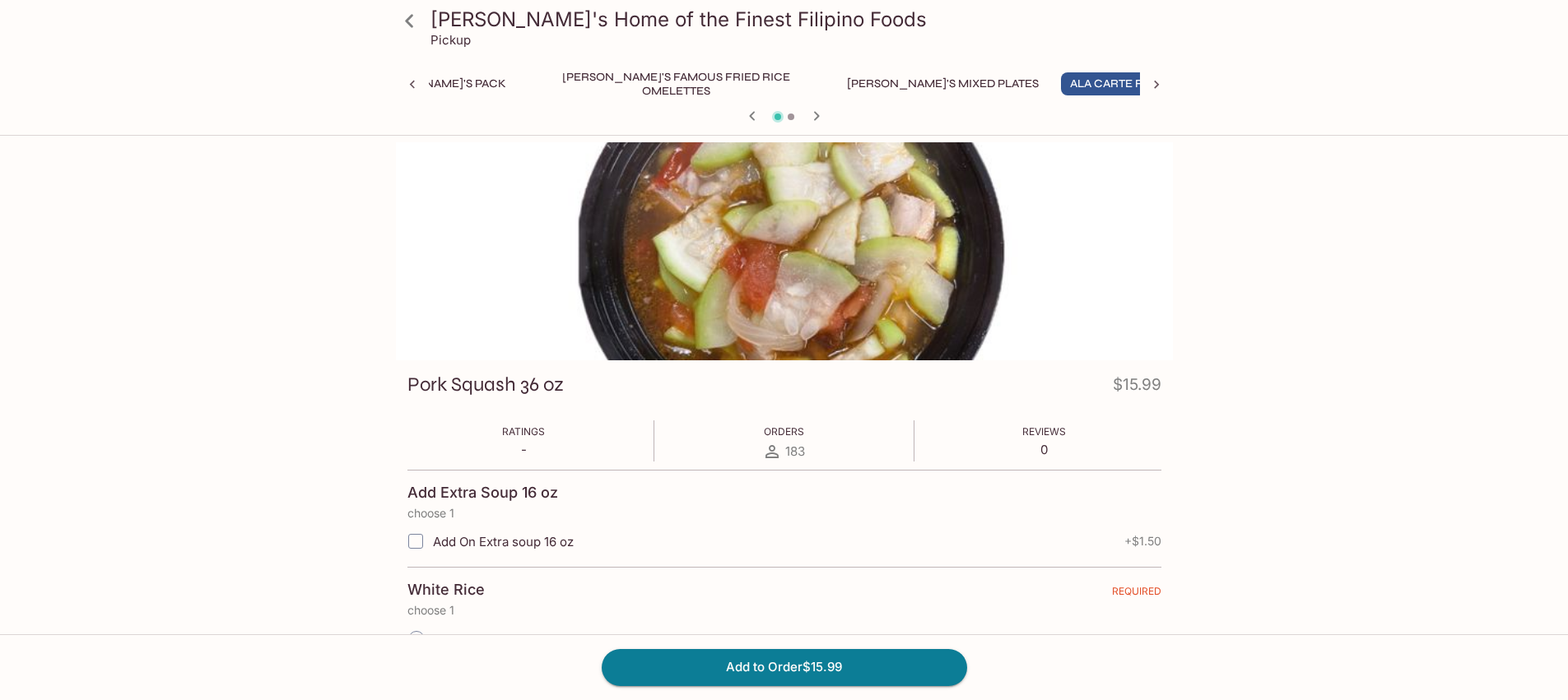
click at [852, 115] on div at bounding box center [784, 117] width 790 height 25
click at [812, 114] on icon "button" at bounding box center [817, 116] width 20 height 20
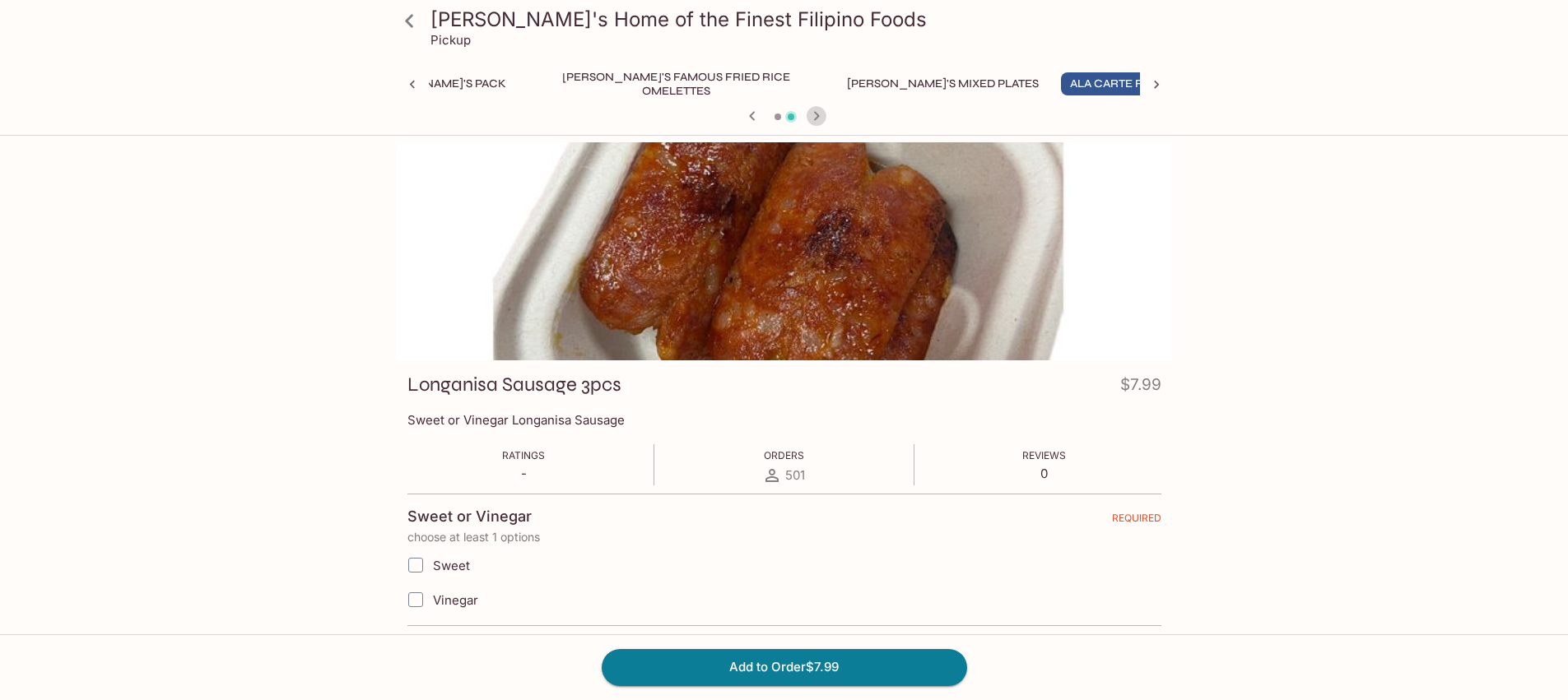
click at [814, 115] on icon "button" at bounding box center [817, 116] width 20 height 20
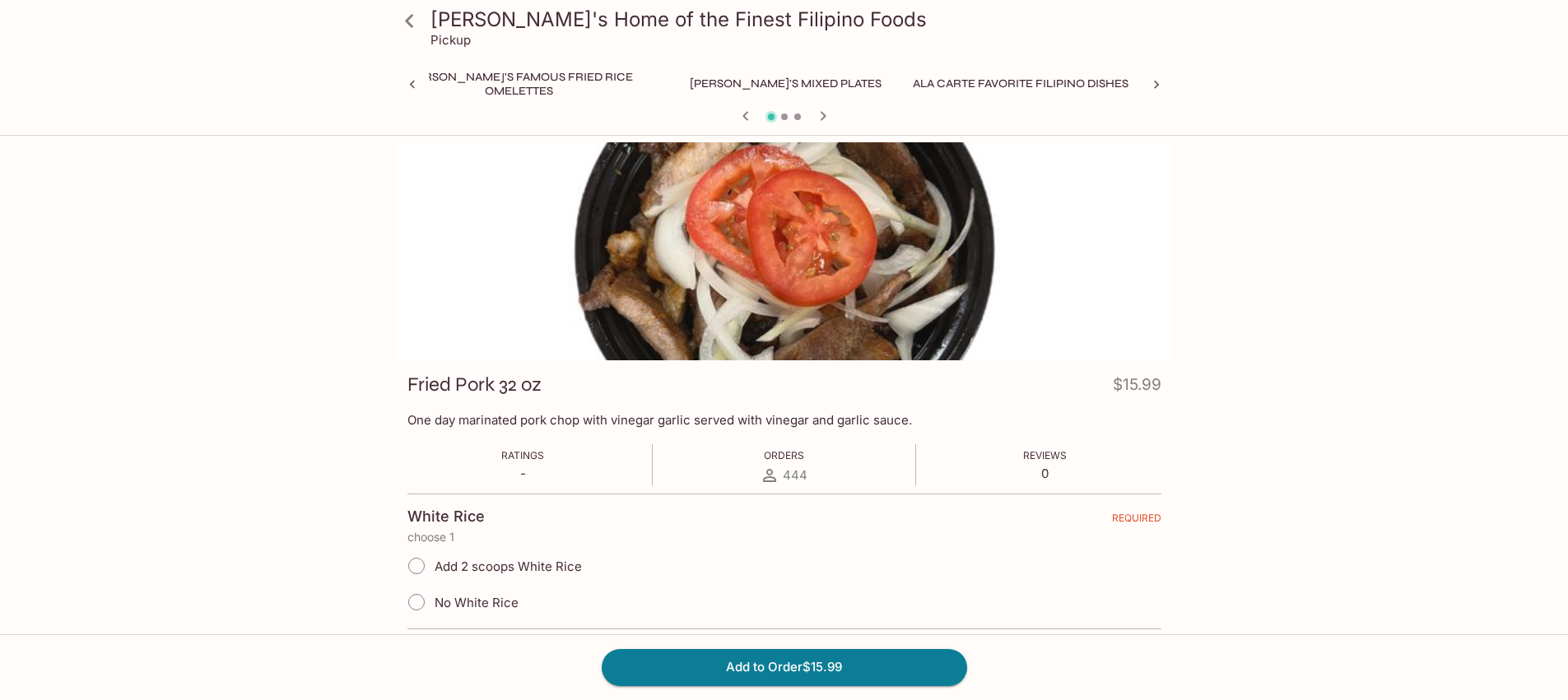
scroll to position [0, 389]
click at [817, 115] on icon "button" at bounding box center [823, 116] width 20 height 20
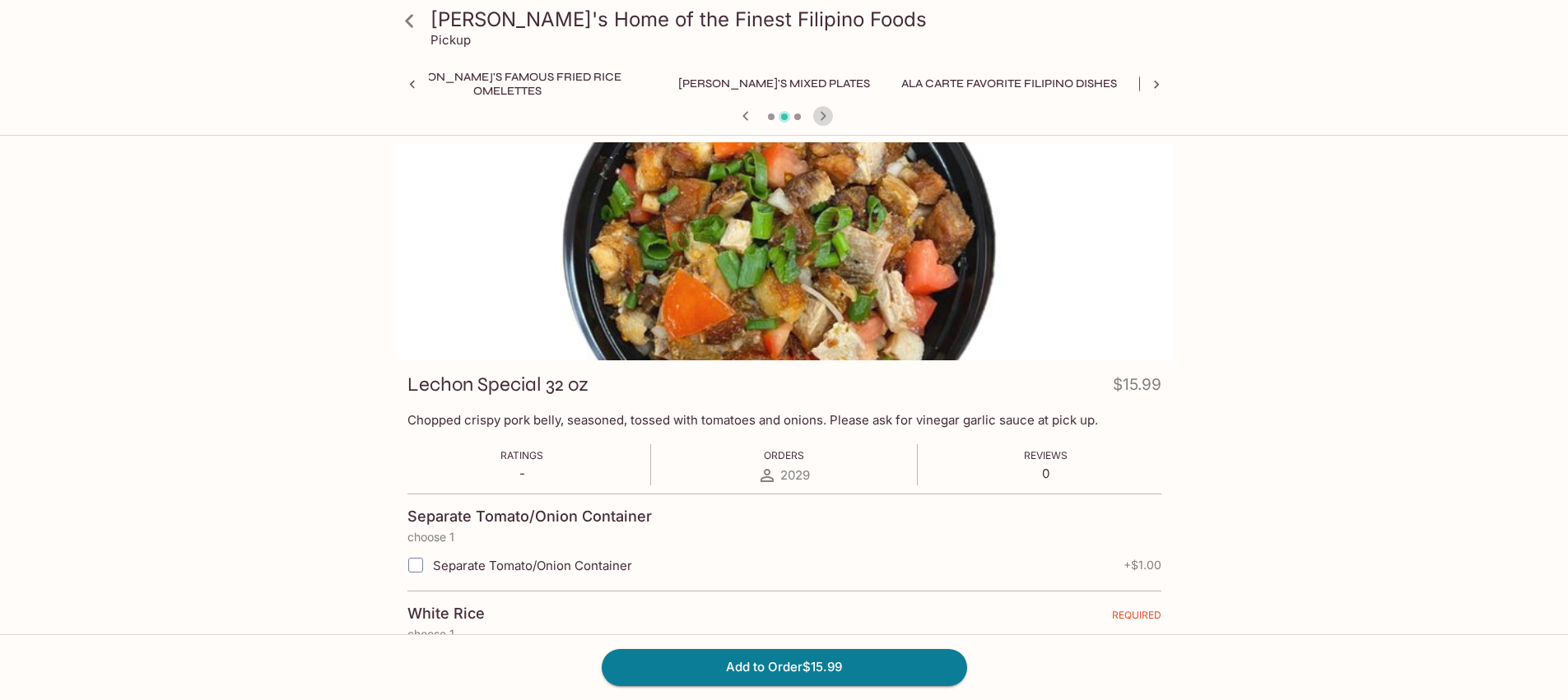
click at [824, 115] on icon "button" at bounding box center [822, 116] width 5 height 9
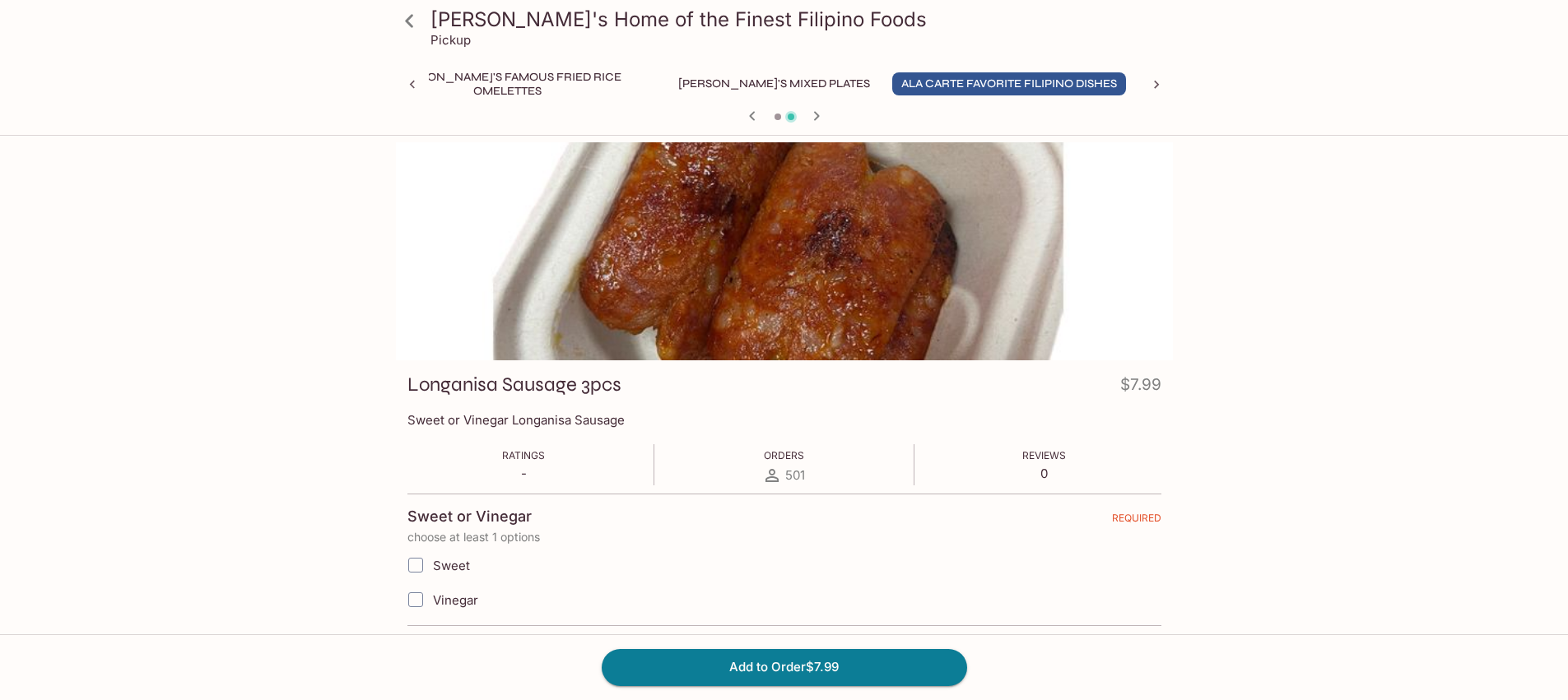
click at [824, 120] on icon "button" at bounding box center [817, 116] width 20 height 20
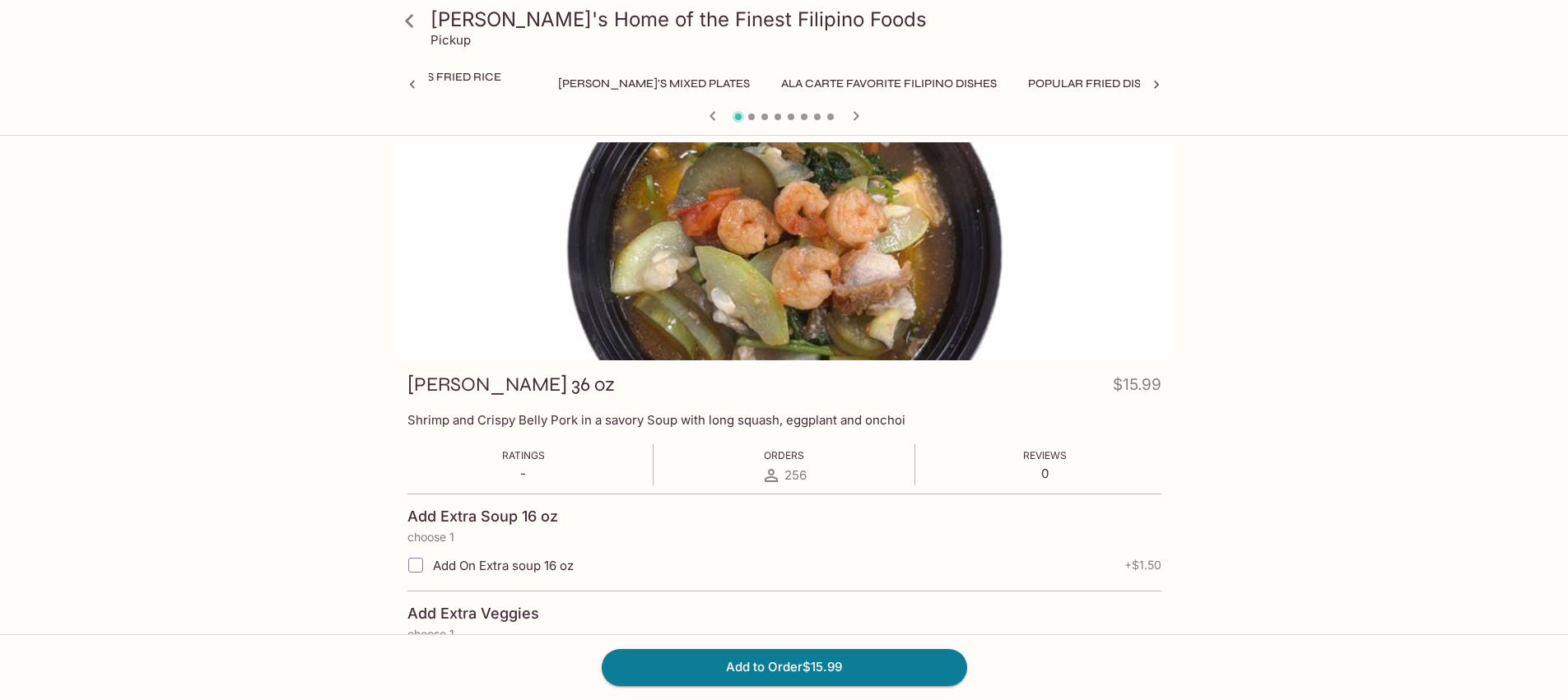
scroll to position [0, 524]
click at [849, 113] on icon "button" at bounding box center [856, 116] width 20 height 20
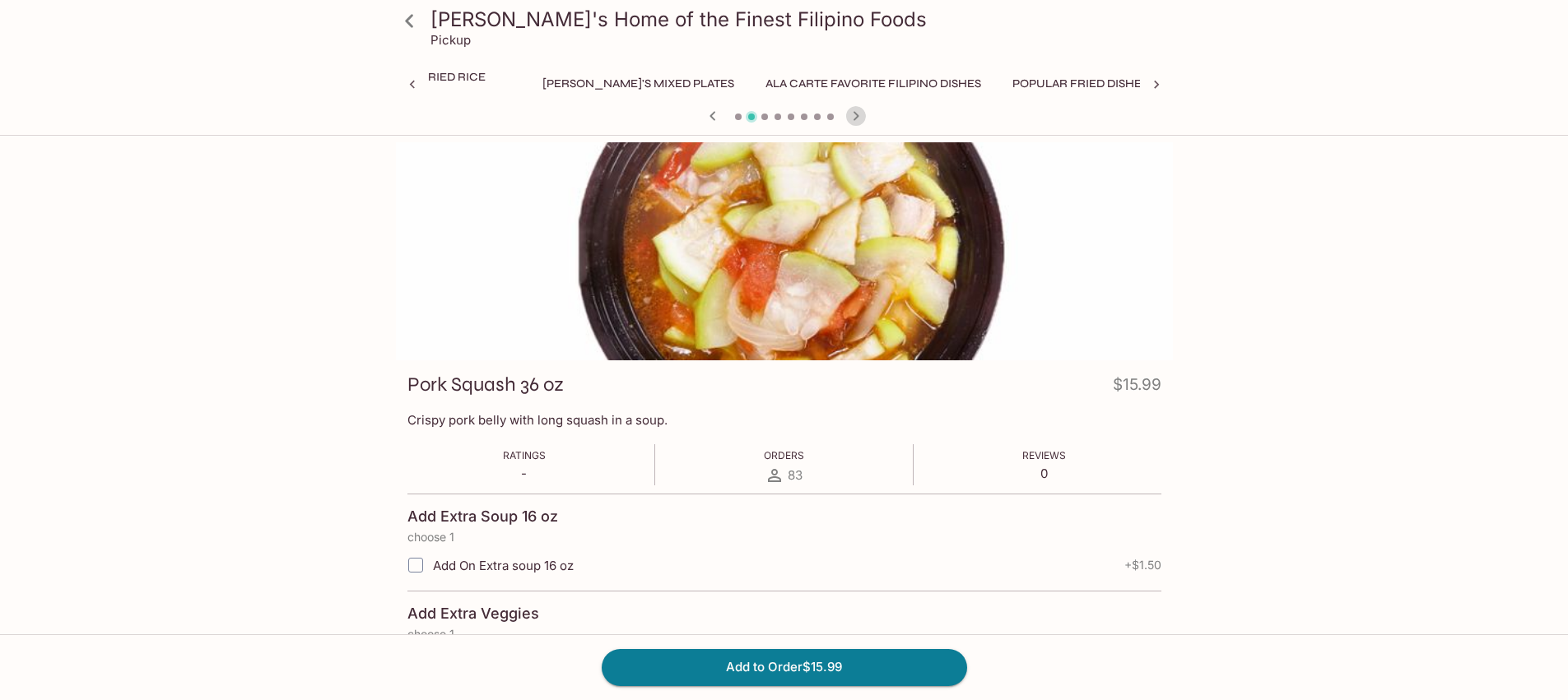
click at [849, 113] on icon "button" at bounding box center [856, 116] width 20 height 20
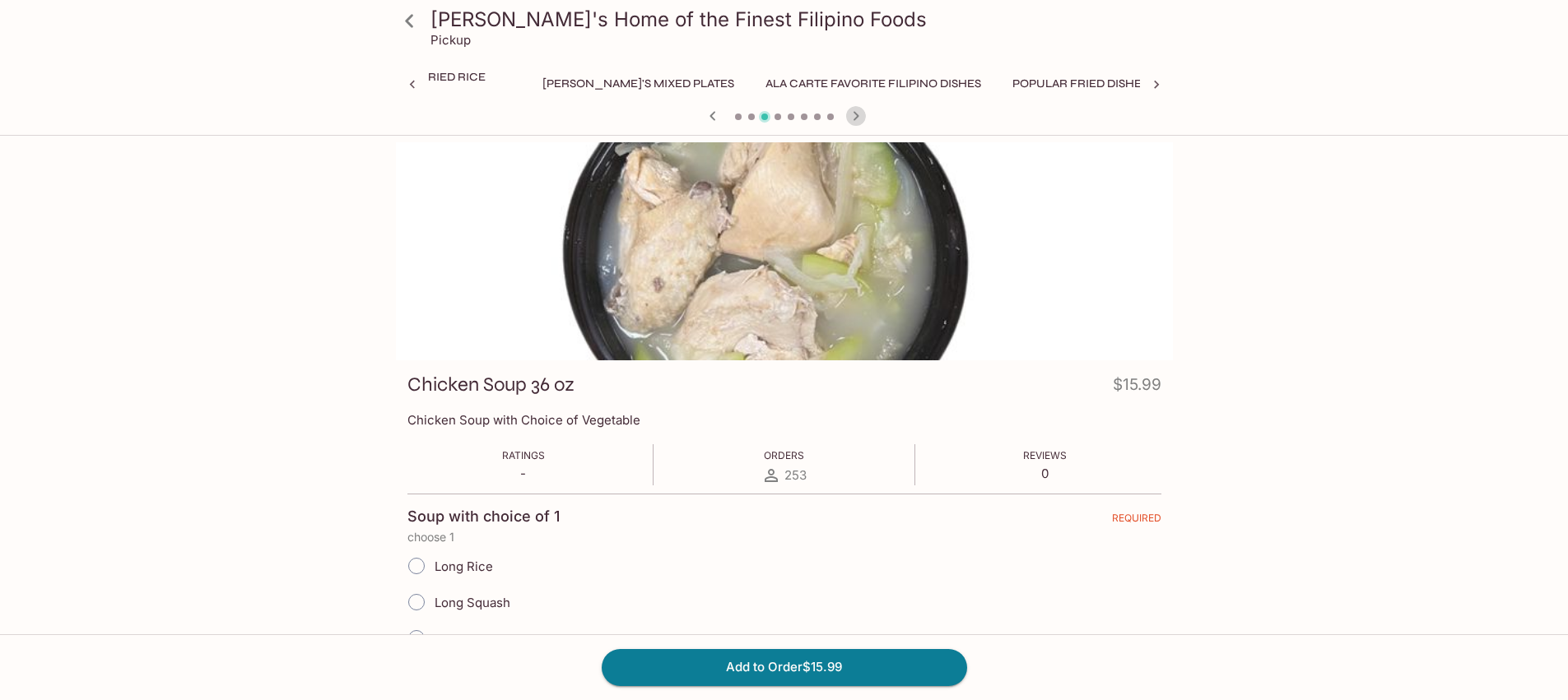
click at [849, 113] on icon "button" at bounding box center [856, 116] width 20 height 20
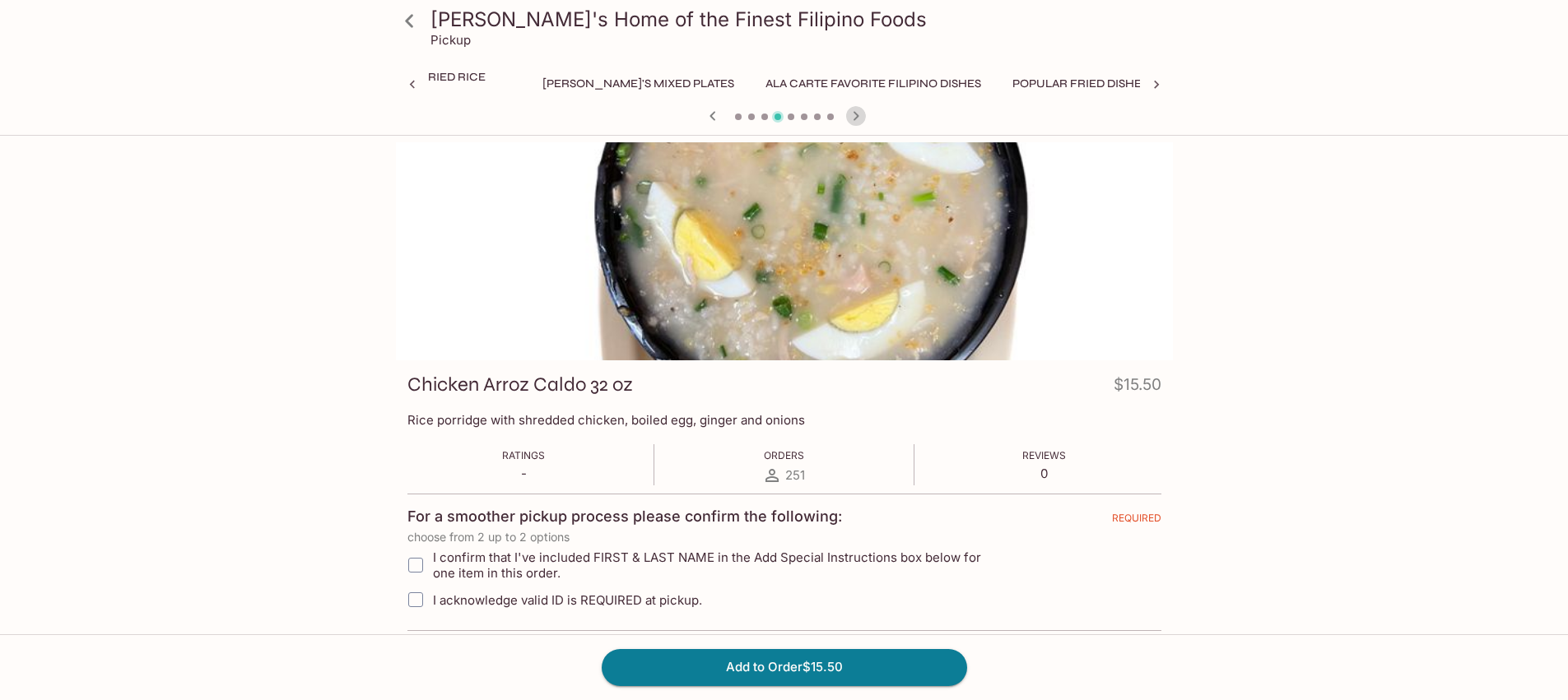
click at [849, 113] on icon "button" at bounding box center [856, 116] width 20 height 20
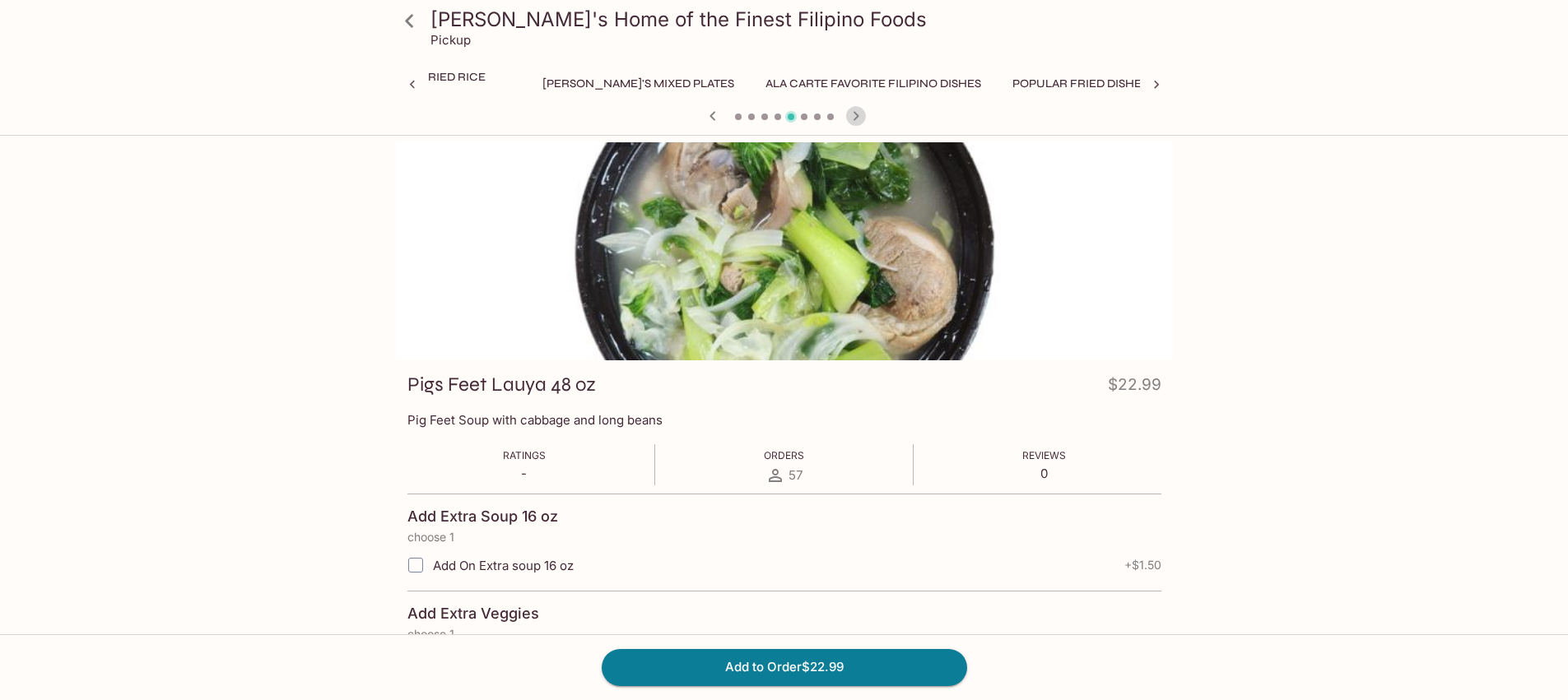
click at [849, 113] on icon "button" at bounding box center [856, 116] width 20 height 20
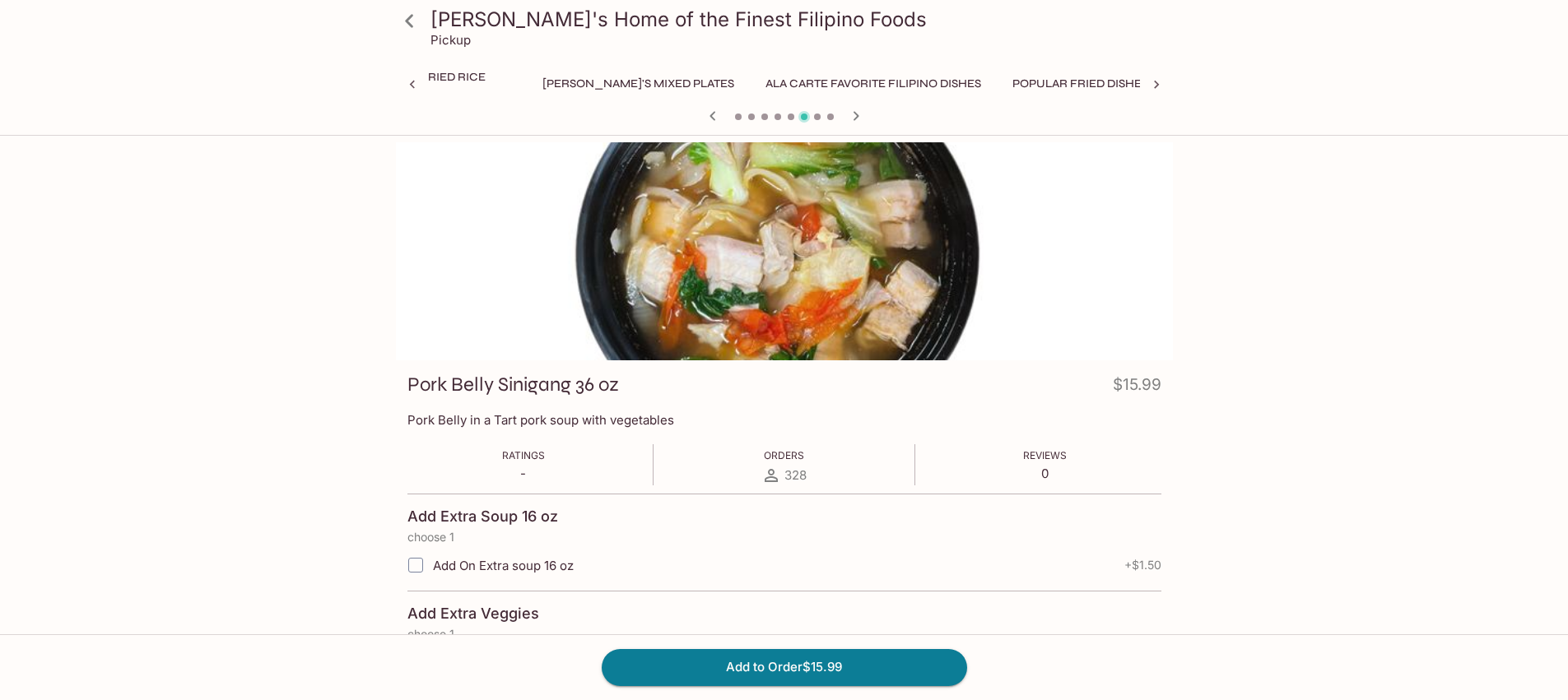
click at [849, 113] on icon "button" at bounding box center [856, 116] width 20 height 20
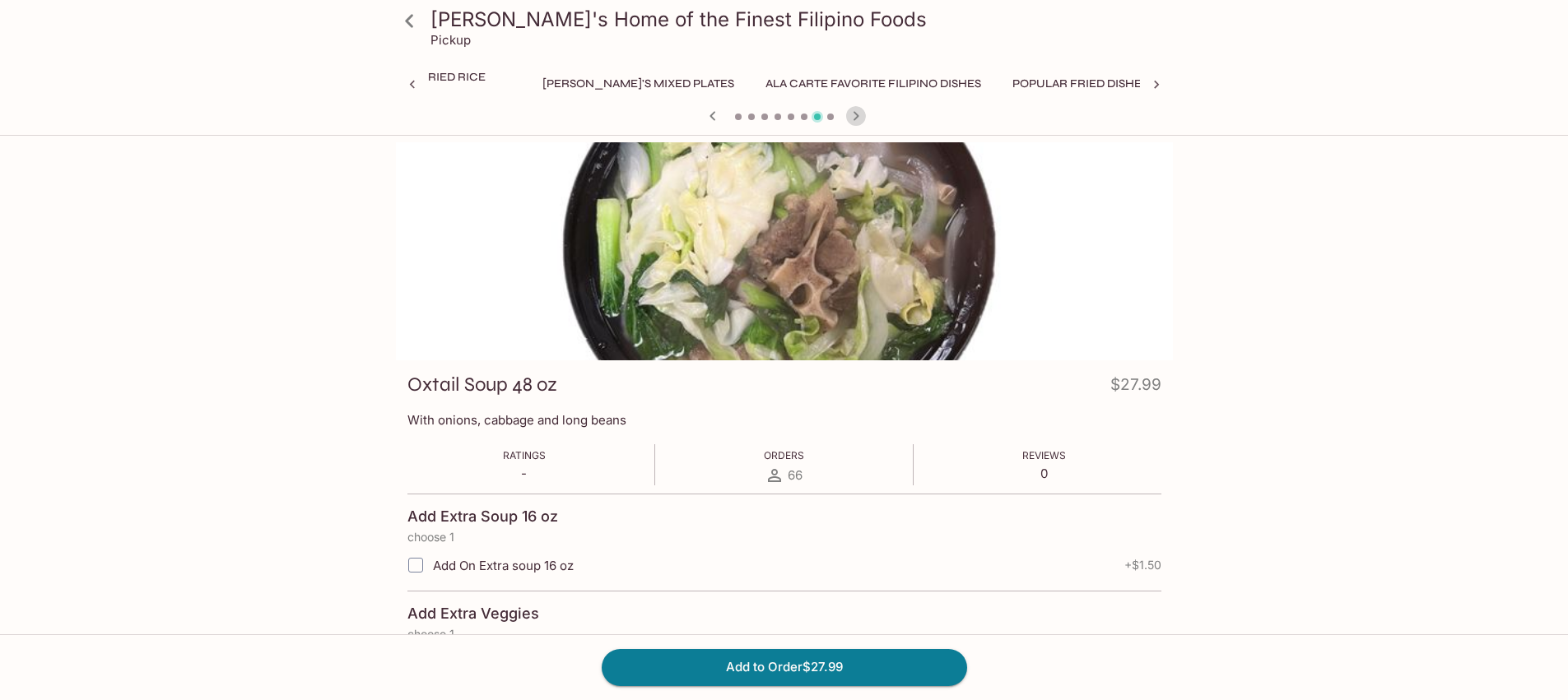
click at [850, 113] on icon "button" at bounding box center [856, 116] width 20 height 20
